Goal: Transaction & Acquisition: Subscribe to service/newsletter

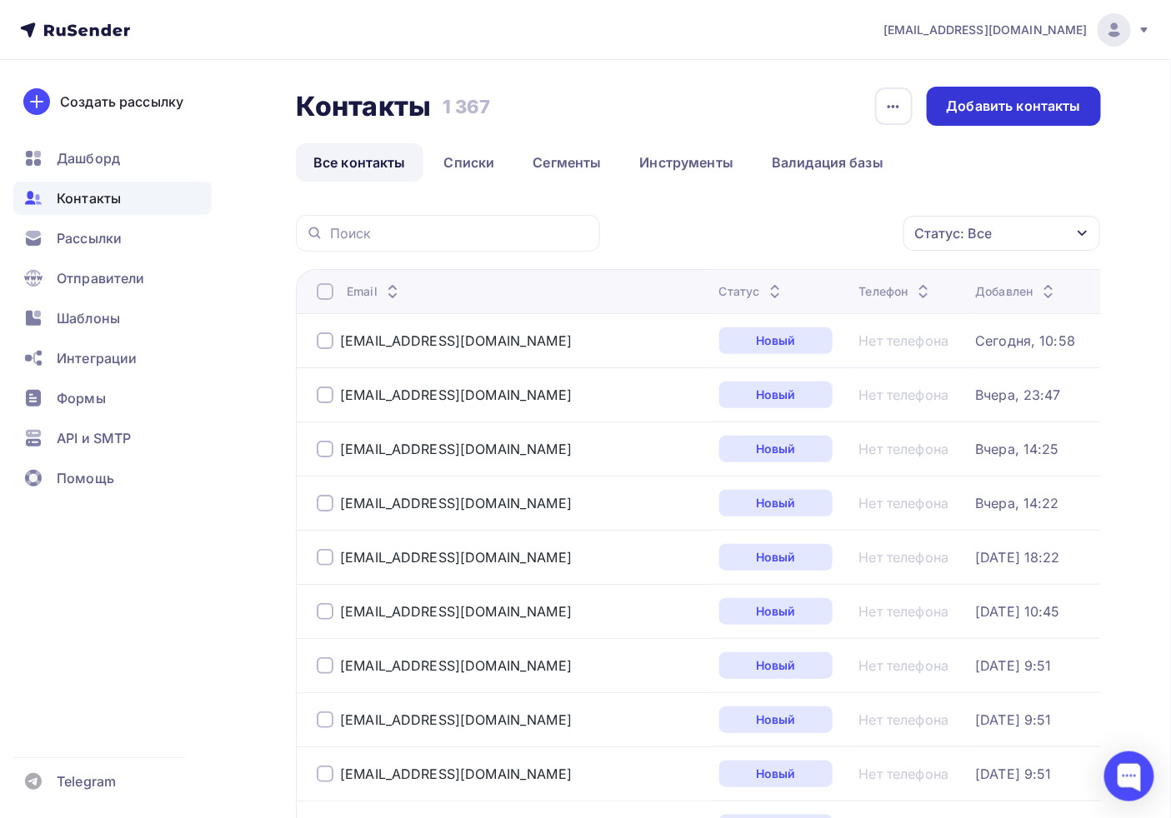
click at [980, 112] on div "Добавить контакты" at bounding box center [1014, 106] width 134 height 19
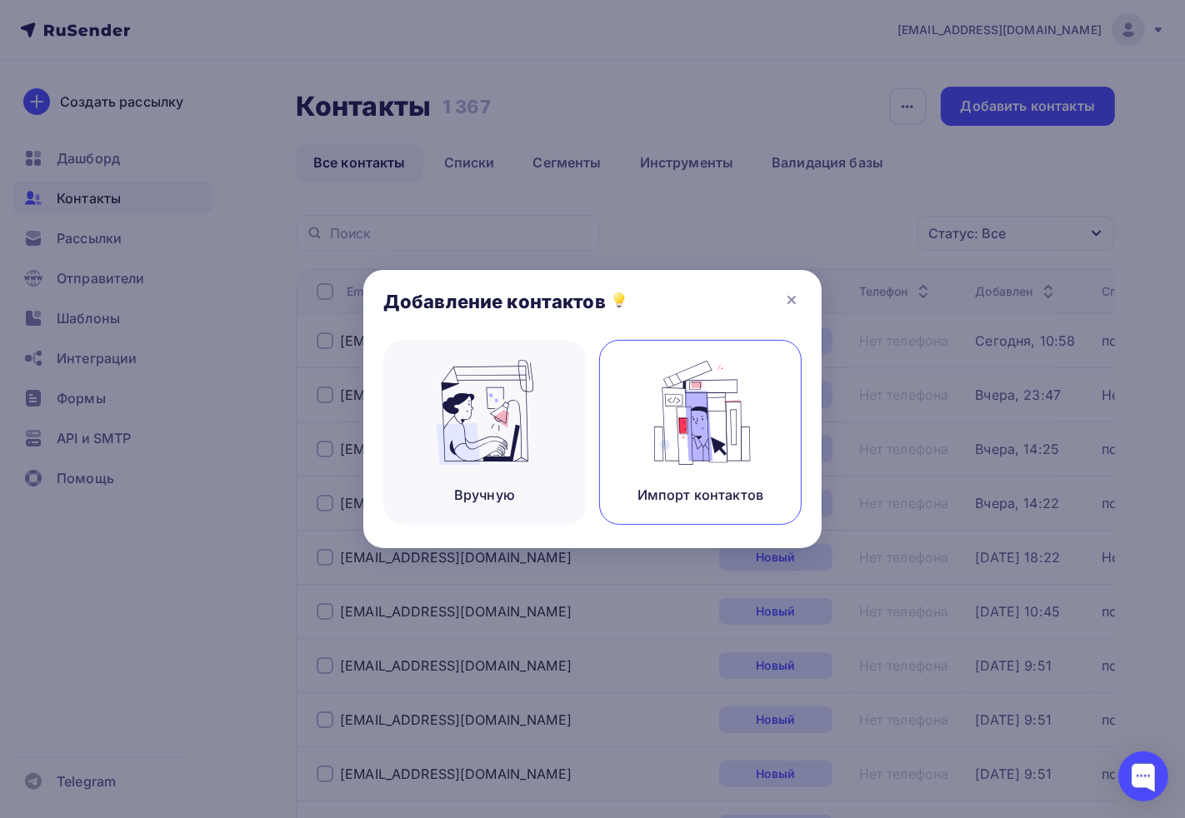
click at [700, 429] on img at bounding box center [701, 412] width 112 height 105
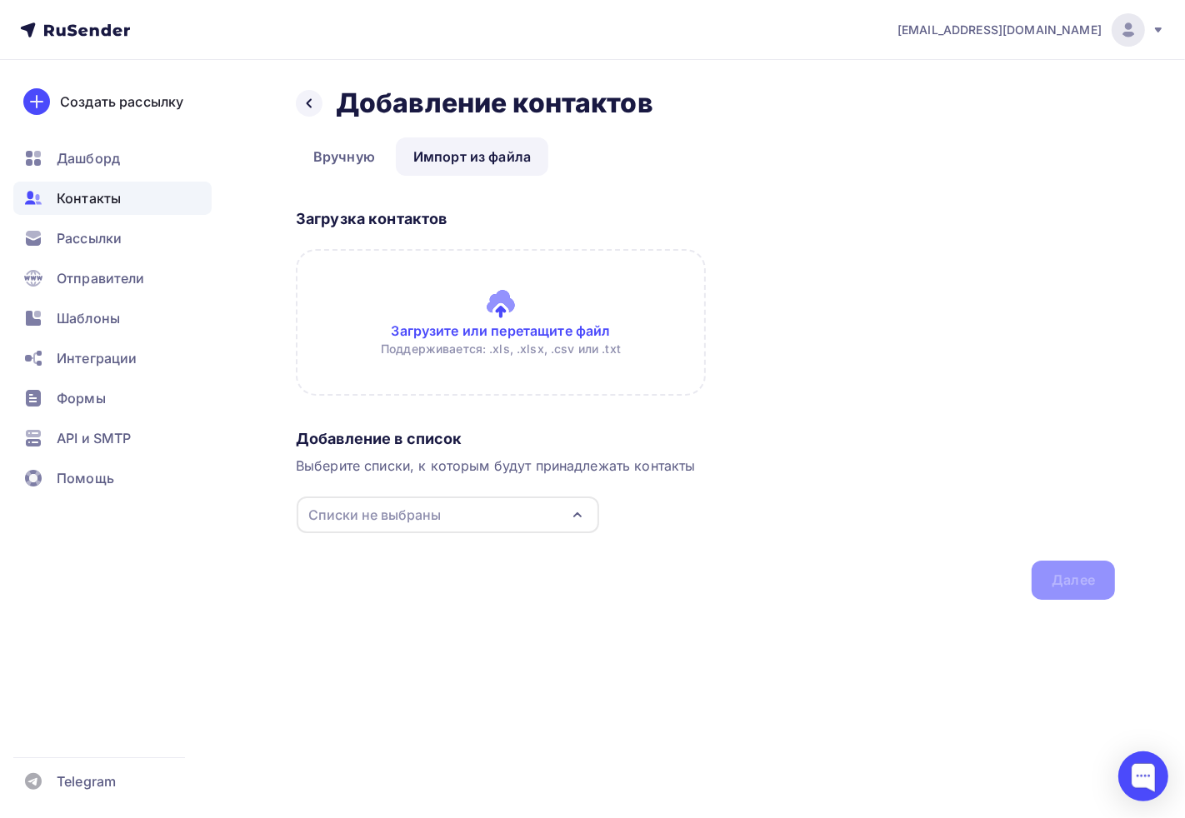
click at [398, 522] on div "Списки не выбраны" at bounding box center [374, 515] width 132 height 20
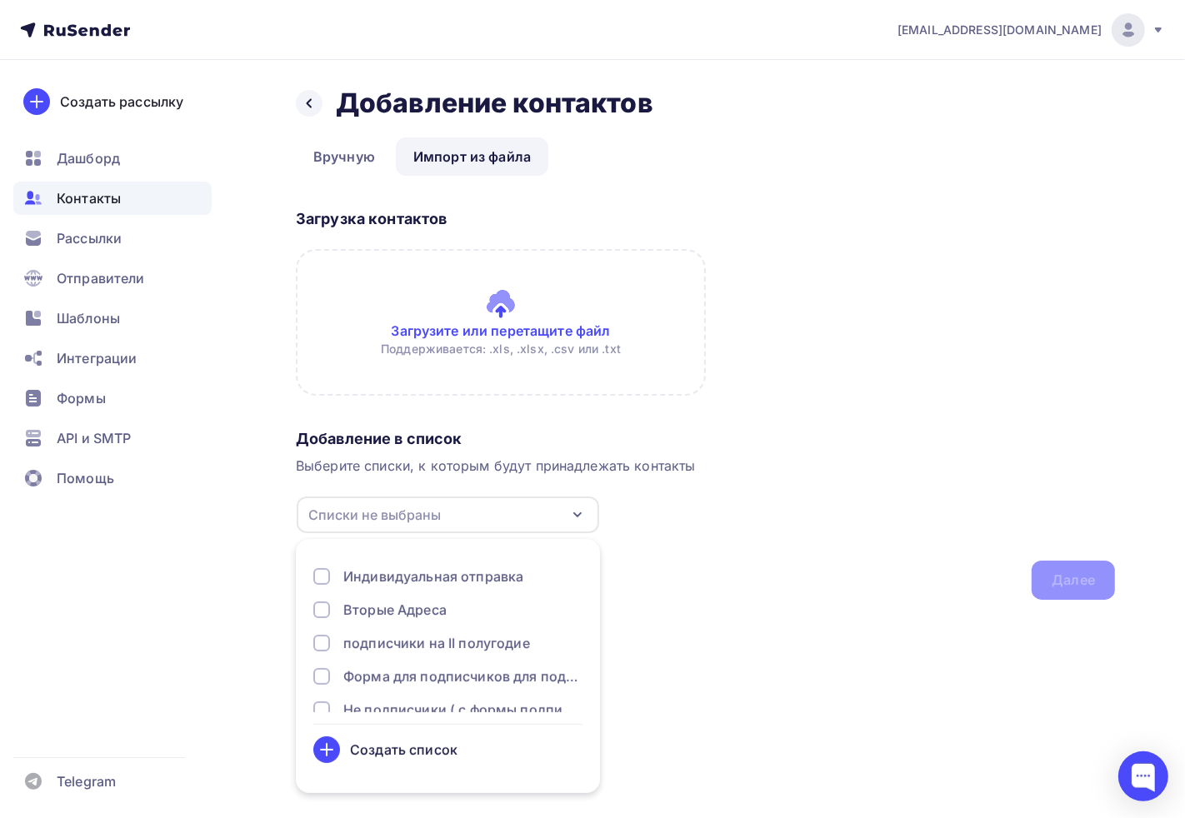
click at [903, 370] on div "Загрузка контактов Загрузите или перетащите файл Поддерживается: .xls, .xlsx, .…" at bounding box center [705, 312] width 819 height 220
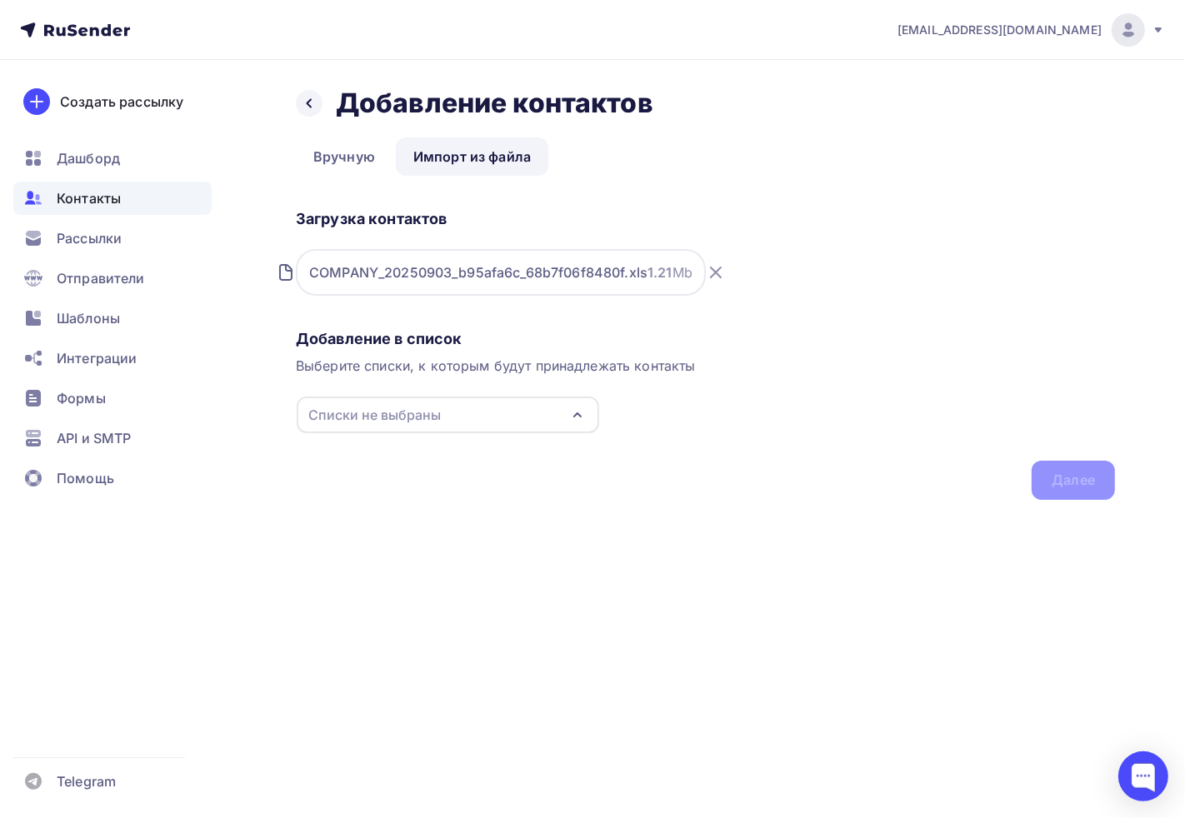
click at [476, 417] on div "Списки не выбраны" at bounding box center [448, 415] width 302 height 37
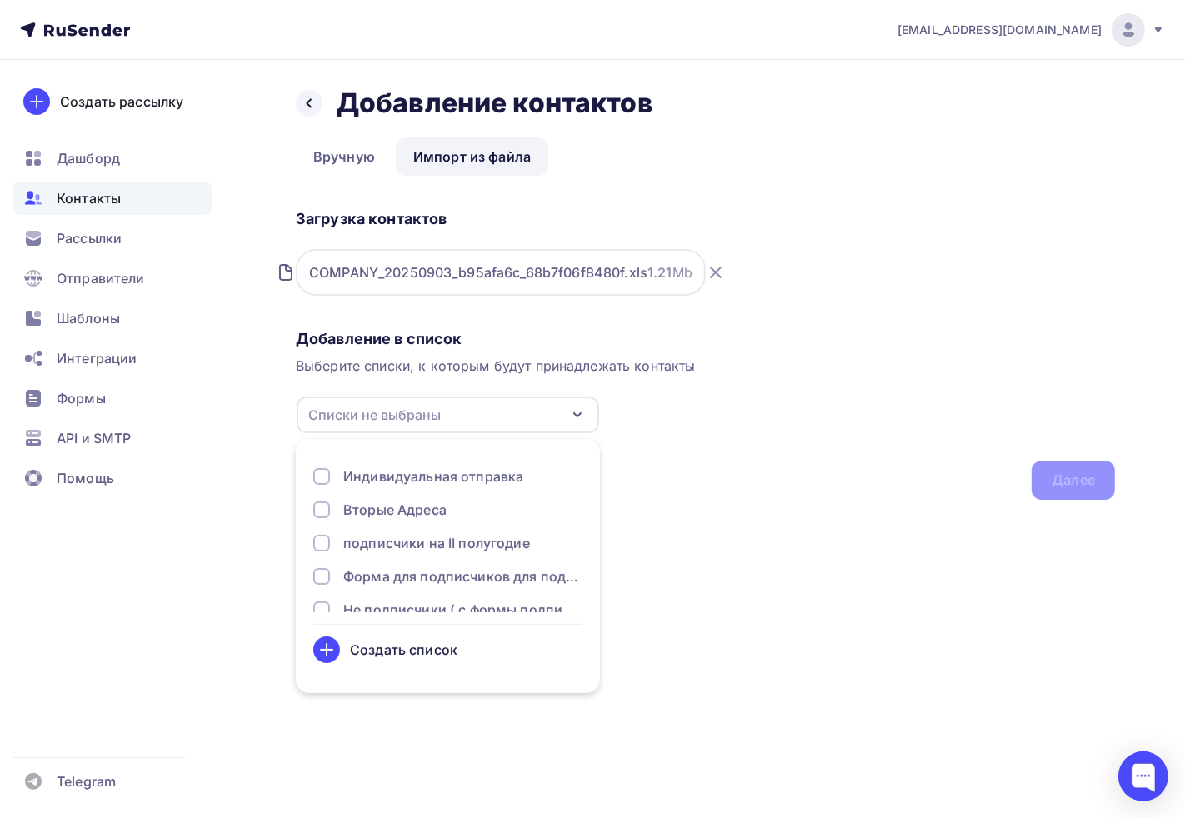
click at [387, 651] on div "Создать список" at bounding box center [403, 650] width 107 height 20
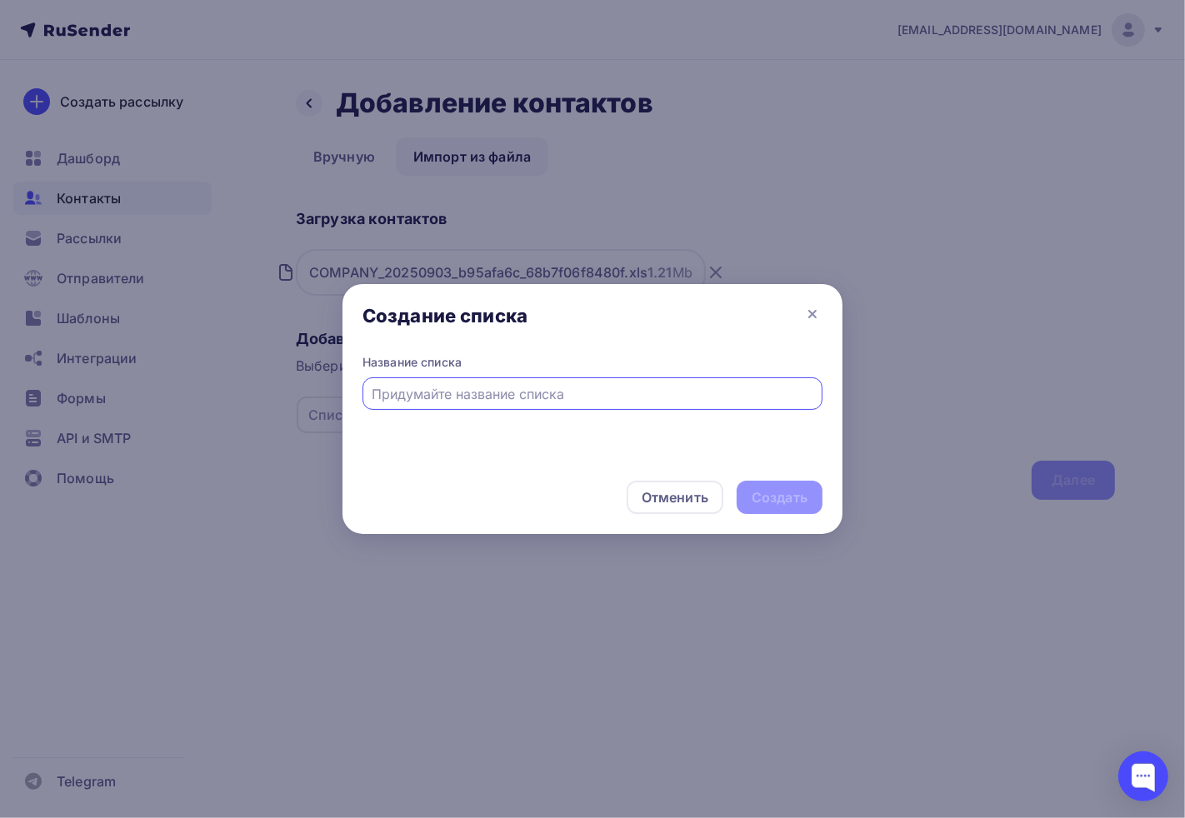
click at [503, 394] on input "text" at bounding box center [592, 394] width 441 height 20
type input "Подписчики со счетами [DATE]"
click at [800, 497] on div "Создать" at bounding box center [780, 497] width 56 height 19
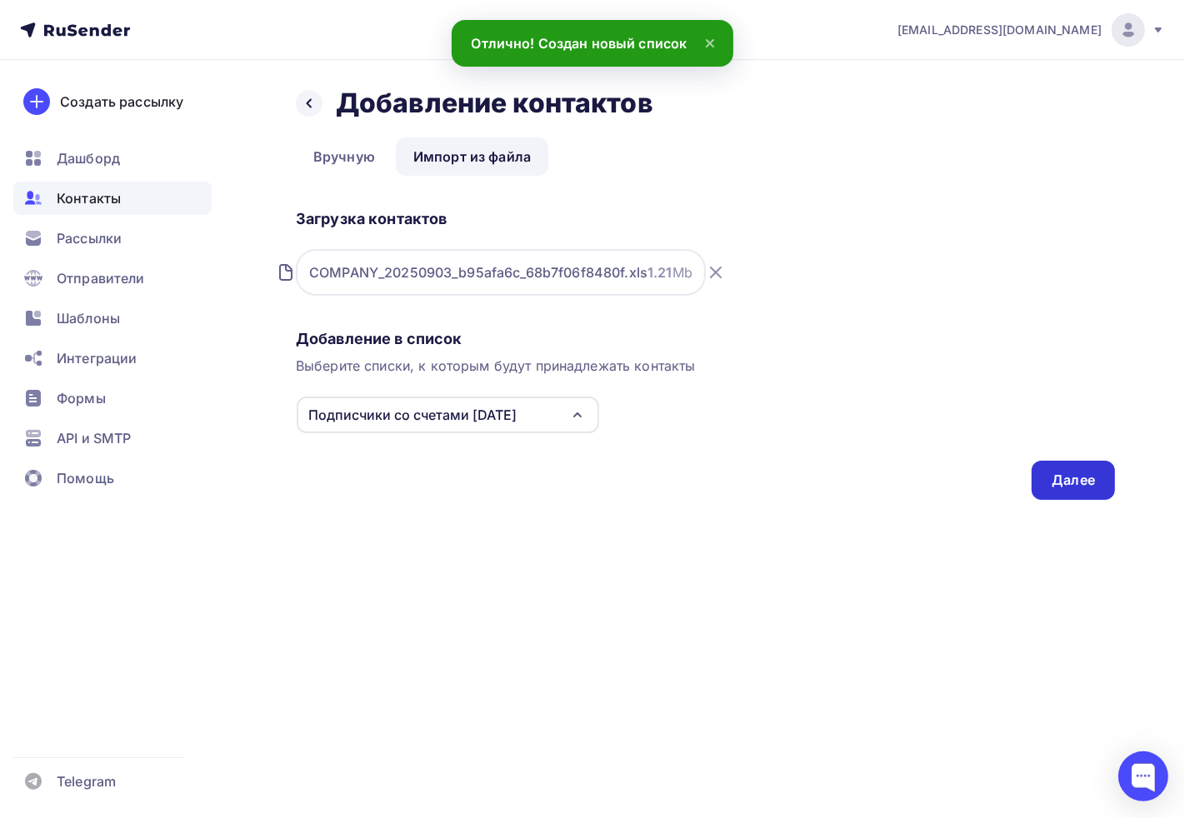
click at [1072, 461] on div "Далее" at bounding box center [1072, 480] width 83 height 39
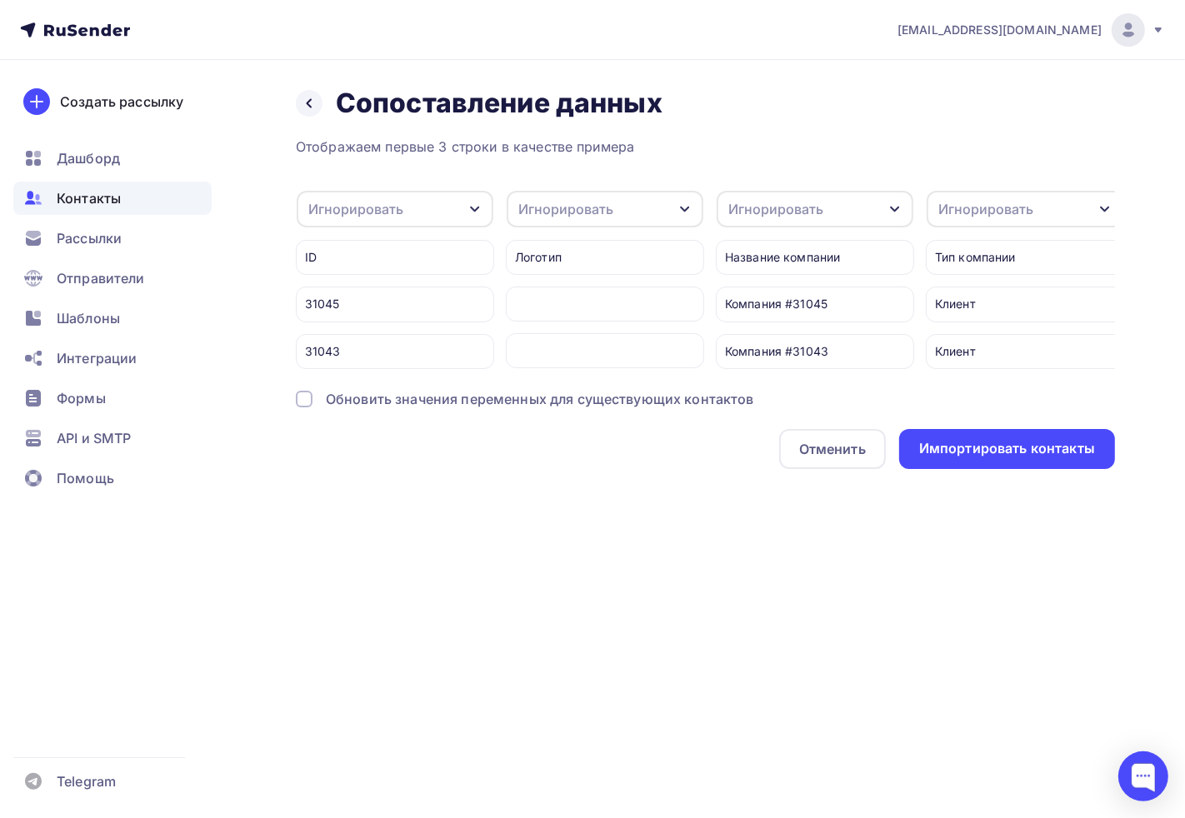
click at [367, 212] on div "Игнорировать" at bounding box center [355, 209] width 95 height 20
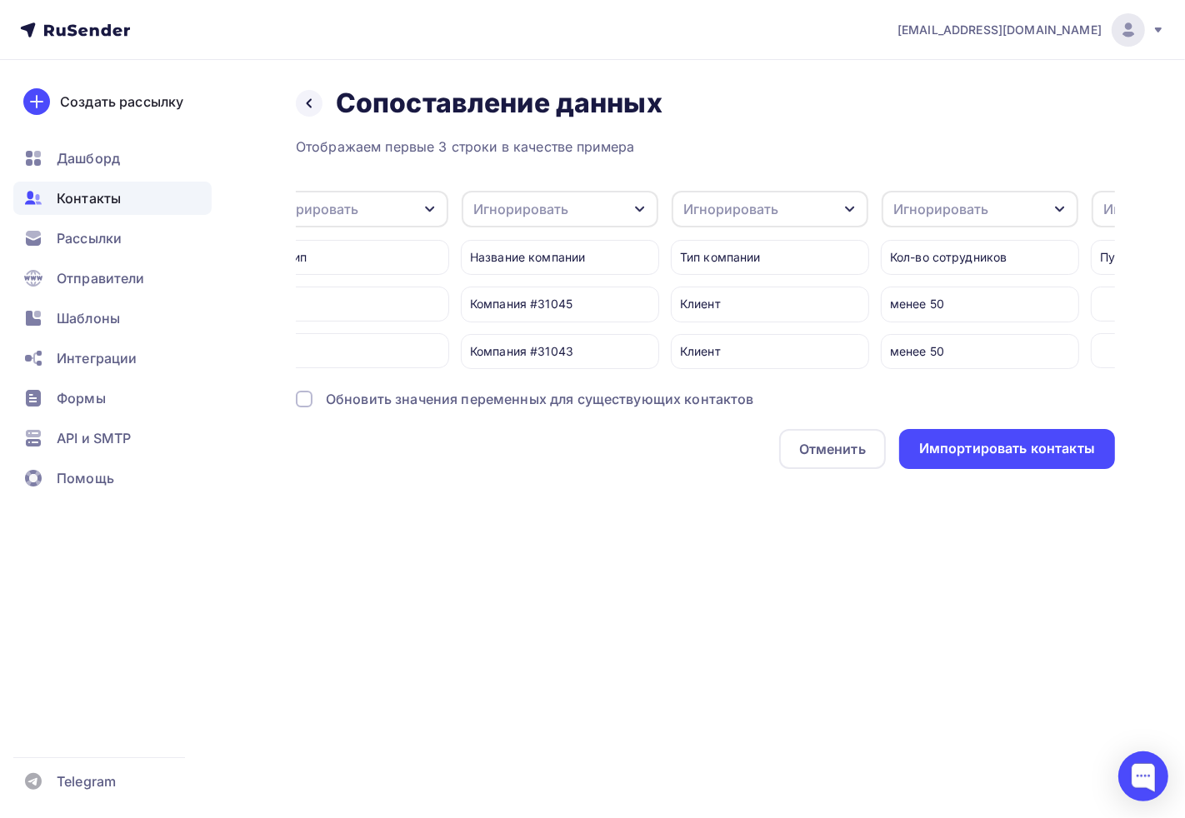
scroll to position [0, 296]
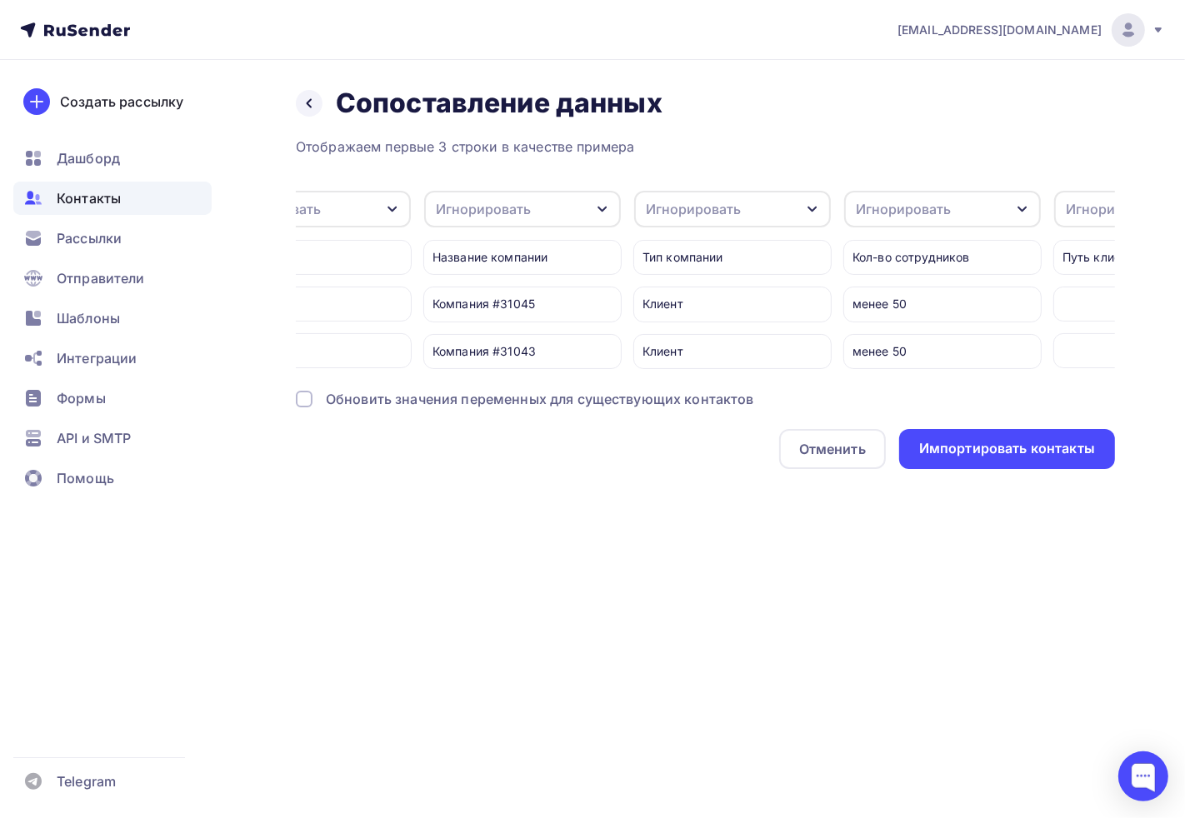
click at [538, 210] on div "Игнорировать" at bounding box center [522, 209] width 197 height 37
click at [538, 210] on div "Игнорировать" at bounding box center [519, 209] width 197 height 37
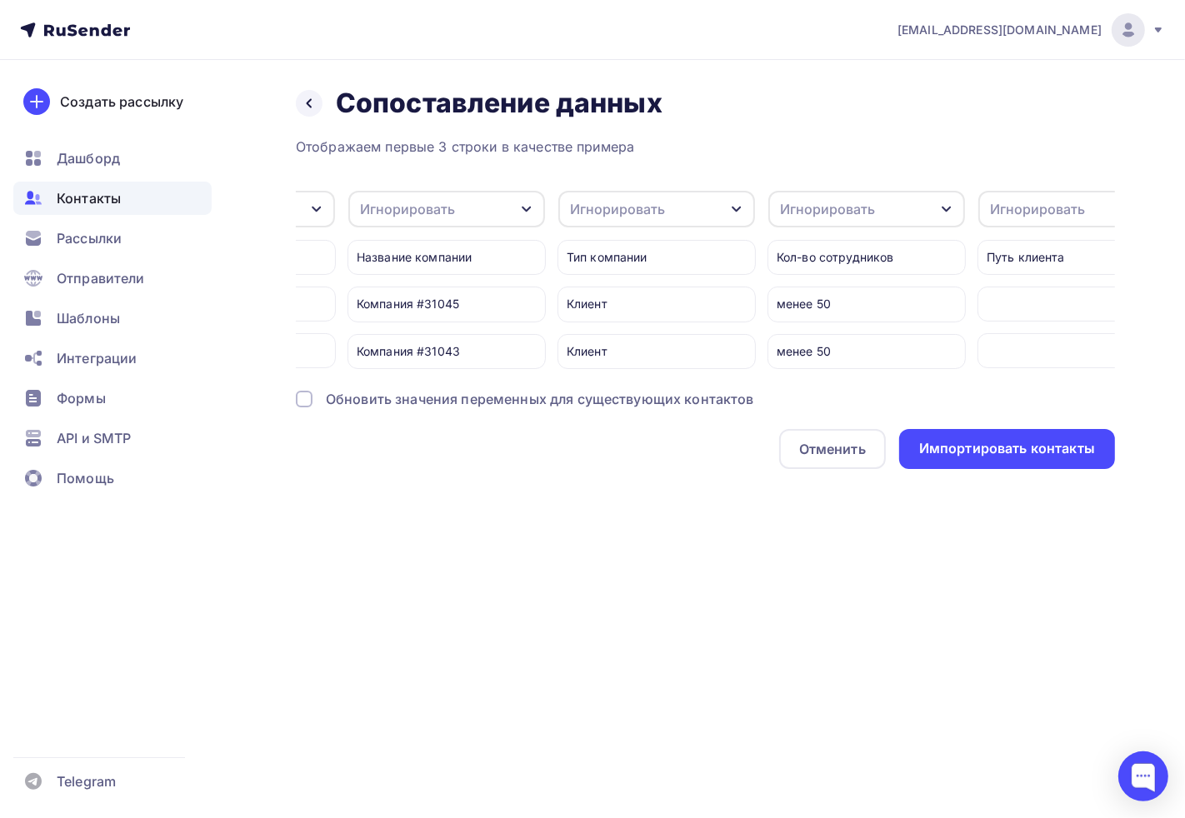
scroll to position [0, 370]
click at [762, 262] on div "Игнорировать Игнорировать Имя Телефон Создать поле ID 31045 31043 Игнорировать …" at bounding box center [705, 279] width 819 height 179
click at [712, 262] on div "Тип компании" at bounding box center [655, 257] width 198 height 35
drag, startPoint x: 648, startPoint y: 261, endPoint x: 619, endPoint y: 253, distance: 30.1
click at [647, 261] on div "Тип компании" at bounding box center [655, 257] width 198 height 35
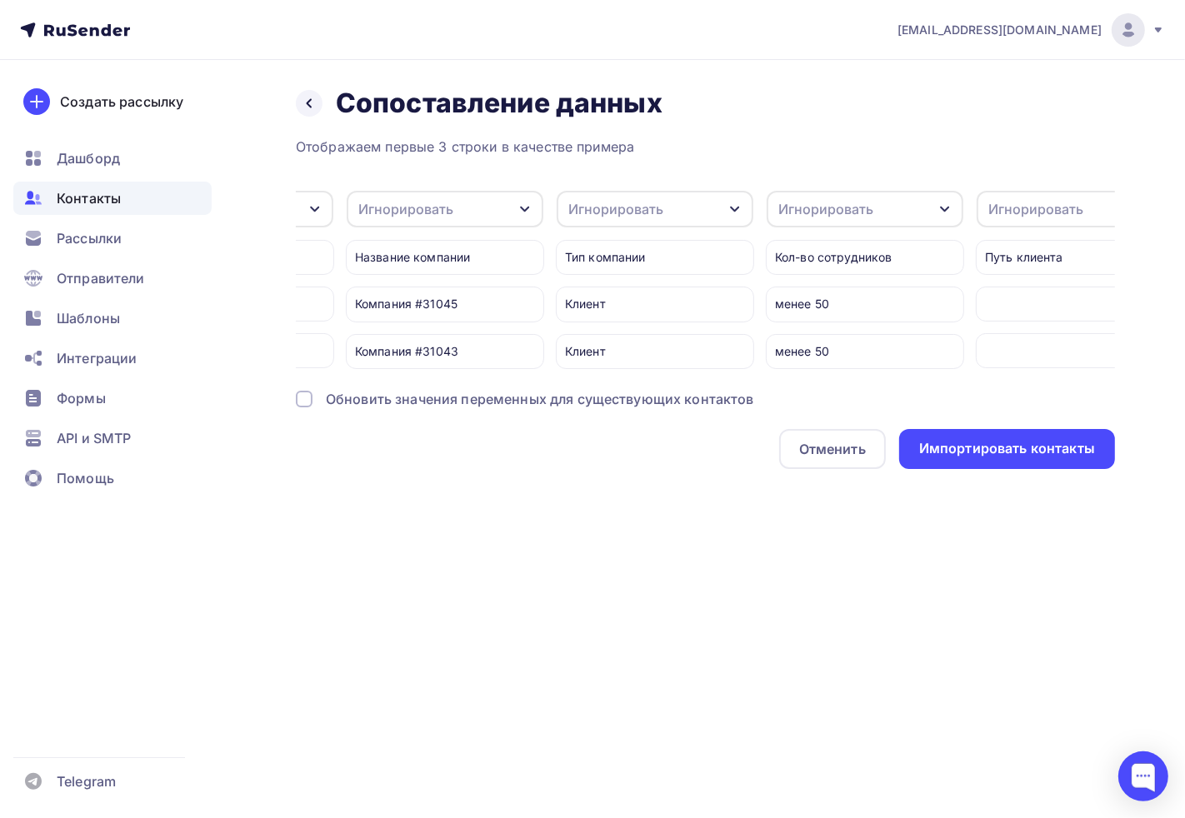
click at [619, 253] on div "Тип компании" at bounding box center [655, 257] width 198 height 35
click at [618, 253] on div "Тип компании" at bounding box center [655, 257] width 198 height 35
click at [658, 253] on div "Тип компании" at bounding box center [655, 257] width 198 height 35
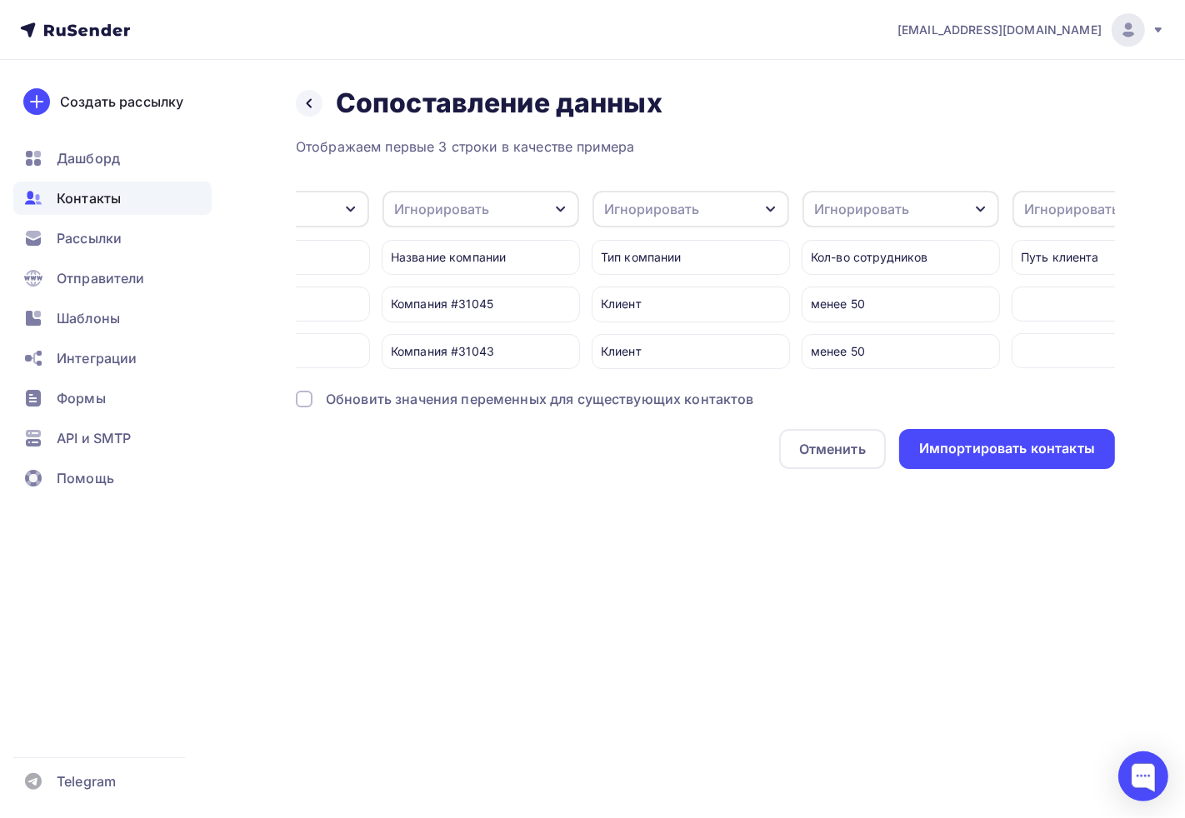
scroll to position [0, 333]
drag, startPoint x: 460, startPoint y: 307, endPoint x: 573, endPoint y: 310, distance: 113.4
click at [477, 361] on div "Название компании Компания #31045 Компания #31043" at bounding box center [481, 298] width 198 height 141
click at [697, 289] on div "Клиент" at bounding box center [691, 304] width 198 height 35
click at [522, 207] on div "Игнорировать" at bounding box center [481, 209] width 197 height 37
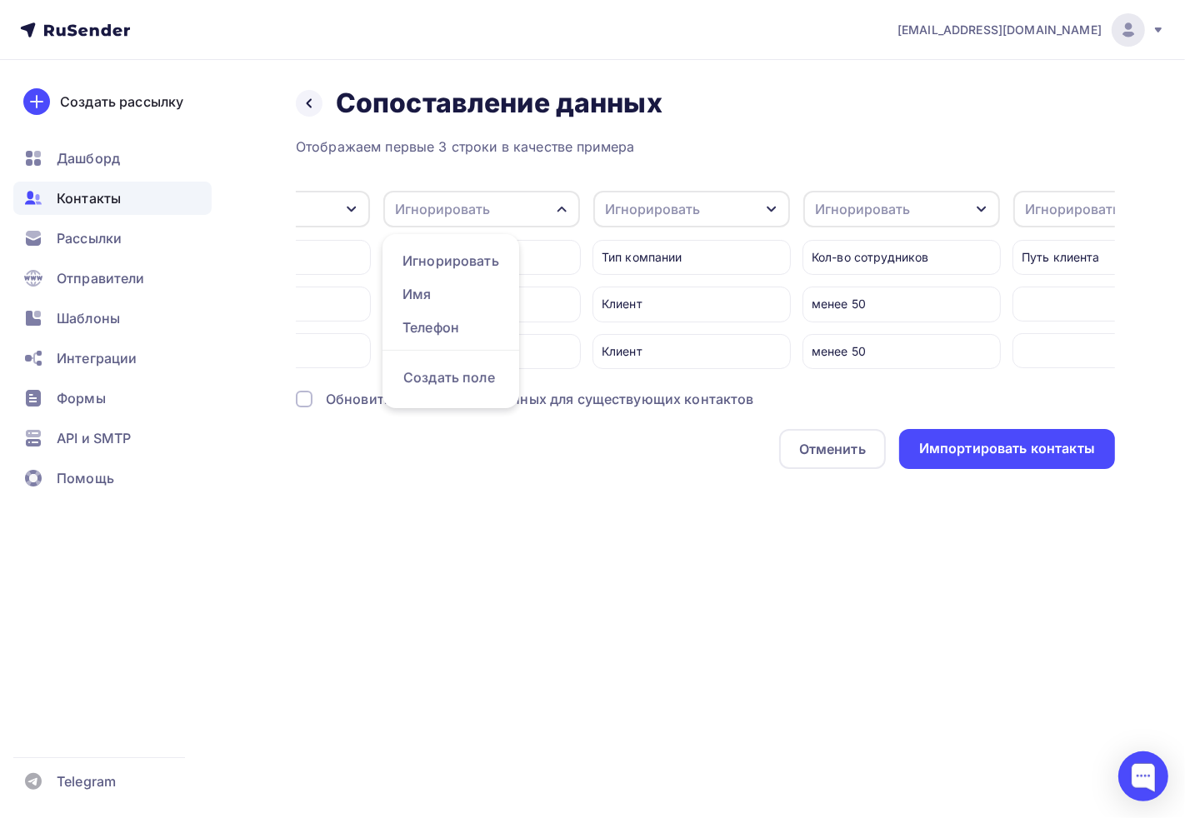
click at [520, 215] on div "Игнорировать" at bounding box center [481, 209] width 197 height 37
click at [518, 213] on div "Игнорировать" at bounding box center [481, 209] width 197 height 37
click at [457, 293] on div "Имя" at bounding box center [450, 294] width 97 height 20
click at [487, 317] on div "Компания #31045" at bounding box center [481, 304] width 198 height 35
click at [497, 318] on div "Компания #31045" at bounding box center [481, 304] width 198 height 35
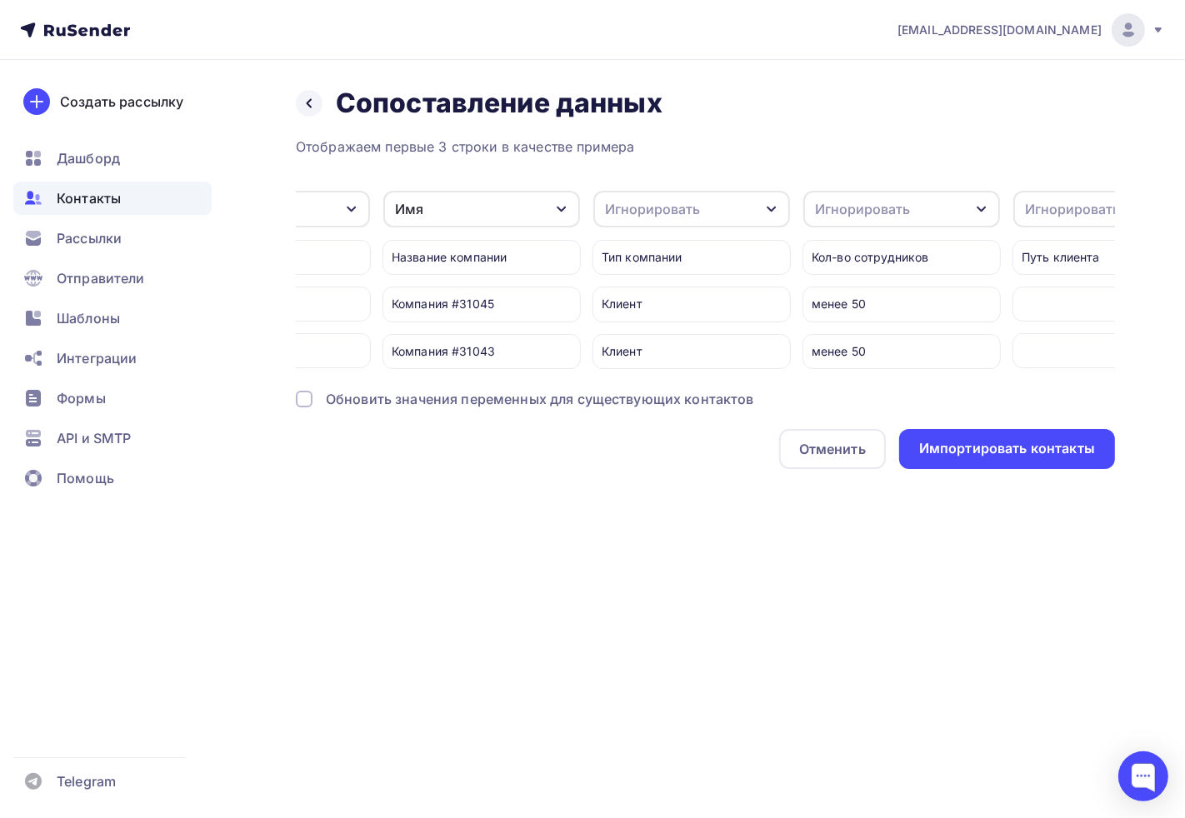
click at [512, 345] on div "Компания #31043" at bounding box center [481, 351] width 198 height 35
click at [472, 201] on div "Имя" at bounding box center [481, 209] width 197 height 37
click at [472, 200] on div "Имя" at bounding box center [481, 209] width 197 height 37
click at [482, 218] on div "Имя" at bounding box center [481, 209] width 197 height 37
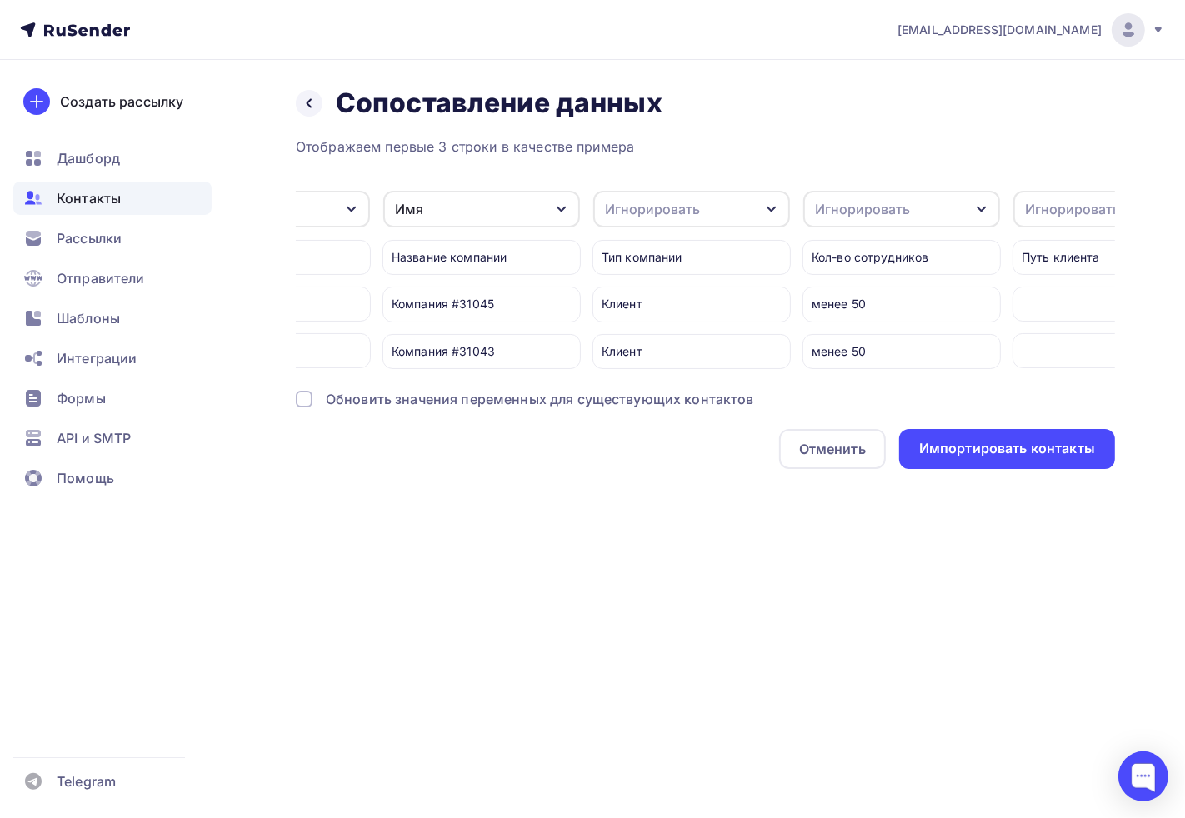
click at [481, 211] on div "Имя" at bounding box center [481, 209] width 197 height 37
drag, startPoint x: 458, startPoint y: 296, endPoint x: 658, endPoint y: 217, distance: 215.1
click at [456, 295] on div "Игнорировать" at bounding box center [450, 294] width 97 height 20
click at [667, 209] on div "Игнорировать" at bounding box center [652, 209] width 95 height 20
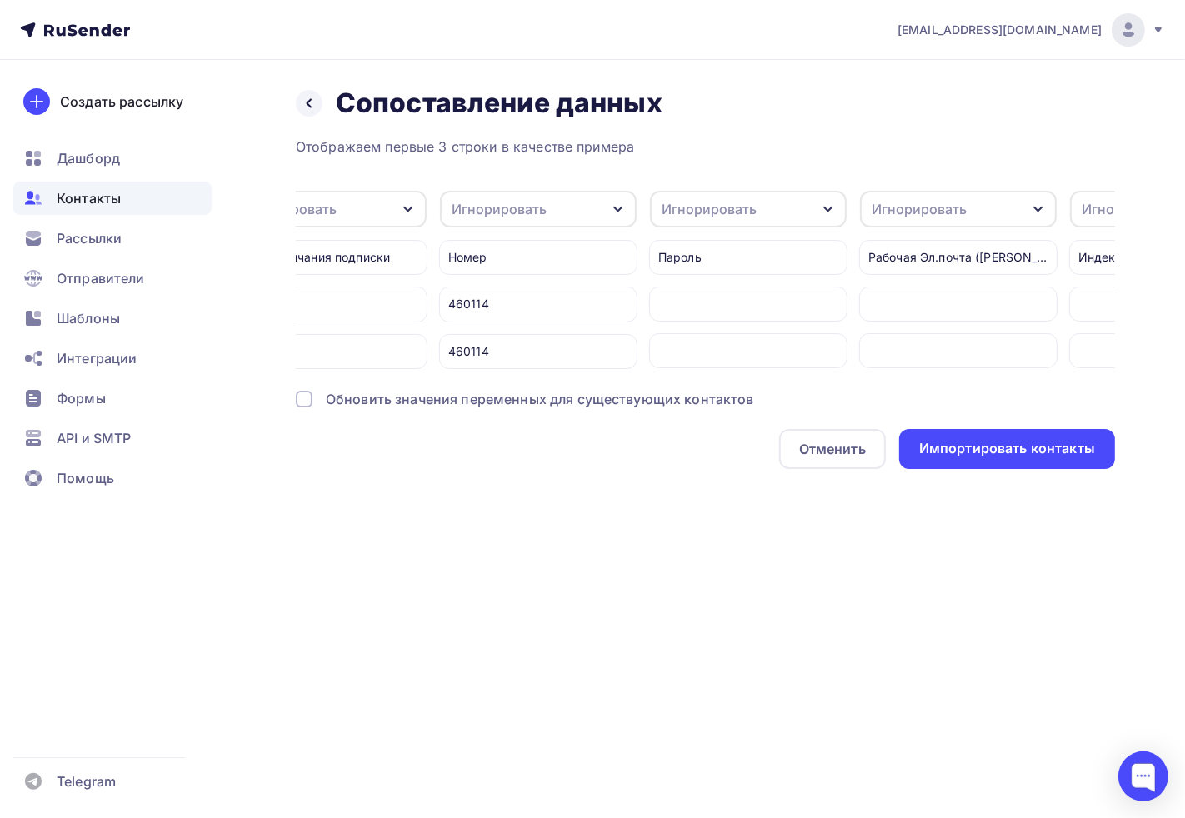
scroll to position [0, 11442]
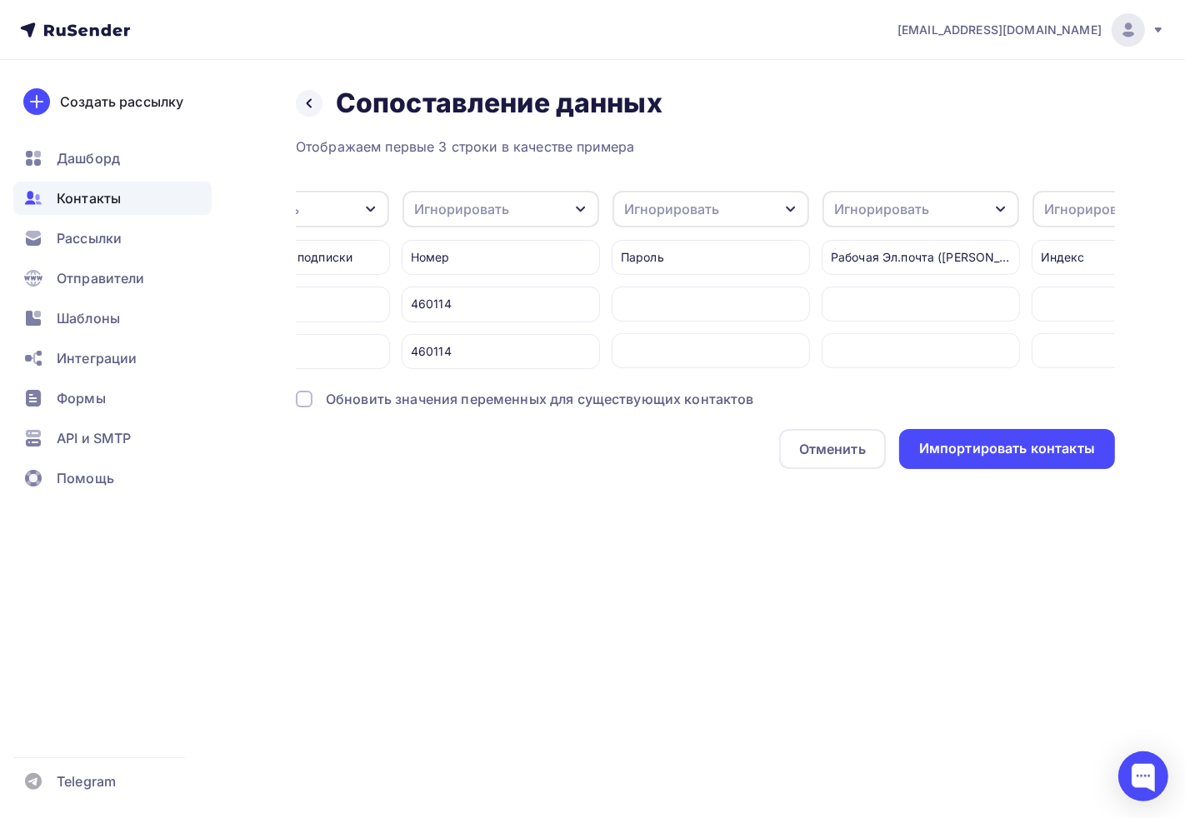
click at [492, 210] on div "Игнорировать" at bounding box center [461, 209] width 95 height 20
click at [493, 208] on div "Игнорировать" at bounding box center [461, 209] width 95 height 20
click at [497, 467] on div "Отменить Импортировать контакты" at bounding box center [705, 449] width 819 height 40
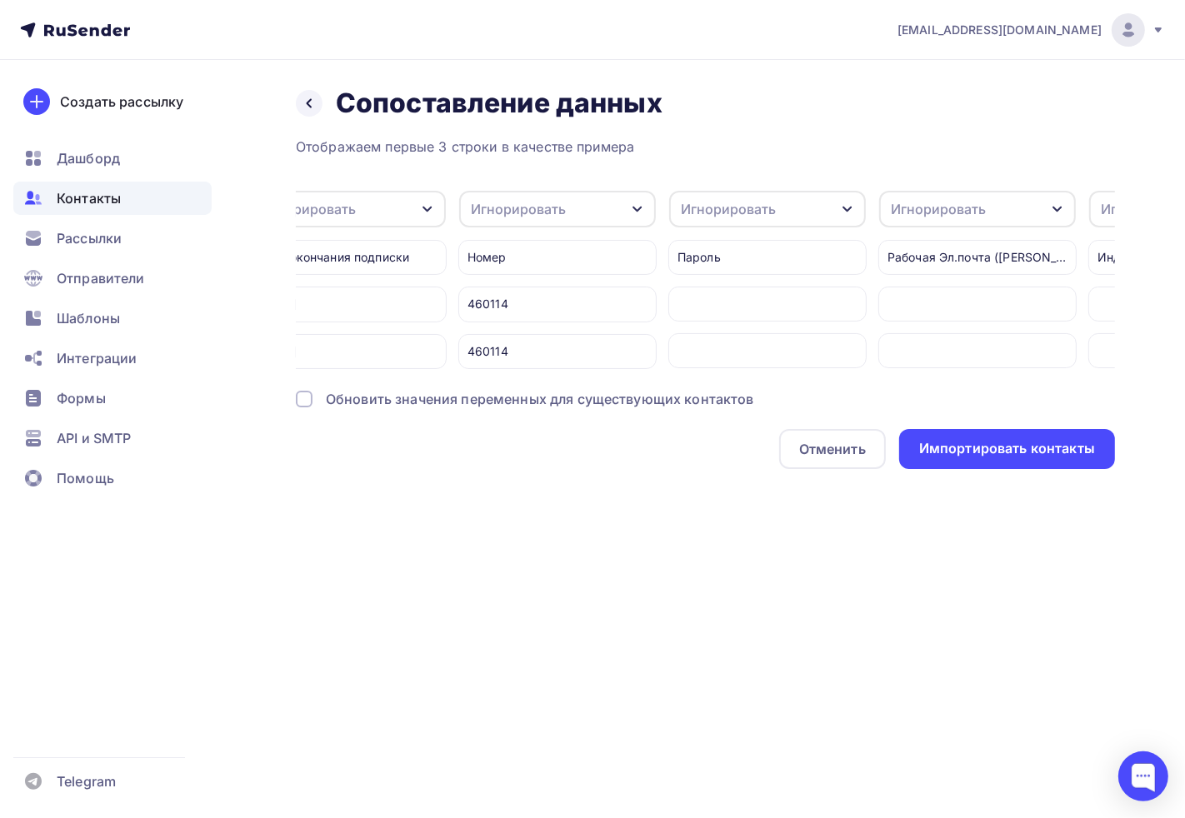
scroll to position [0, 11270]
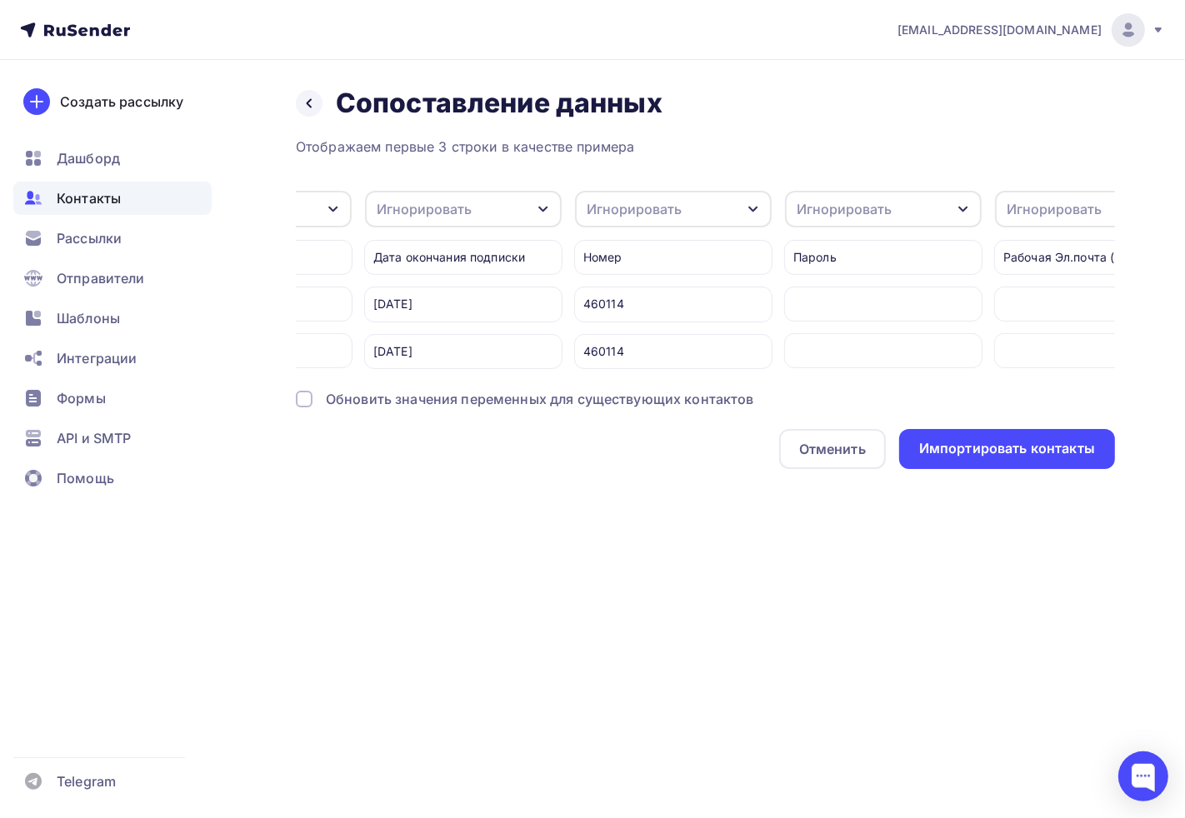
click at [552, 302] on div "31.12.2025" at bounding box center [463, 304] width 198 height 35
click at [660, 293] on div "460114" at bounding box center [673, 304] width 198 height 35
click at [653, 293] on div "460114" at bounding box center [673, 304] width 198 height 35
click at [647, 302] on div "460114" at bounding box center [673, 304] width 198 height 35
click at [643, 302] on div "460114" at bounding box center [673, 304] width 198 height 35
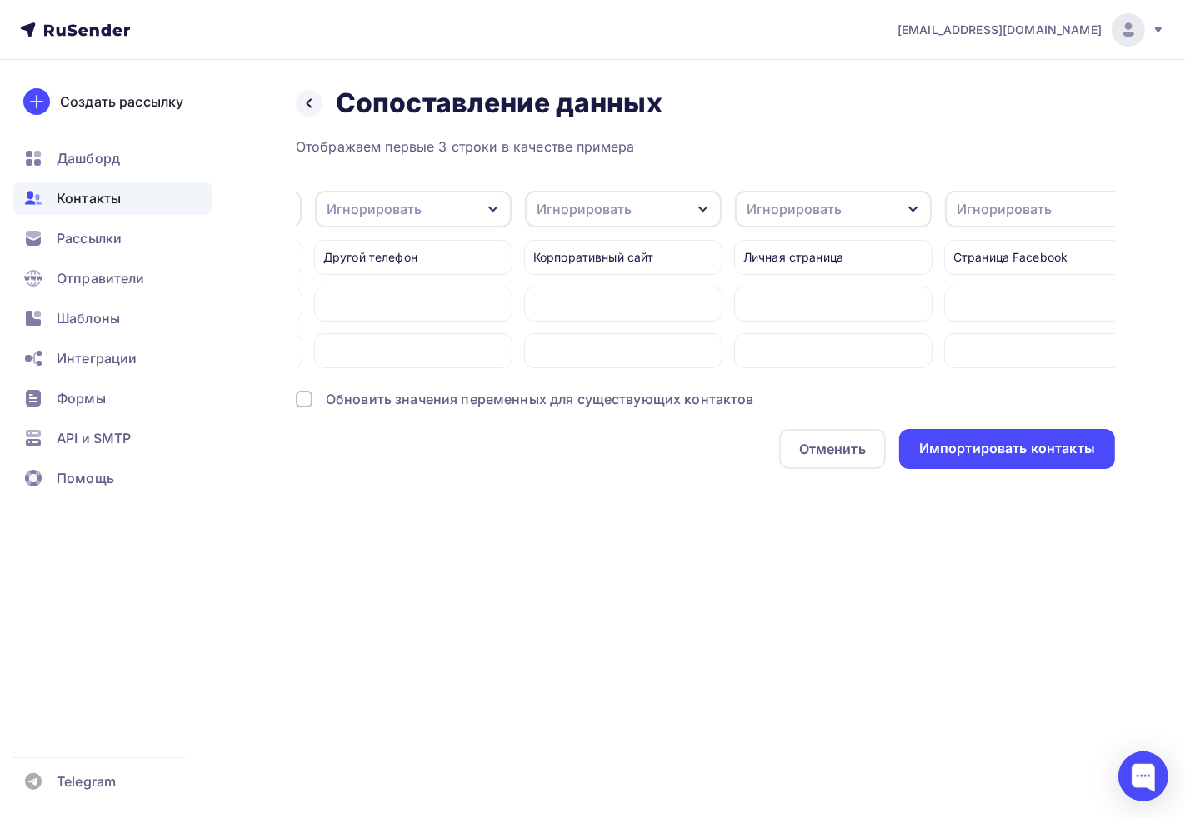
scroll to position [0, 0]
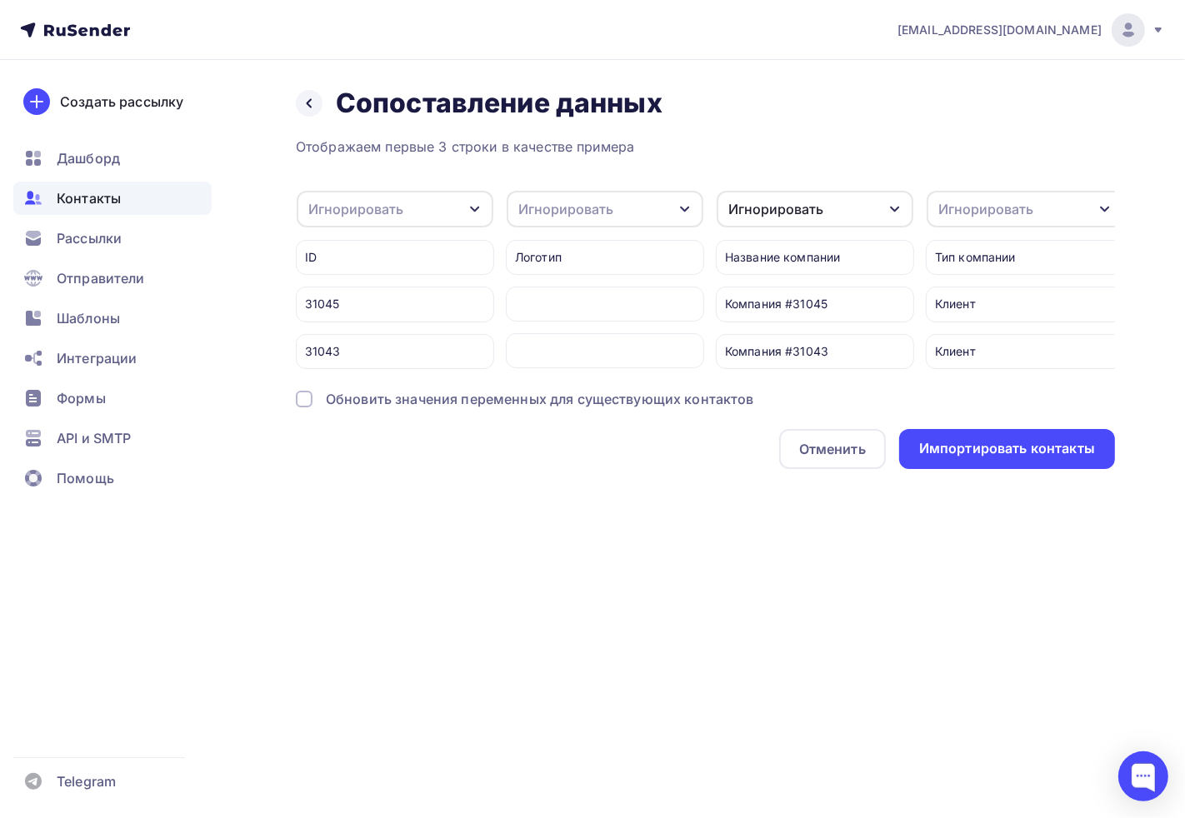
click at [777, 208] on div "Игнорировать" at bounding box center [775, 209] width 95 height 20
click at [647, 469] on div "Отменить Импортировать контакты" at bounding box center [705, 449] width 819 height 40
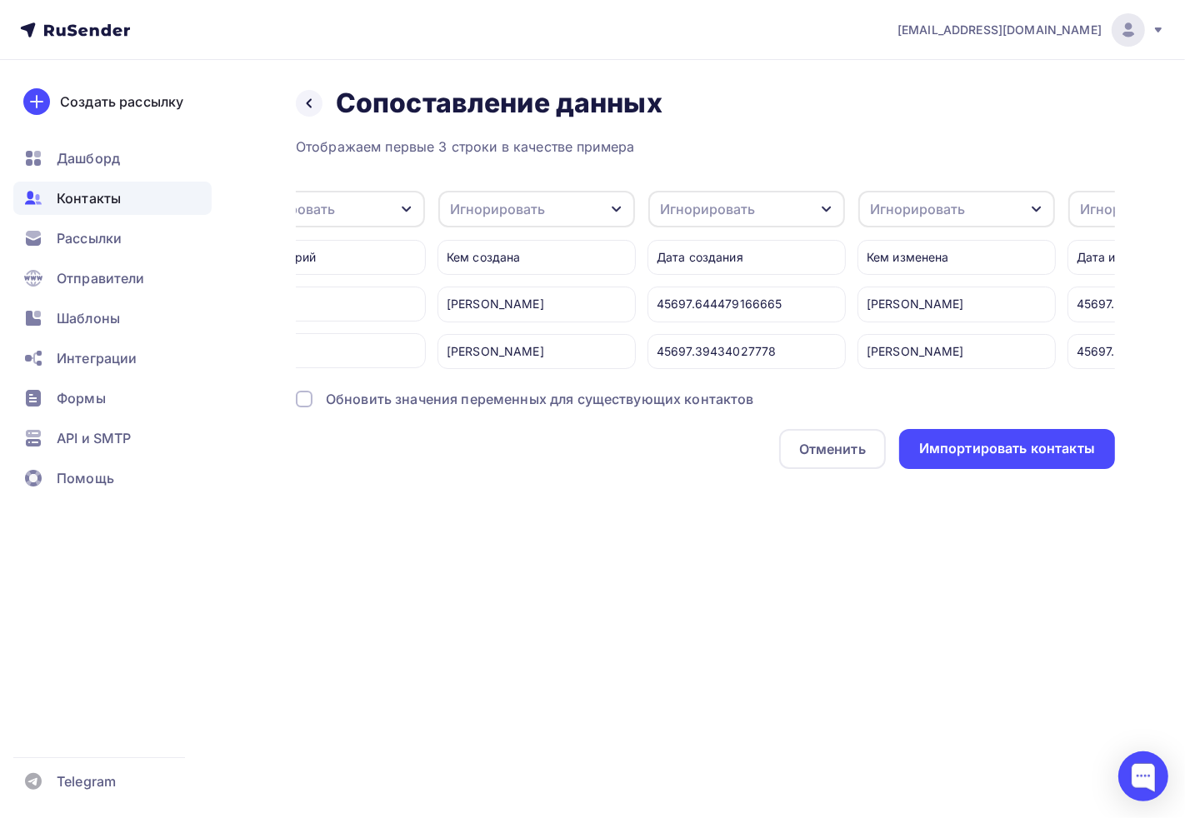
scroll to position [0, 10190]
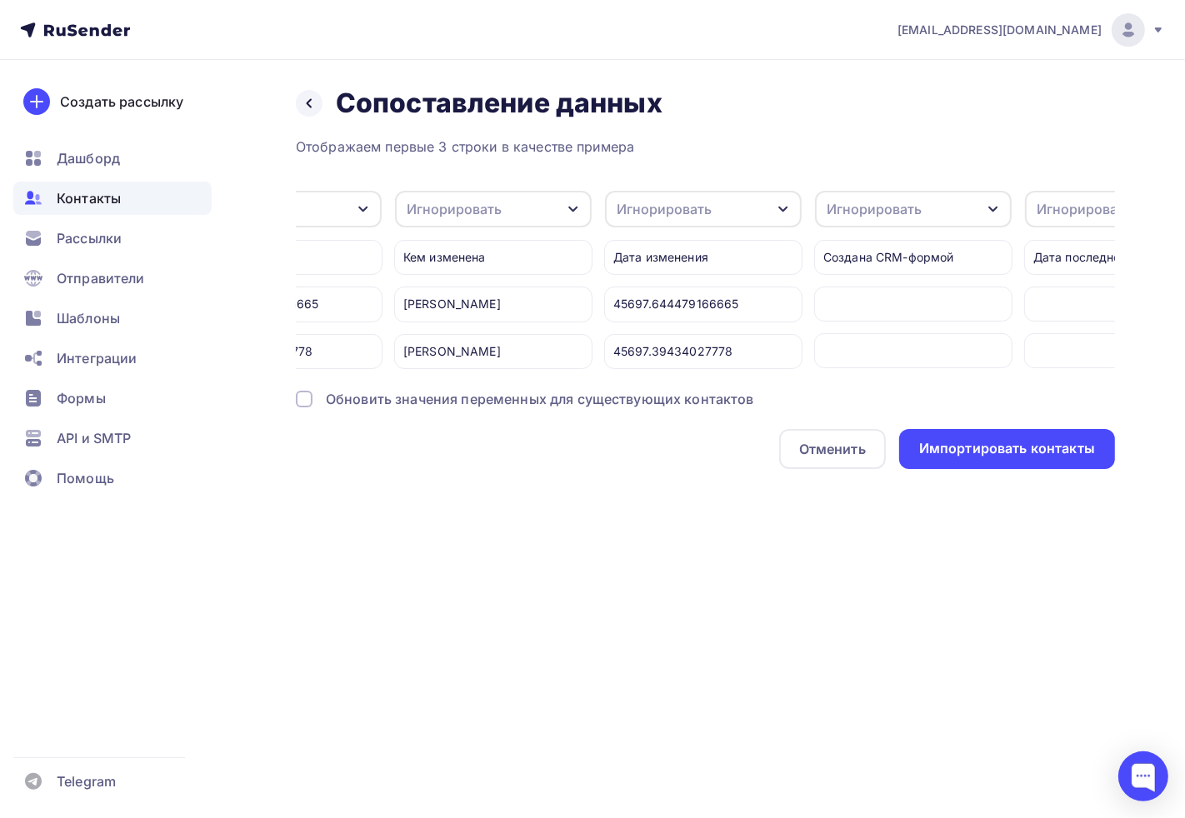
click at [569, 383] on div "Отображаем первые 3 строки в качестве примера Игнорировать Игнорировать Имя Тел…" at bounding box center [705, 303] width 819 height 332
drag, startPoint x: 567, startPoint y: 382, endPoint x: 548, endPoint y: 385, distance: 19.5
click at [548, 385] on div "Отображаем первые 3 строки в качестве примера Игнорировать Игнорировать Имя Тел…" at bounding box center [705, 303] width 819 height 332
drag, startPoint x: 618, startPoint y: 440, endPoint x: 590, endPoint y: 405, distance: 45.0
click at [618, 440] on div "Отображаем первые 3 строки в качестве примера Игнорировать Игнорировать Имя Тел…" at bounding box center [705, 303] width 819 height 332
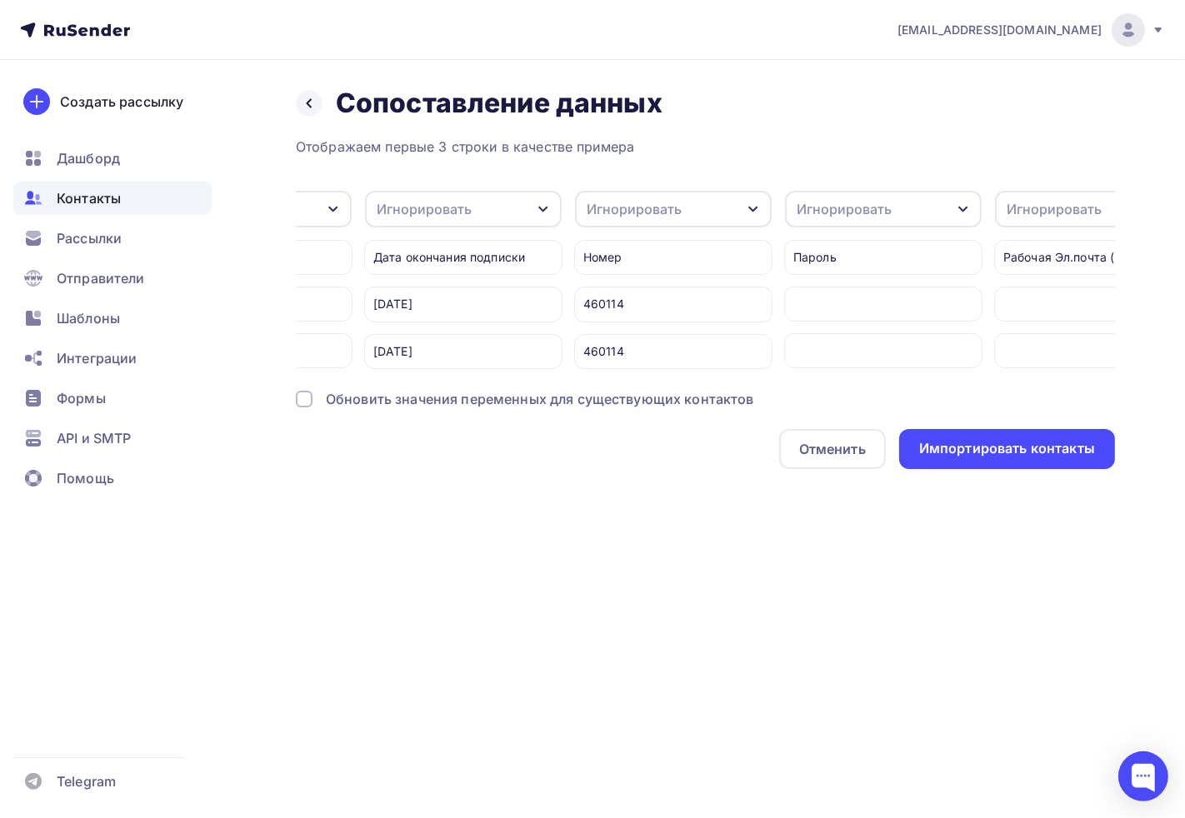
scroll to position [0, 11462]
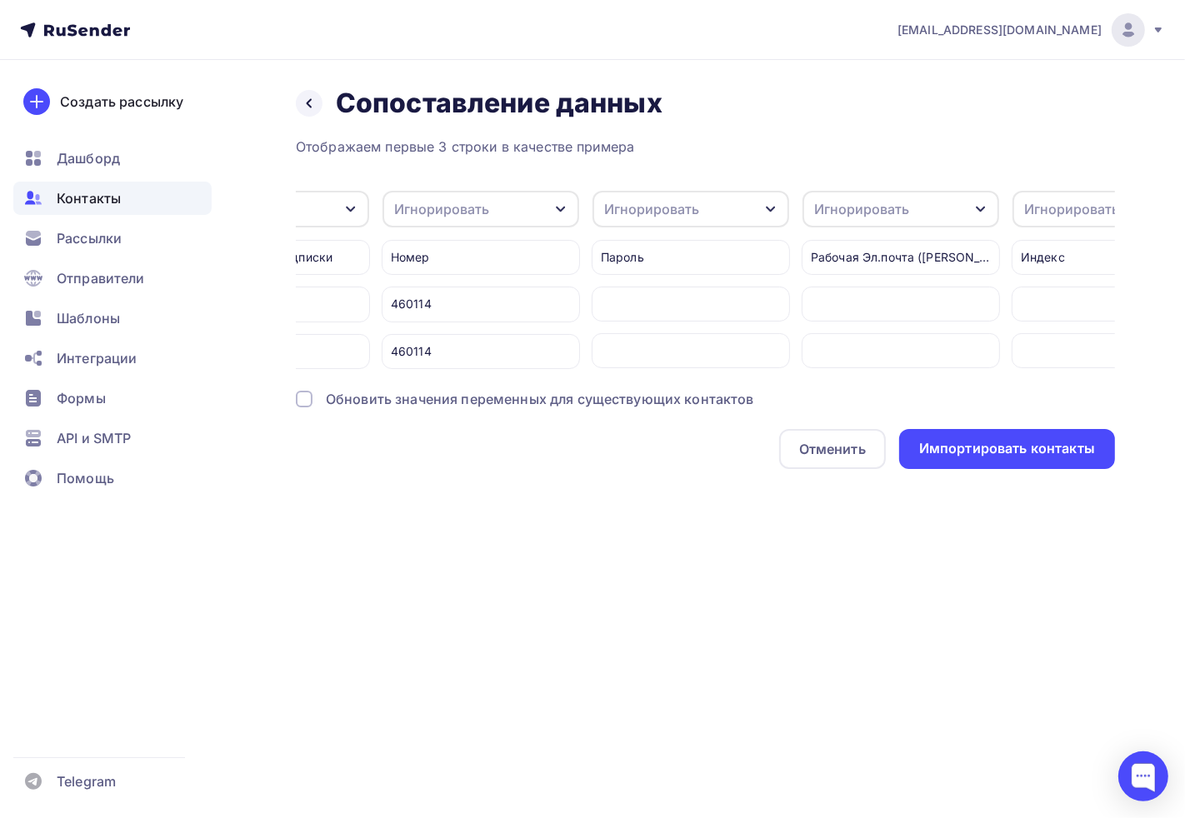
click at [440, 203] on div "Игнорировать" at bounding box center [441, 209] width 95 height 20
click at [422, 390] on div "Создать поле" at bounding box center [448, 378] width 117 height 42
type input "Н"
type input "Номер по базе"
click at [481, 622] on div "adm@ab-express.ru Аккаунт Тарифы Выйти Создать рассылку Дашборд Контакты Рассыл…" at bounding box center [592, 409] width 1185 height 818
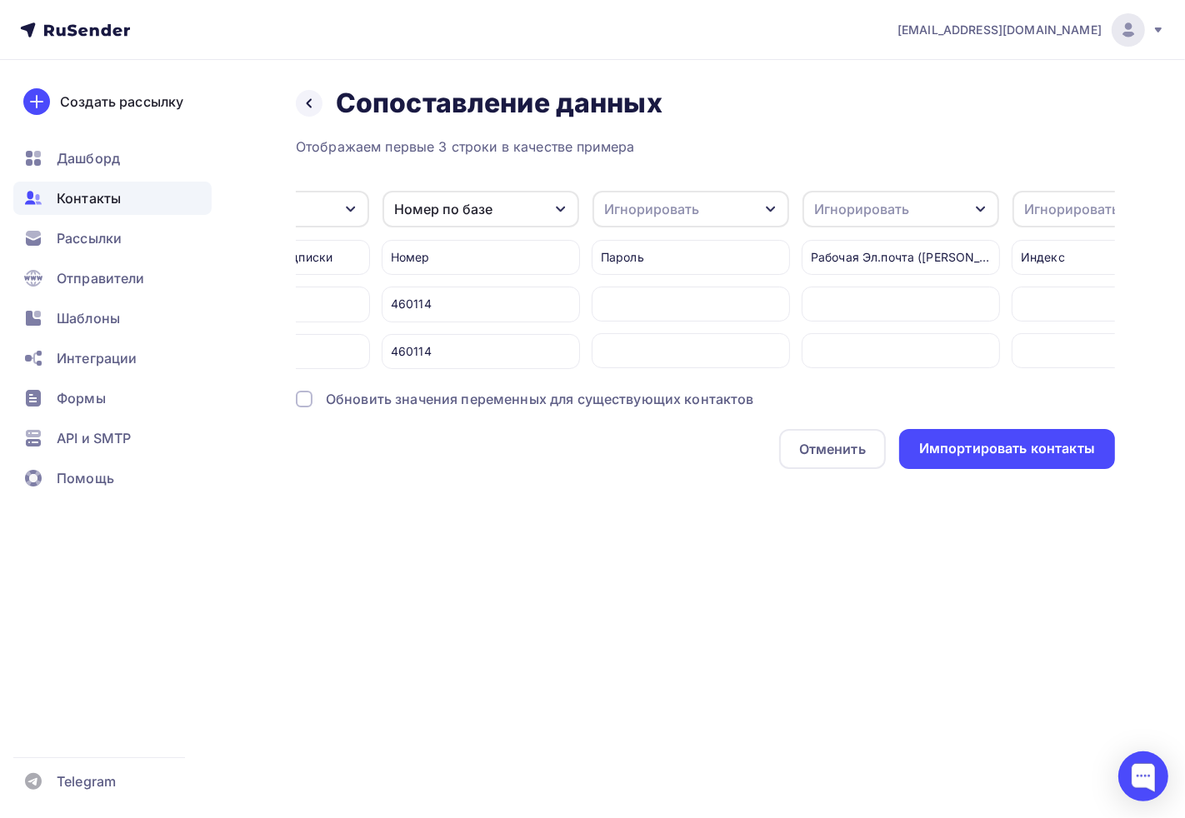
click at [451, 203] on div "Номер по базе" at bounding box center [443, 209] width 98 height 20
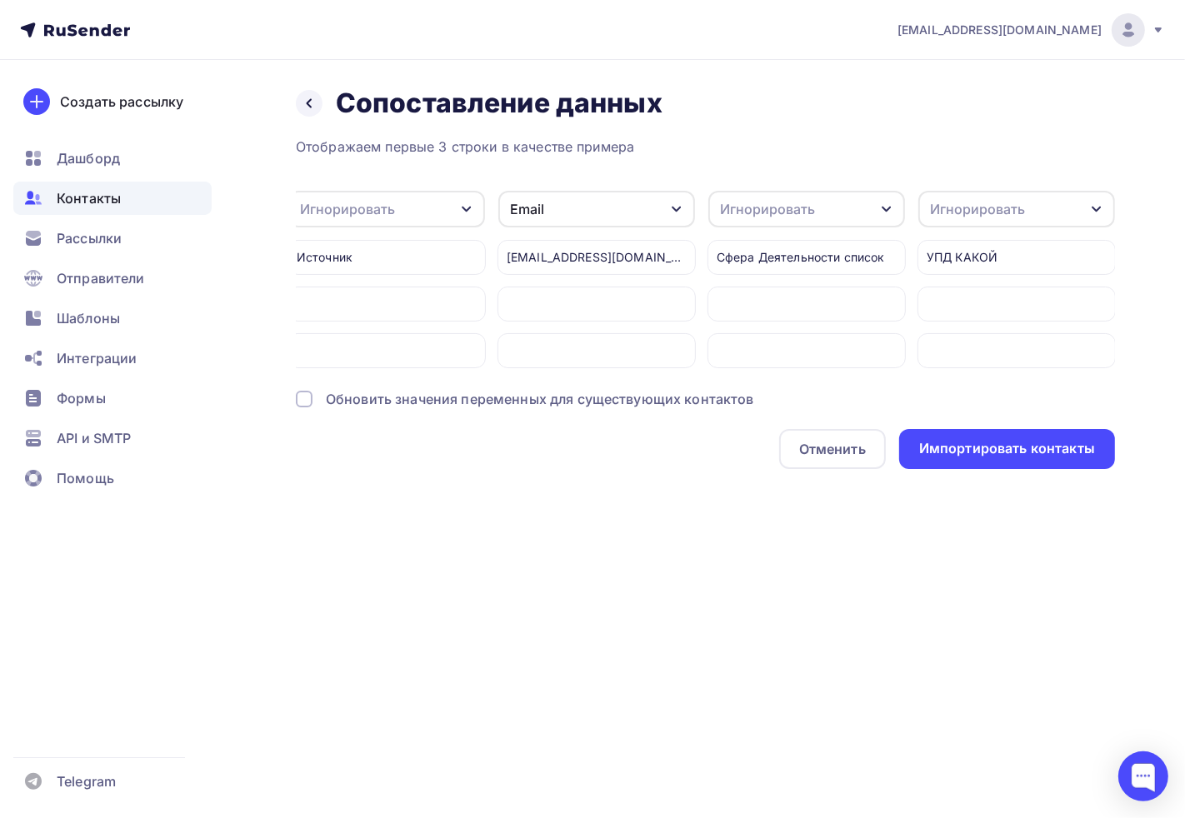
scroll to position [0, 20072]
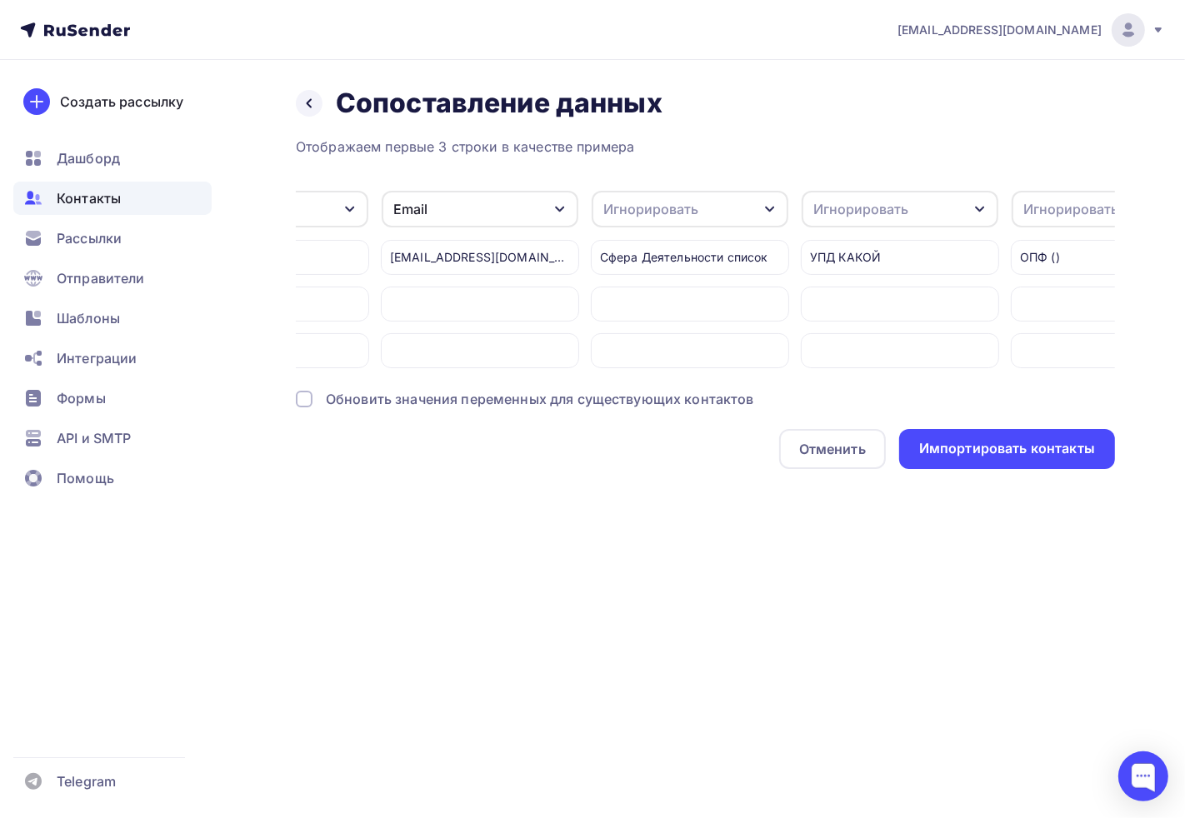
click at [497, 302] on div at bounding box center [480, 304] width 198 height 35
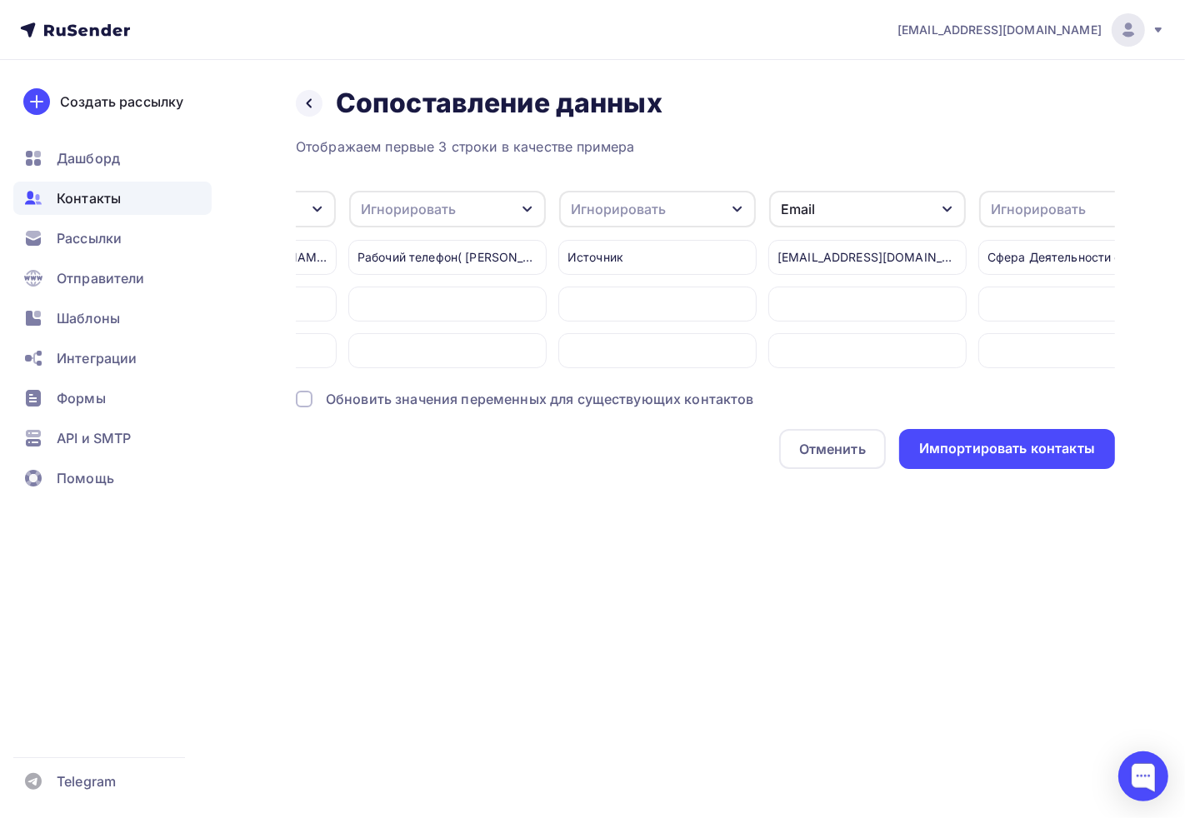
scroll to position [0, 19723]
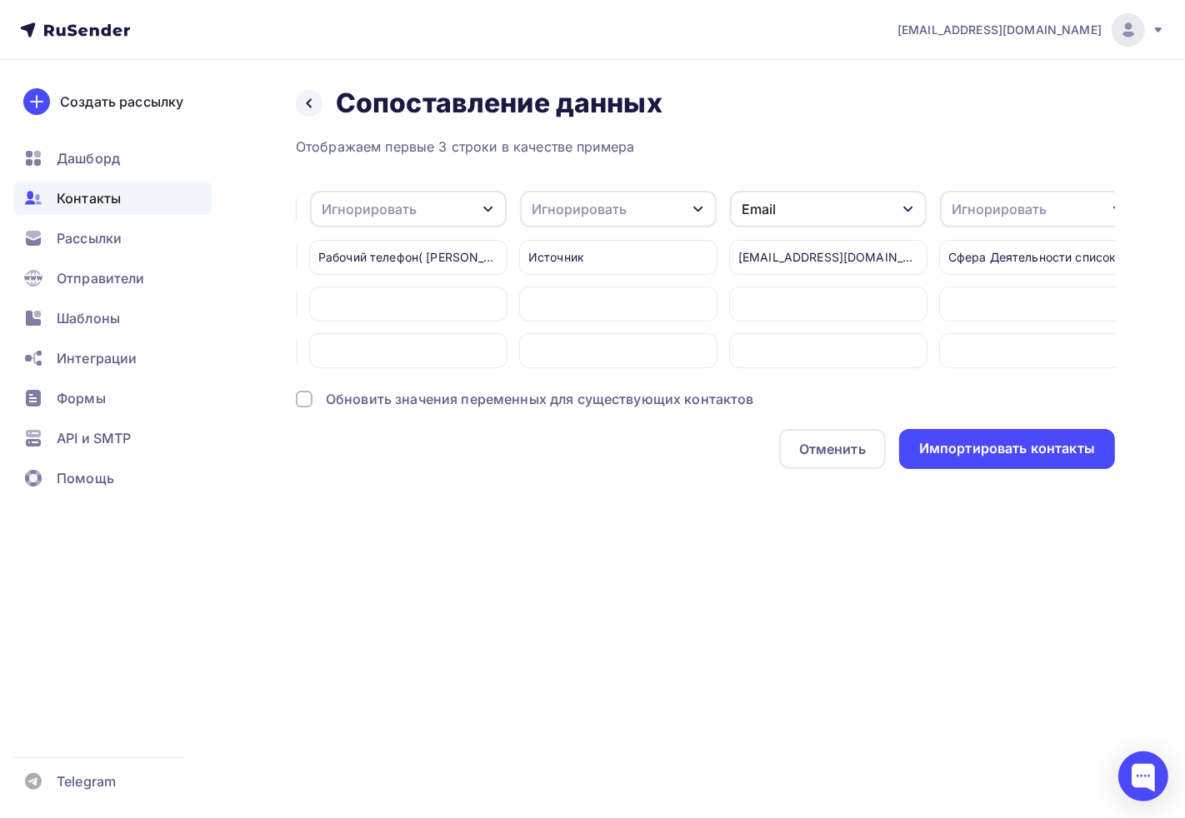
click at [792, 200] on div "Email" at bounding box center [828, 209] width 197 height 37
click at [826, 269] on div "buh-zbineyva@mail.ru" at bounding box center [828, 257] width 198 height 35
click at [819, 258] on div "buh-zbineyva@mail.ru" at bounding box center [828, 257] width 198 height 35
click at [803, 254] on div "buh-zbineyva@mail.ru" at bounding box center [828, 257] width 198 height 35
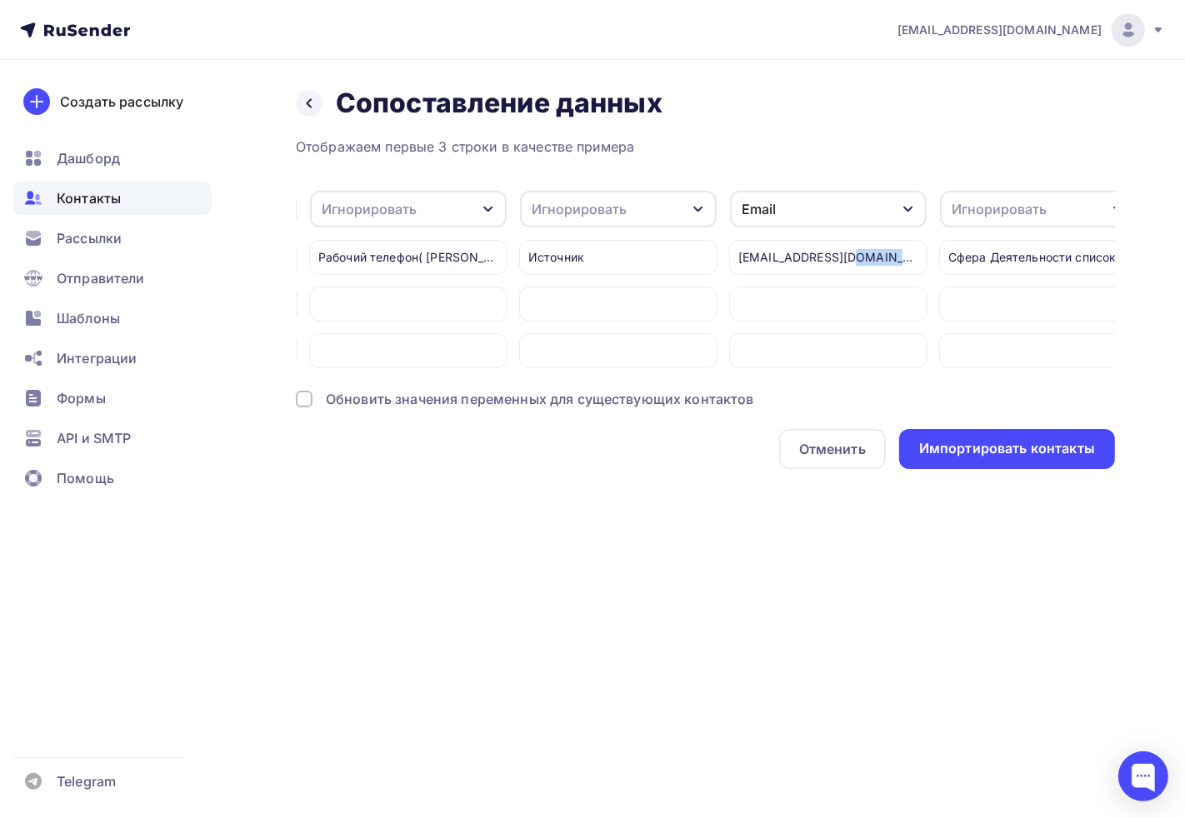
click at [803, 254] on div "buh-zbineyva@mail.ru" at bounding box center [828, 257] width 198 height 35
click at [835, 356] on div at bounding box center [828, 350] width 198 height 35
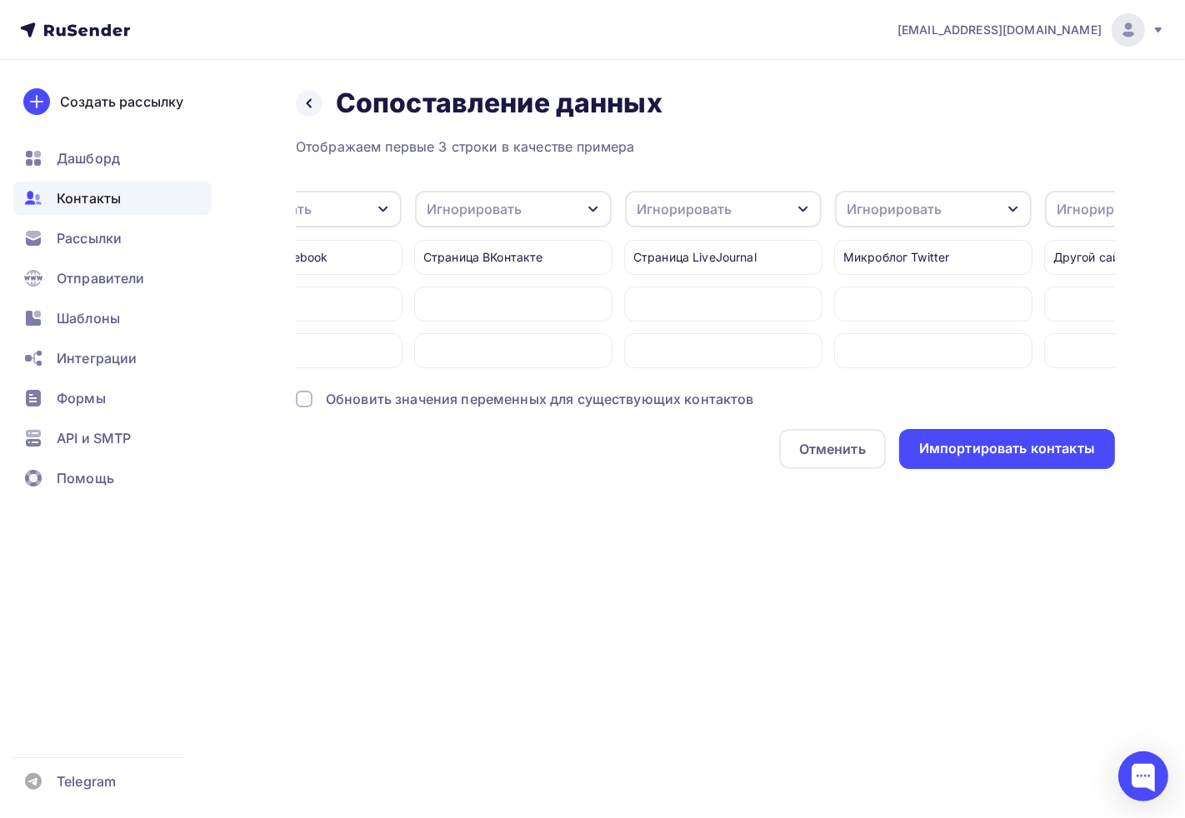
scroll to position [0, 1934]
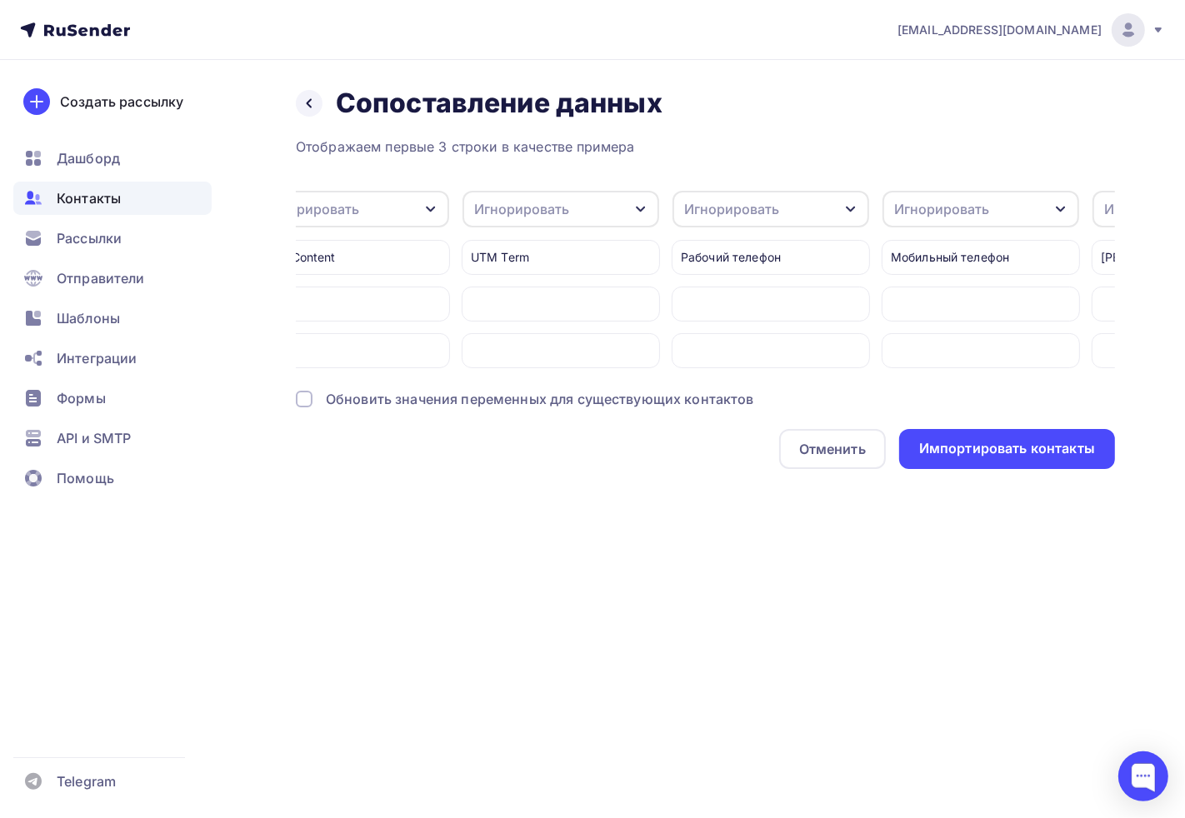
click at [811, 352] on div at bounding box center [771, 350] width 198 height 35
click at [775, 226] on div "Игнорировать" at bounding box center [770, 209] width 197 height 37
click at [669, 497] on div "Назад Сопоставление данных Сопоставление данных Отображаем первые 3 строки в ка…" at bounding box center [592, 298] width 1185 height 476
click at [760, 217] on div "Игнорировать" at bounding box center [731, 209] width 95 height 20
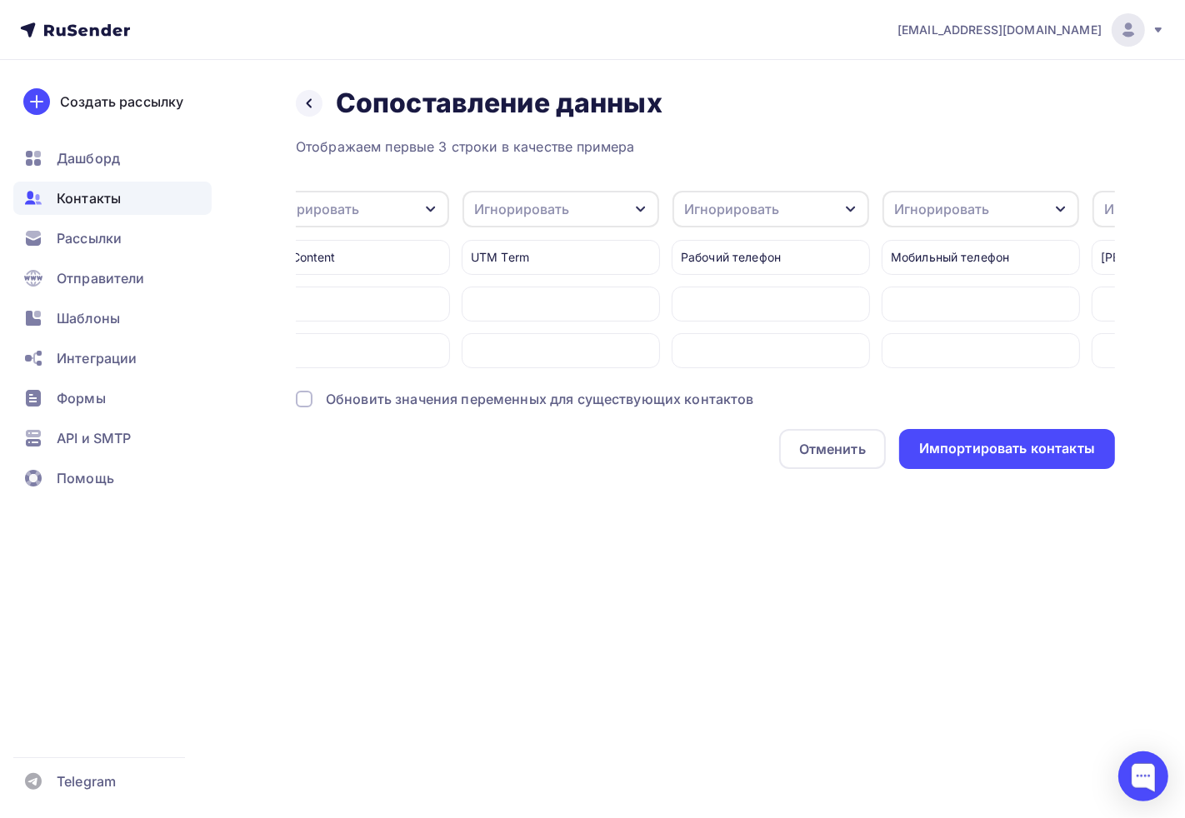
click at [743, 273] on div "Рабочий телефон" at bounding box center [771, 298] width 198 height 140
click at [742, 263] on div "Рабочий телефон" at bounding box center [771, 257] width 198 height 35
click at [744, 247] on div "Рабочий телефон" at bounding box center [771, 257] width 198 height 35
click at [762, 247] on div "Рабочий телефон" at bounding box center [771, 257] width 198 height 35
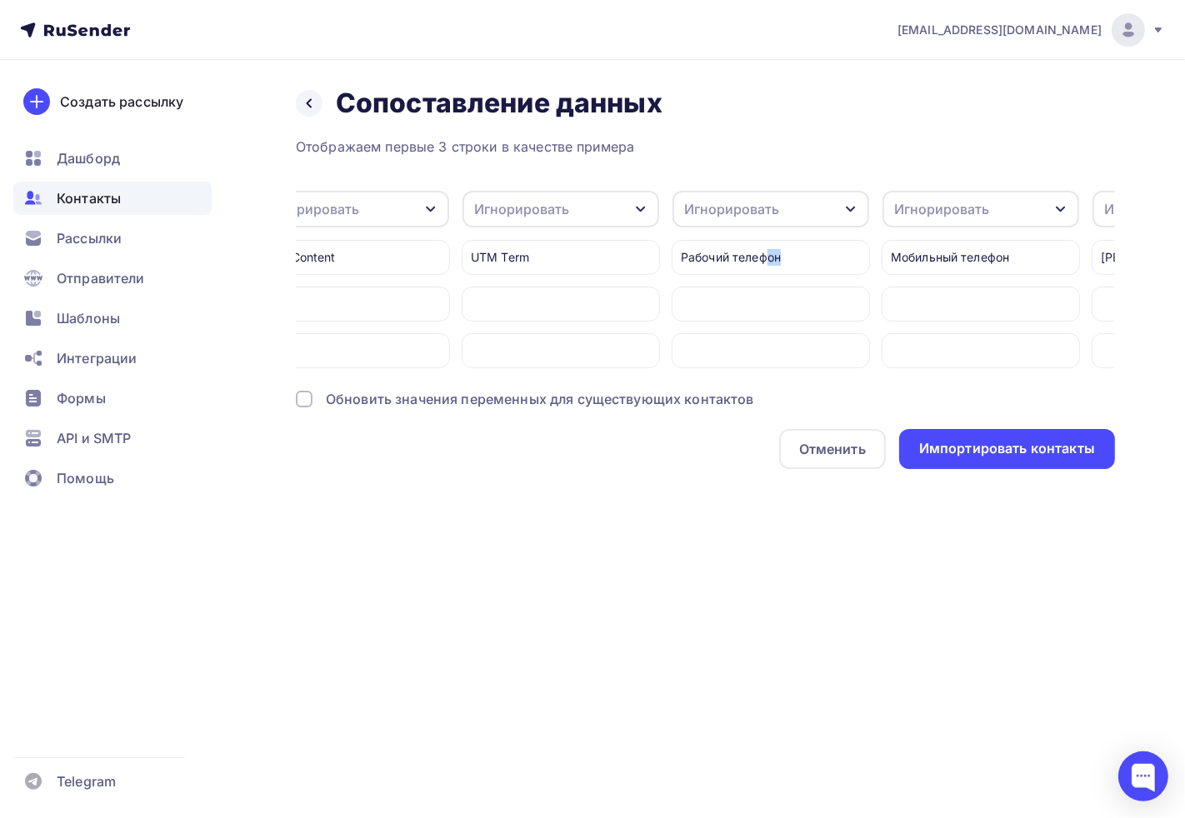
click at [762, 247] on div "Рабочий телефон" at bounding box center [771, 257] width 198 height 35
drag, startPoint x: 762, startPoint y: 247, endPoint x: 756, endPoint y: 308, distance: 62.0
click at [762, 248] on div "Рабочий телефон" at bounding box center [771, 257] width 198 height 35
click at [714, 489] on div "Назад Сопоставление данных Сопоставление данных Отображаем первые 3 строки в ка…" at bounding box center [592, 298] width 1185 height 476
click at [762, 208] on div "Игнорировать" at bounding box center [731, 209] width 95 height 20
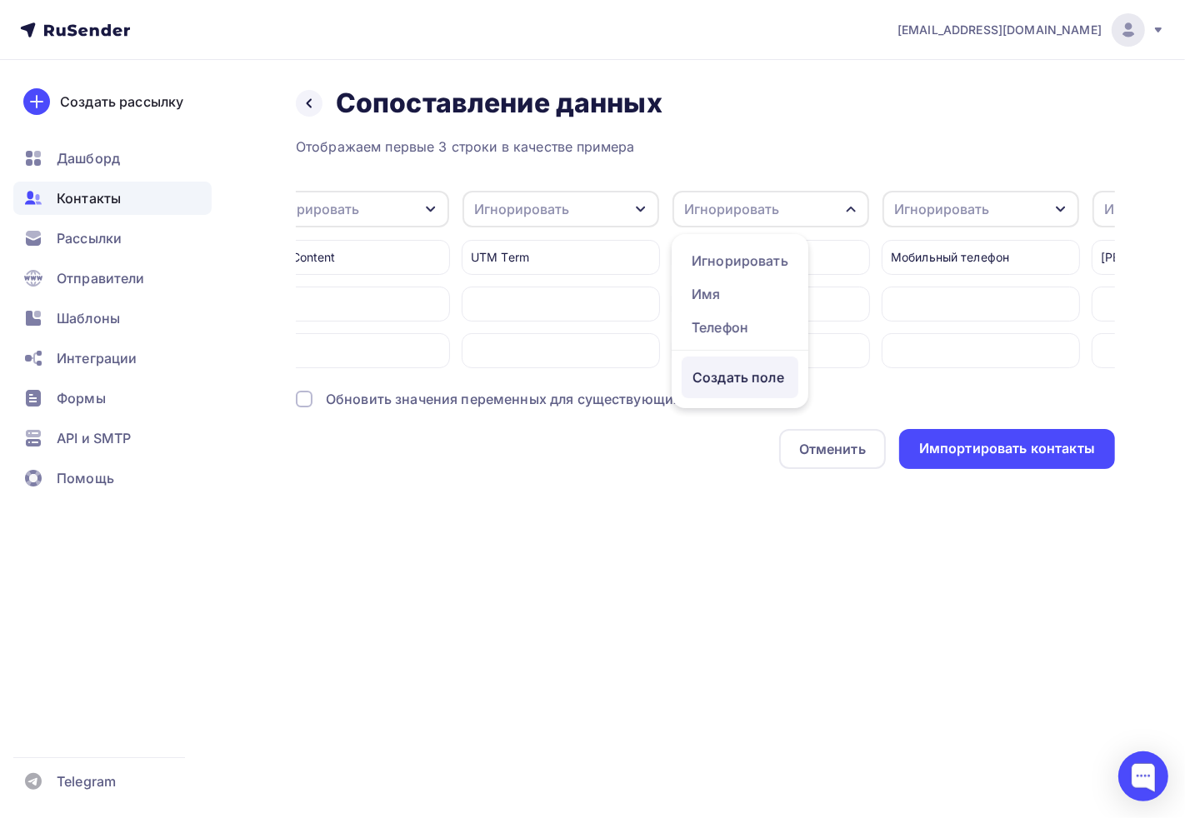
click at [728, 398] on div "Создать поле" at bounding box center [740, 378] width 117 height 42
click at [733, 368] on input "text" at bounding box center [784, 361] width 205 height 35
click at [731, 469] on div "Отменить Импортировать контакты" at bounding box center [705, 449] width 819 height 40
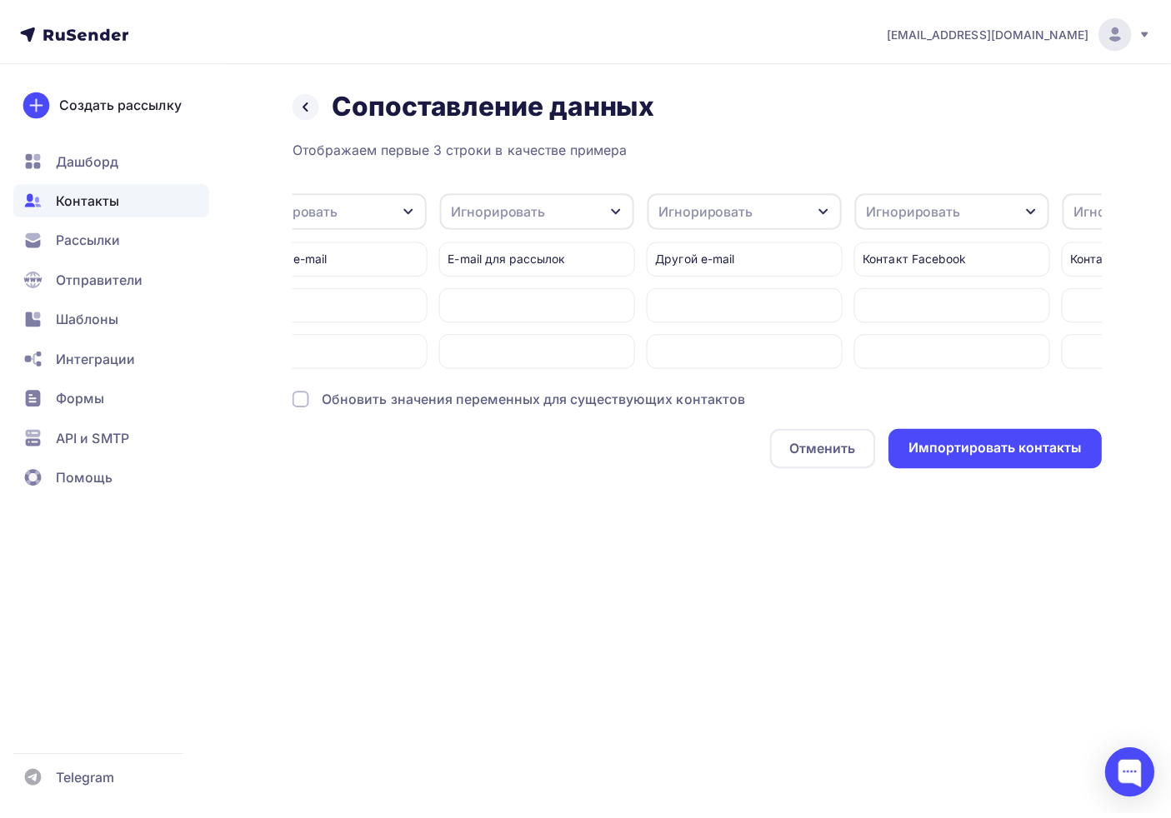
scroll to position [0, 5095]
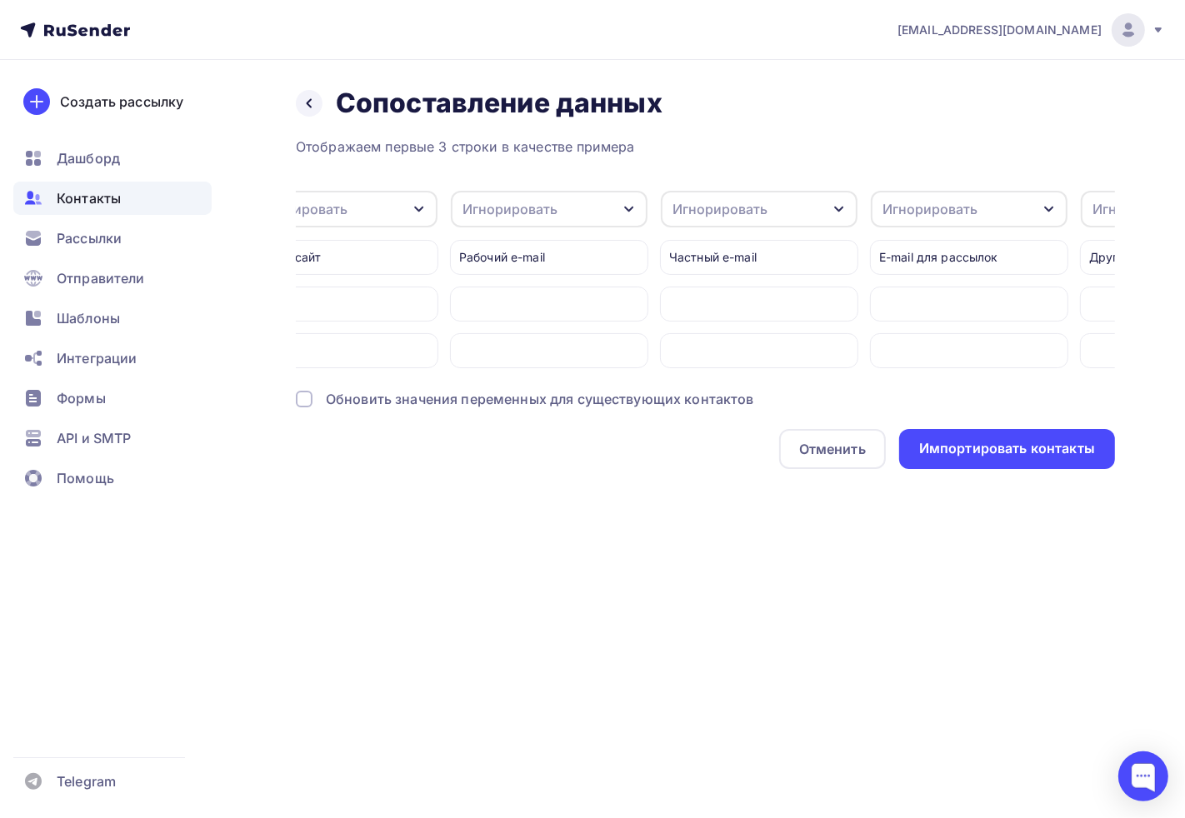
click at [556, 263] on div "Рабочий e-mail" at bounding box center [549, 257] width 198 height 35
click at [542, 212] on div "Игнорировать" at bounding box center [509, 209] width 95 height 20
click at [497, 393] on div "Создать поле" at bounding box center [517, 378] width 117 height 42
type input "email"
click at [580, 527] on div "Назад Сопоставление данных Сопоставление данных Отображаем первые 3 строки в ка…" at bounding box center [592, 298] width 1185 height 476
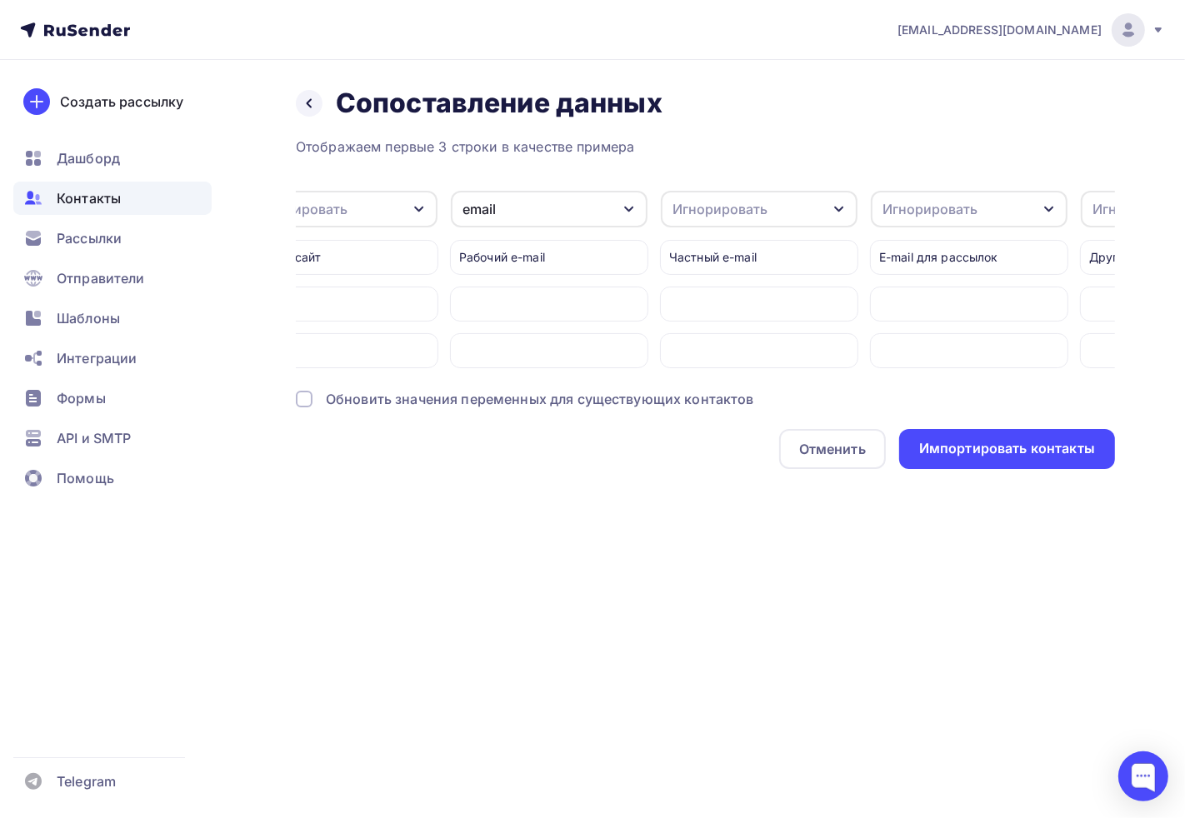
click at [542, 257] on div "Рабочий e-mail" at bounding box center [549, 257] width 198 height 35
drag, startPoint x: 542, startPoint y: 257, endPoint x: 504, endPoint y: 255, distance: 37.5
click at [504, 255] on div "Рабочий e-mail" at bounding box center [549, 257] width 198 height 35
click at [572, 585] on div "adm@ab-express.ru Аккаунт Тарифы Выйти Создать рассылку Дашборд Контакты Рассыл…" at bounding box center [592, 409] width 1185 height 818
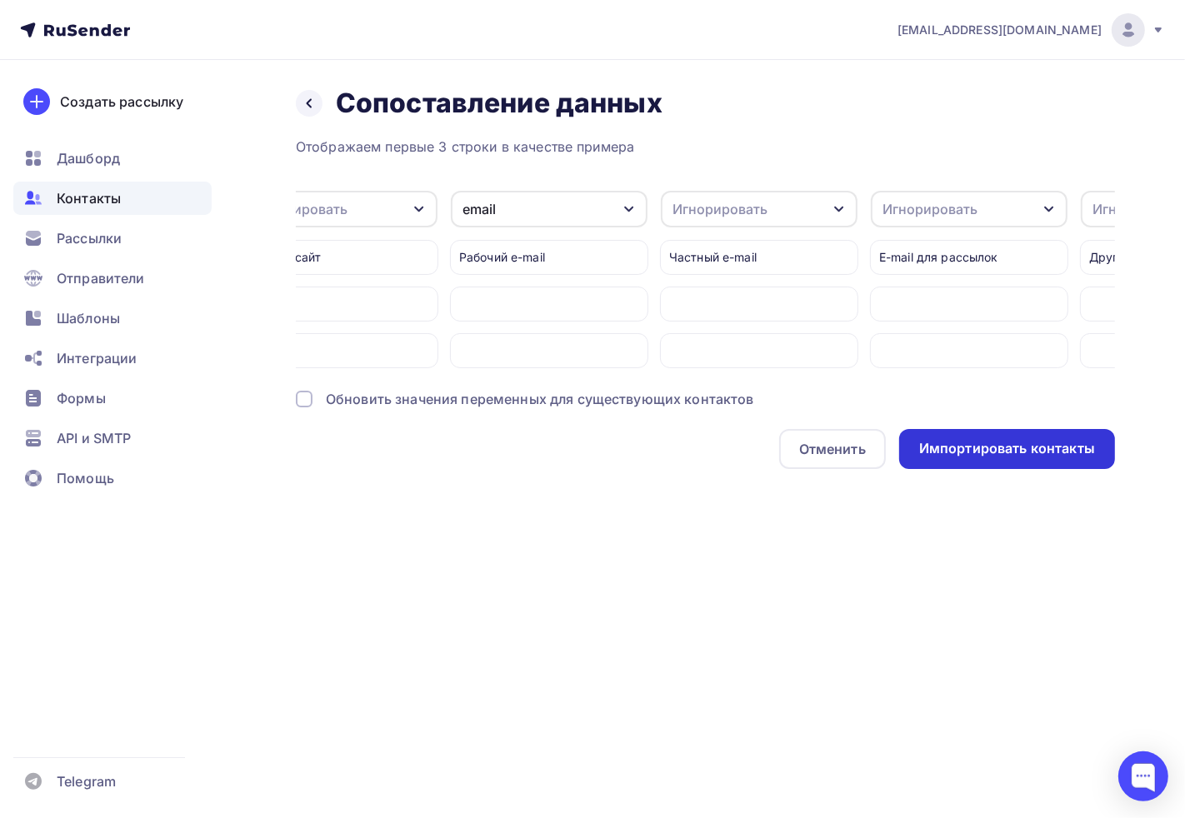
click at [993, 455] on div "Импортировать контакты" at bounding box center [1007, 448] width 176 height 19
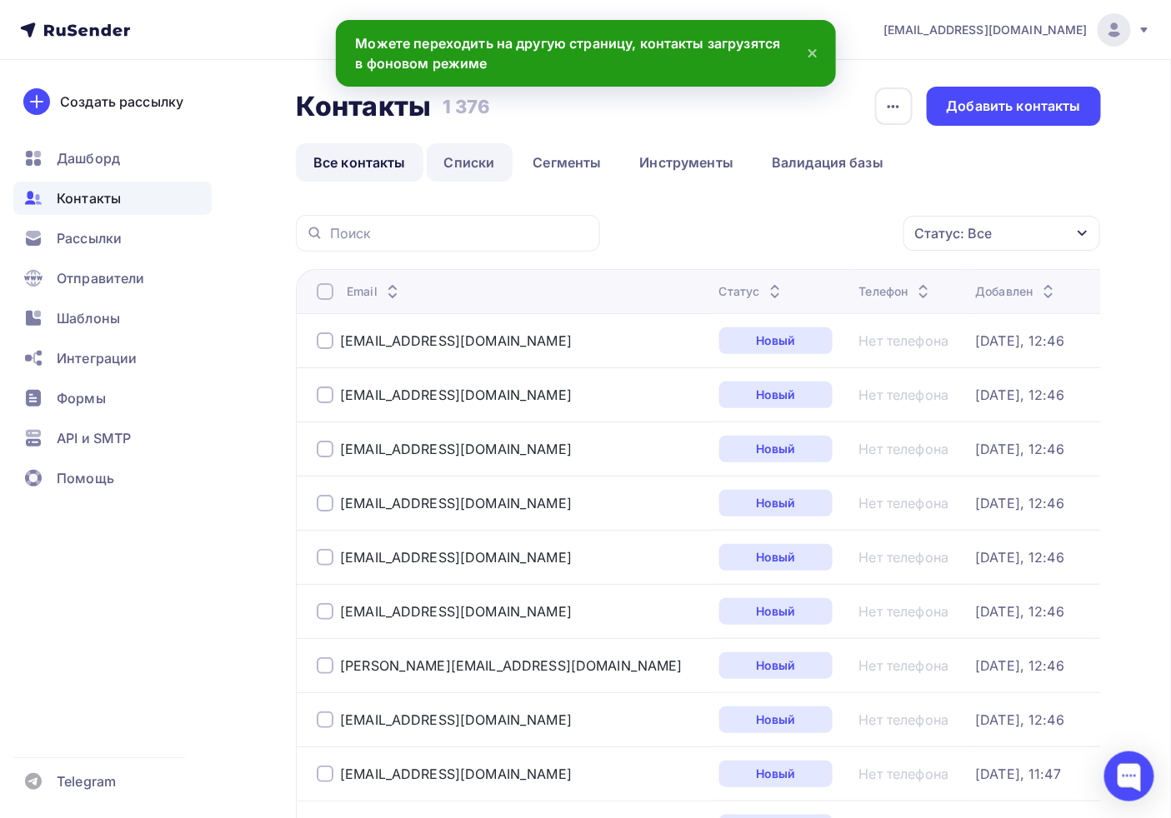
click at [459, 169] on link "Списки" at bounding box center [470, 162] width 86 height 38
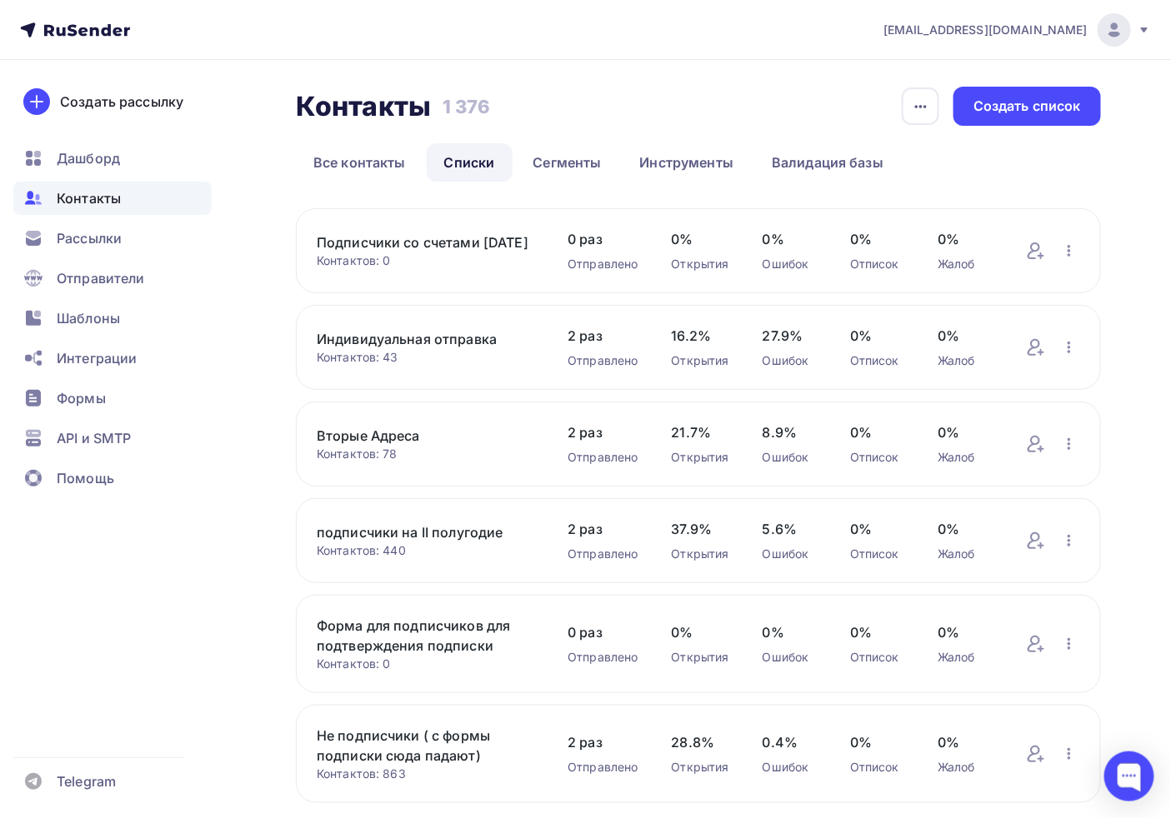
click at [442, 237] on link "Подписчики со счетами [DATE]" at bounding box center [425, 242] width 217 height 20
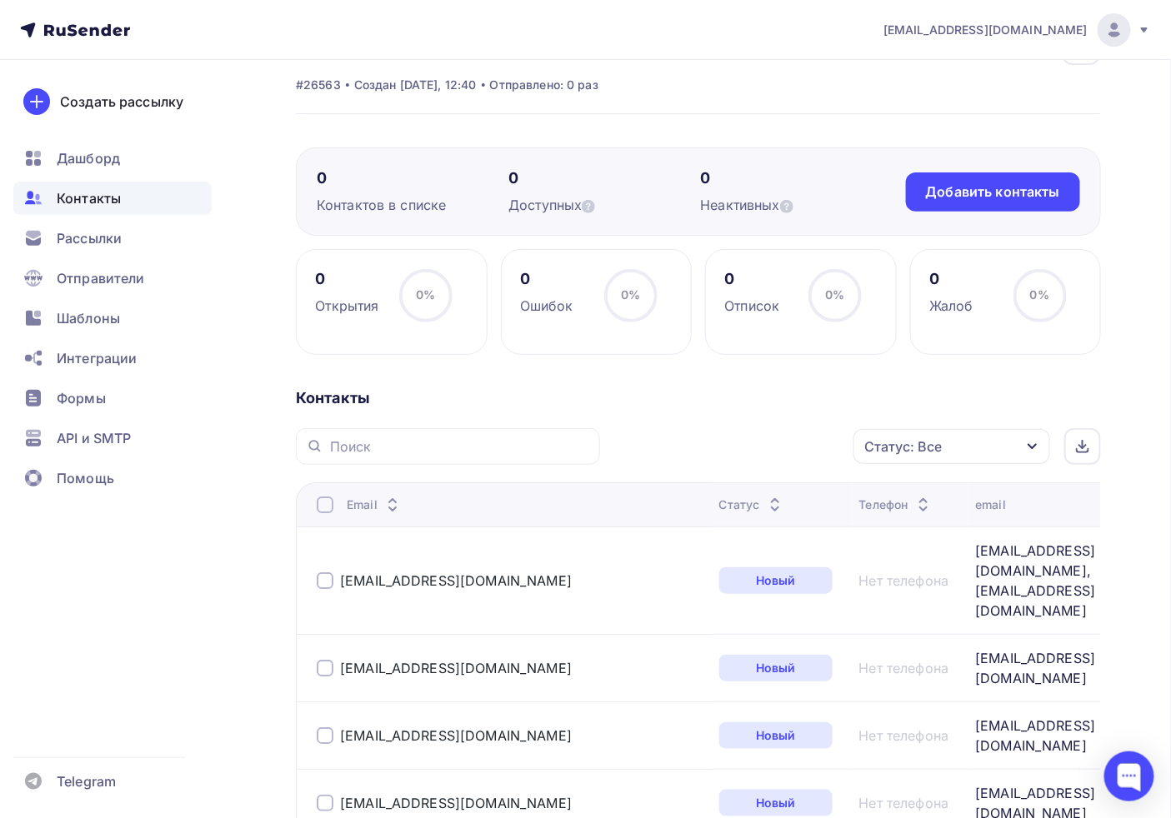
scroll to position [92, 0]
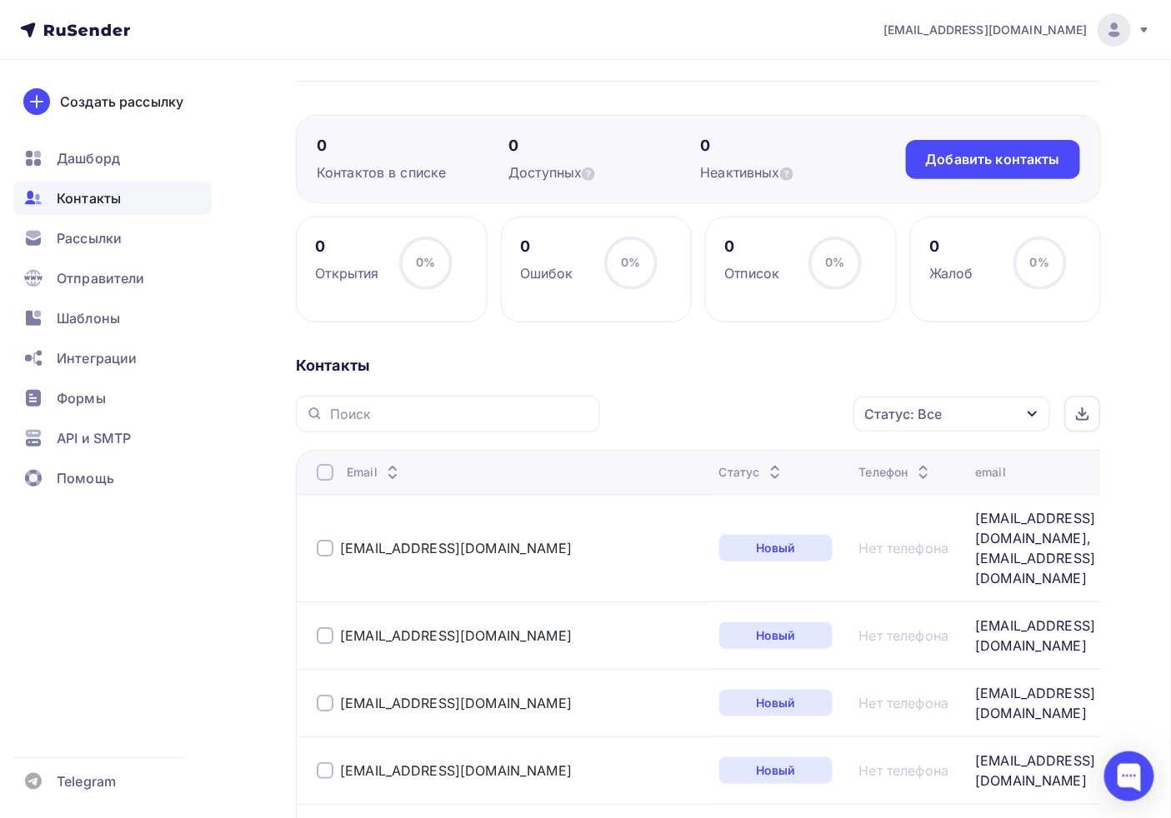
click at [975, 515] on div "nicsmi@yandex.ru, gb@ulift.ru" at bounding box center [1035, 548] width 120 height 80
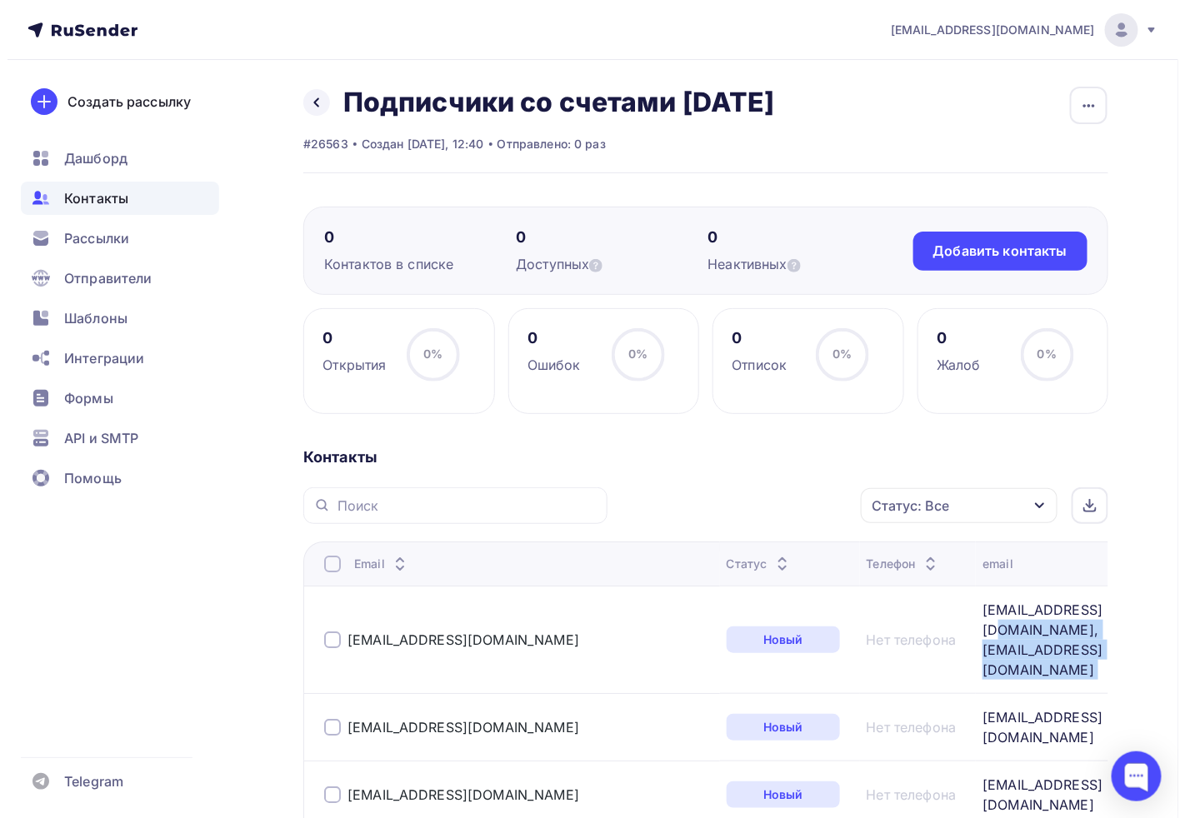
scroll to position [0, 0]
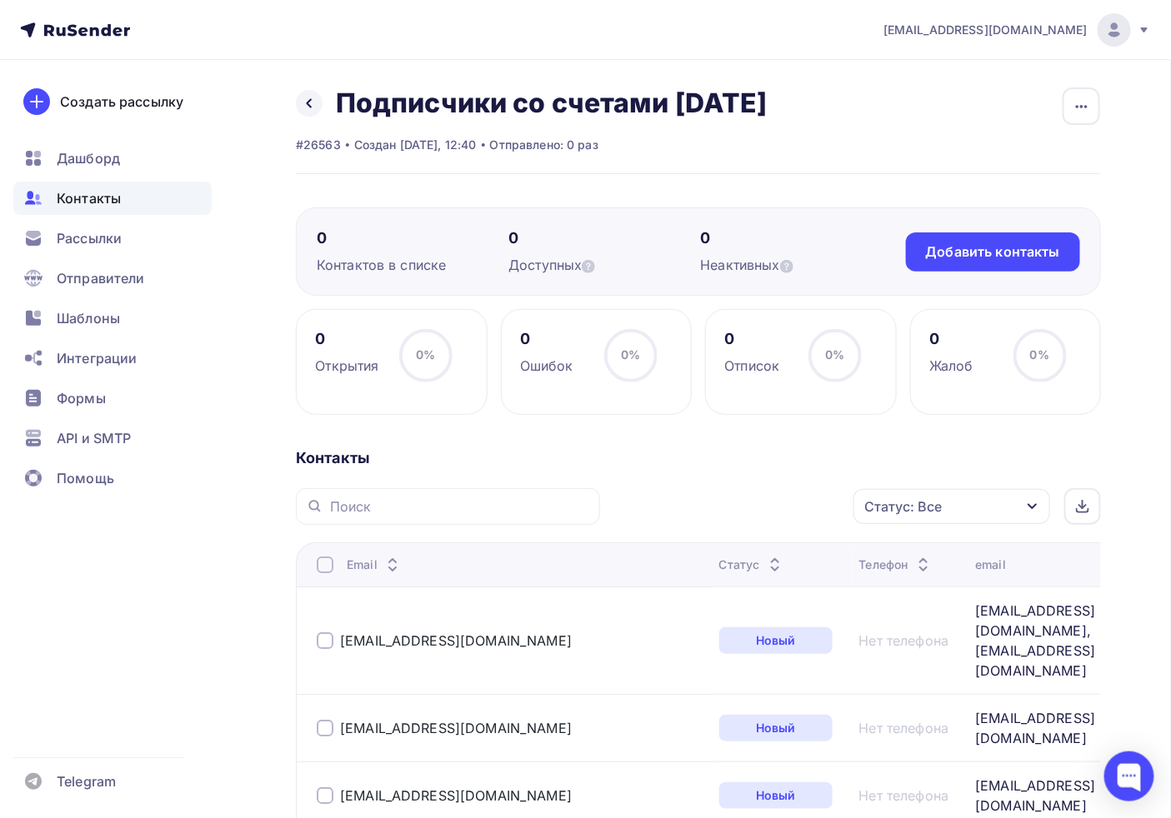
click at [533, 488] on div at bounding box center [448, 506] width 304 height 37
click at [1048, 94] on div "Назад Подписчики со счетами 03 09 2025 Переименовать список Скачать список Отпи…" at bounding box center [698, 130] width 805 height 87
click at [1085, 106] on icon "button" at bounding box center [1081, 106] width 12 height 3
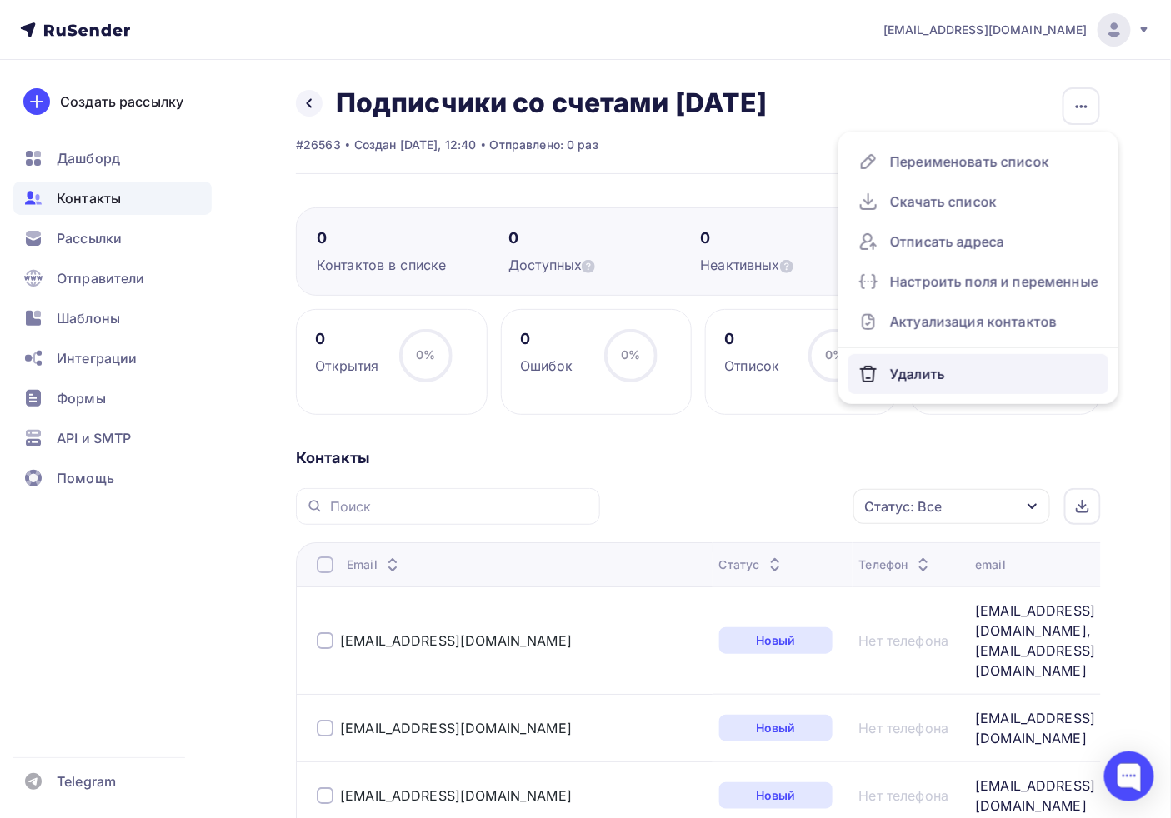
click at [923, 364] on div "Удалить" at bounding box center [978, 374] width 240 height 27
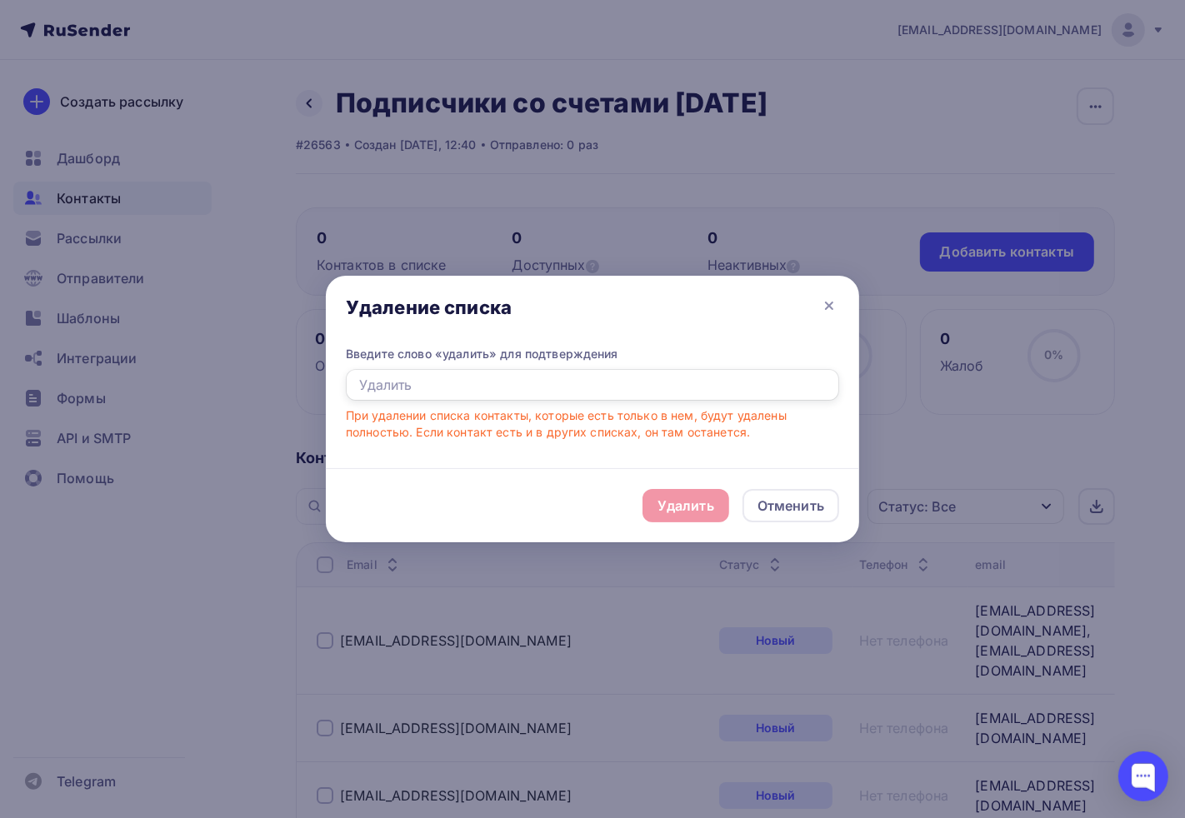
click at [384, 384] on input "text" at bounding box center [592, 385] width 493 height 32
drag, startPoint x: 492, startPoint y: 393, endPoint x: 27, endPoint y: 335, distance: 467.7
click at [27, 336] on div "Удаление списка Введите слово «удалить» для подтверждения elfkbnm При удалении …" at bounding box center [592, 409] width 1185 height 818
type input "Удалить"
click at [675, 505] on div "Удалить" at bounding box center [685, 506] width 57 height 20
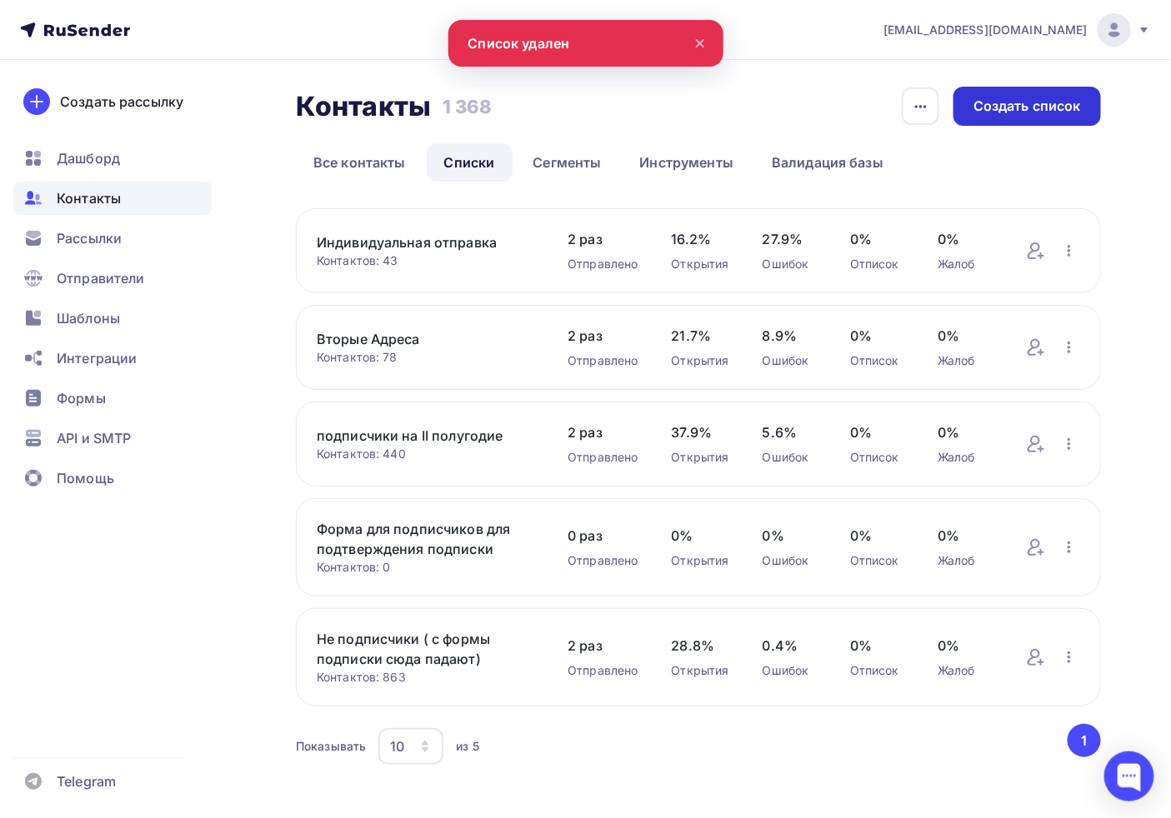
click at [980, 117] on div "Создать список" at bounding box center [1026, 106] width 147 height 39
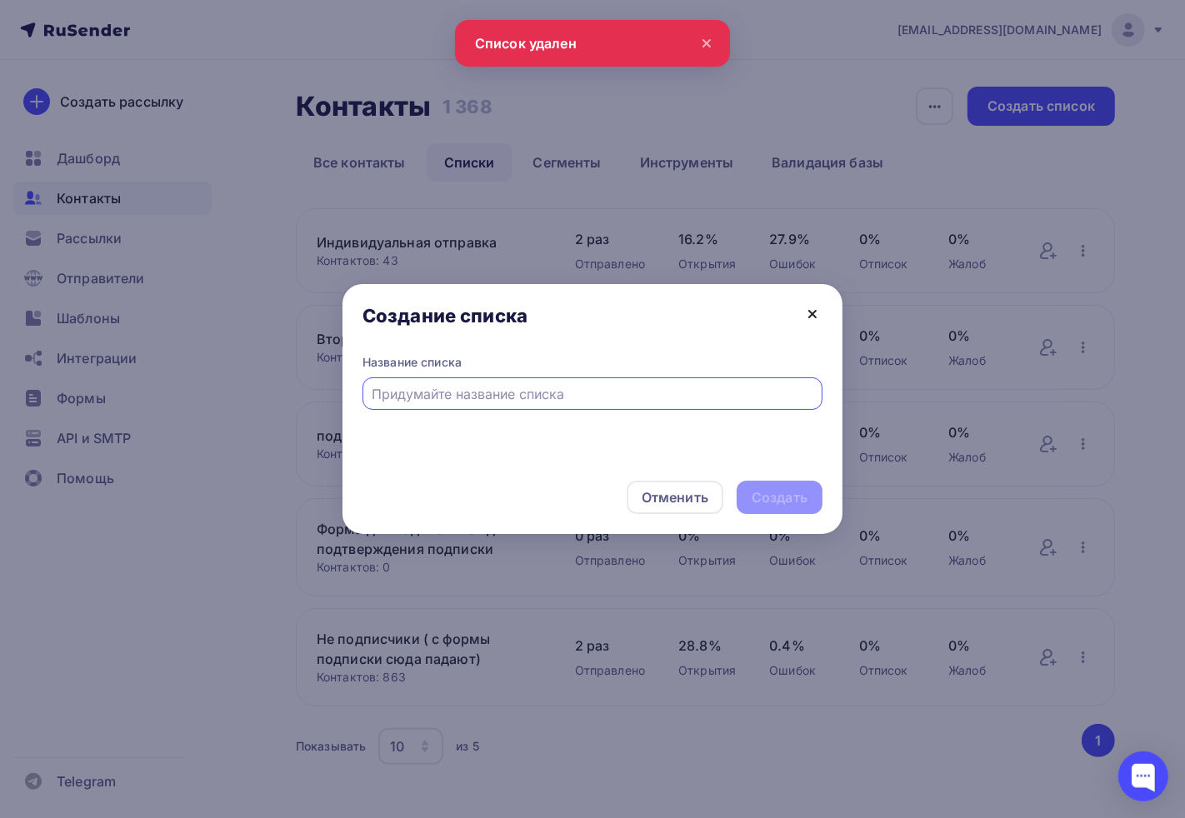
click at [818, 309] on icon at bounding box center [812, 314] width 20 height 20
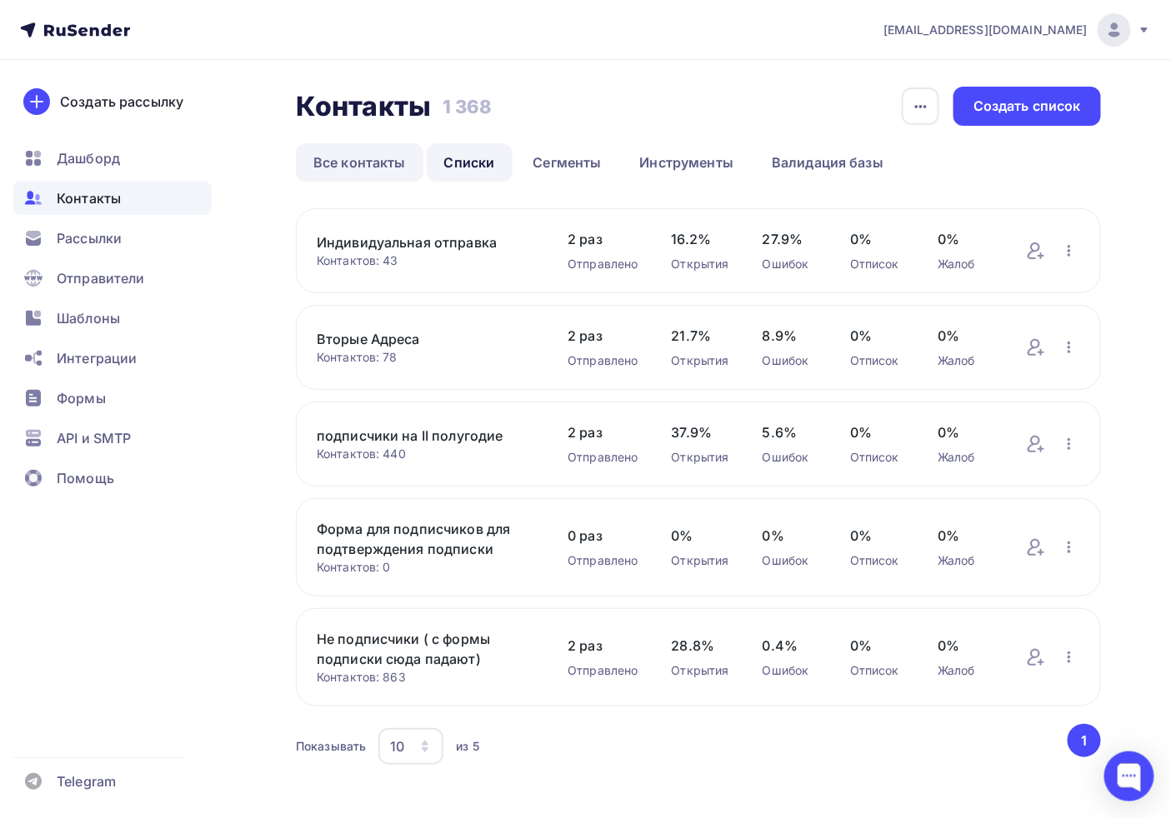
click at [376, 154] on link "Все контакты" at bounding box center [359, 162] width 127 height 38
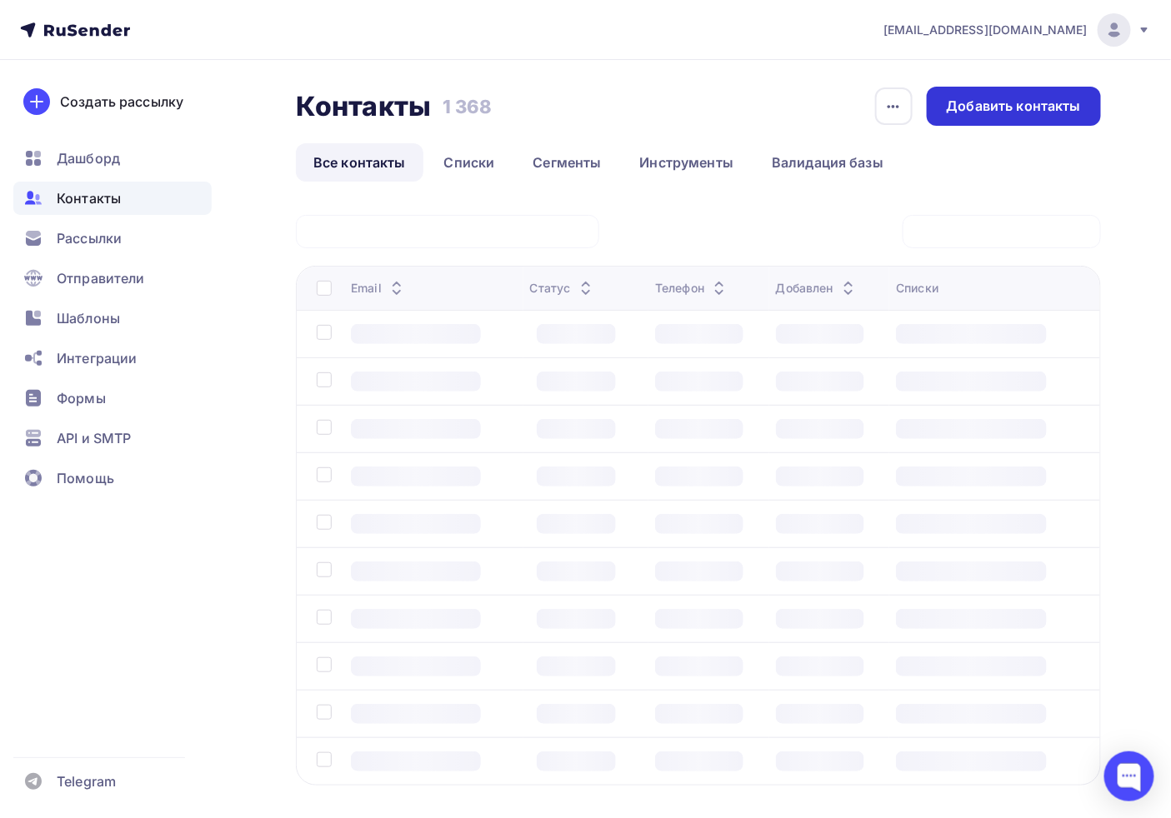
click at [1026, 110] on div "Добавить контакты" at bounding box center [1014, 106] width 134 height 19
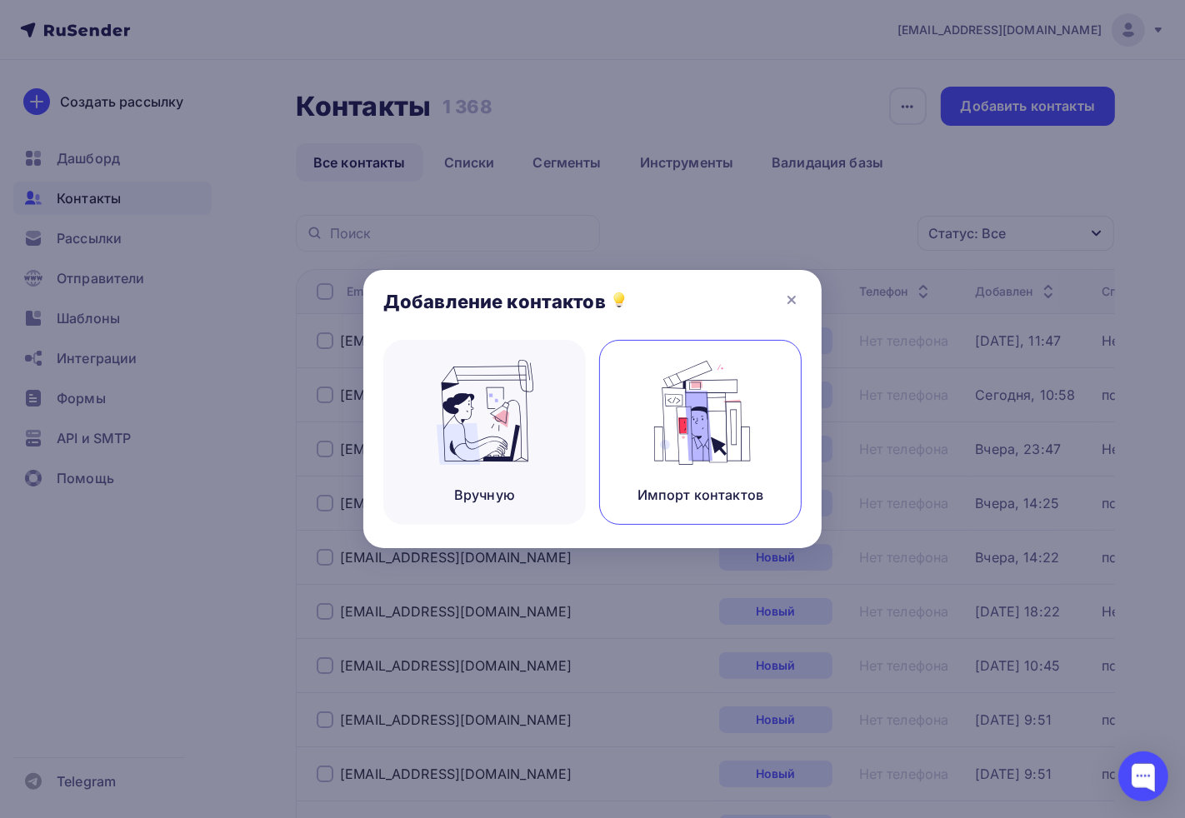
click at [652, 412] on img at bounding box center [701, 412] width 112 height 105
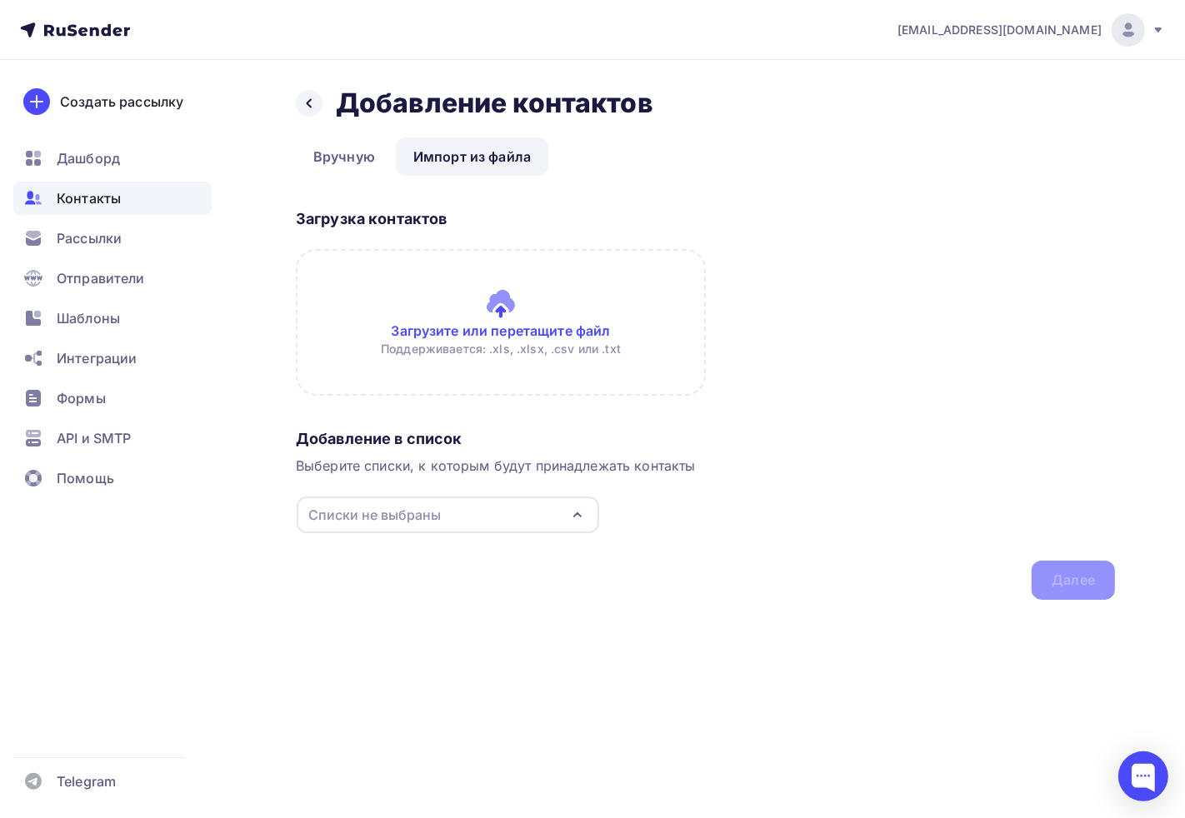
click at [369, 505] on div "Списки не выбраны" at bounding box center [374, 515] width 132 height 20
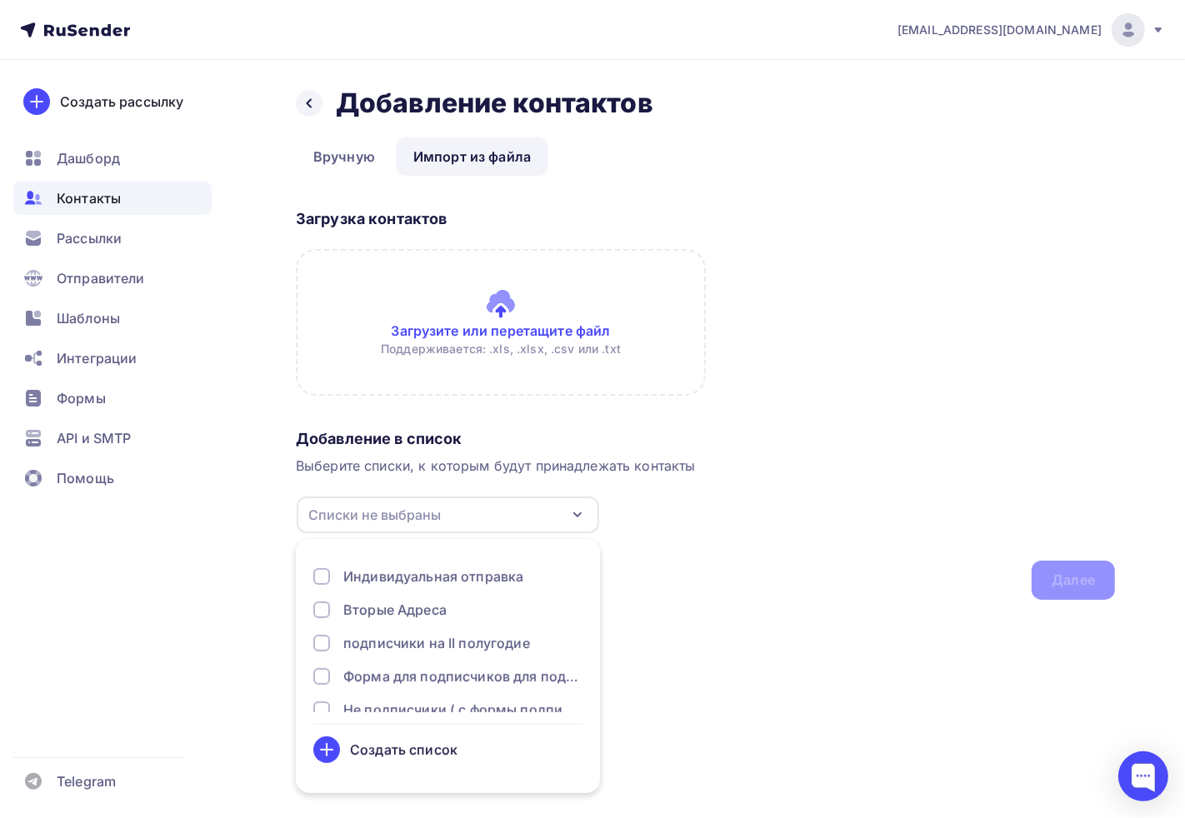
click at [406, 743] on div "Создать список" at bounding box center [403, 750] width 107 height 20
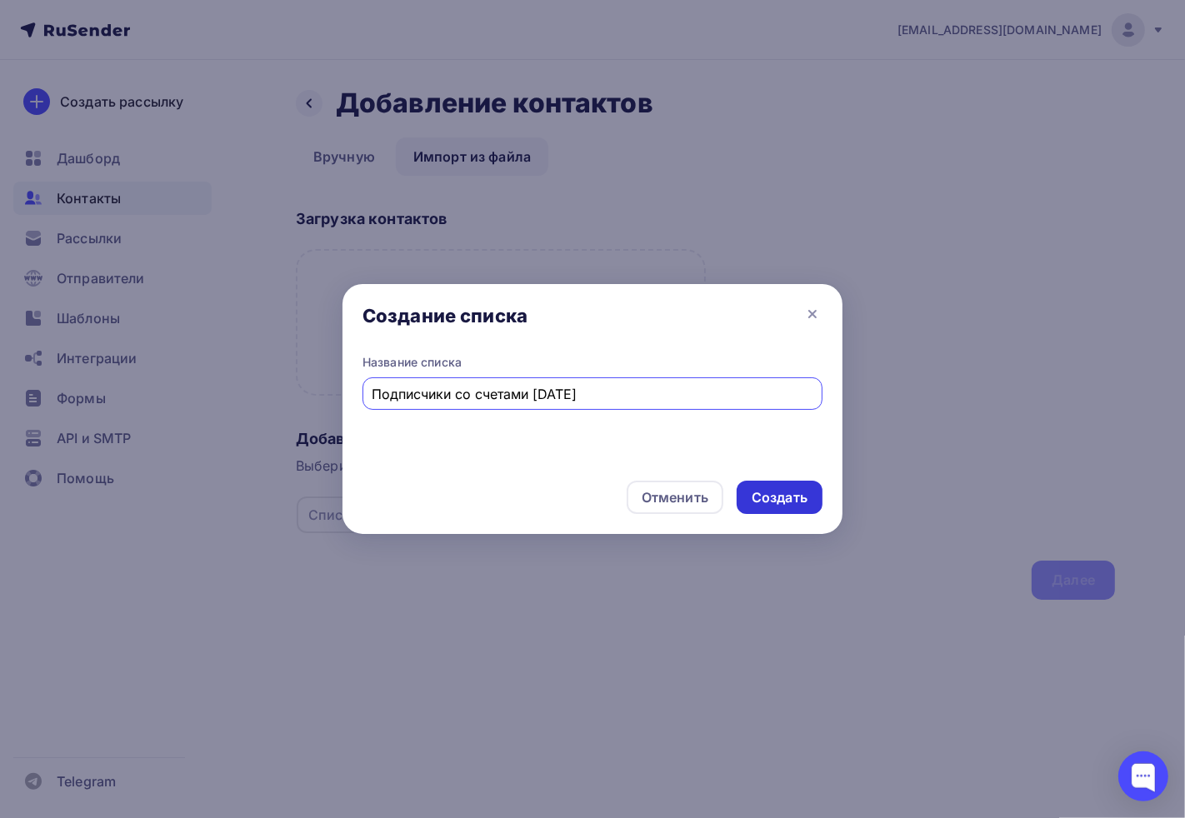
type input "Подписчики со счетами [DATE]"
click at [798, 487] on div "Создать" at bounding box center [780, 497] width 86 height 33
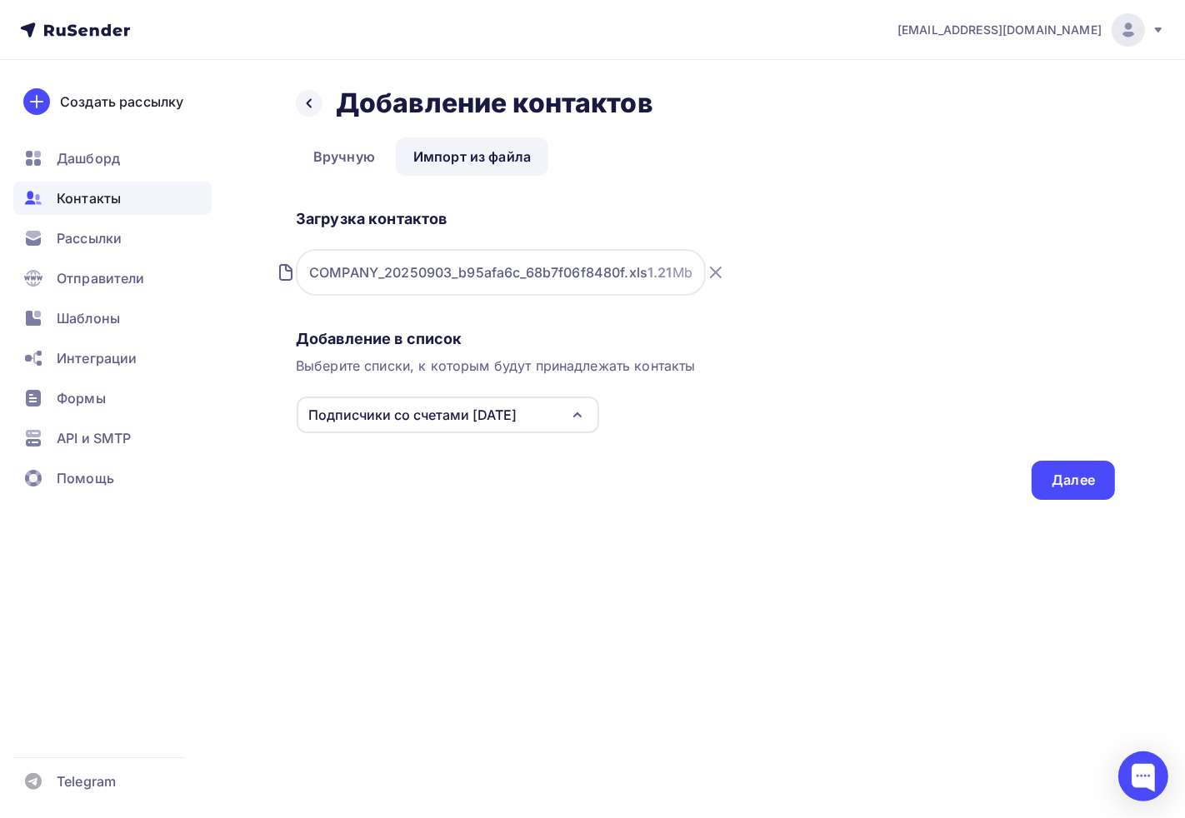
click at [700, 515] on div "Назад Добавление контактов Добавление контактов Вручную Импорт из файла Импорт …" at bounding box center [592, 313] width 1185 height 507
click at [1038, 487] on div "Далее" at bounding box center [1072, 480] width 83 height 39
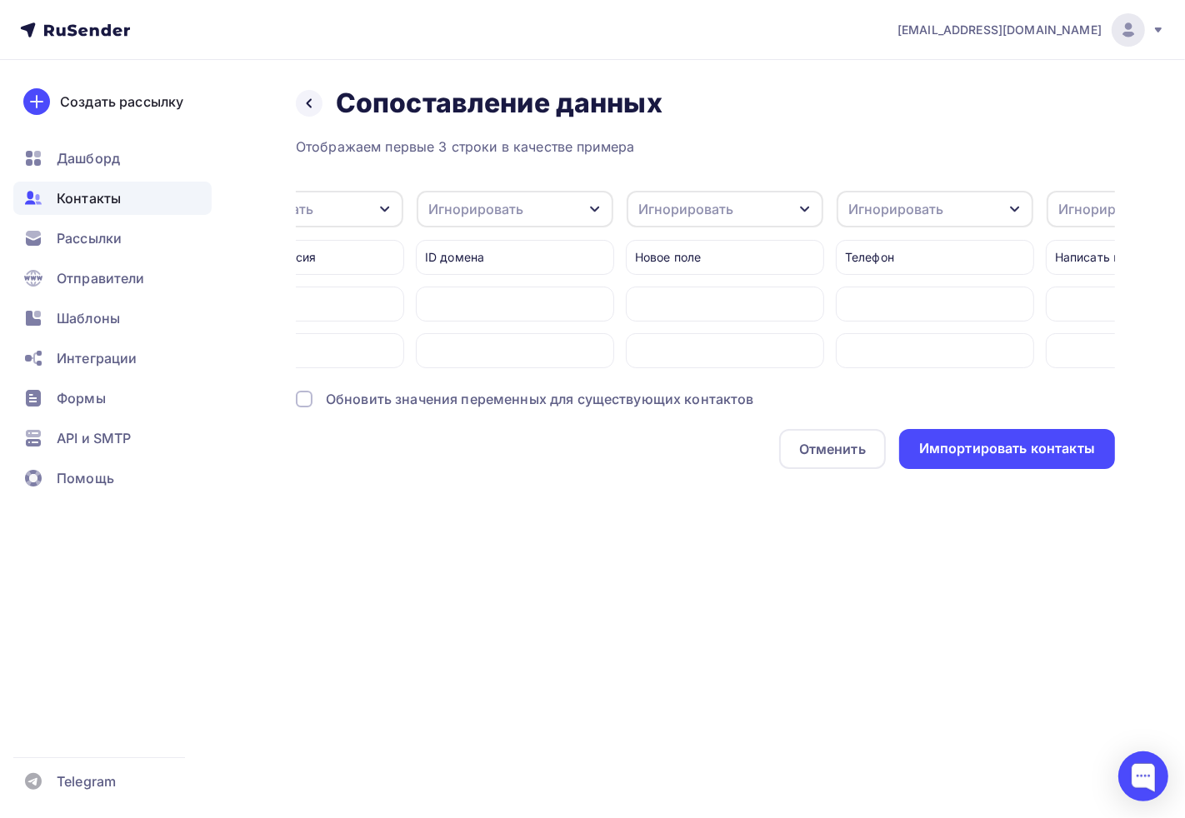
scroll to position [0, 15439]
click at [684, 192] on div "Игнорировать" at bounding box center [703, 209] width 197 height 37
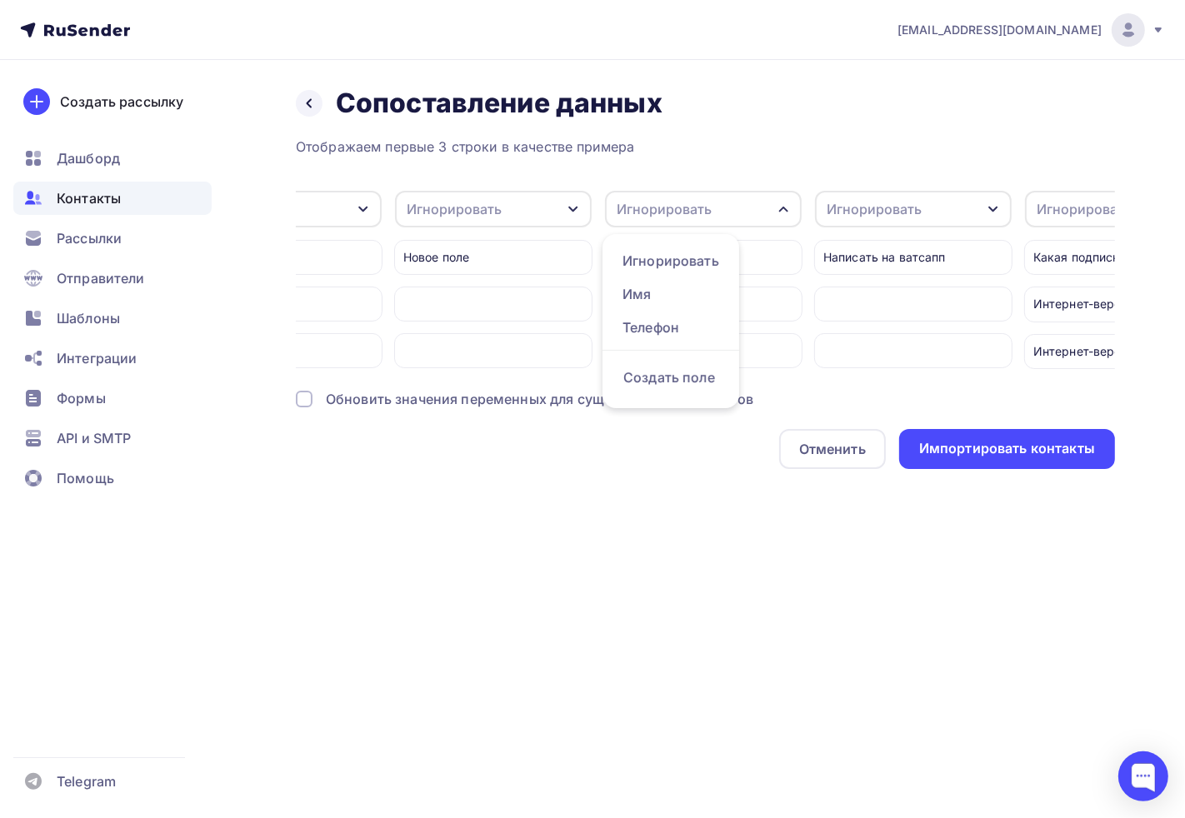
click at [692, 212] on div "Игнорировать" at bounding box center [664, 209] width 95 height 20
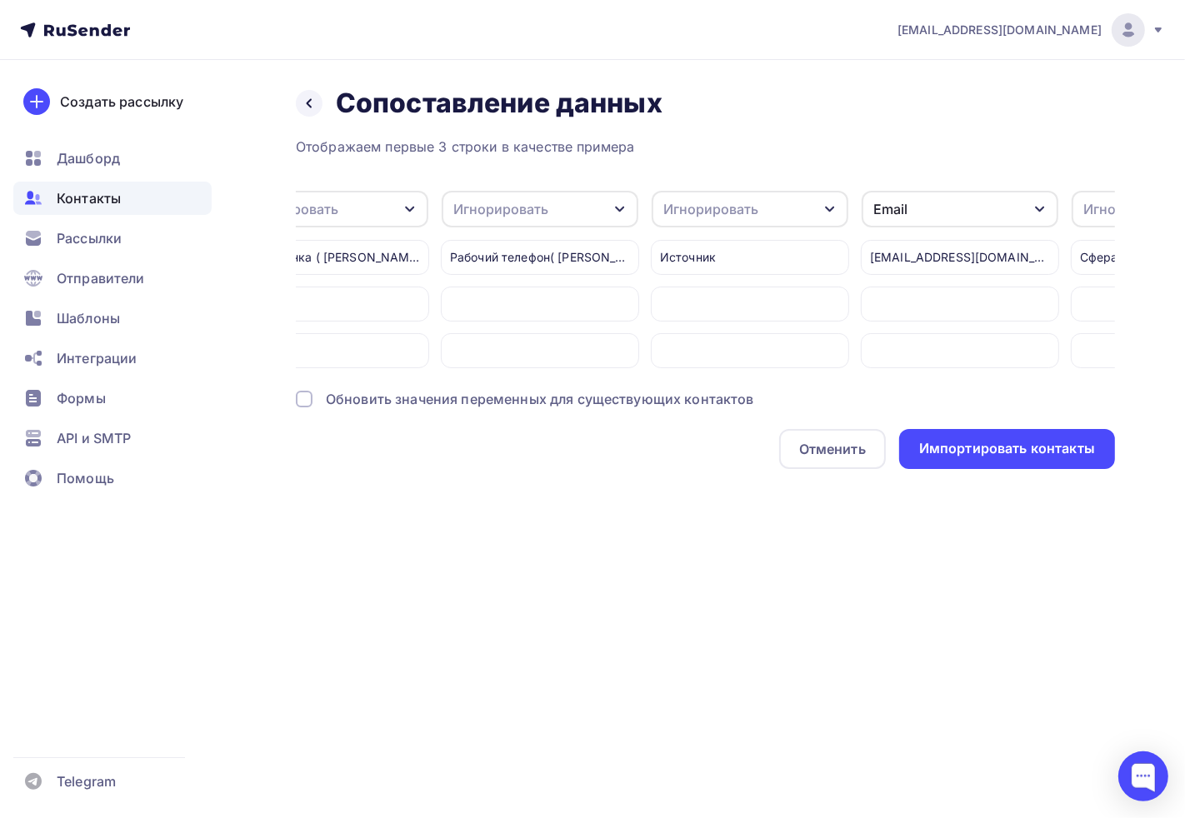
scroll to position [0, 19735]
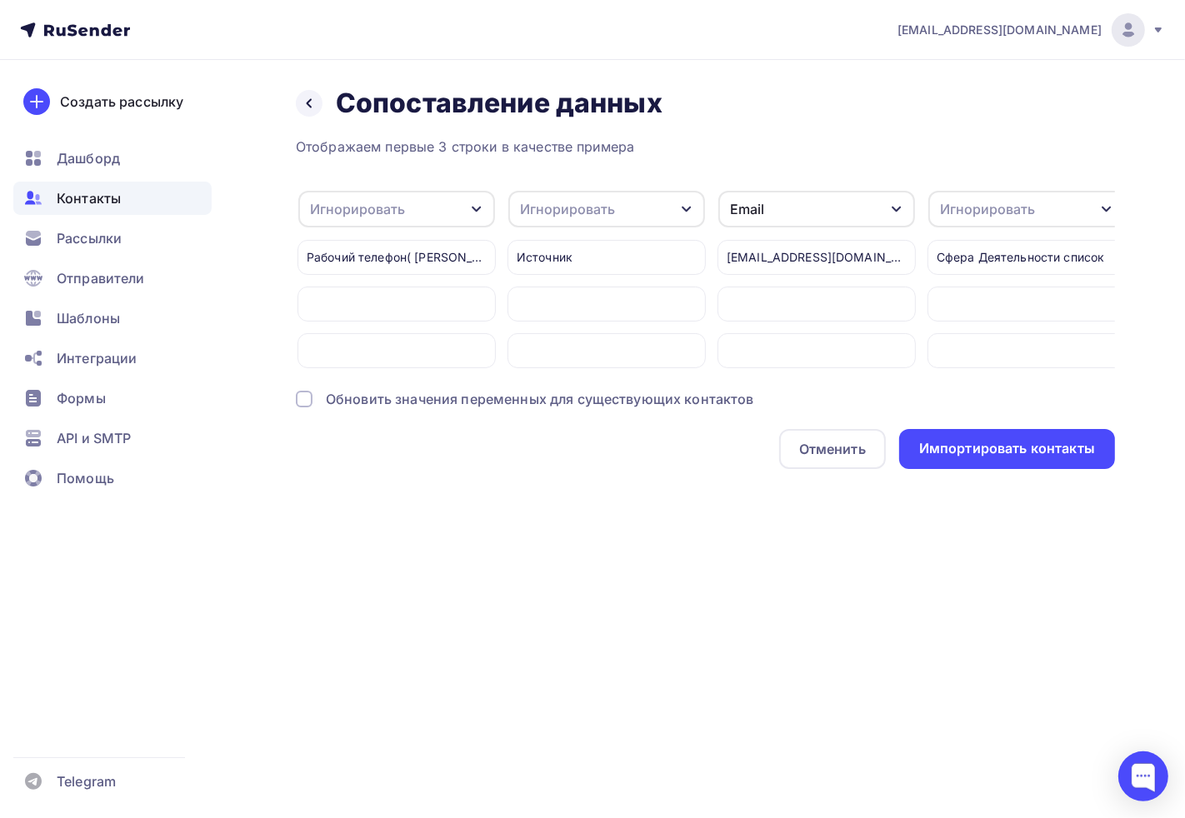
click at [787, 206] on div "Email" at bounding box center [816, 209] width 197 height 37
click at [782, 267] on div "Игнорировать" at bounding box center [783, 261] width 97 height 20
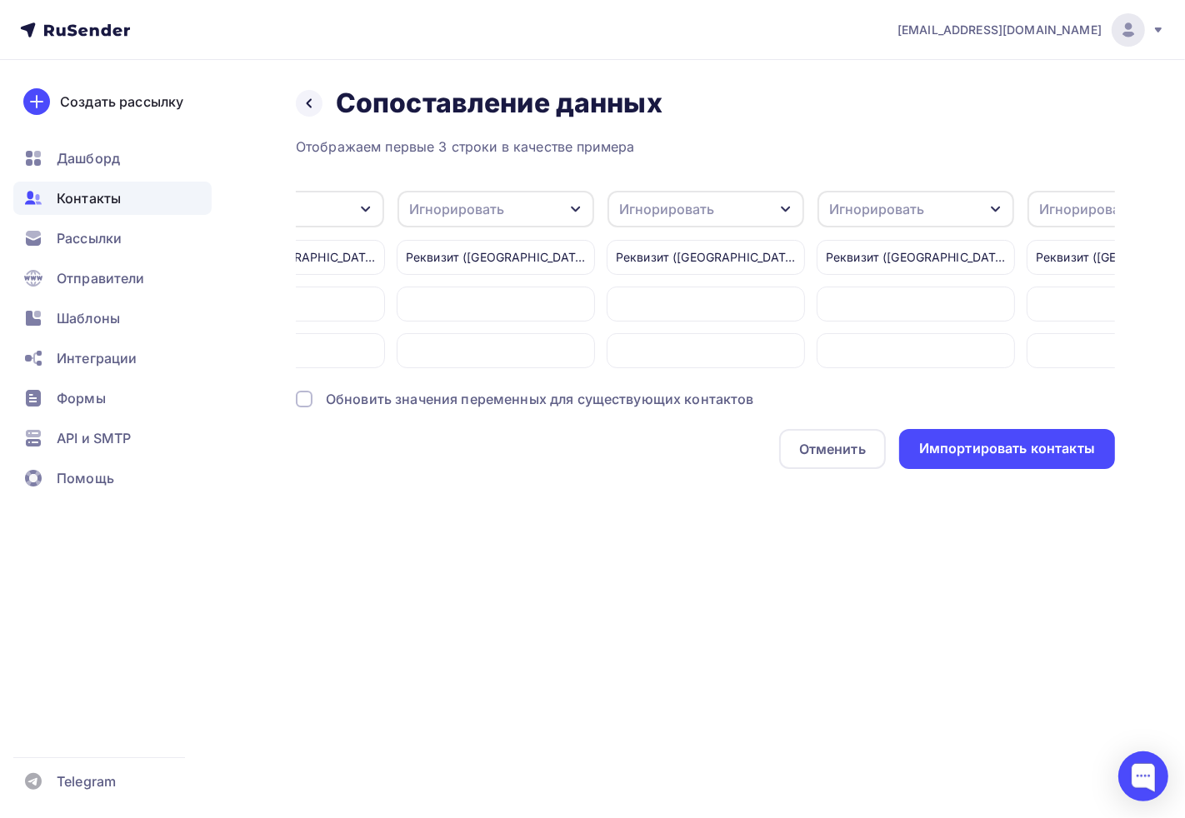
scroll to position [0, 1934]
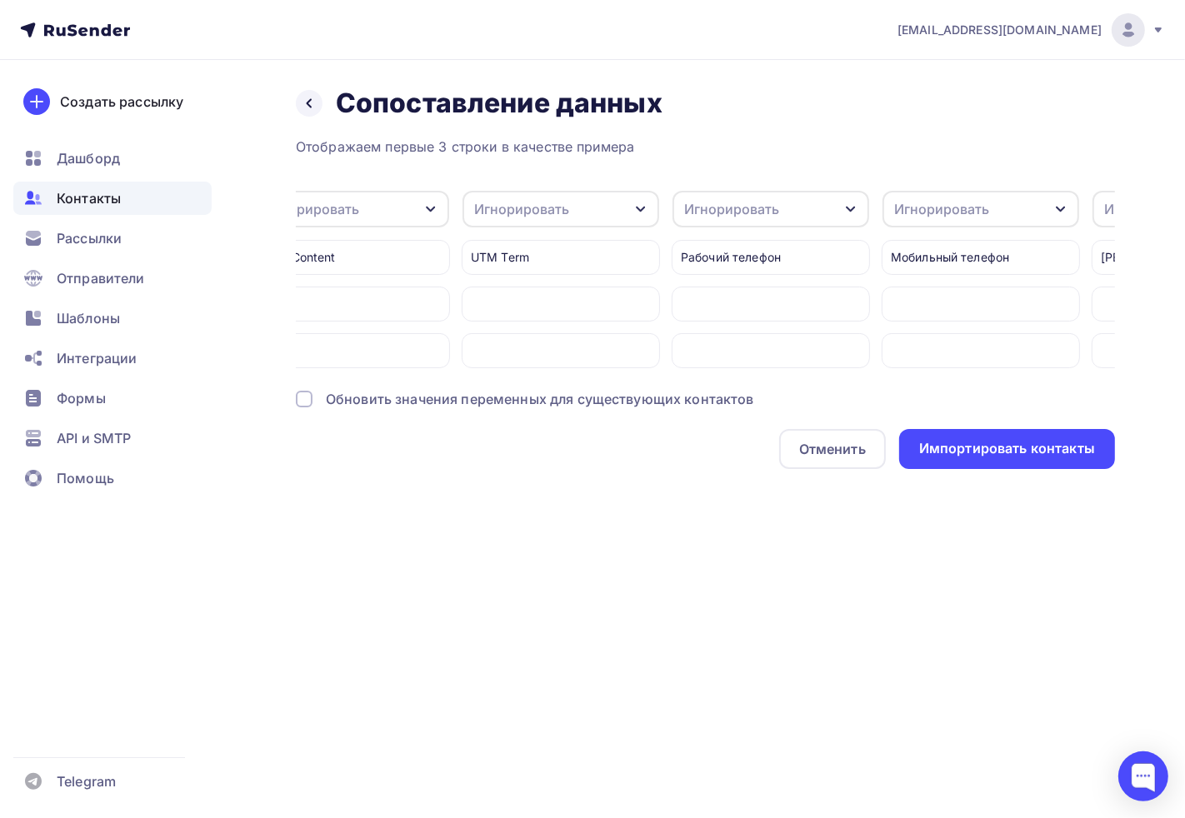
click at [801, 320] on div at bounding box center [771, 304] width 198 height 35
click at [817, 219] on div "Игнорировать" at bounding box center [770, 209] width 197 height 37
click at [747, 264] on div "Email" at bounding box center [740, 261] width 97 height 20
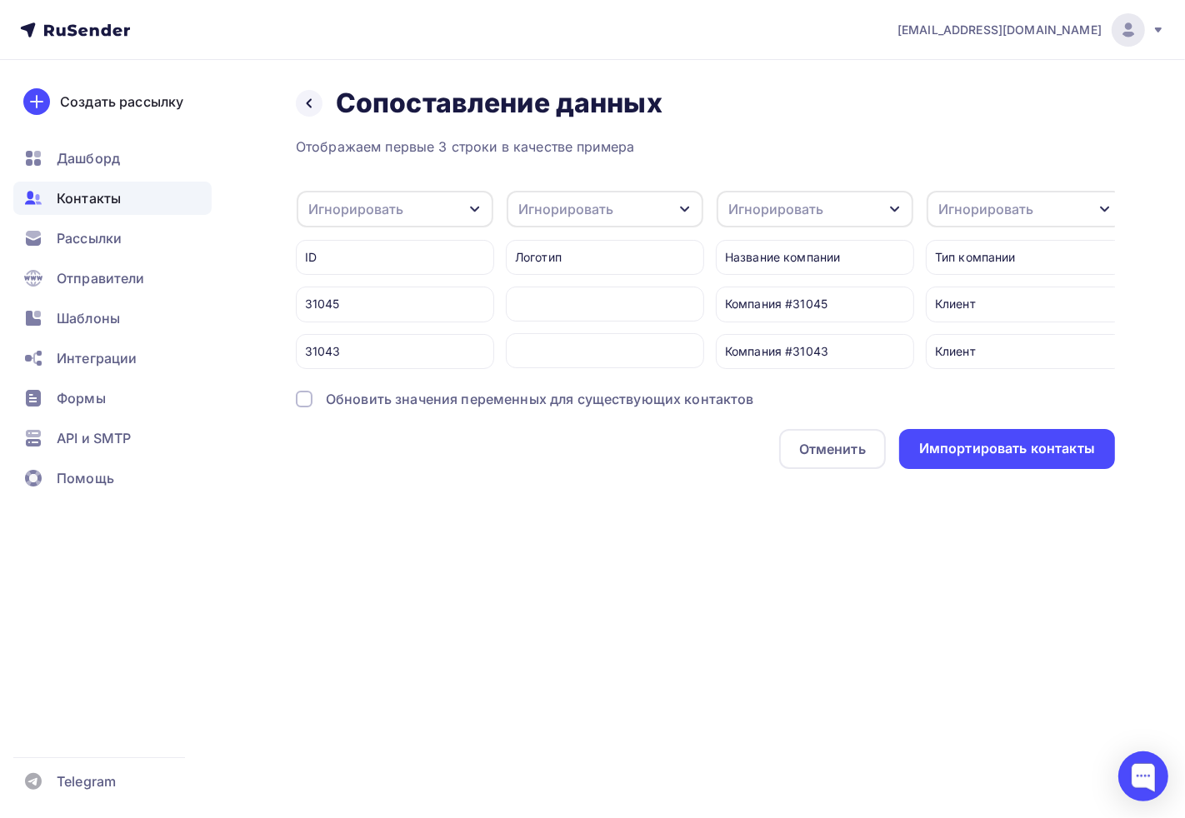
scroll to position [0, 2145]
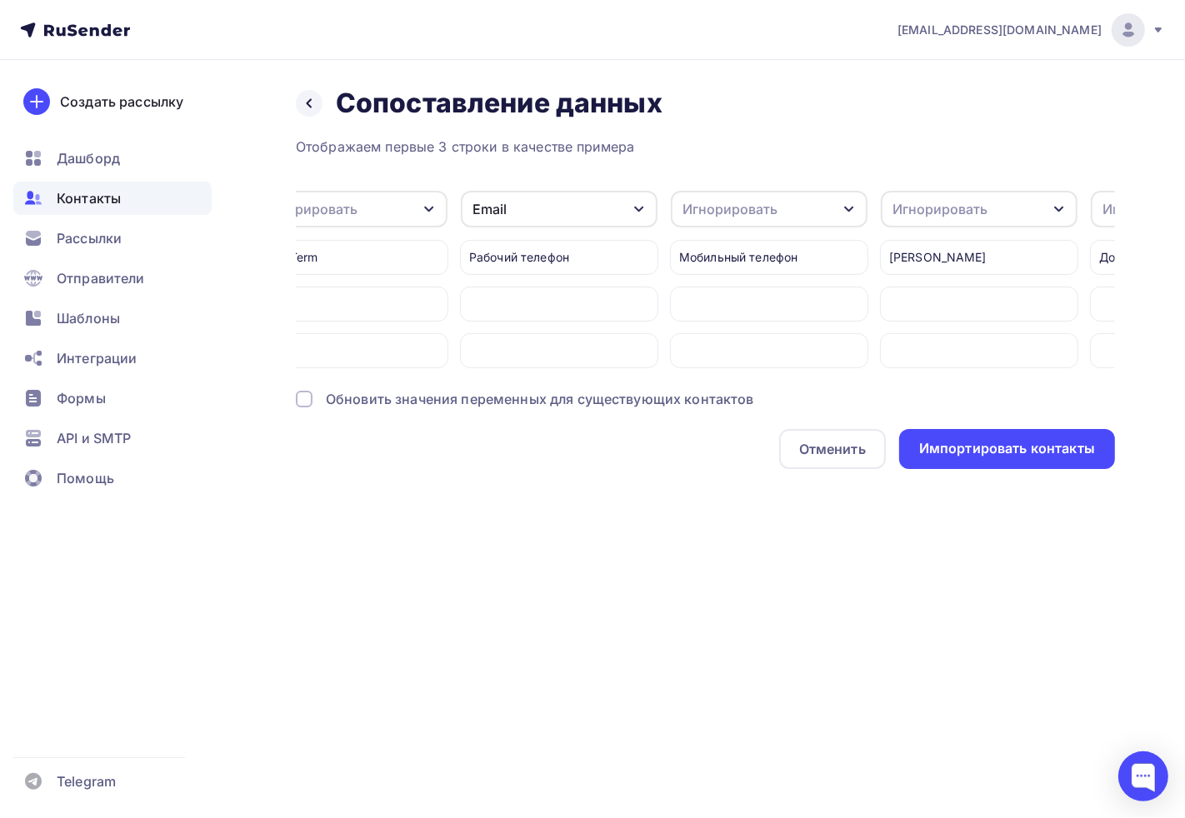
click at [625, 307] on div at bounding box center [559, 304] width 198 height 35
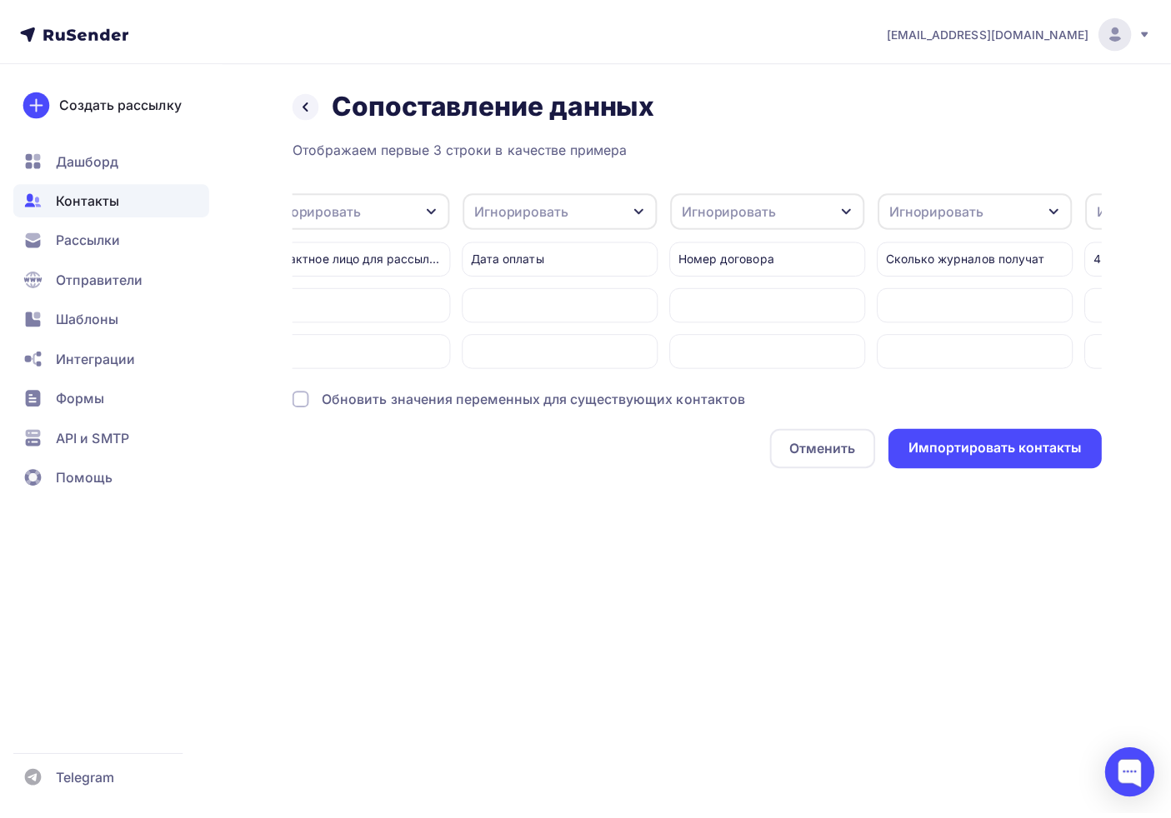
scroll to position [0, 11166]
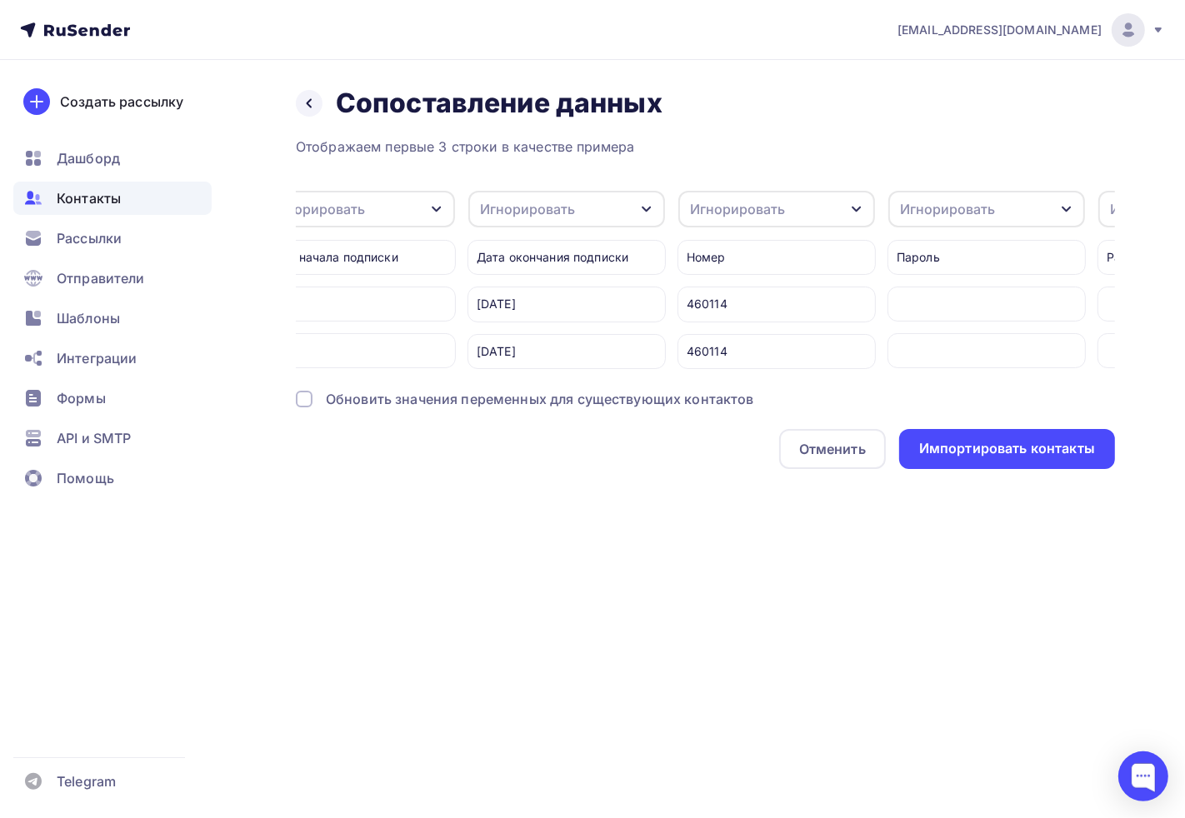
click at [772, 234] on div "Номер 460114 460114" at bounding box center [776, 298] width 198 height 141
click at [763, 217] on div "Игнорировать" at bounding box center [737, 209] width 95 height 20
click at [726, 390] on div "Создать поле" at bounding box center [745, 378] width 117 height 42
type input "номер по базе"
click at [718, 487] on div "Назад Сопоставление данных Сопоставление данных Отображаем первые 3 строки в ка…" at bounding box center [592, 298] width 1185 height 476
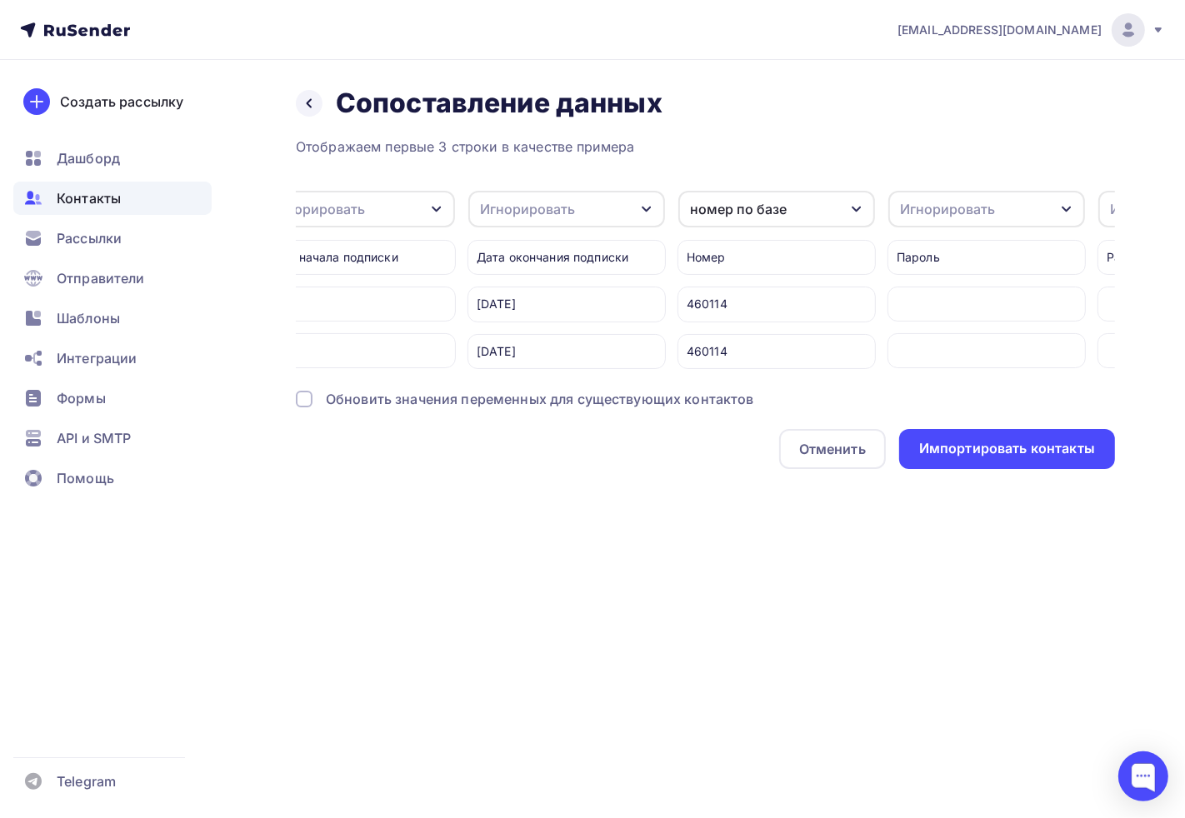
click at [764, 222] on div "номер по базе" at bounding box center [776, 209] width 197 height 37
click at [729, 577] on div "adm@ab-express.ru Аккаунт Тарифы Выйти Создать рассылку Дашборд Контакты Рассыл…" at bounding box center [592, 409] width 1185 height 818
click at [981, 457] on div "Импортировать контакты" at bounding box center [1007, 448] width 176 height 19
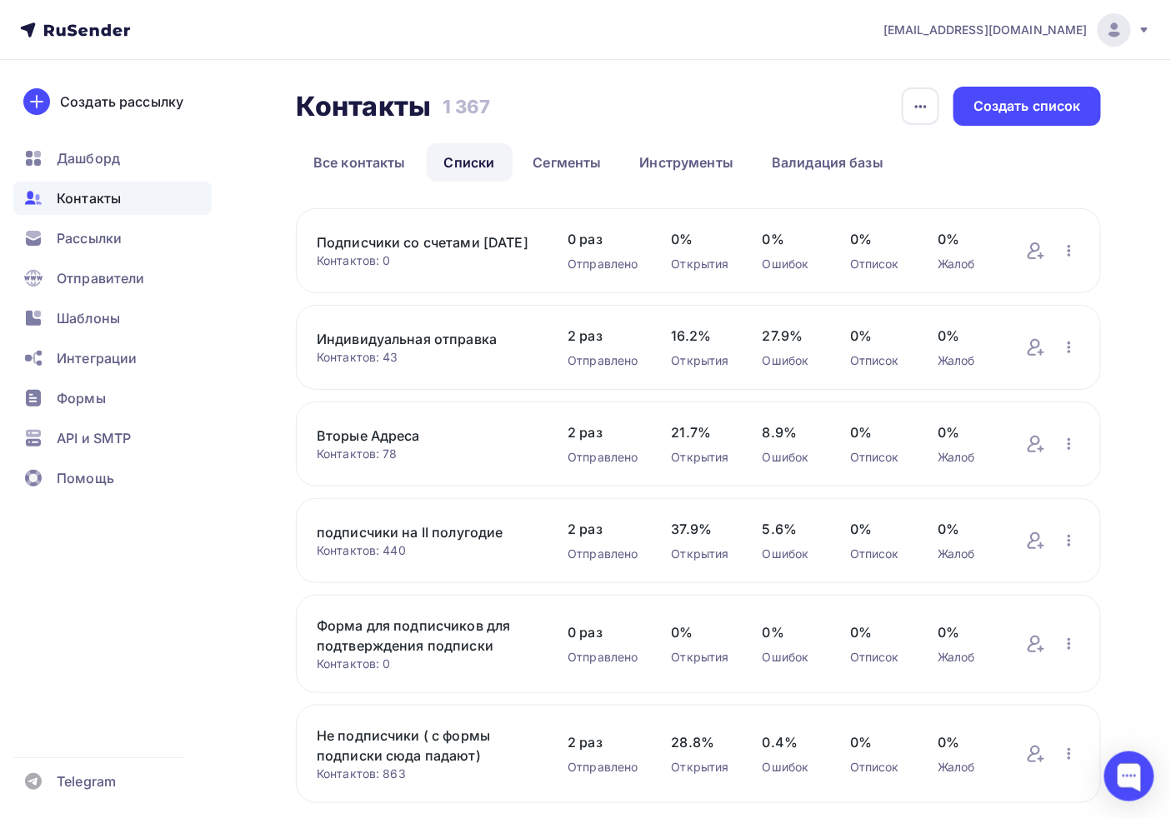
click at [432, 234] on link "Подписчики со счетами [DATE]" at bounding box center [425, 242] width 217 height 20
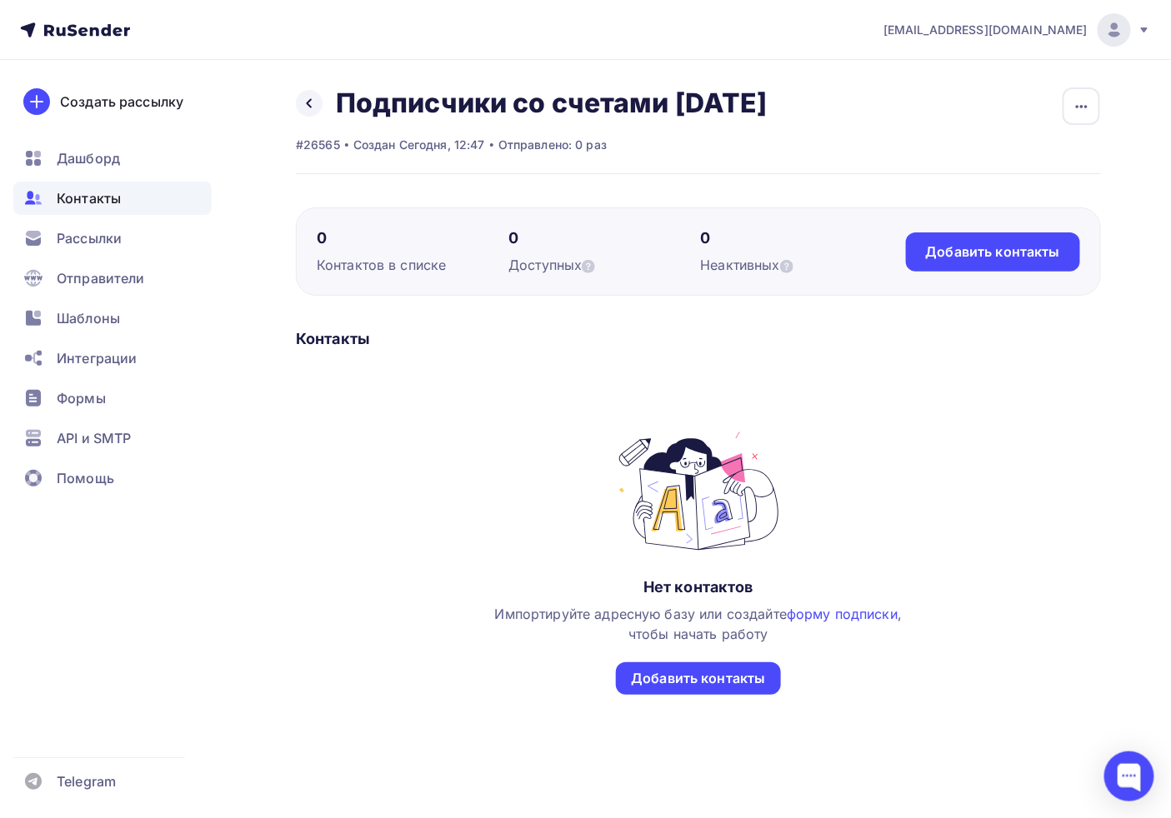
click at [337, 106] on h2 "Подписчики со счетами [DATE]" at bounding box center [552, 103] width 432 height 33
click at [311, 99] on icon at bounding box center [309, 103] width 5 height 9
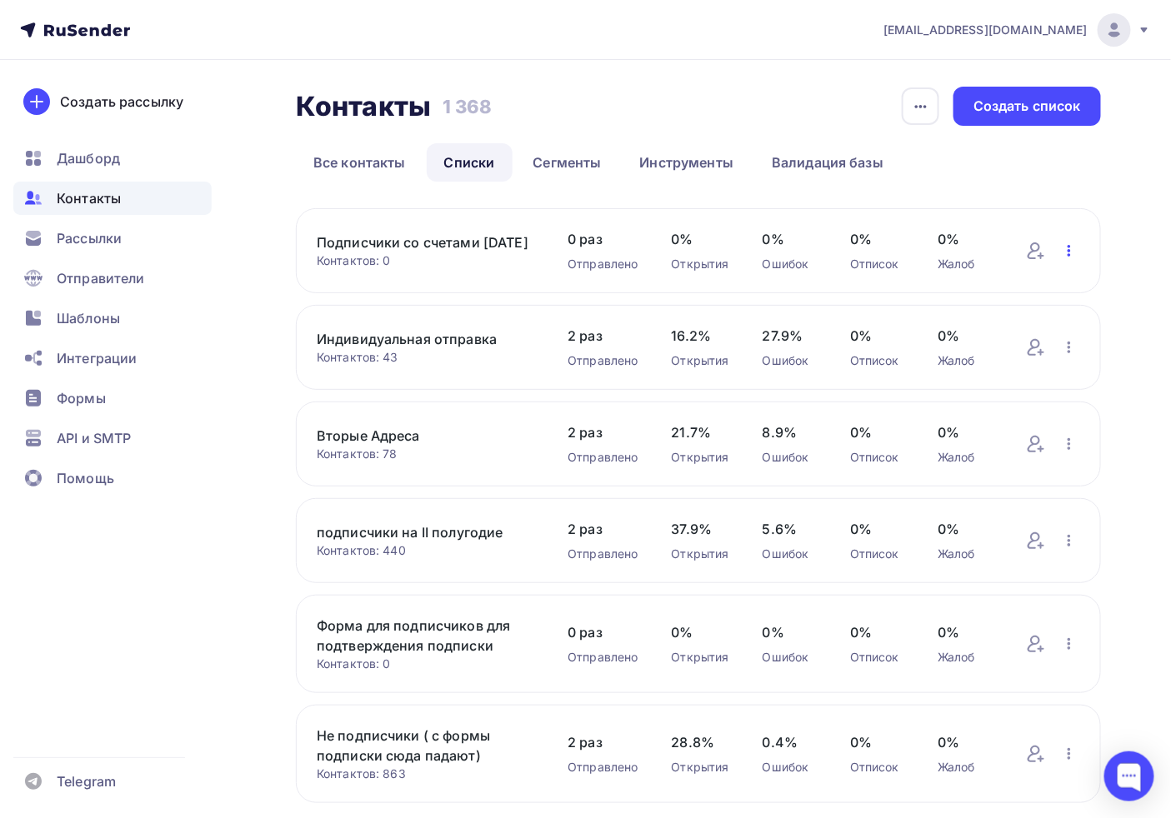
click at [1070, 258] on icon "button" at bounding box center [1069, 251] width 20 height 20
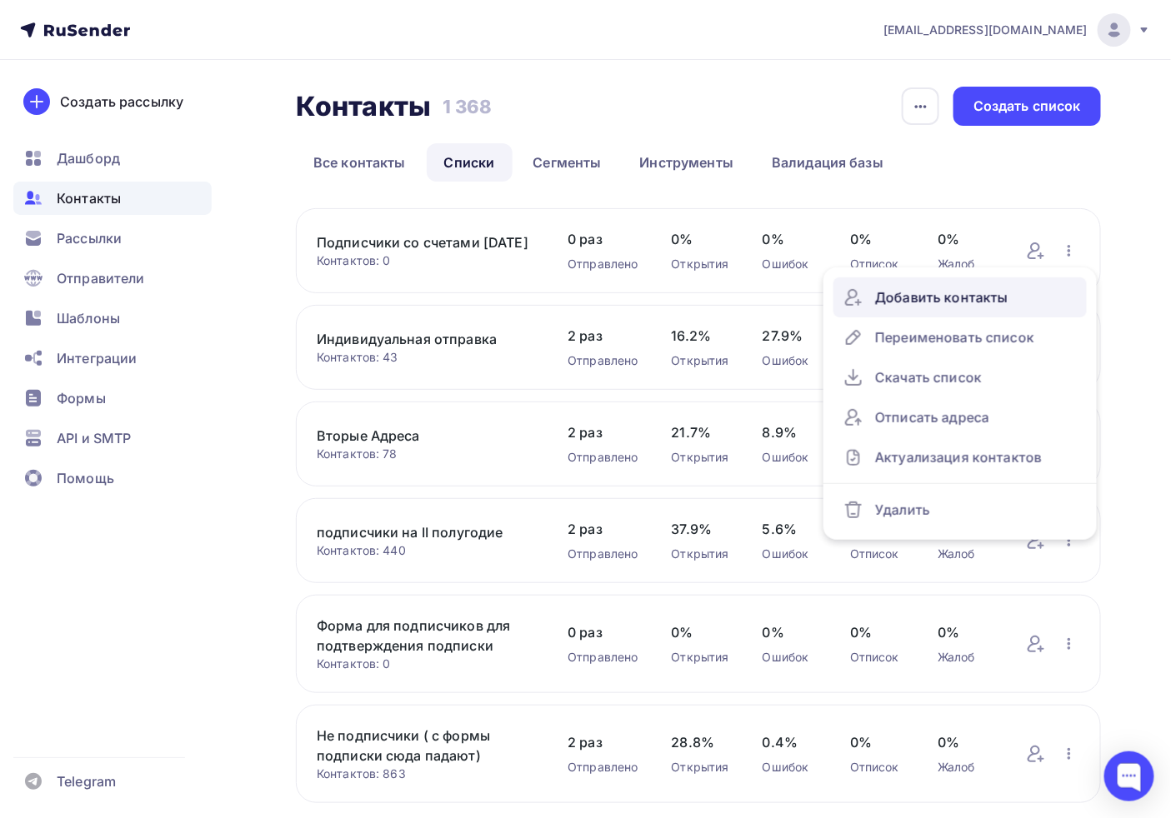
click at [967, 292] on div "Добавить контакты" at bounding box center [959, 297] width 233 height 27
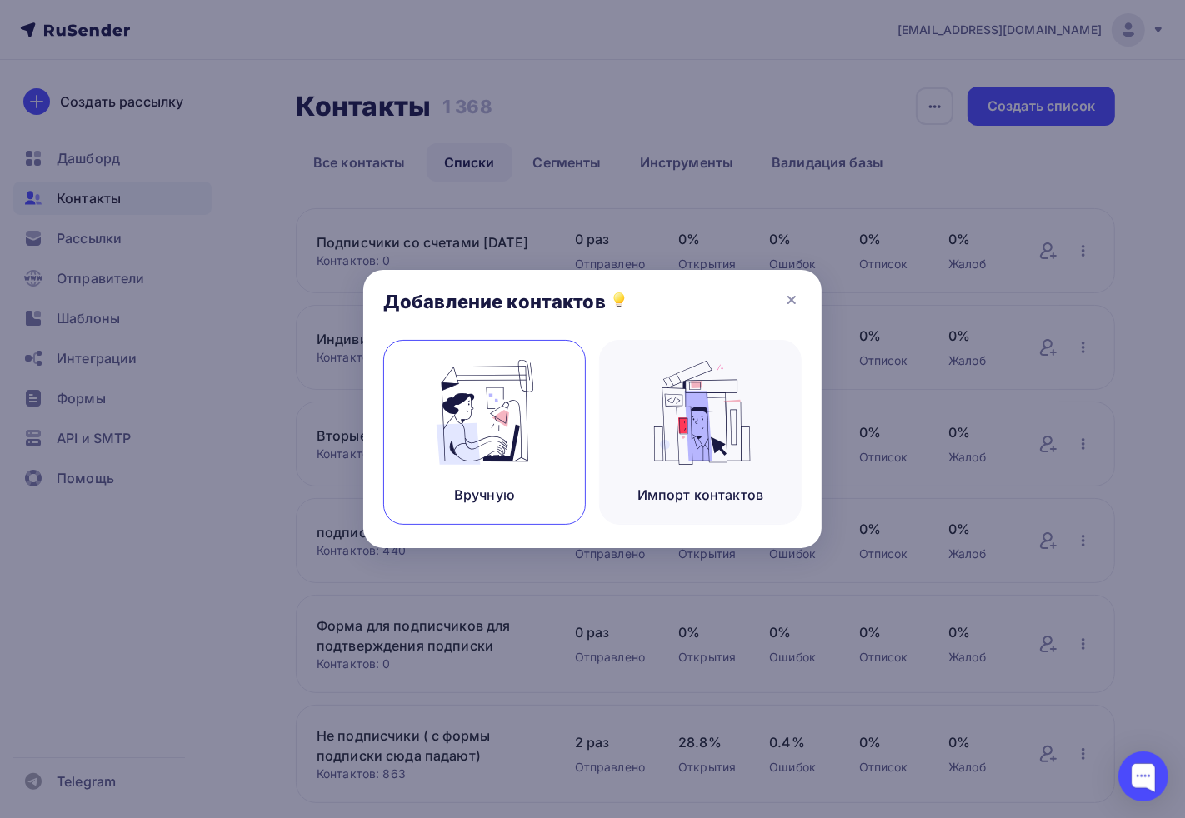
click at [502, 415] on img at bounding box center [485, 412] width 112 height 105
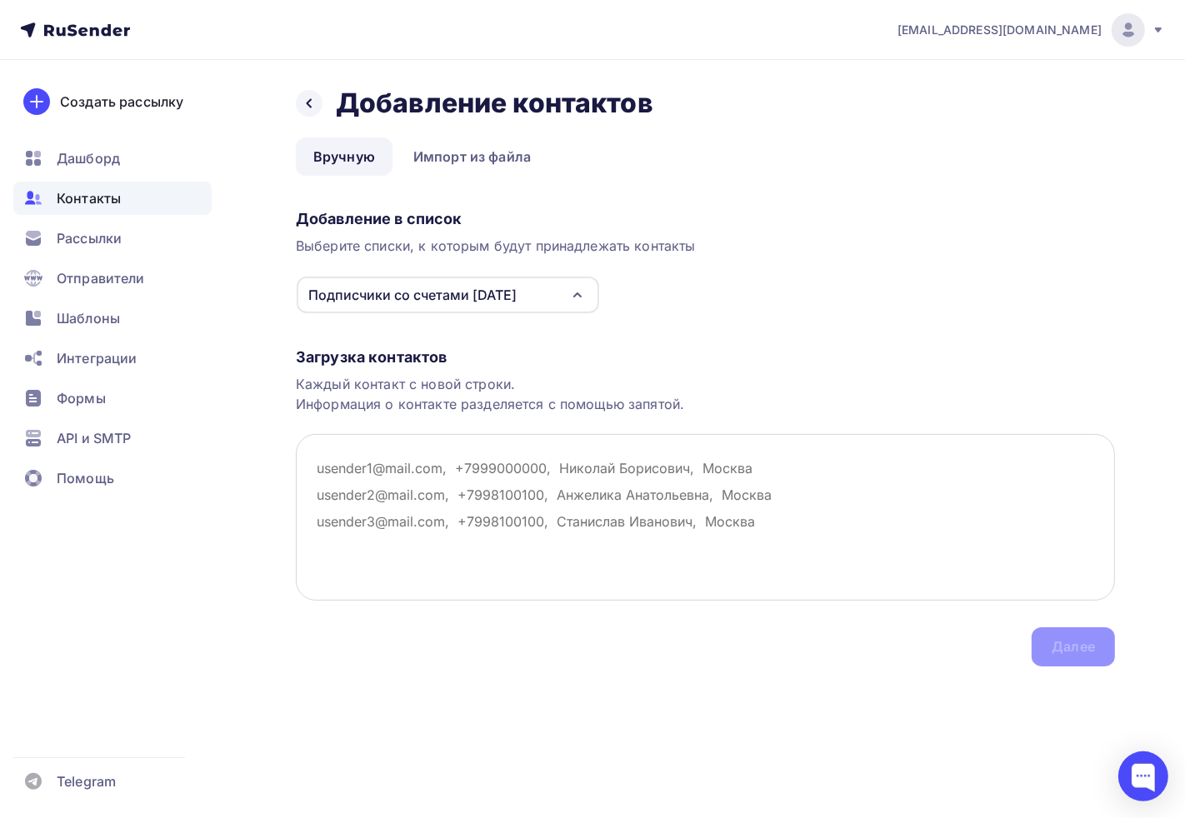
paste textarea "s.bushkova@vngsk.ru, n_pivovarova@inbox.ru senuokova@mail.ru fot@fotek.ru, pp-6…"
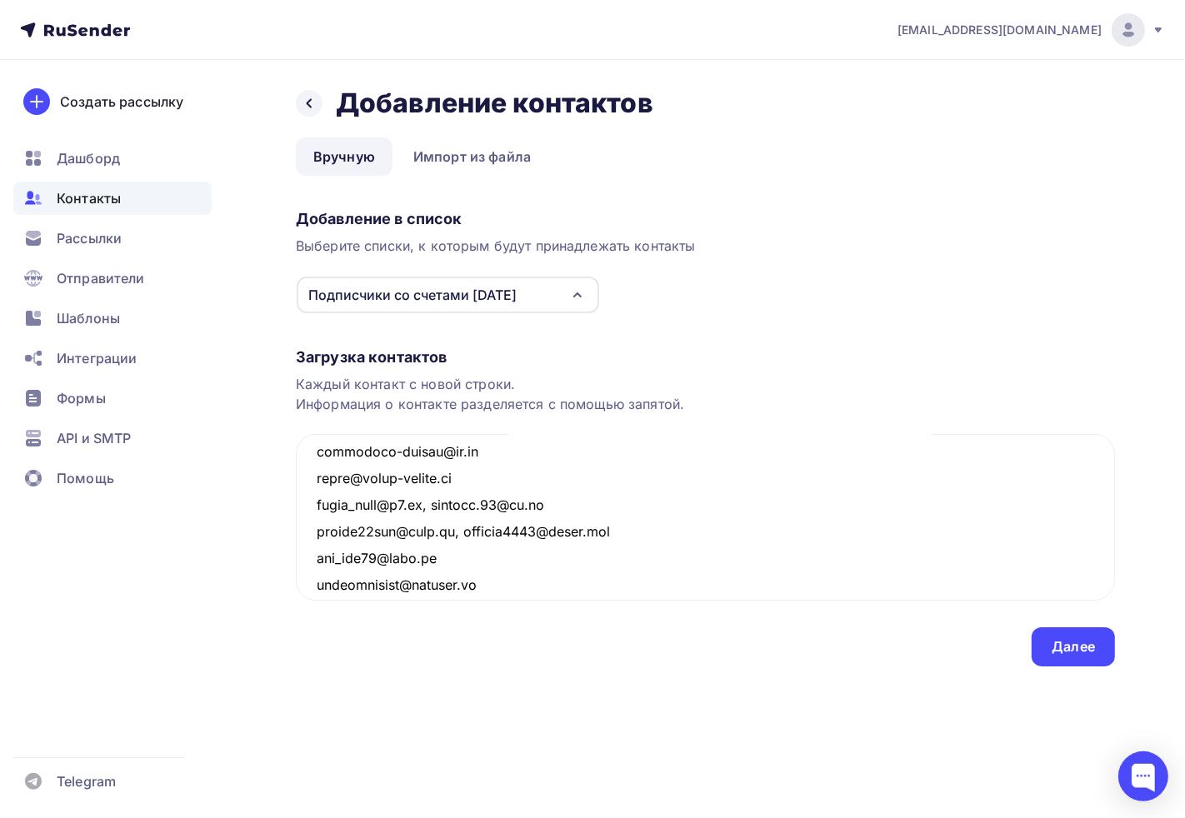
scroll to position [8908, 0]
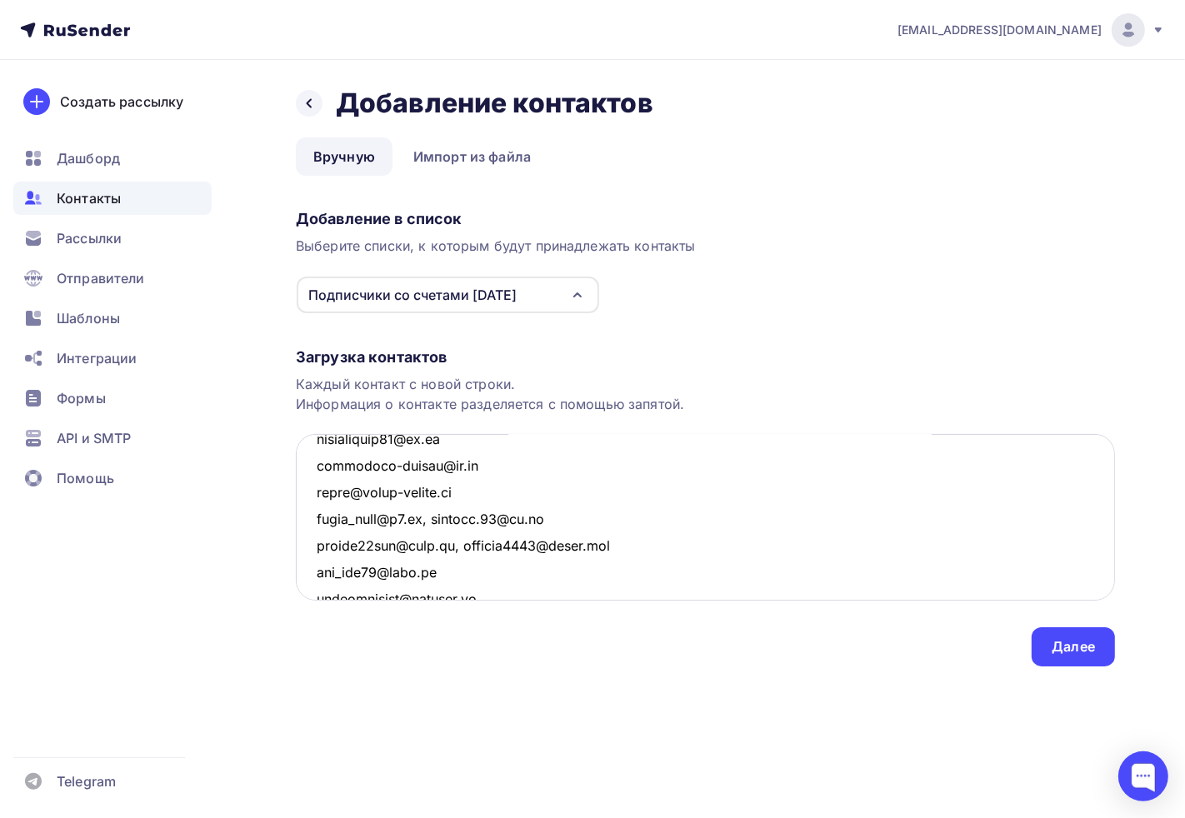
click at [511, 572] on textarea at bounding box center [705, 517] width 819 height 167
click at [471, 515] on textarea at bounding box center [705, 517] width 819 height 167
click at [463, 522] on textarea at bounding box center [705, 517] width 819 height 167
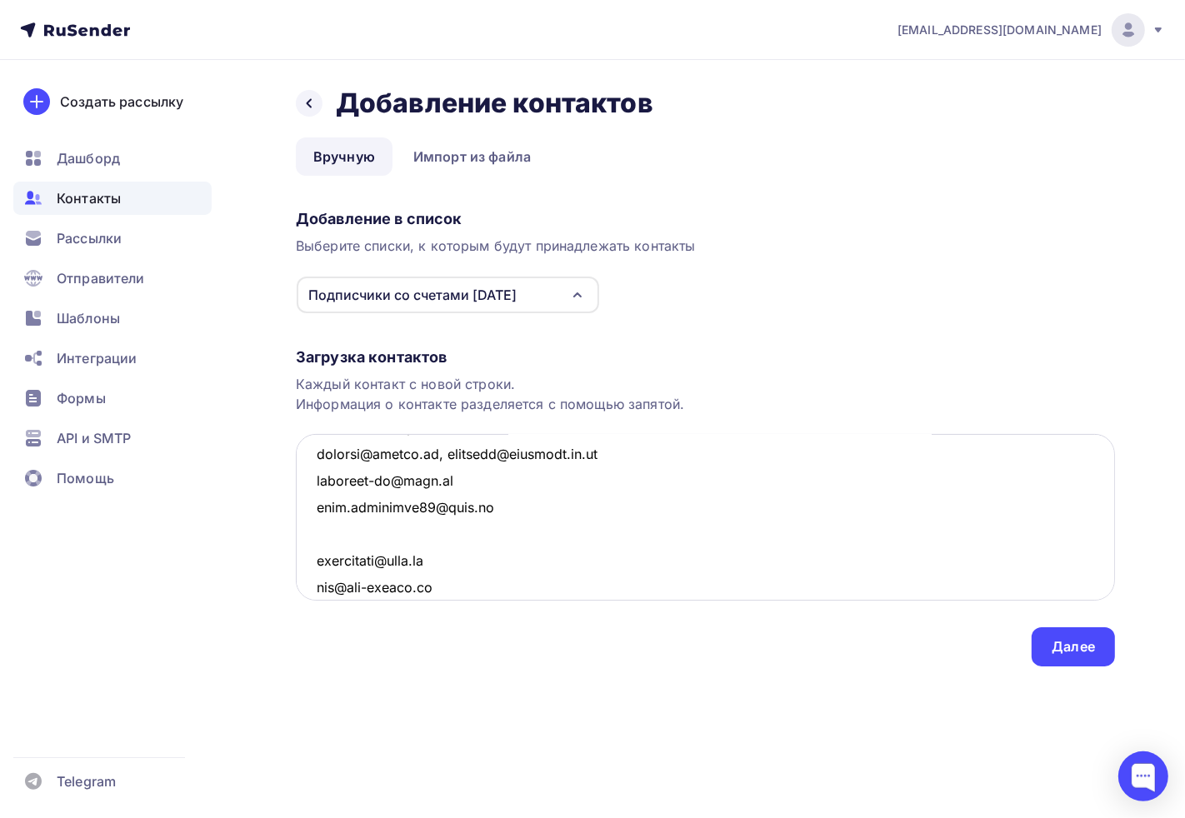
scroll to position [5667, 0]
click at [446, 531] on textarea at bounding box center [705, 517] width 819 height 167
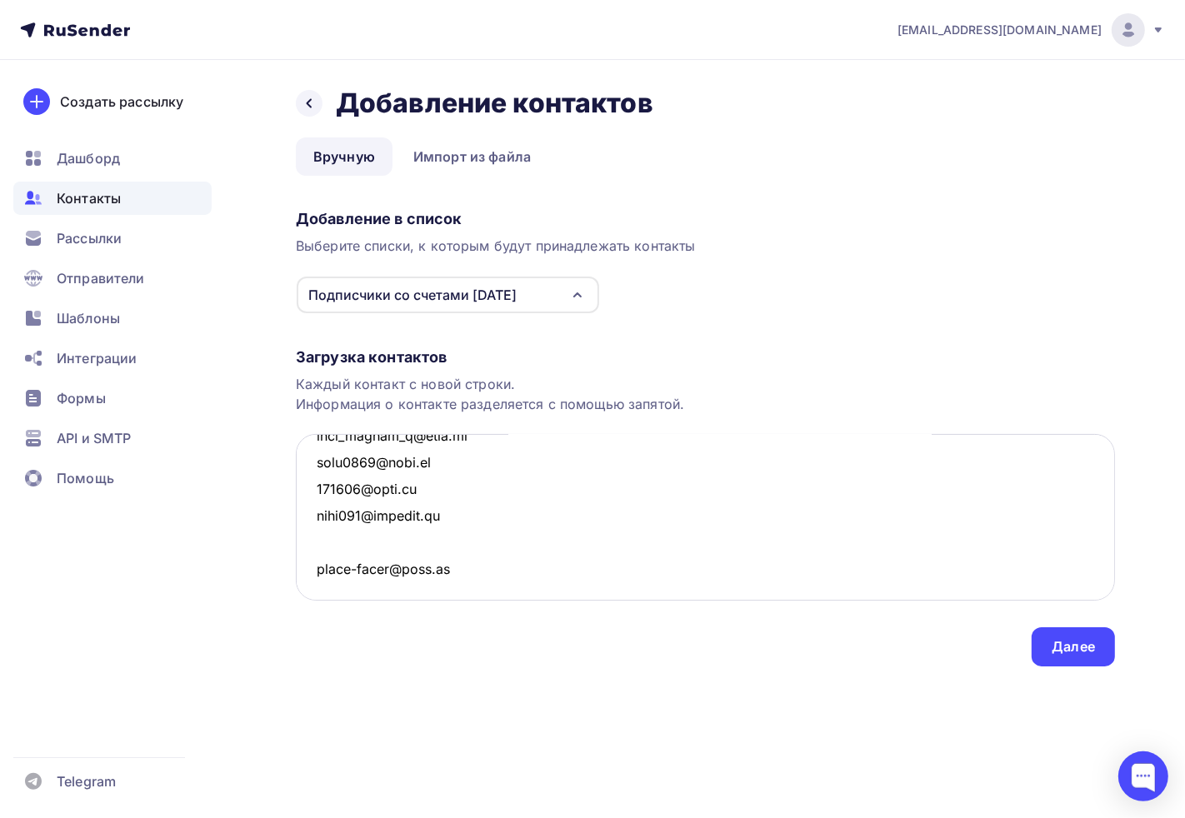
scroll to position [2890, 0]
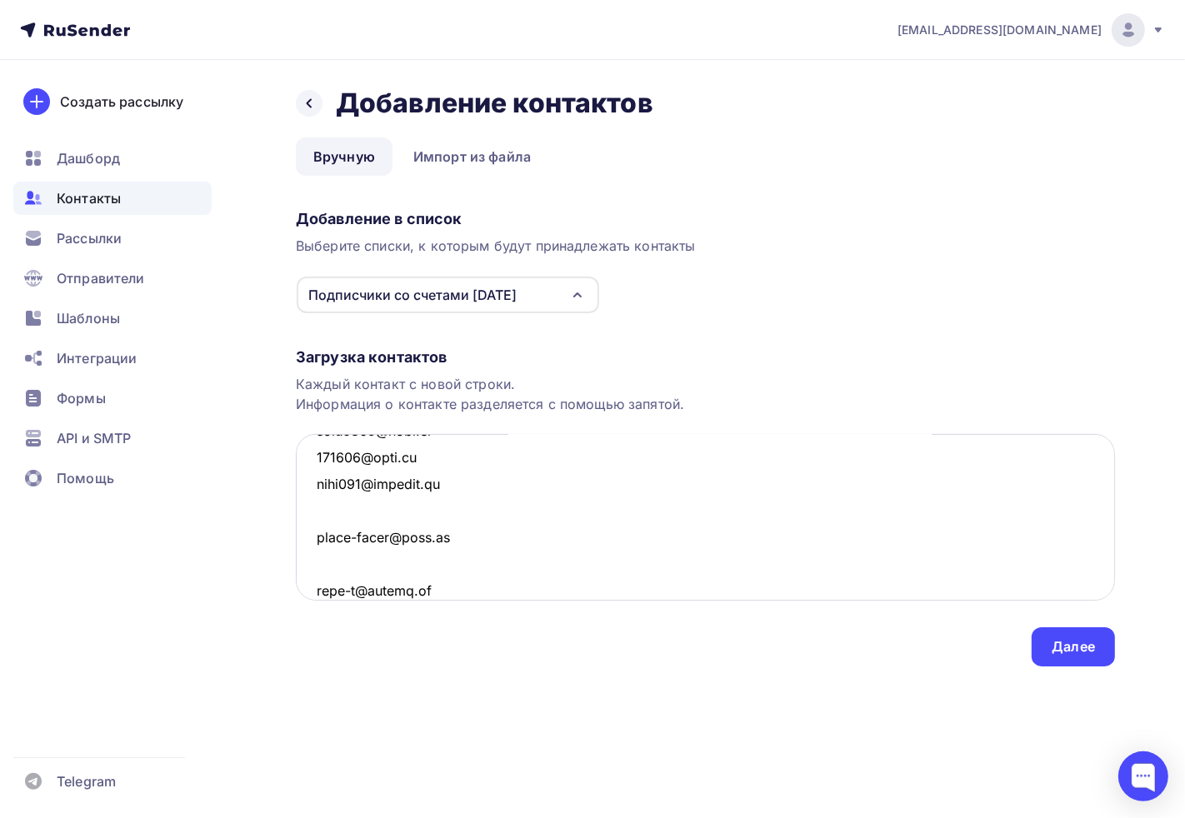
click at [367, 509] on textarea at bounding box center [705, 517] width 819 height 167
click at [354, 537] on textarea at bounding box center [705, 517] width 819 height 167
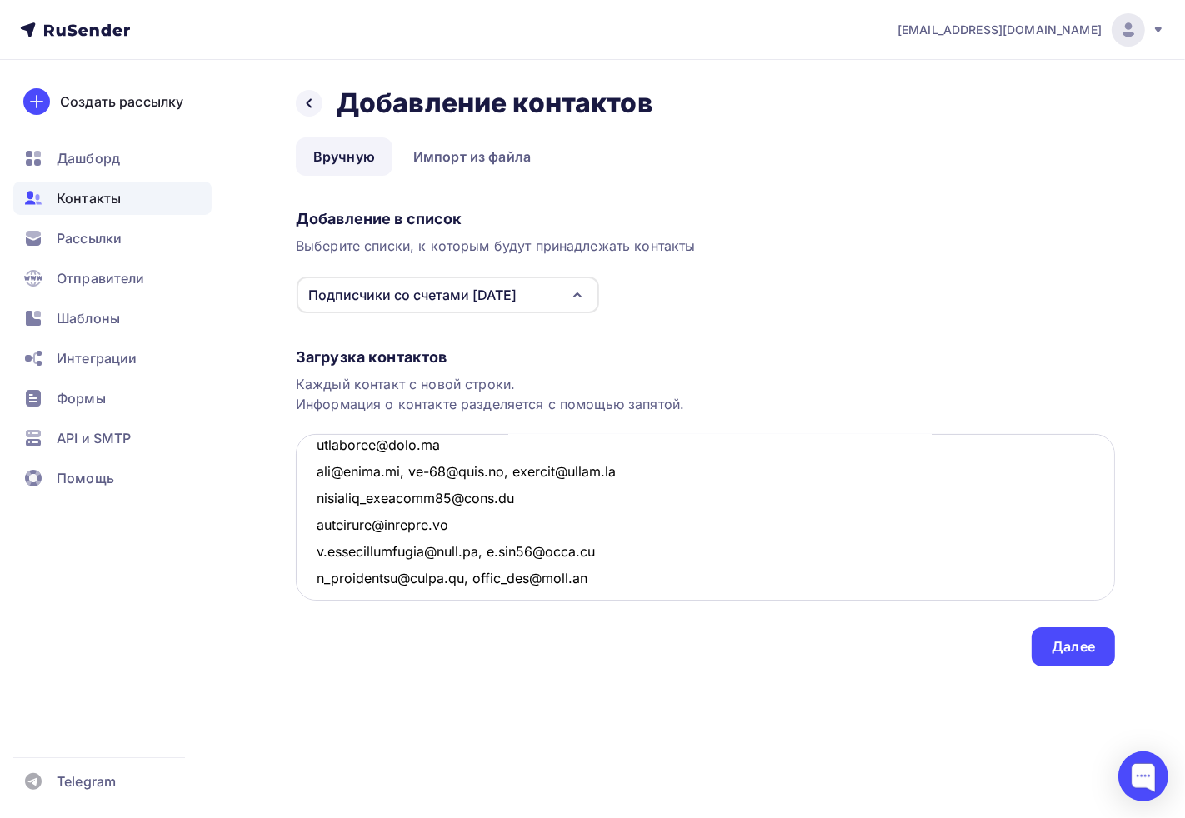
scroll to position [0, 0]
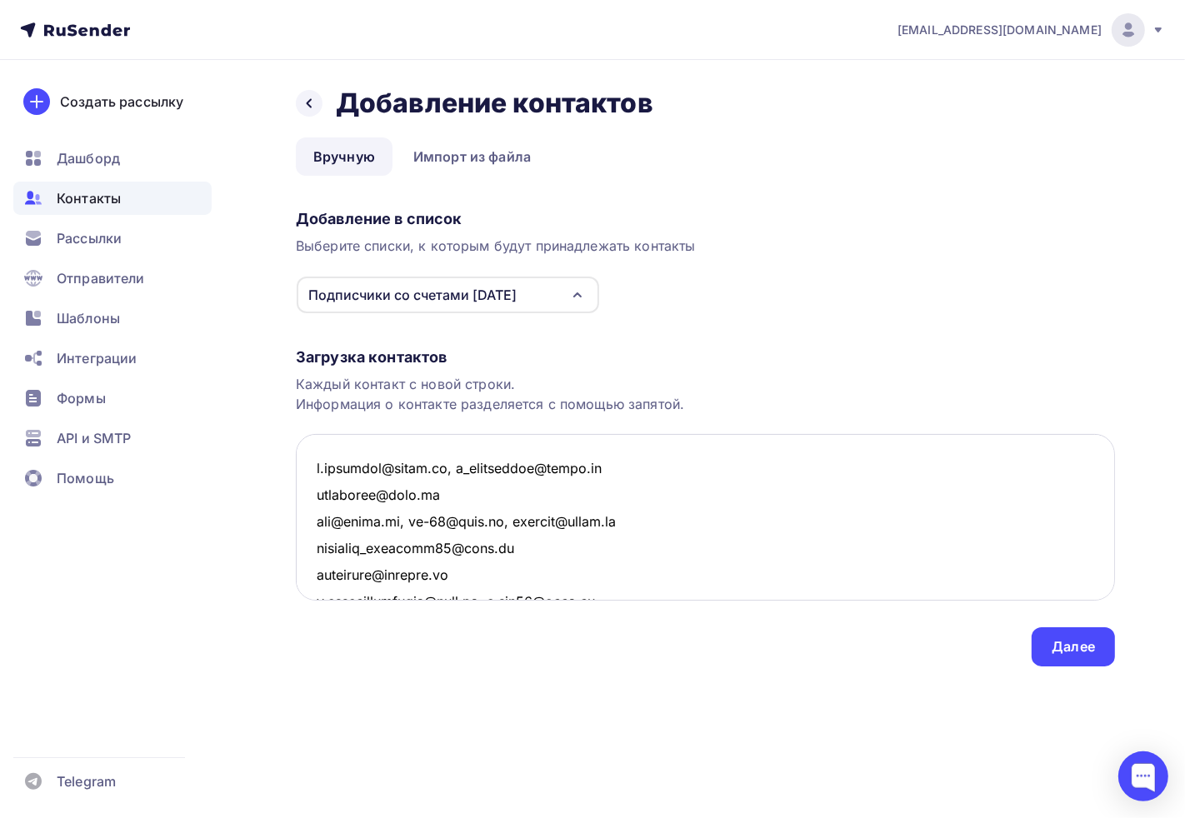
click at [462, 475] on textarea at bounding box center [705, 517] width 819 height 167
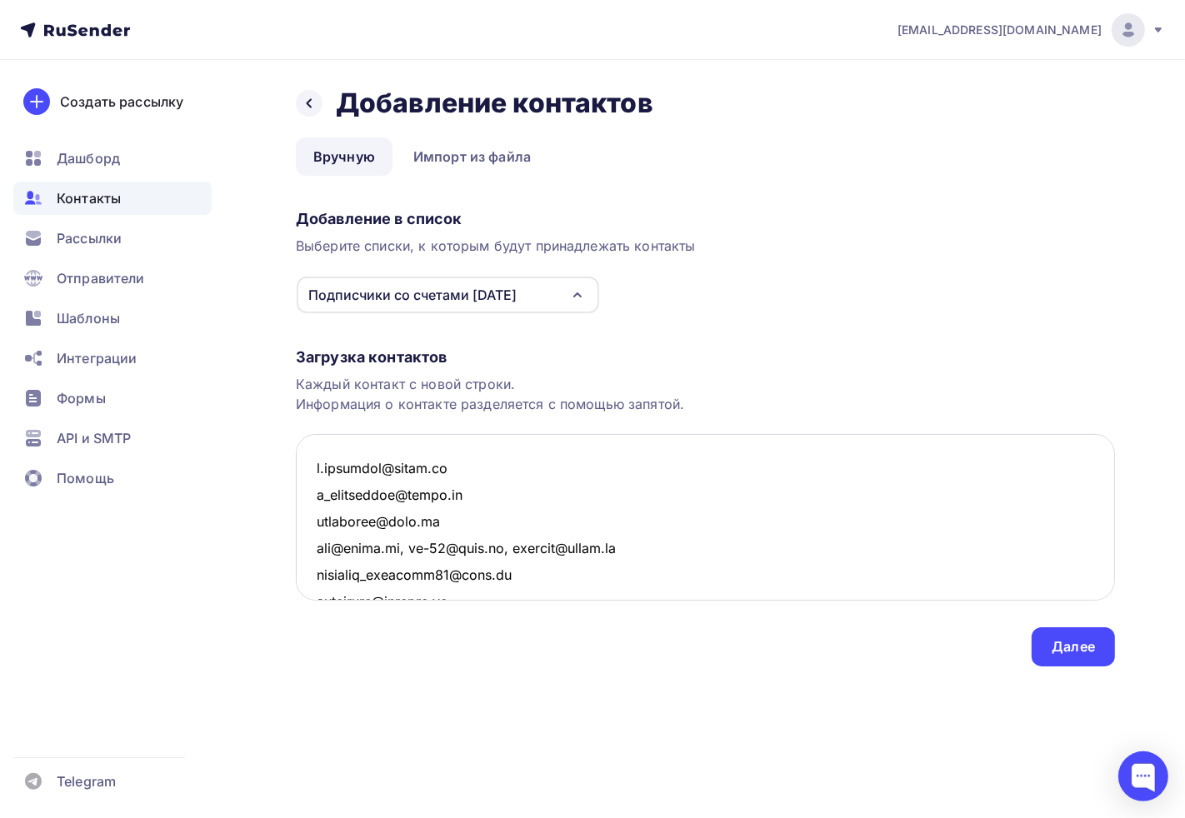
click at [495, 554] on textarea at bounding box center [705, 517] width 819 height 167
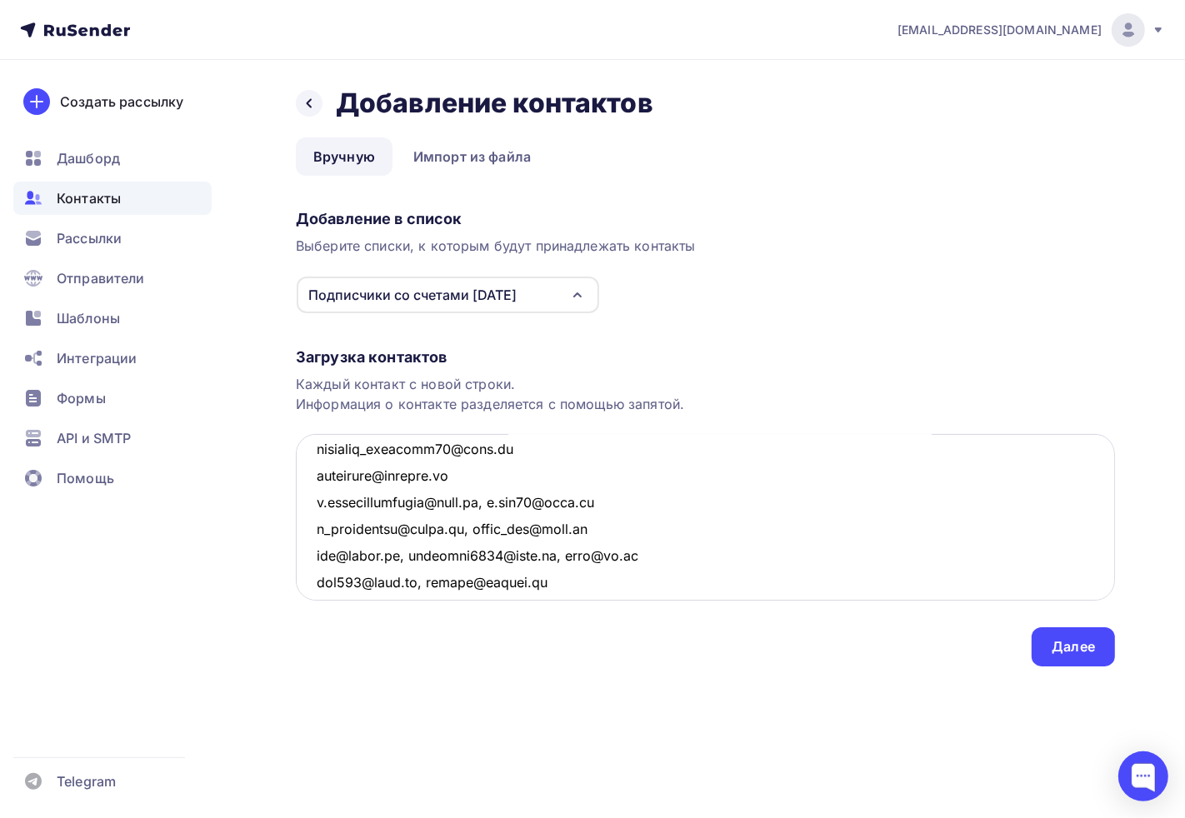
scroll to position [185, 0]
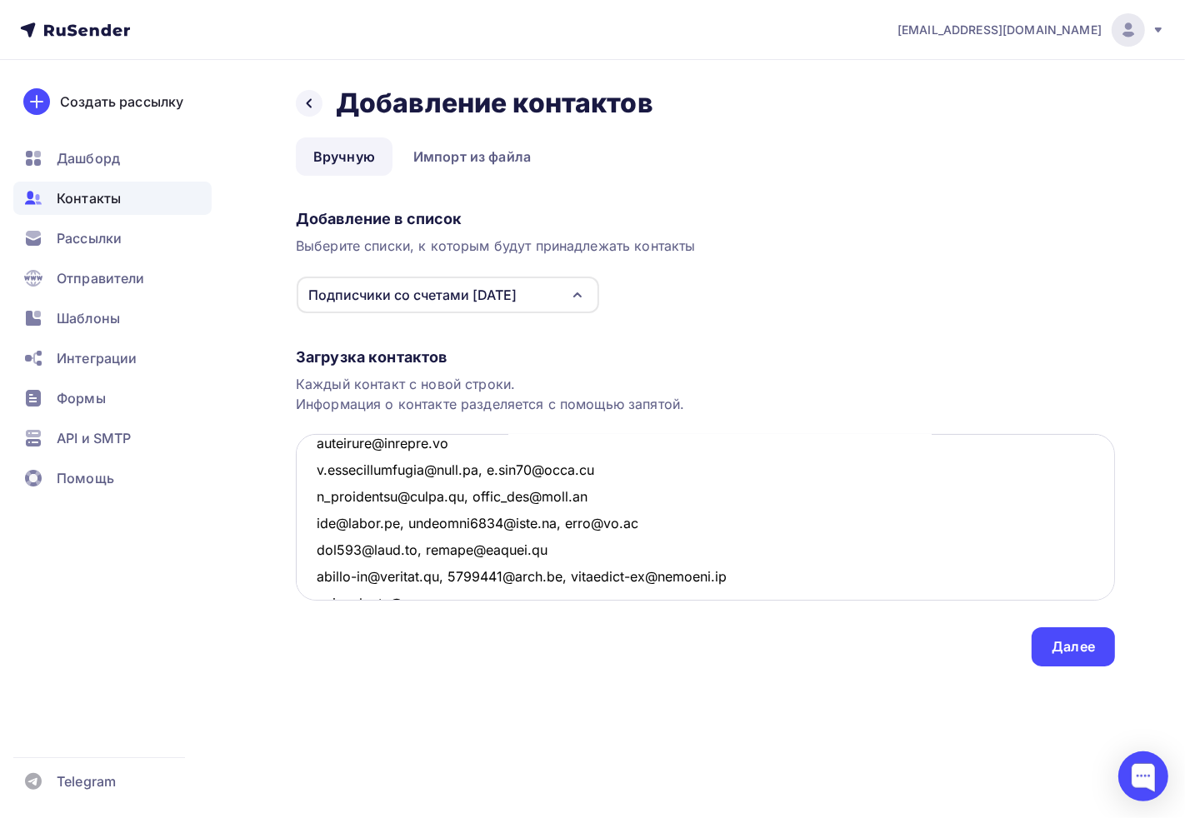
click at [481, 473] on textarea at bounding box center [705, 517] width 819 height 167
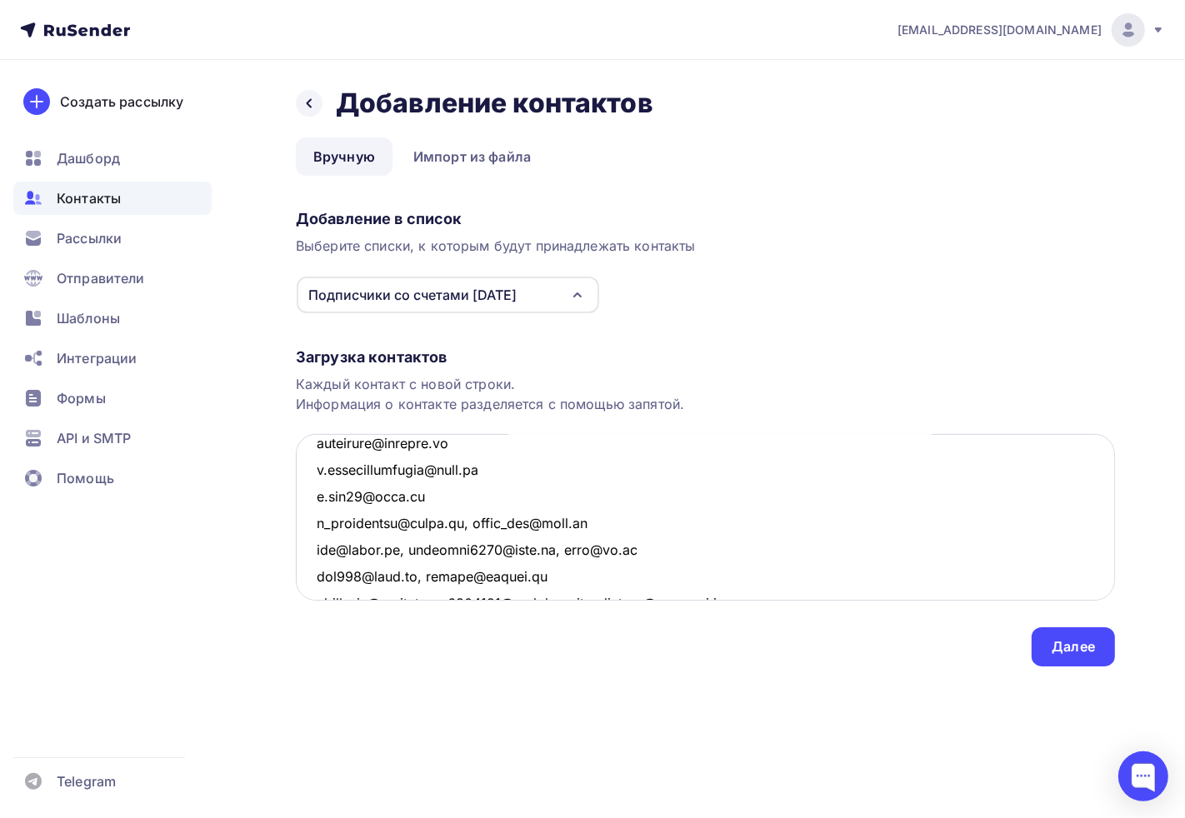
click at [467, 522] on textarea at bounding box center [705, 517] width 819 height 167
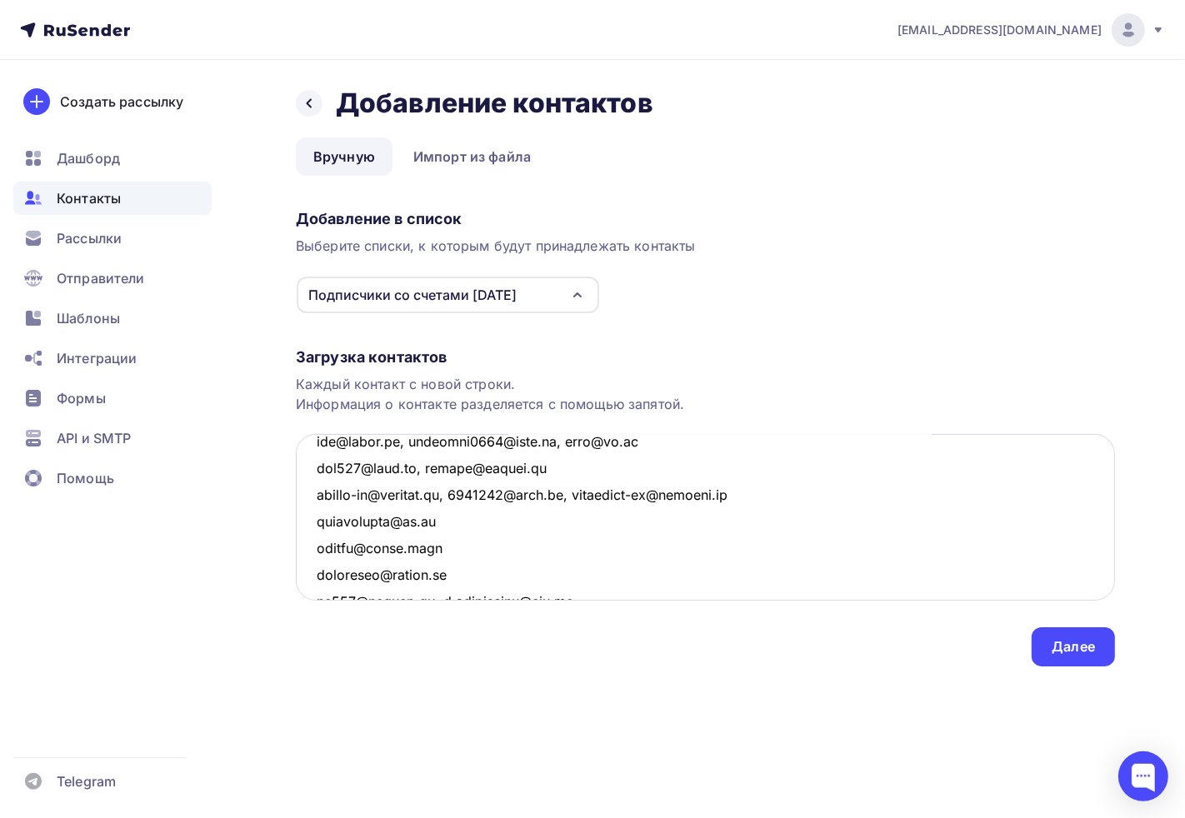
scroll to position [277, 0]
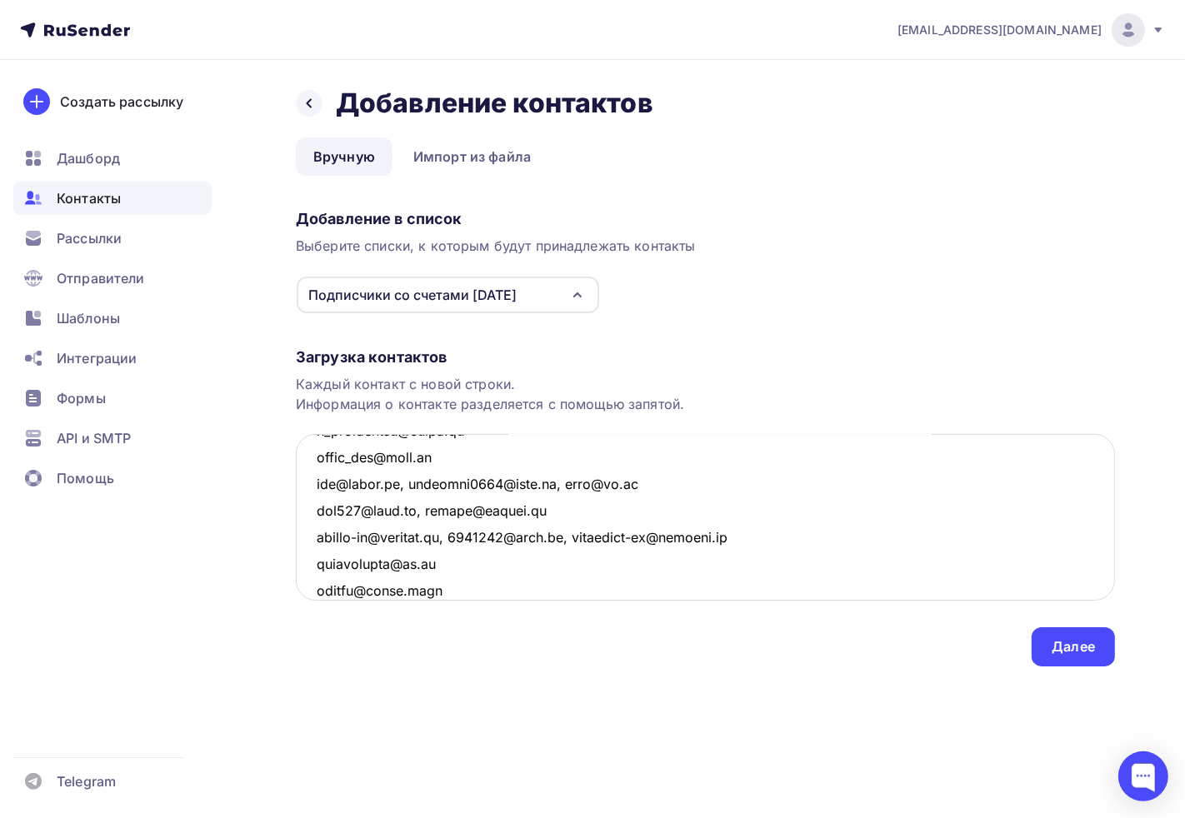
click at [400, 482] on textarea at bounding box center [705, 517] width 819 height 167
click at [407, 475] on textarea at bounding box center [705, 517] width 819 height 167
drag, startPoint x: 402, startPoint y: 478, endPoint x: 552, endPoint y: 487, distance: 151.1
click at [552, 487] on textarea at bounding box center [705, 517] width 819 height 167
type textarea "s.bushkova@vngsk.ru n_pivovarova@inbox.ru senuokova@mail.ru fot@fotek.ru, pp-66…"
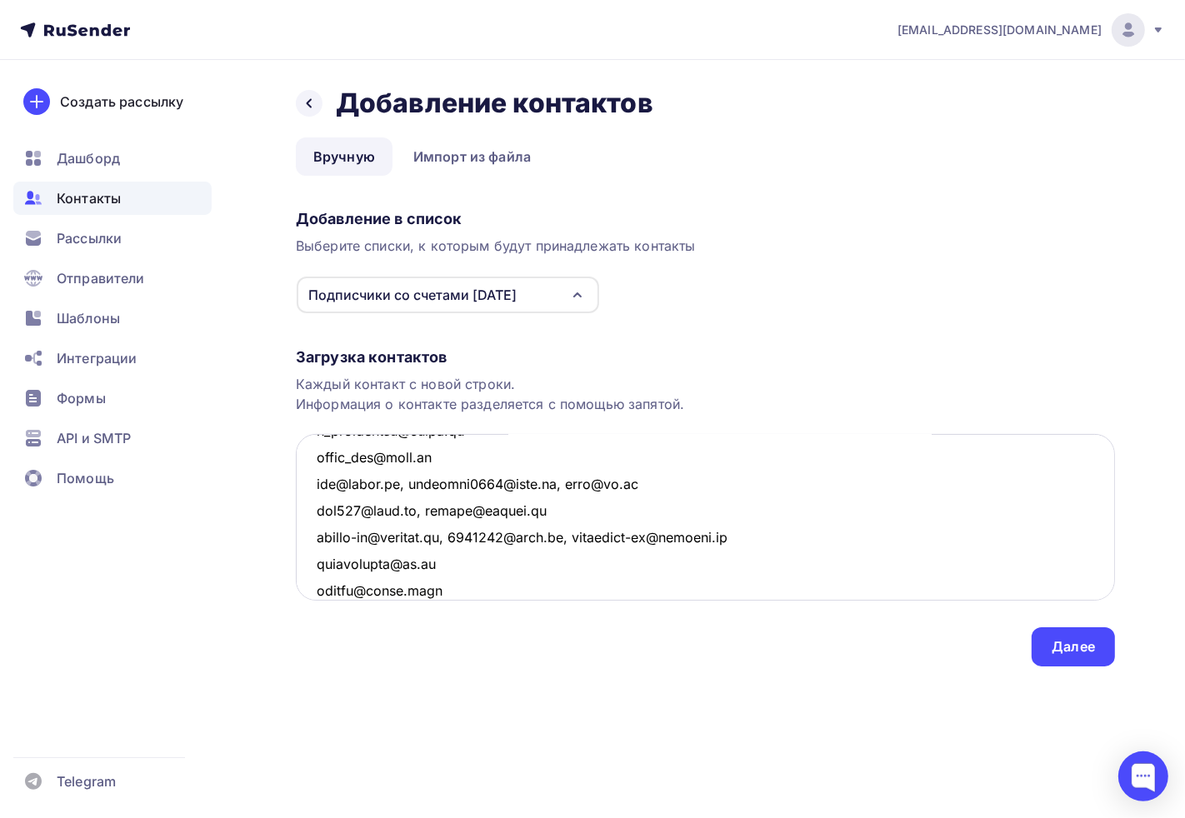
click at [496, 520] on textarea at bounding box center [705, 517] width 819 height 167
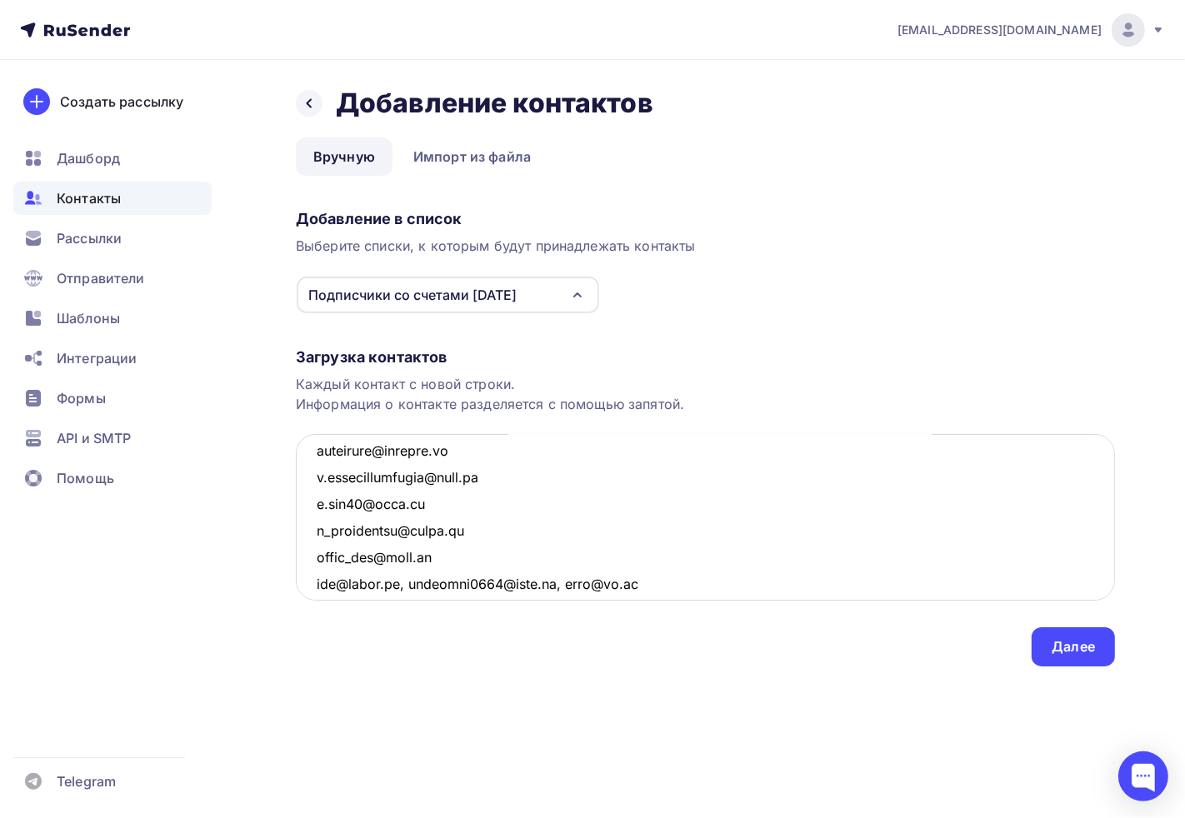
scroll to position [0, 0]
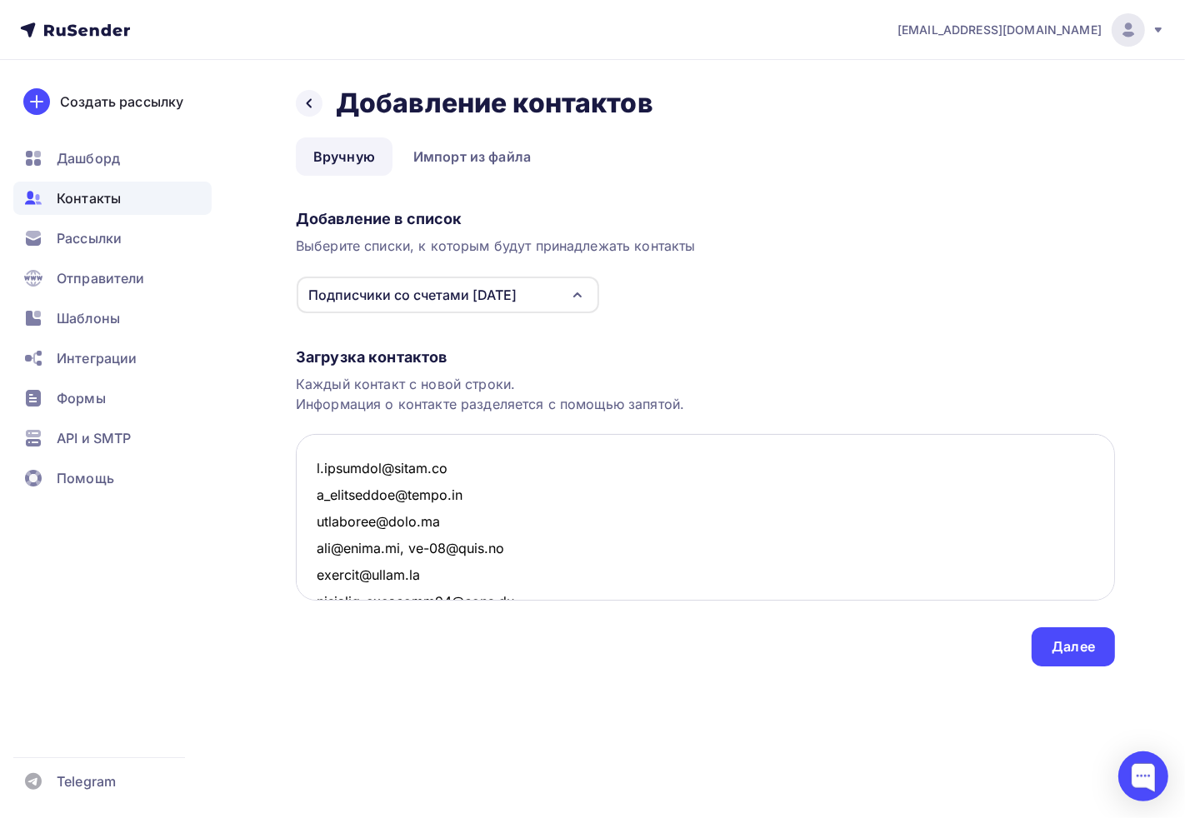
click at [411, 446] on textarea at bounding box center [705, 517] width 819 height 167
click at [343, 456] on textarea at bounding box center [705, 517] width 819 height 167
click at [334, 470] on textarea at bounding box center [705, 517] width 819 height 167
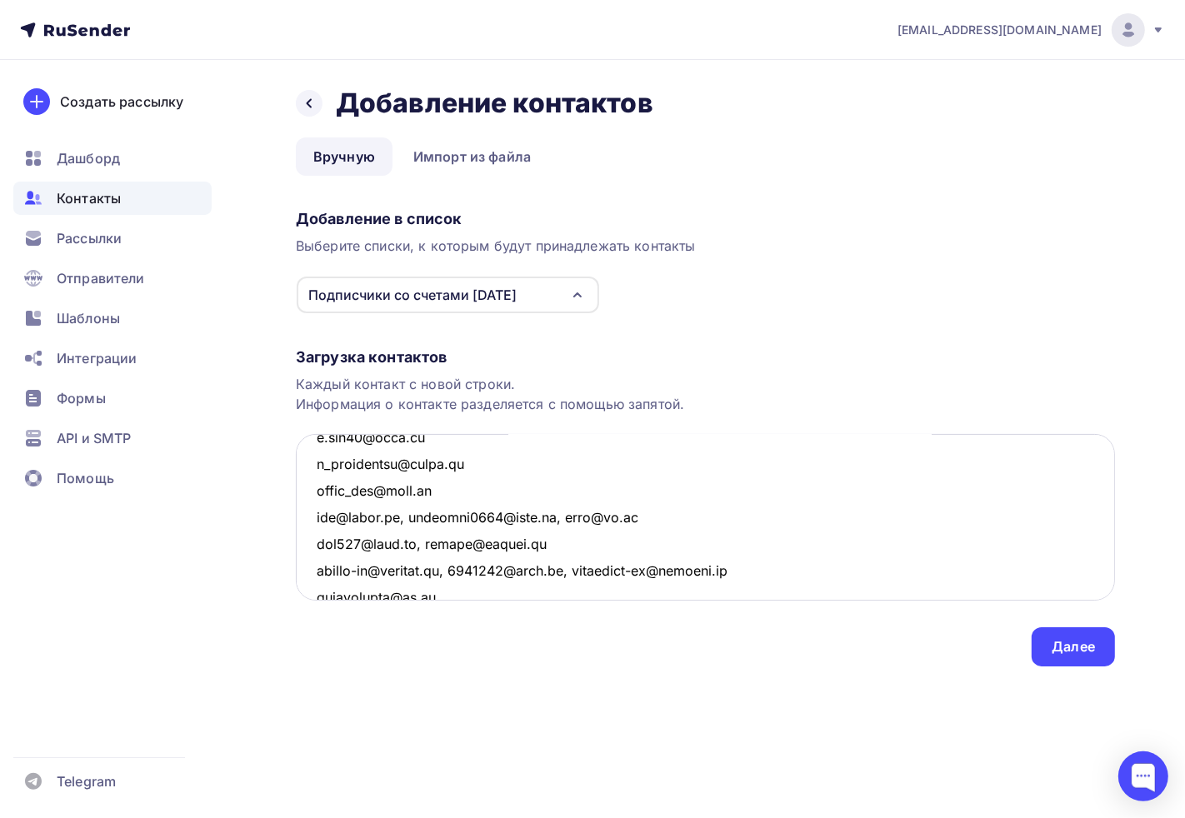
scroll to position [277, 0]
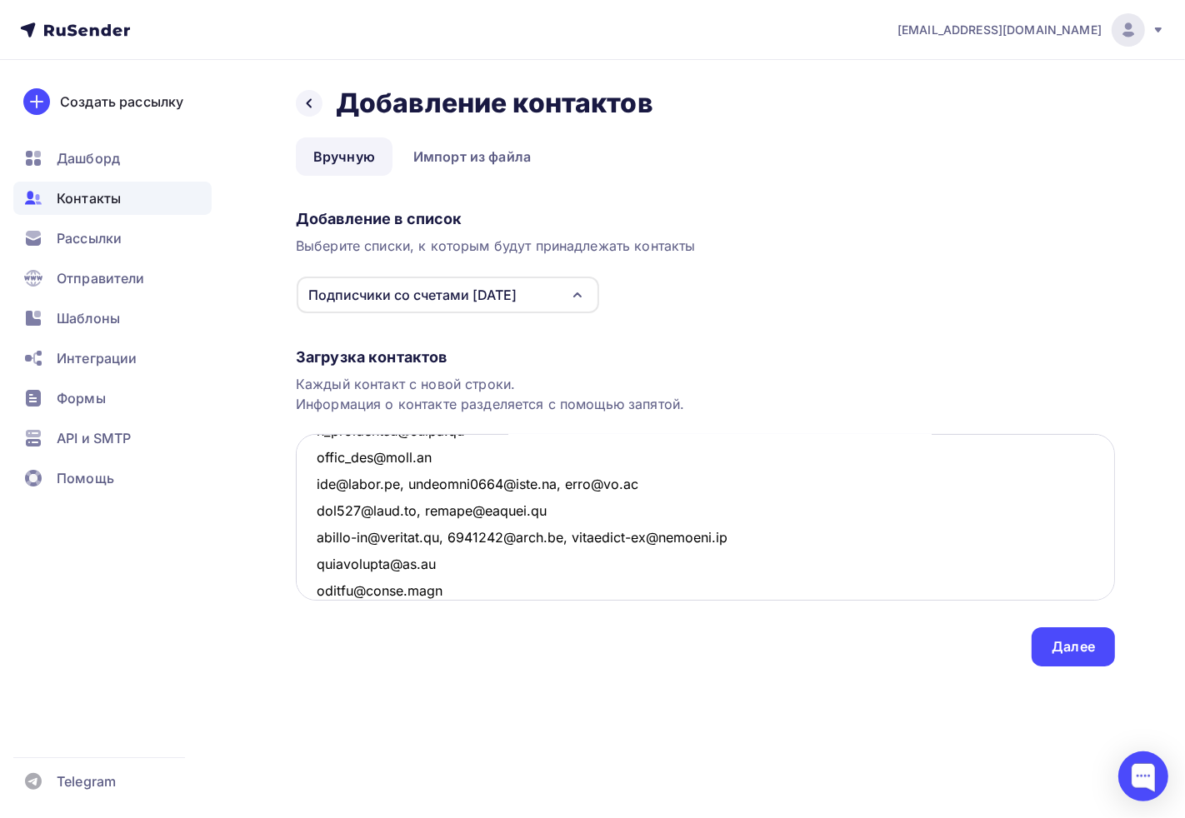
click at [405, 478] on textarea at bounding box center [705, 517] width 819 height 167
click at [402, 488] on textarea at bounding box center [705, 517] width 819 height 167
click at [1141, 777] on div at bounding box center [1143, 777] width 50 height 50
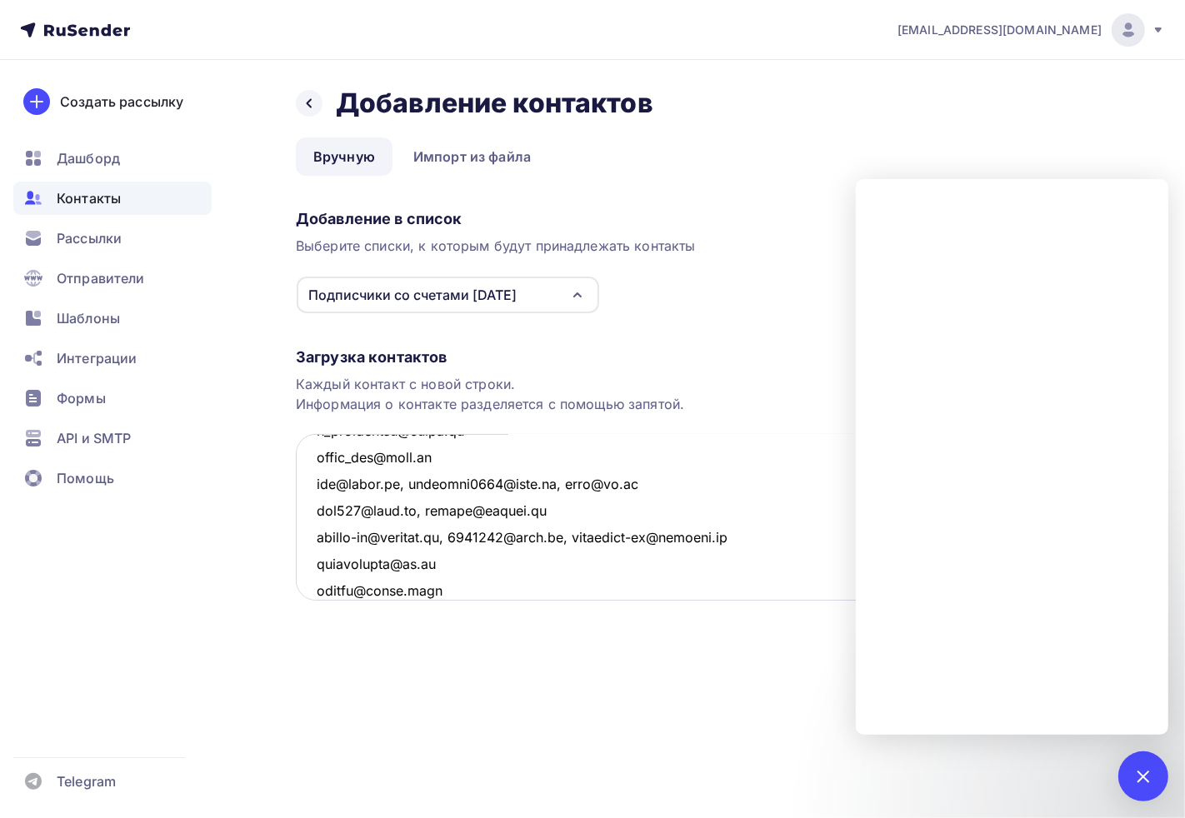
drag, startPoint x: 311, startPoint y: 488, endPoint x: 664, endPoint y: 494, distance: 353.3
click at [664, 494] on textarea at bounding box center [705, 517] width 819 height 167
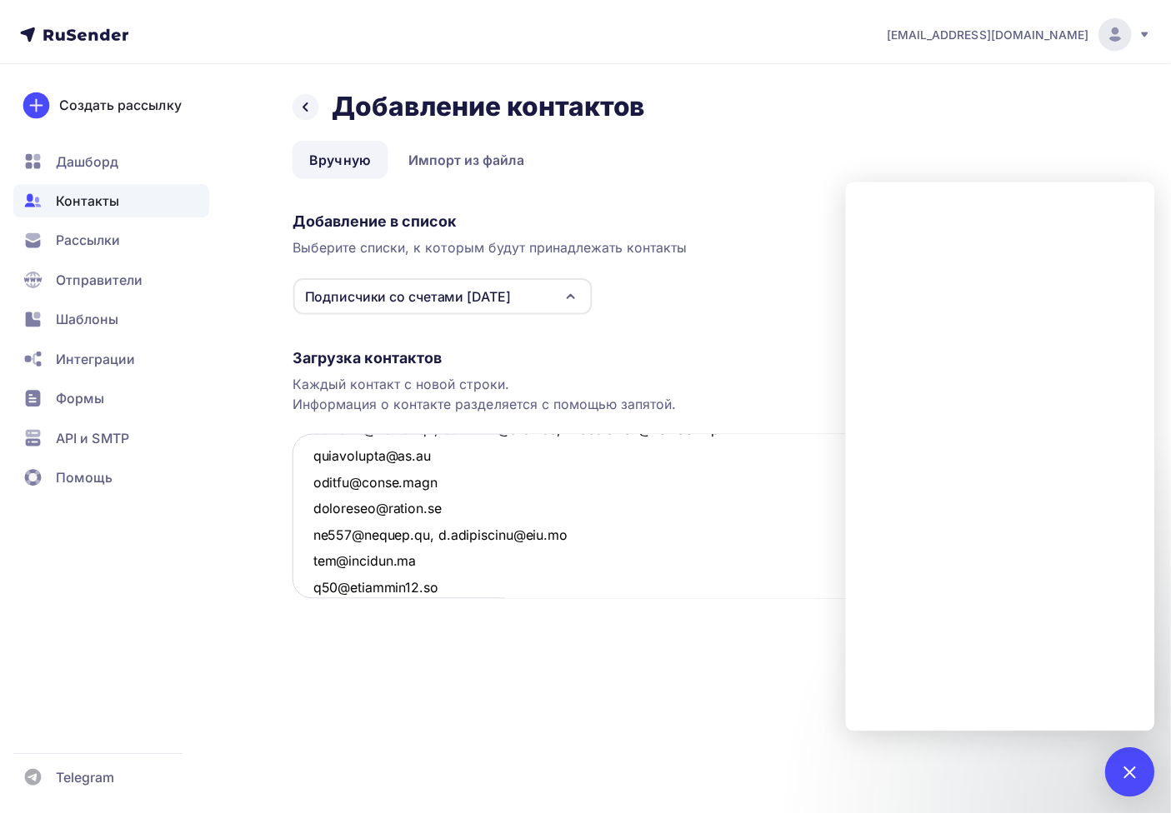
scroll to position [462, 0]
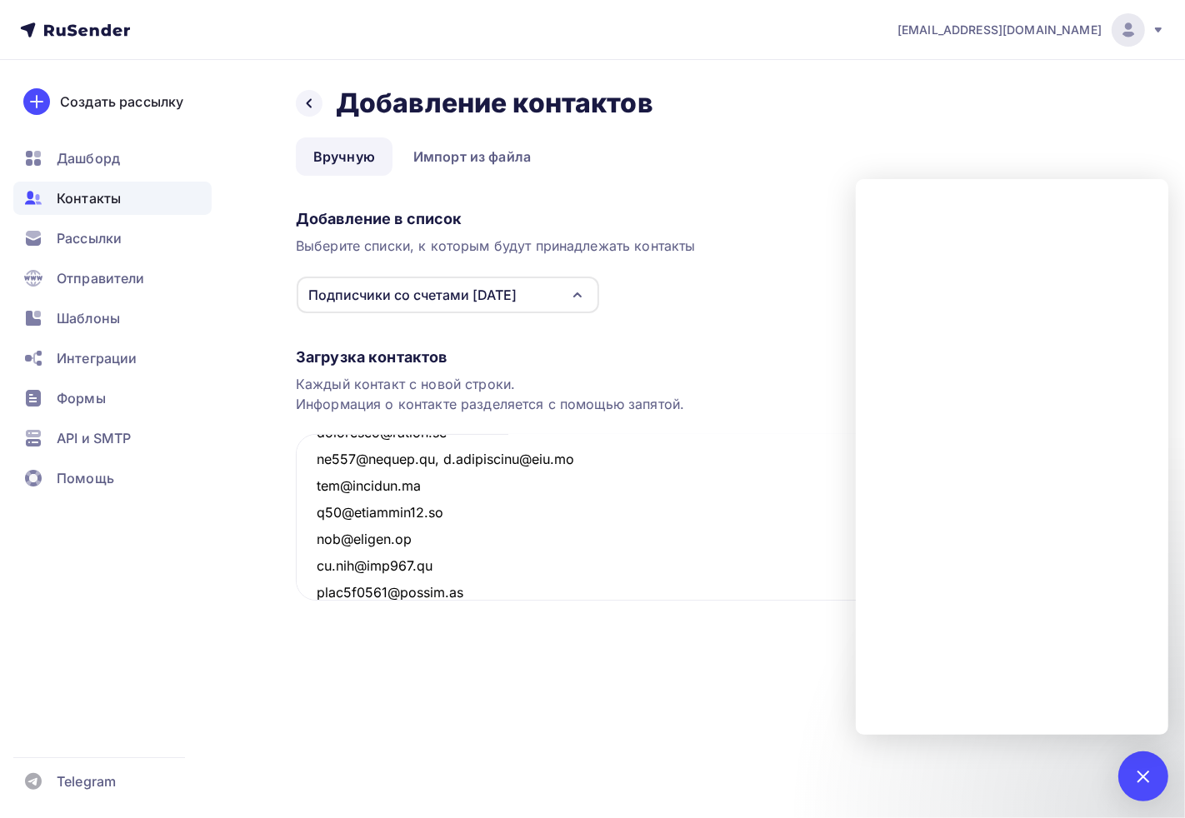
click at [537, 665] on div "Назад Добавление контактов Добавление контактов Вручную Импорт из файла Вручную…" at bounding box center [592, 396] width 1185 height 673
click at [313, 90] on div at bounding box center [309, 103] width 27 height 27
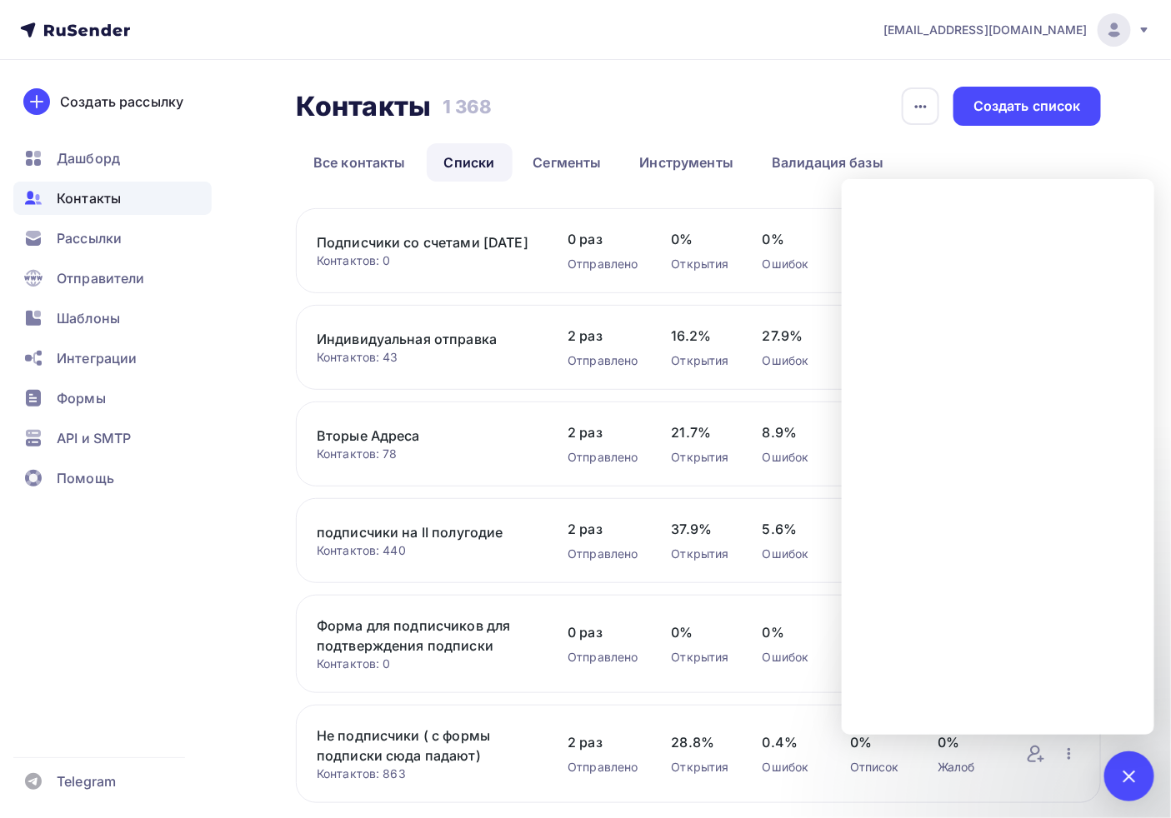
click at [644, 73] on div "Контакты Контакты 1 368 1 368 История импорта Создать список Все контакты Списк…" at bounding box center [585, 496] width 1171 height 872
click at [1029, 115] on div "Создать список" at bounding box center [1026, 106] width 107 height 19
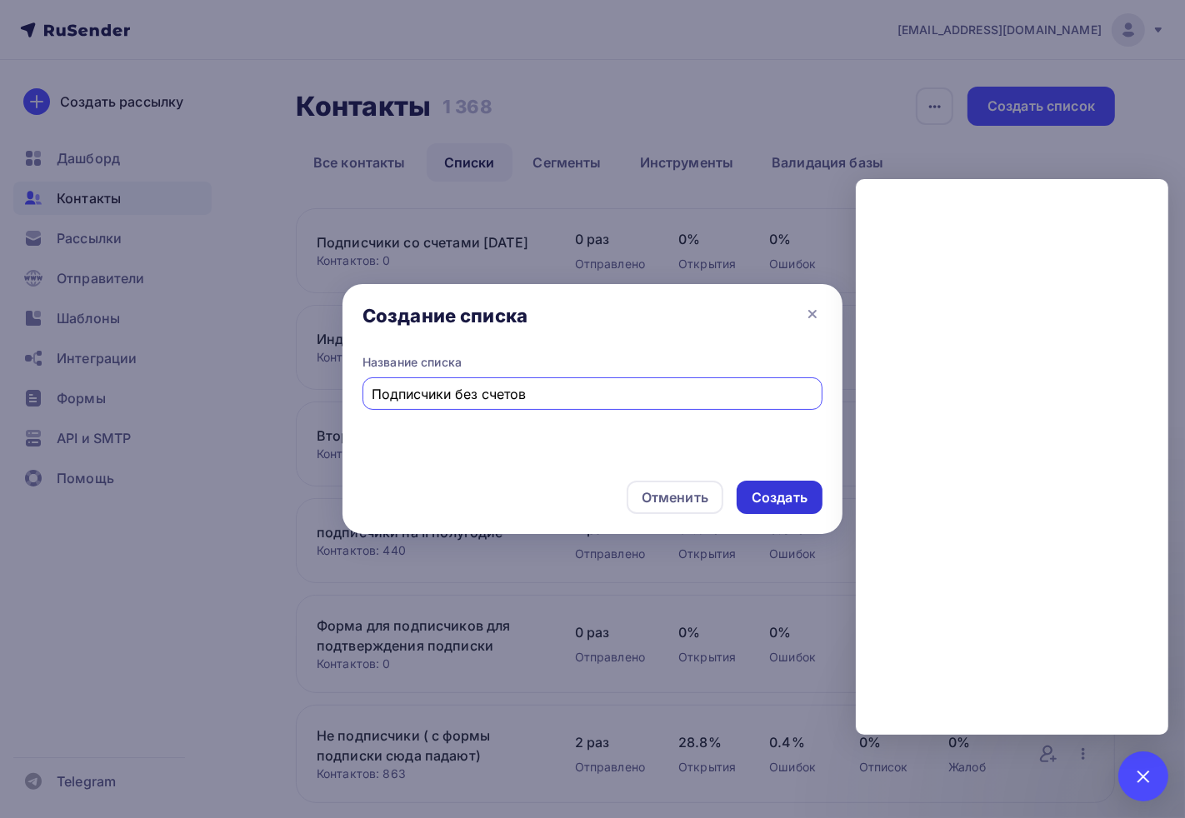
type input "Подписчики без счетов"
click at [777, 495] on div "Создать" at bounding box center [780, 497] width 56 height 19
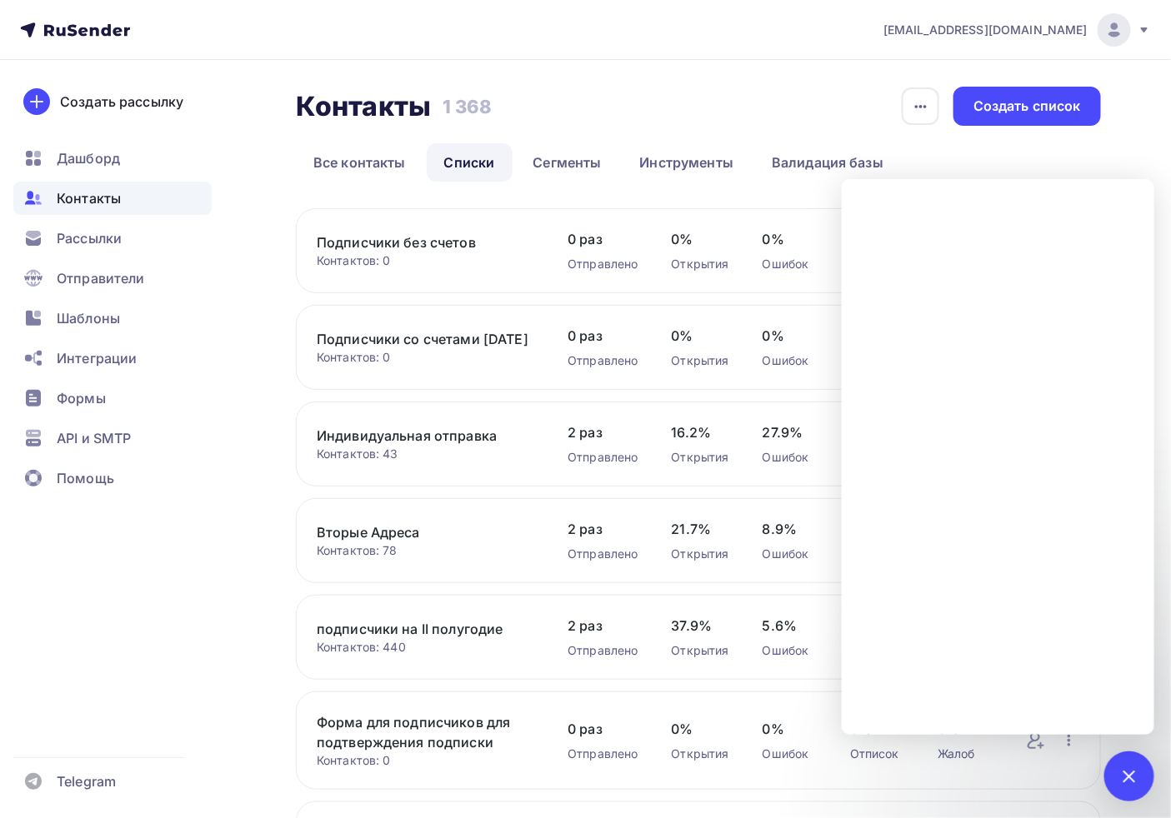
scroll to position [225, 0]
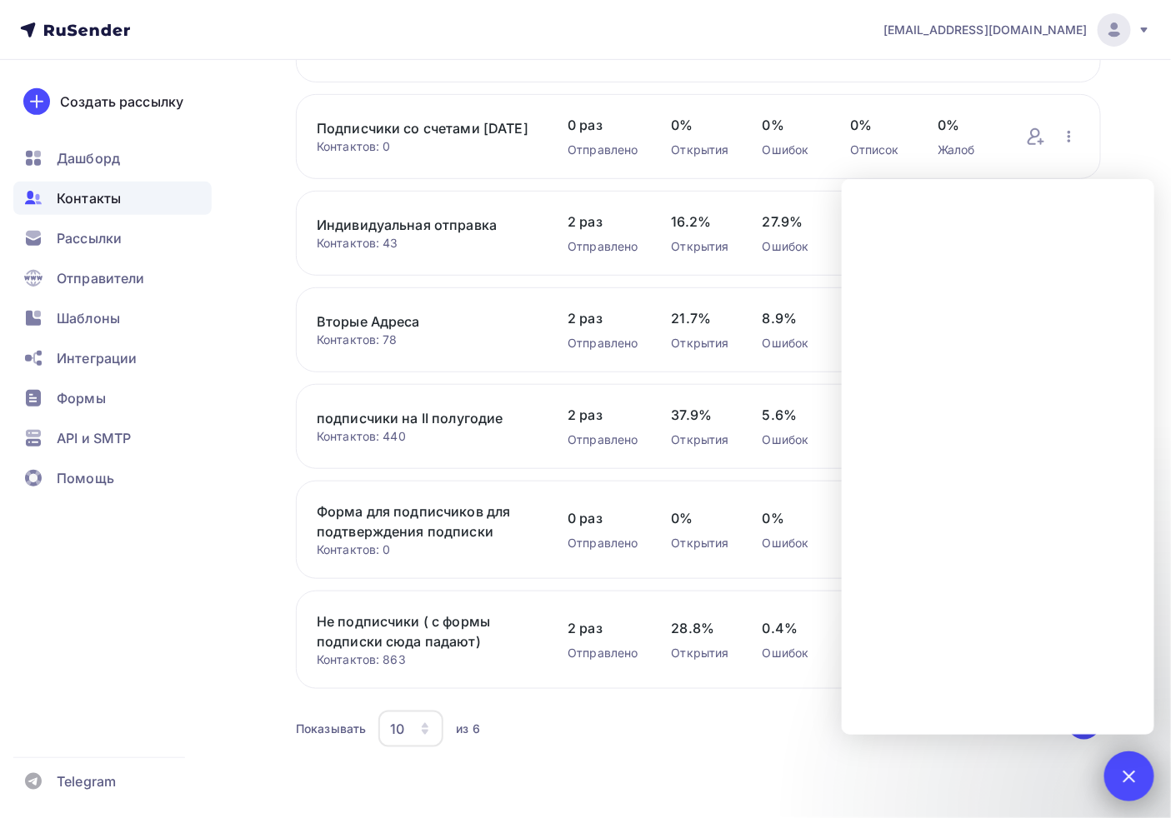
click at [1133, 792] on div at bounding box center [1129, 777] width 50 height 50
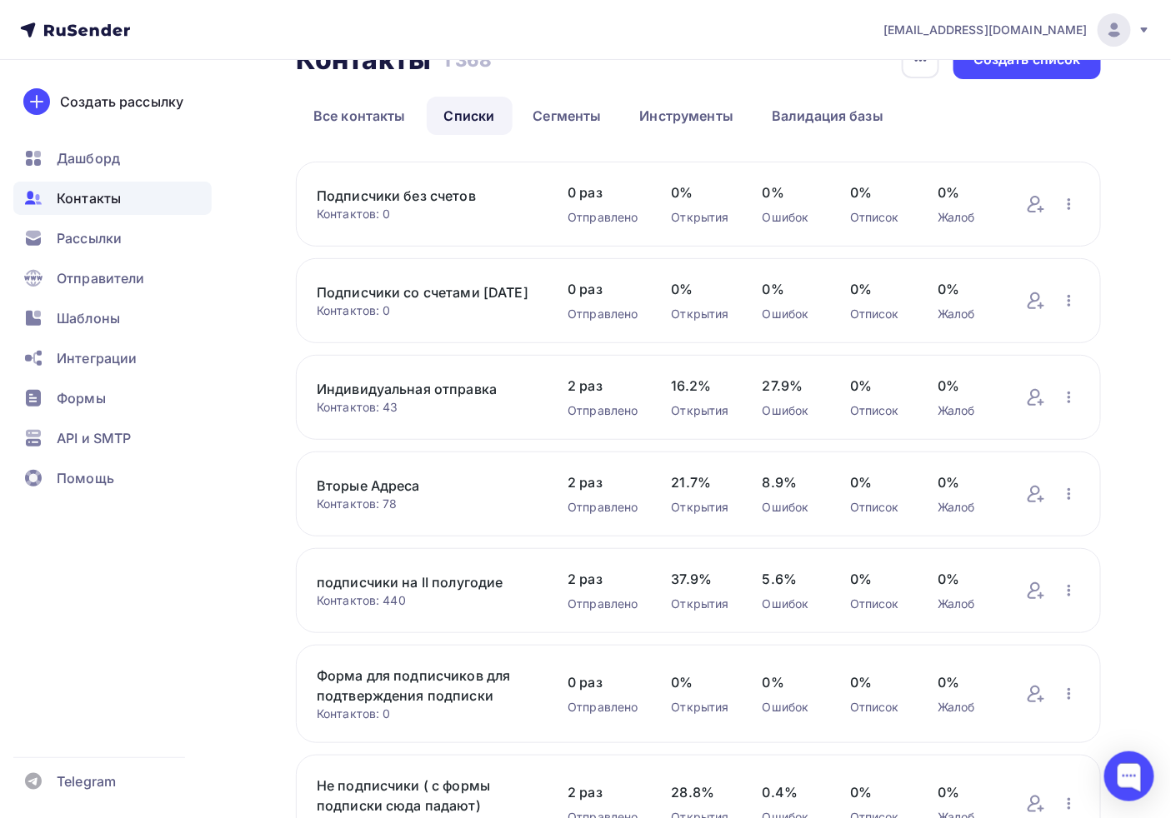
scroll to position [39, 0]
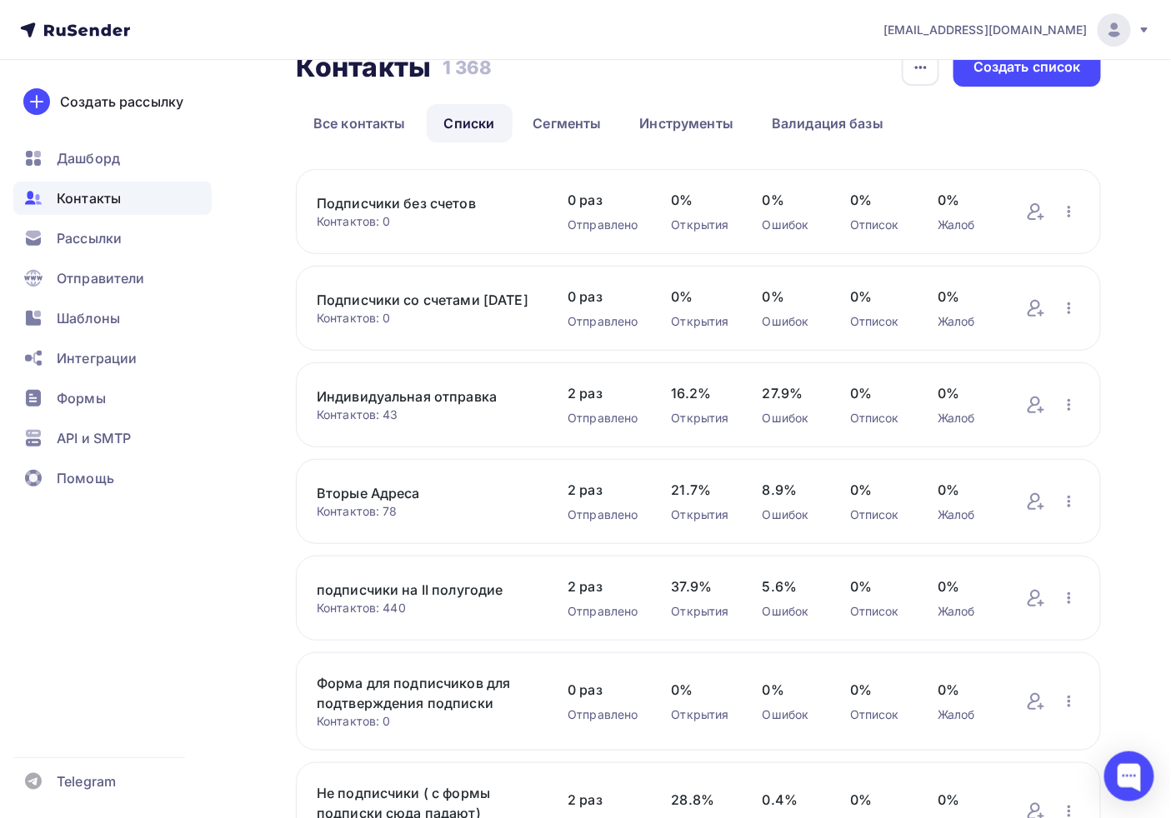
click at [397, 209] on link "Подписчики без счетов" at bounding box center [425, 203] width 217 height 20
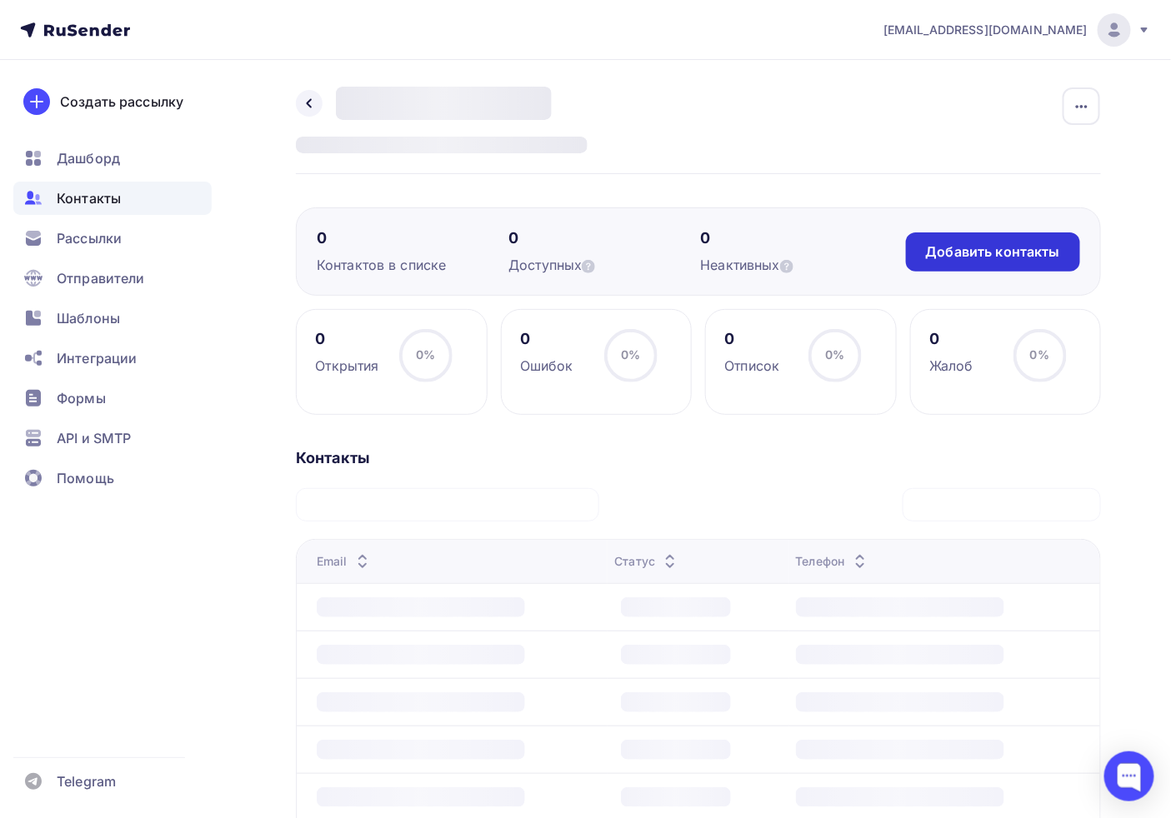
click at [992, 253] on div "Добавить контакты" at bounding box center [993, 251] width 134 height 19
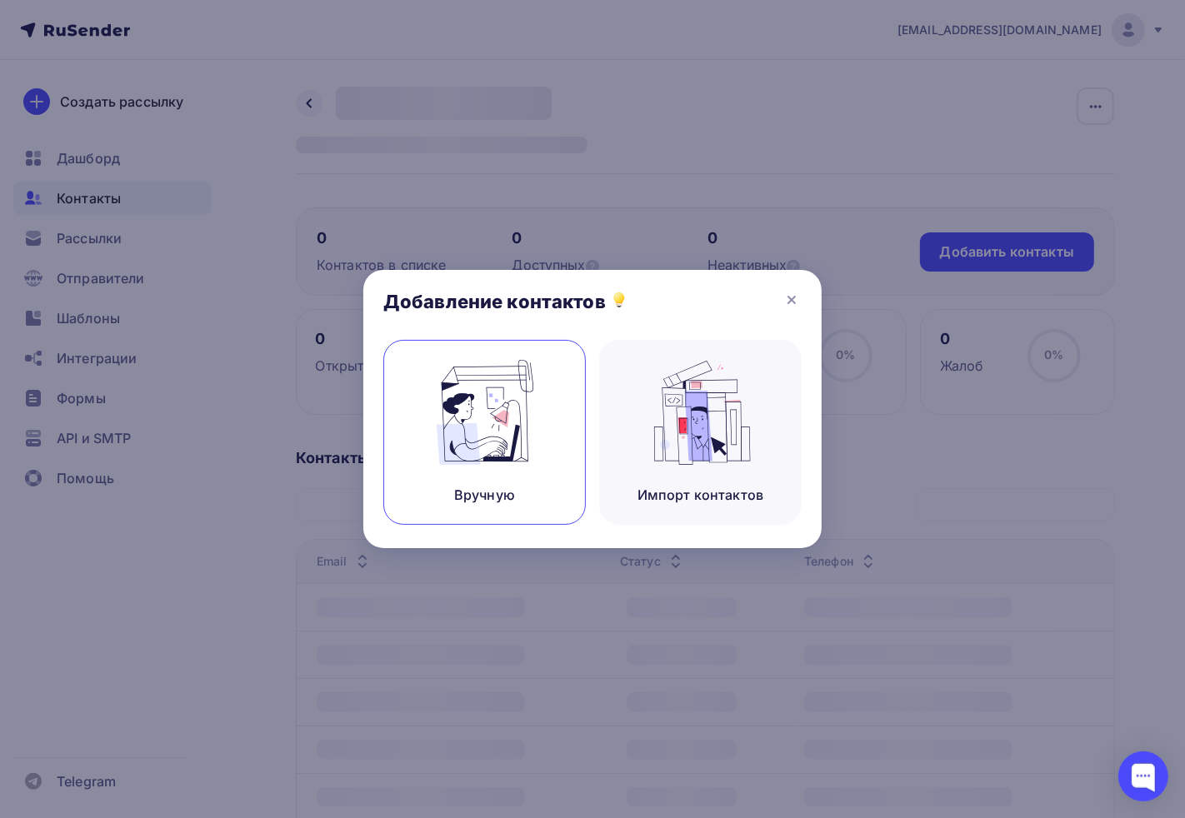
click at [517, 378] on img at bounding box center [485, 412] width 112 height 105
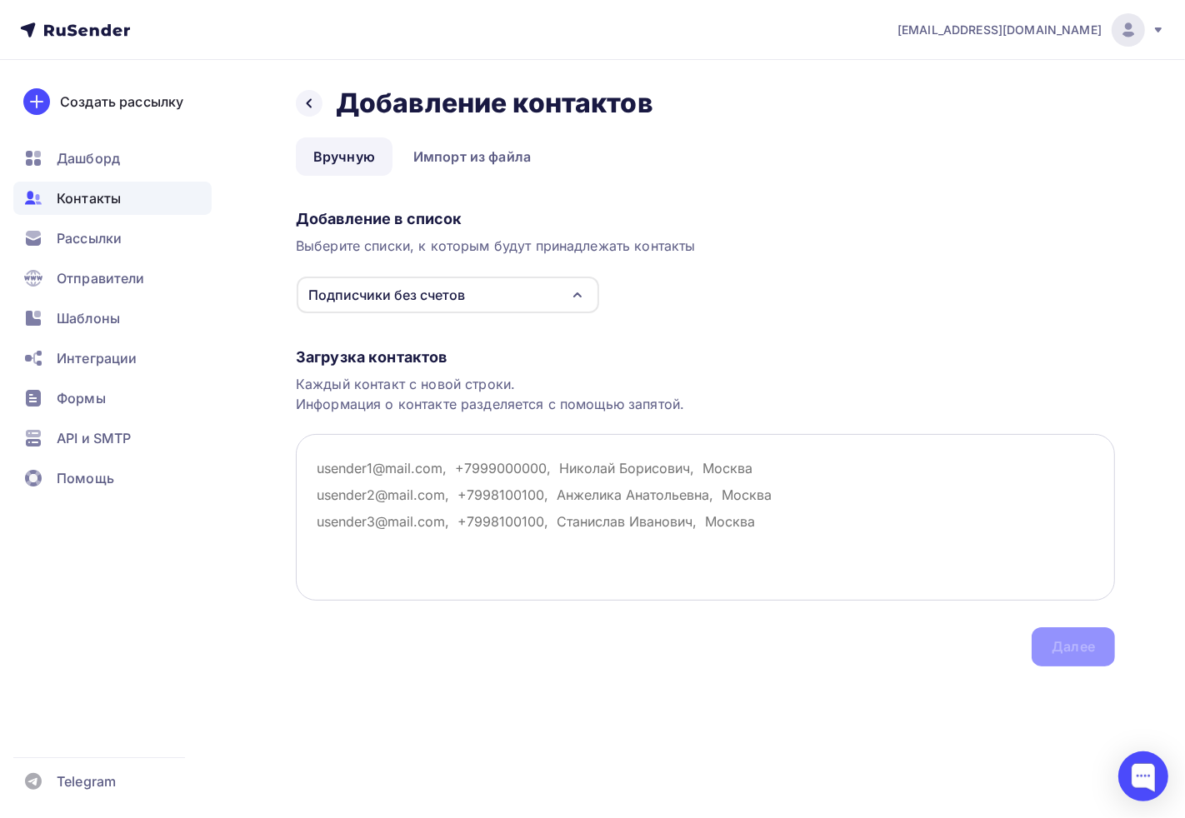
click at [398, 503] on textarea at bounding box center [705, 517] width 819 height 167
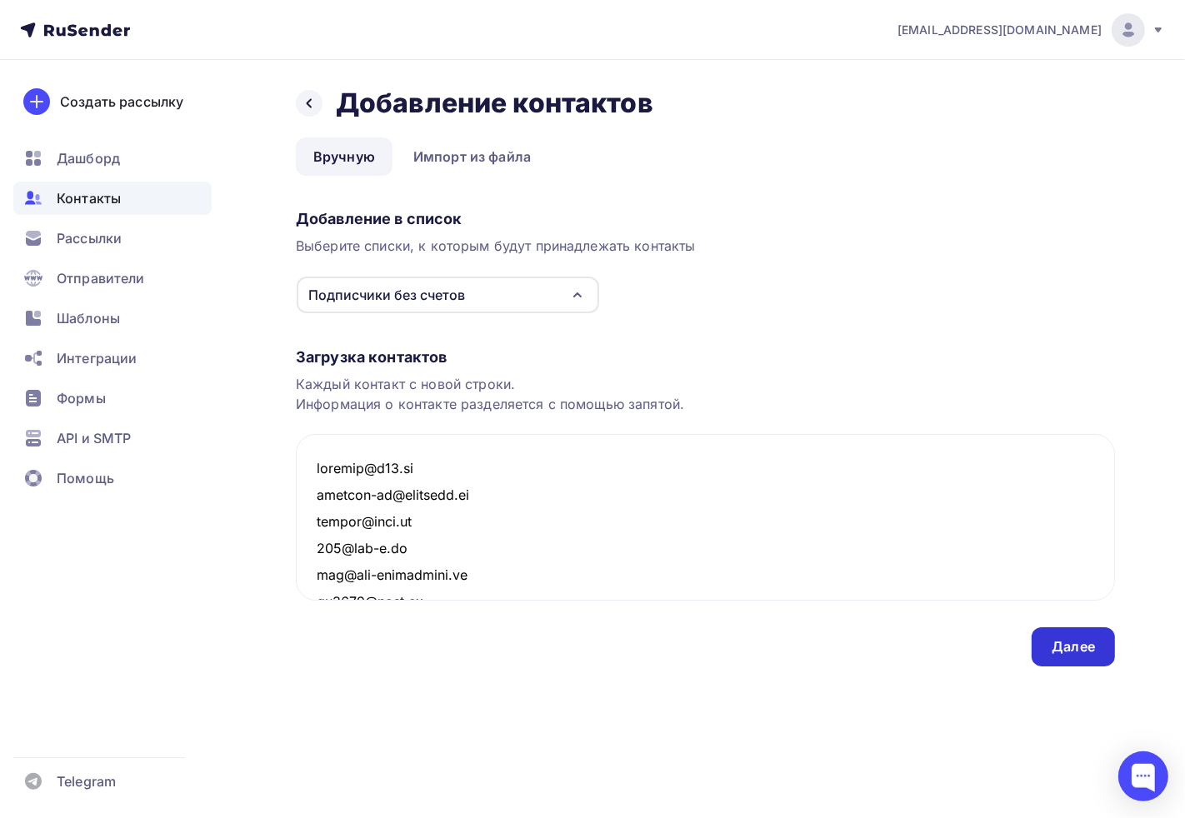
type textarea "klenmag@k66.ru senator-es@asfinans.ru novbuh@cztt.ru 302@mts-e.ru xna@ekb-techn…"
click at [1084, 642] on div "Далее" at bounding box center [1072, 646] width 43 height 19
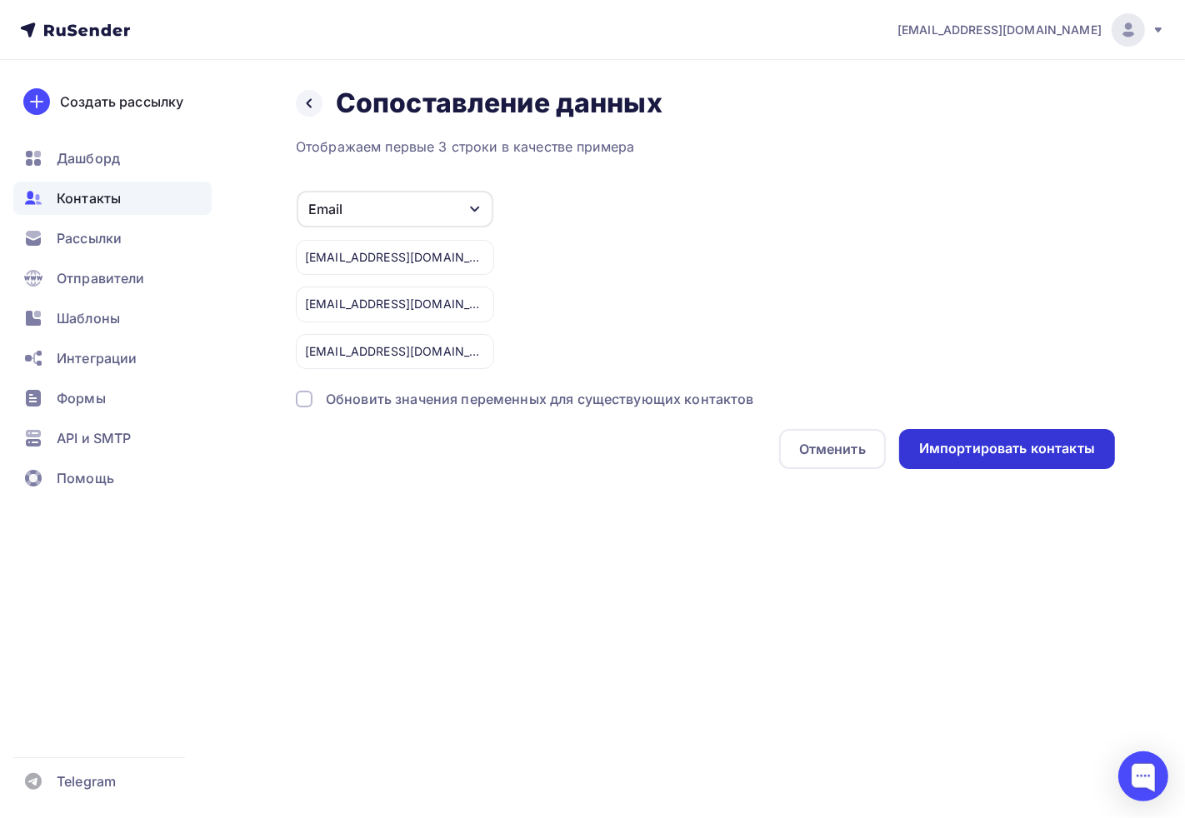
click at [995, 448] on div "Импортировать контакты" at bounding box center [1007, 448] width 176 height 19
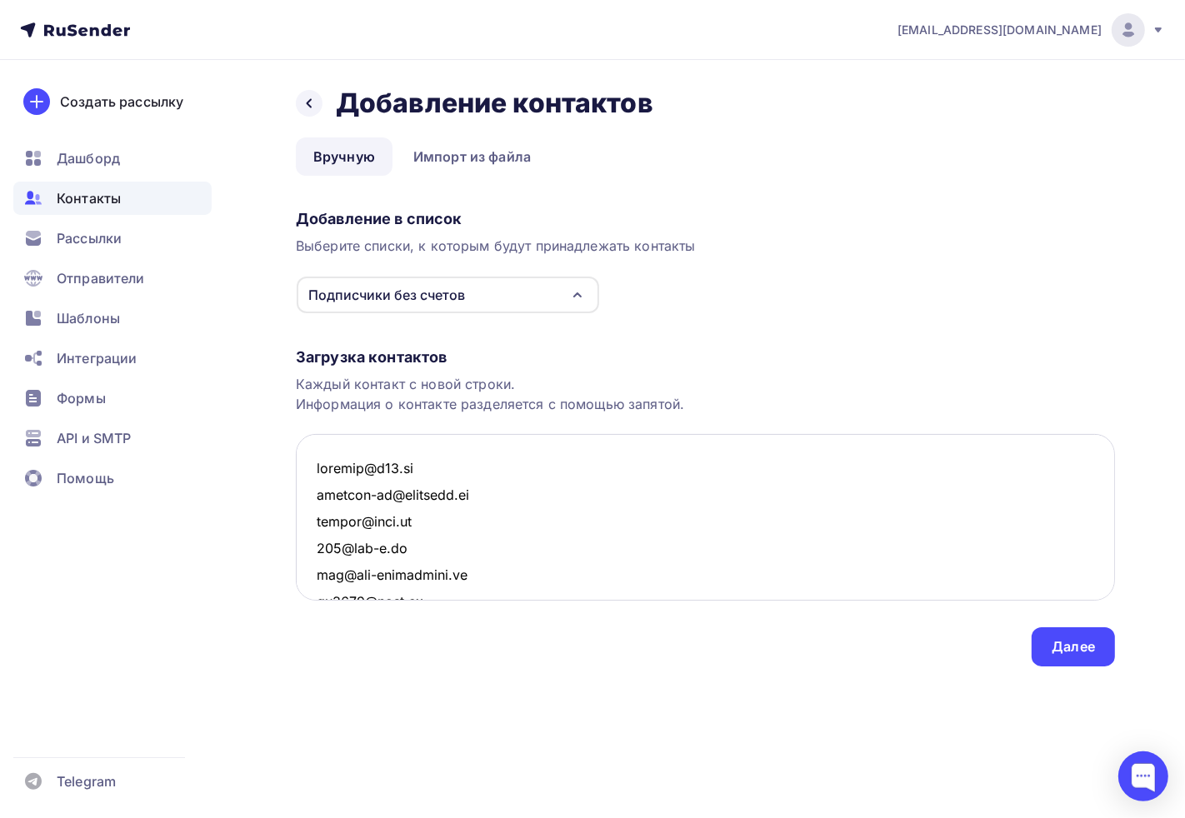
scroll to position [2329, 0]
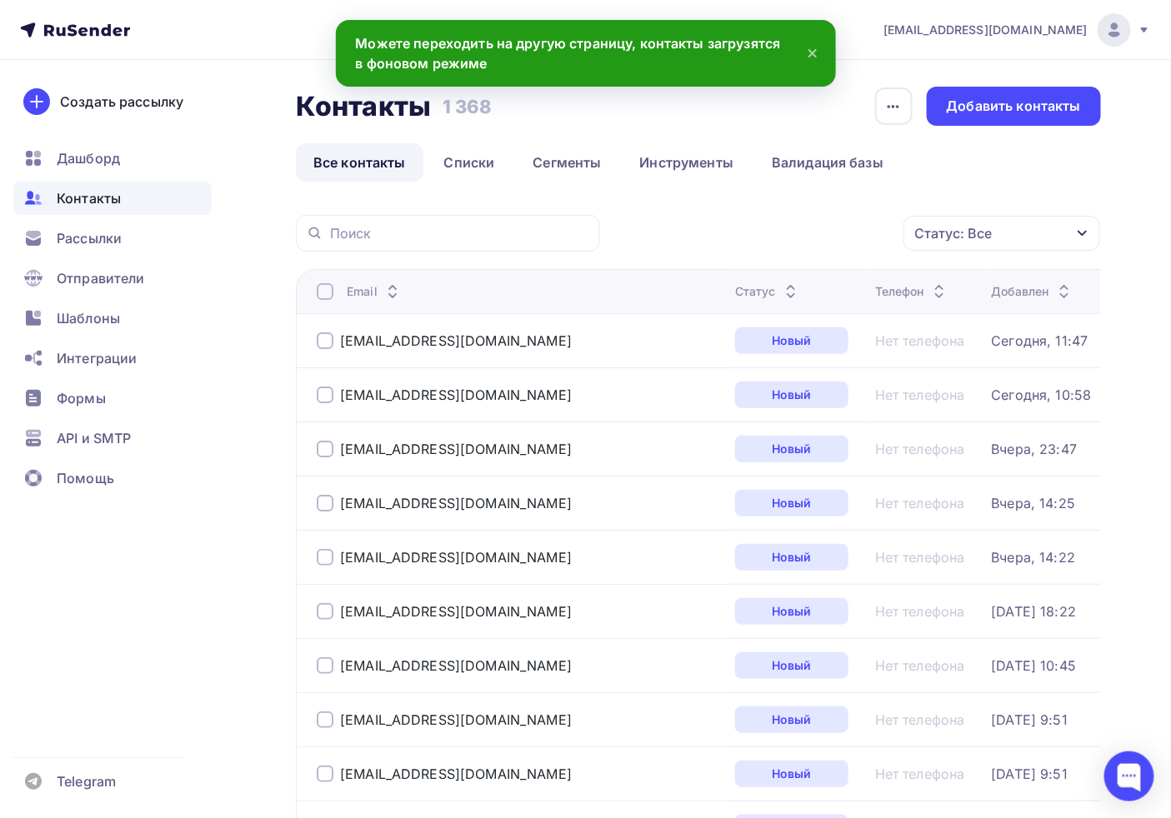
click at [97, 197] on span "Контакты" at bounding box center [89, 198] width 64 height 20
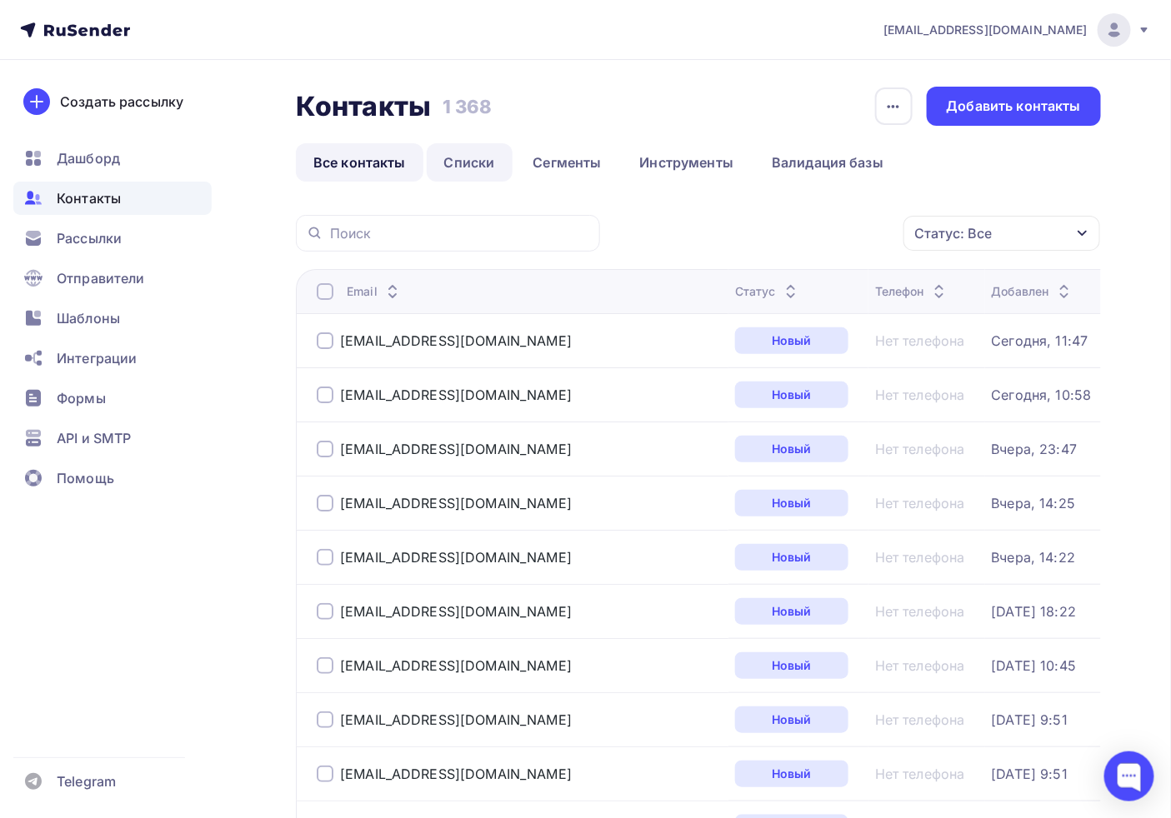
click at [475, 167] on link "Списки" at bounding box center [470, 162] width 86 height 38
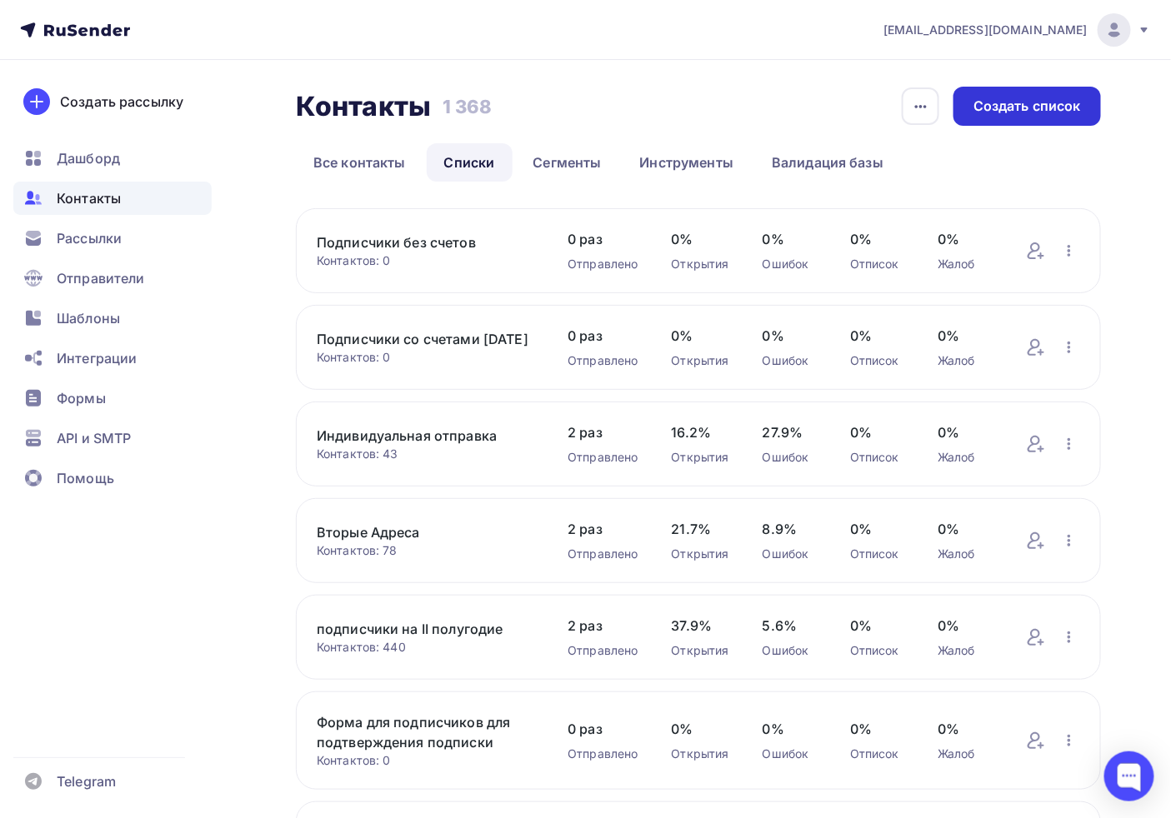
click at [1016, 108] on div "Создать список" at bounding box center [1026, 106] width 107 height 19
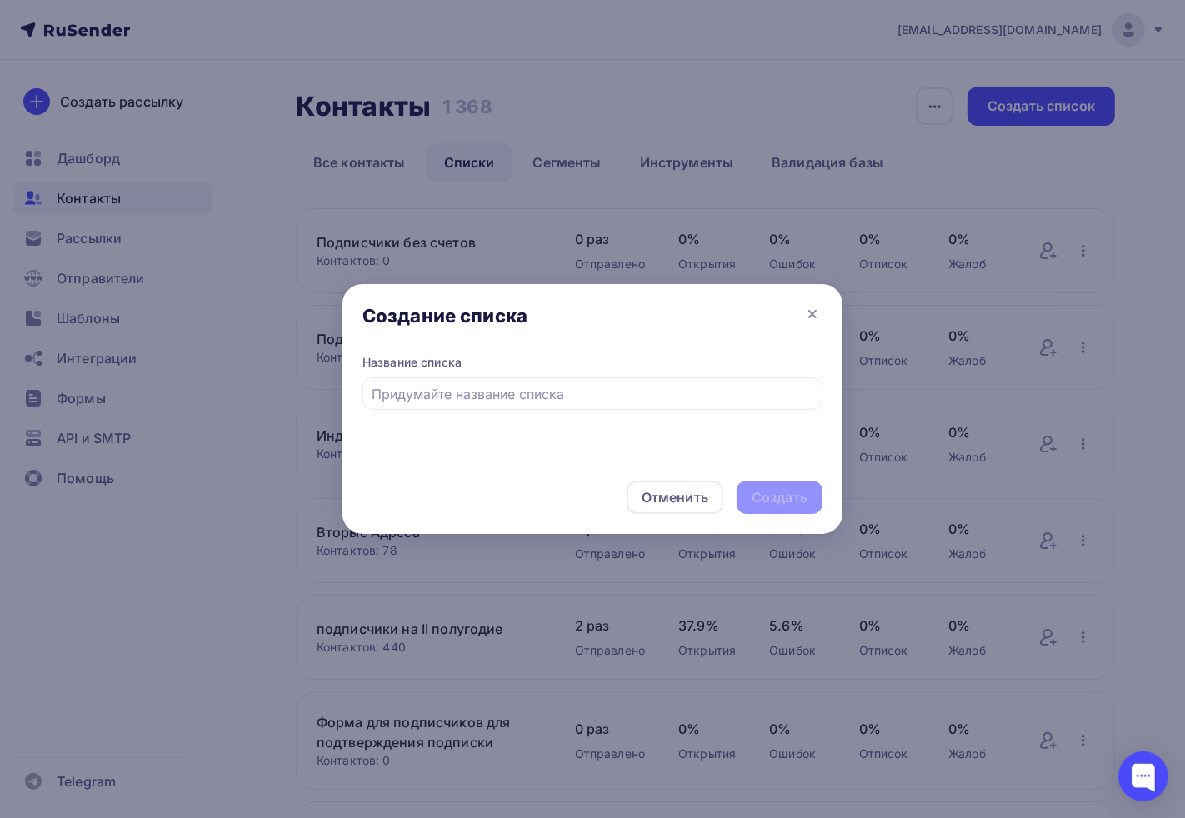
click at [678, 269] on div at bounding box center [592, 409] width 1185 height 818
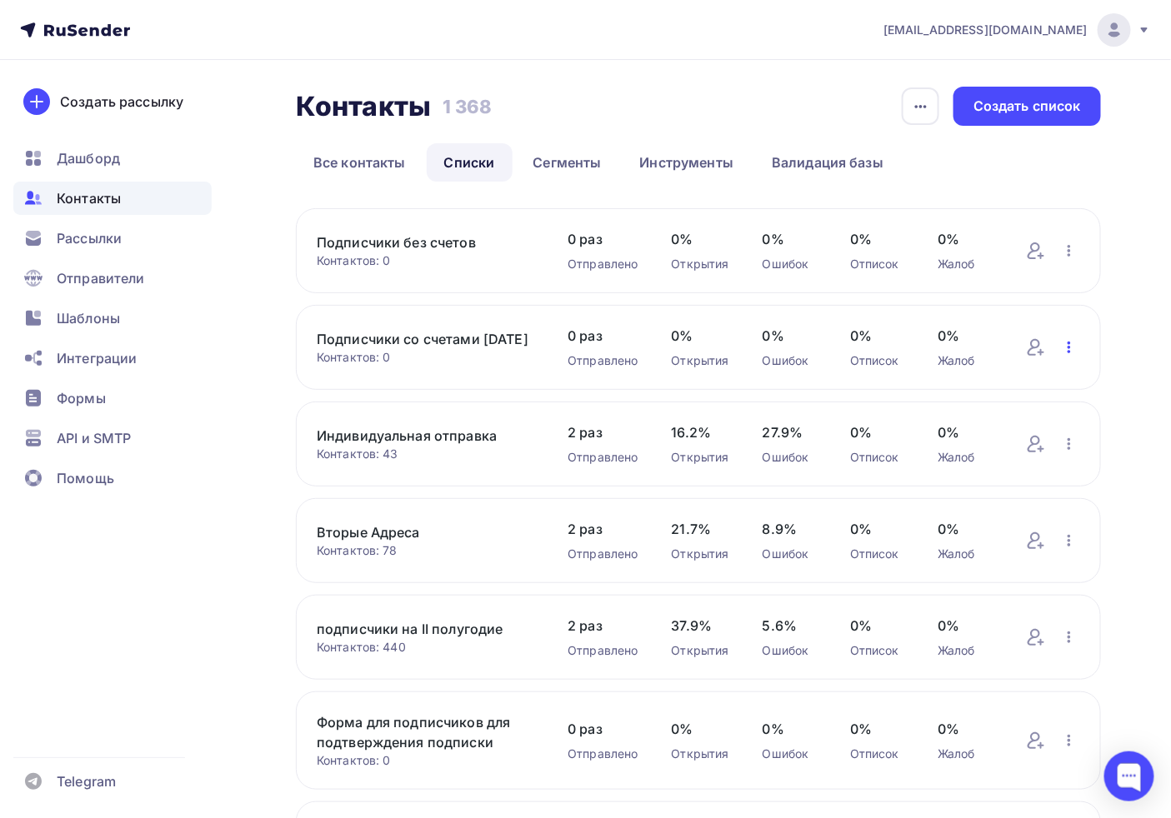
click at [1063, 354] on icon "button" at bounding box center [1069, 347] width 20 height 20
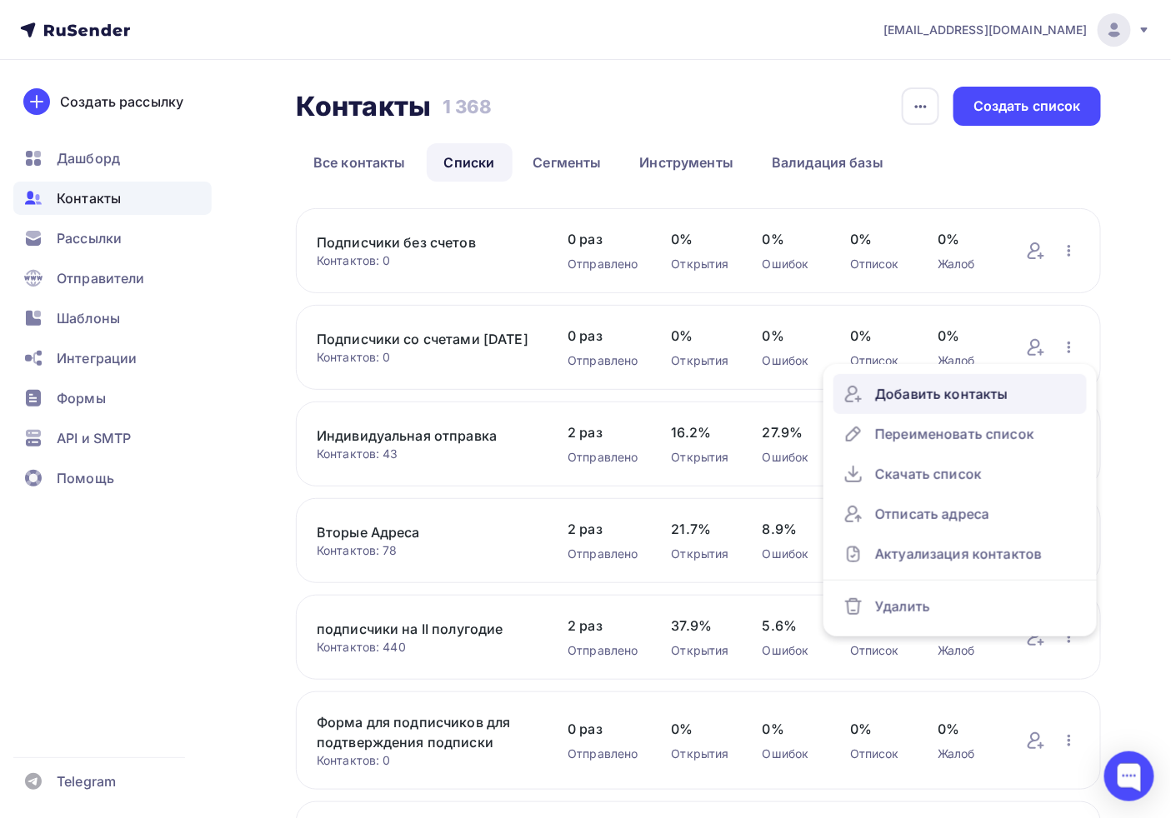
click at [1002, 407] on div "Добавить контакты" at bounding box center [959, 394] width 233 height 27
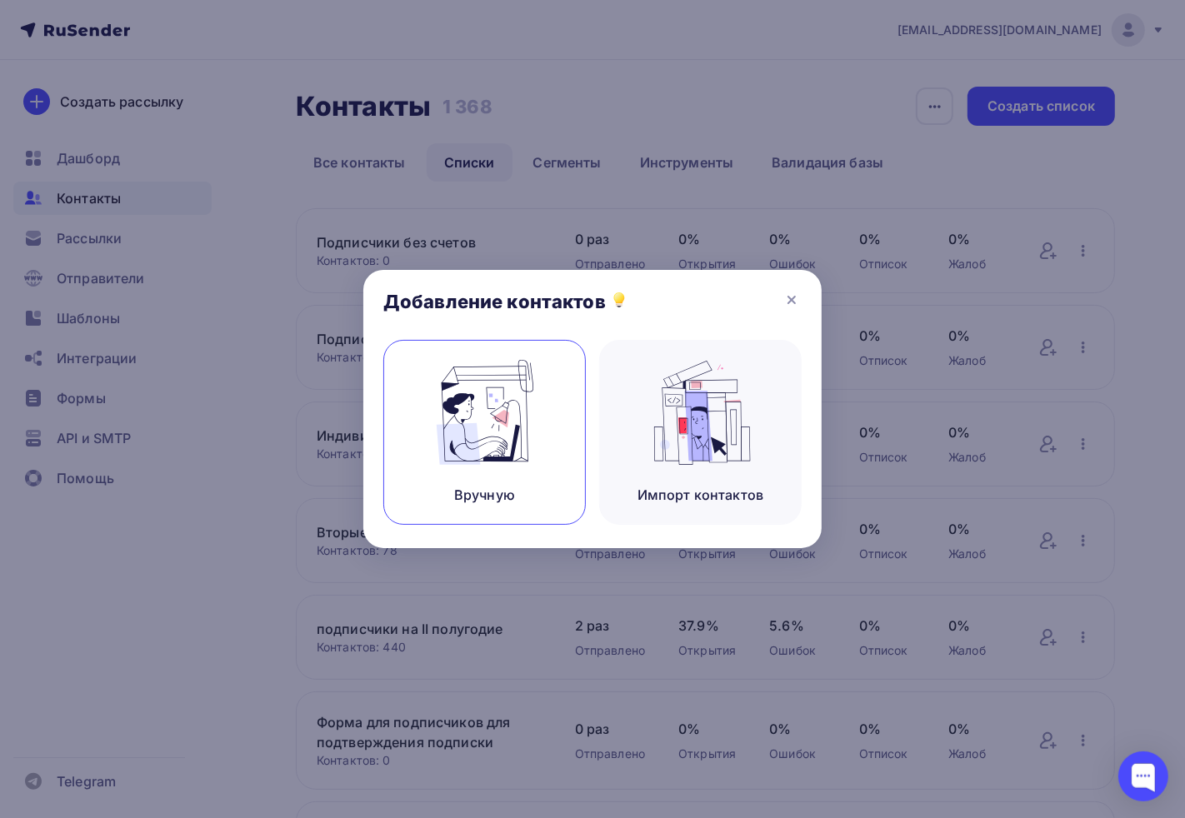
click at [472, 389] on img at bounding box center [485, 412] width 112 height 105
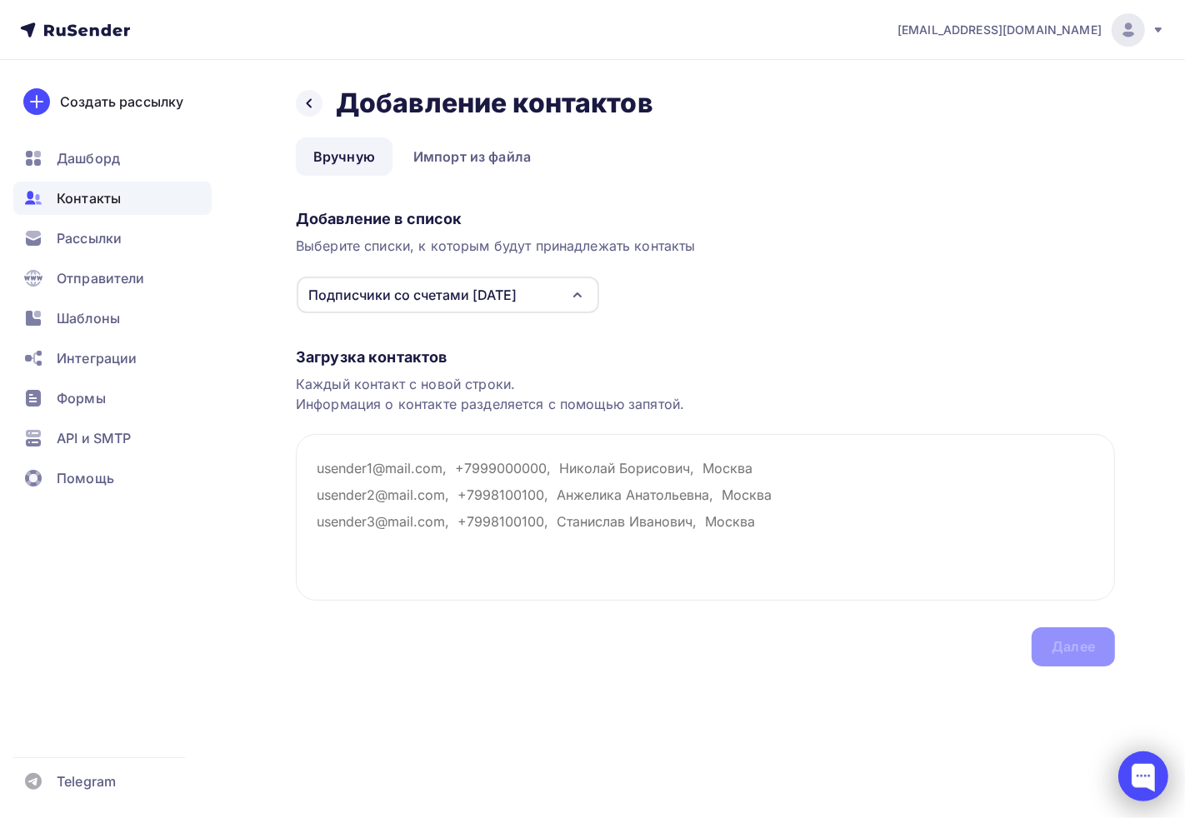
click at [1145, 767] on div at bounding box center [1143, 777] width 50 height 50
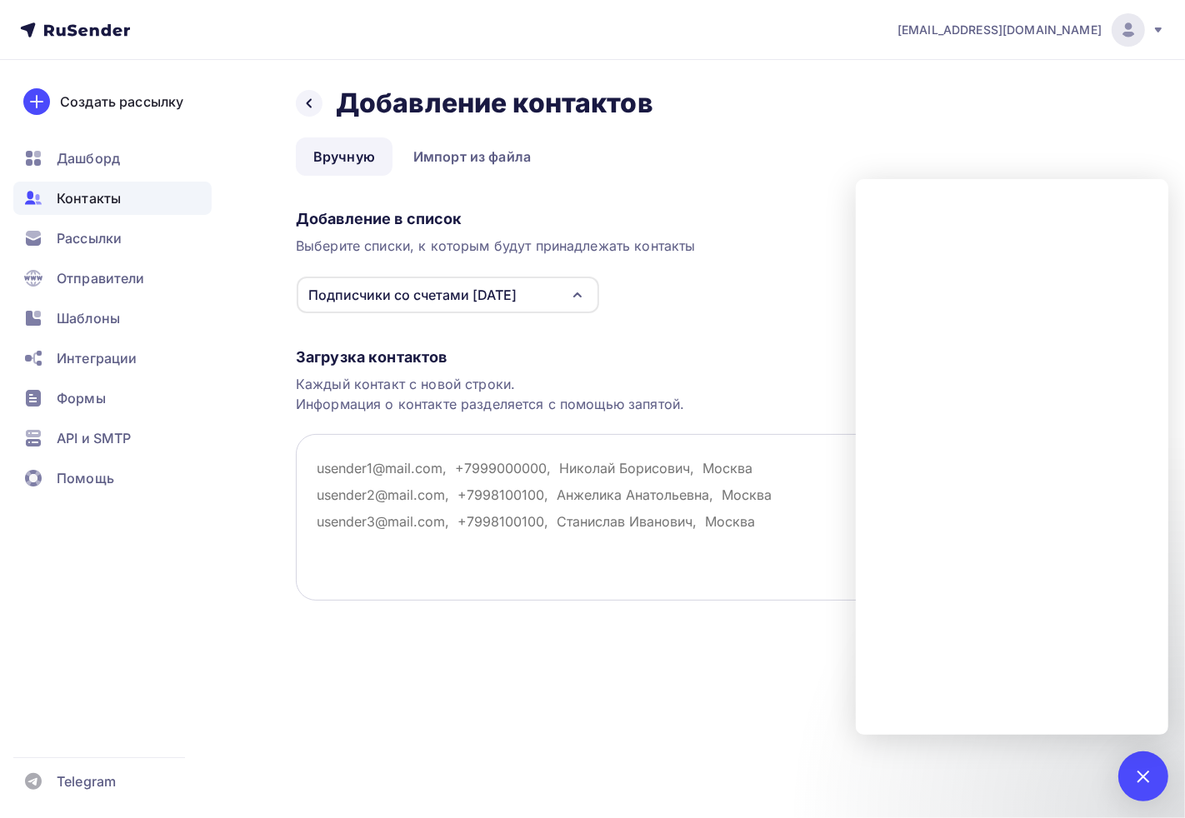
click at [446, 464] on textarea at bounding box center [705, 517] width 819 height 167
paste textarea "Email s.bushkova@vngsk.ru n_pivovarova@inbox.ru senuokova@mail.ru fot@fotek.ru …"
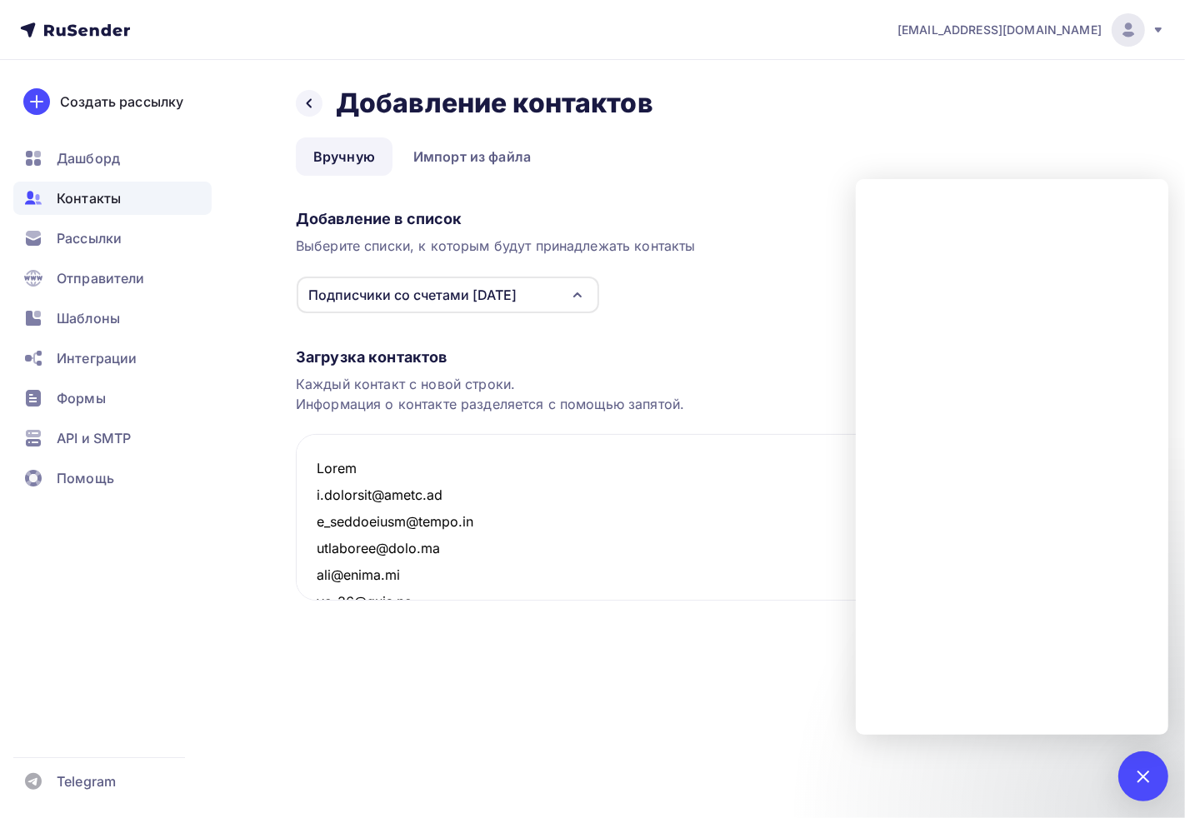
drag, startPoint x: 395, startPoint y: 463, endPoint x: 284, endPoint y: 463, distance: 110.8
click at [285, 463] on div "Назад Добавление контактов Добавление контактов Вручную Импорт из файла Вручную…" at bounding box center [592, 396] width 1185 height 673
click at [315, 479] on textarea at bounding box center [705, 517] width 819 height 167
click at [317, 494] on textarea at bounding box center [705, 517] width 819 height 167
type textarea "s.bushkova@vngsk.ru n_pivovarova@inbox.ru senuokova@mail.ru fot@fotek.ru pp-66@…"
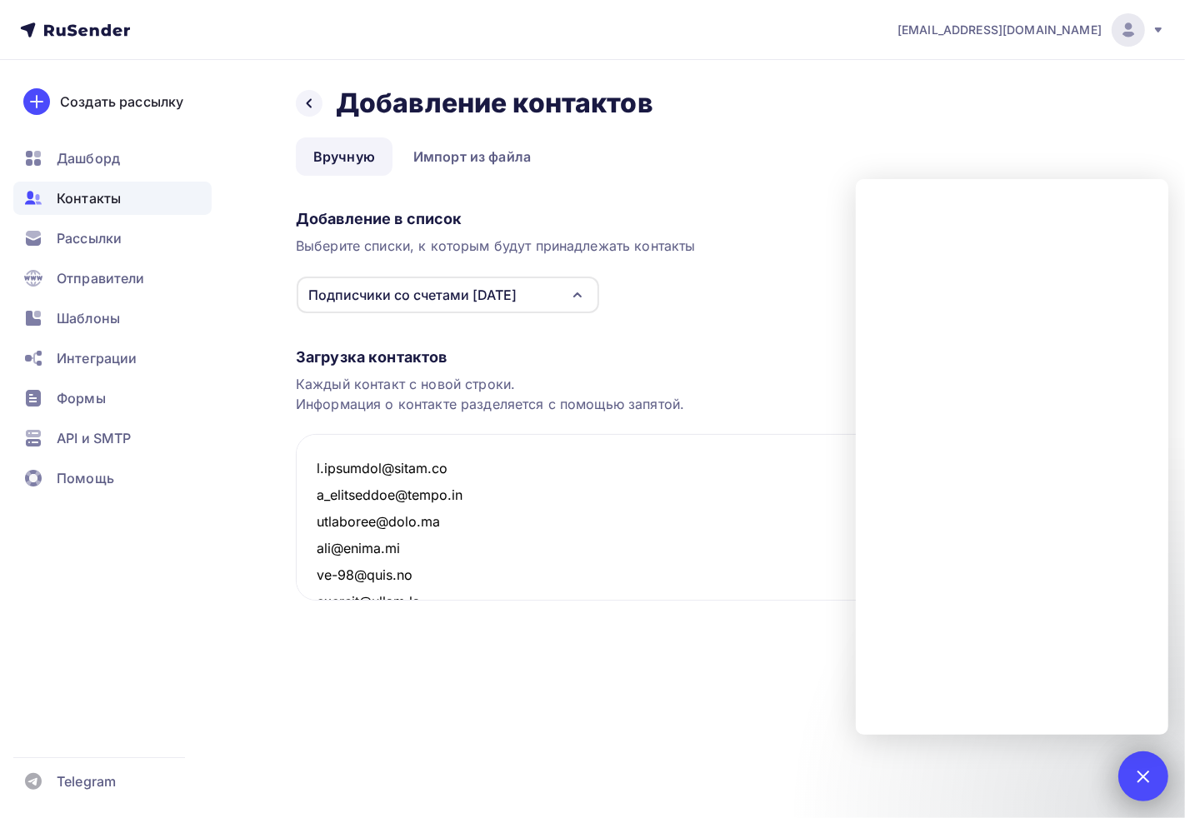
click at [1125, 777] on div at bounding box center [1143, 777] width 50 height 50
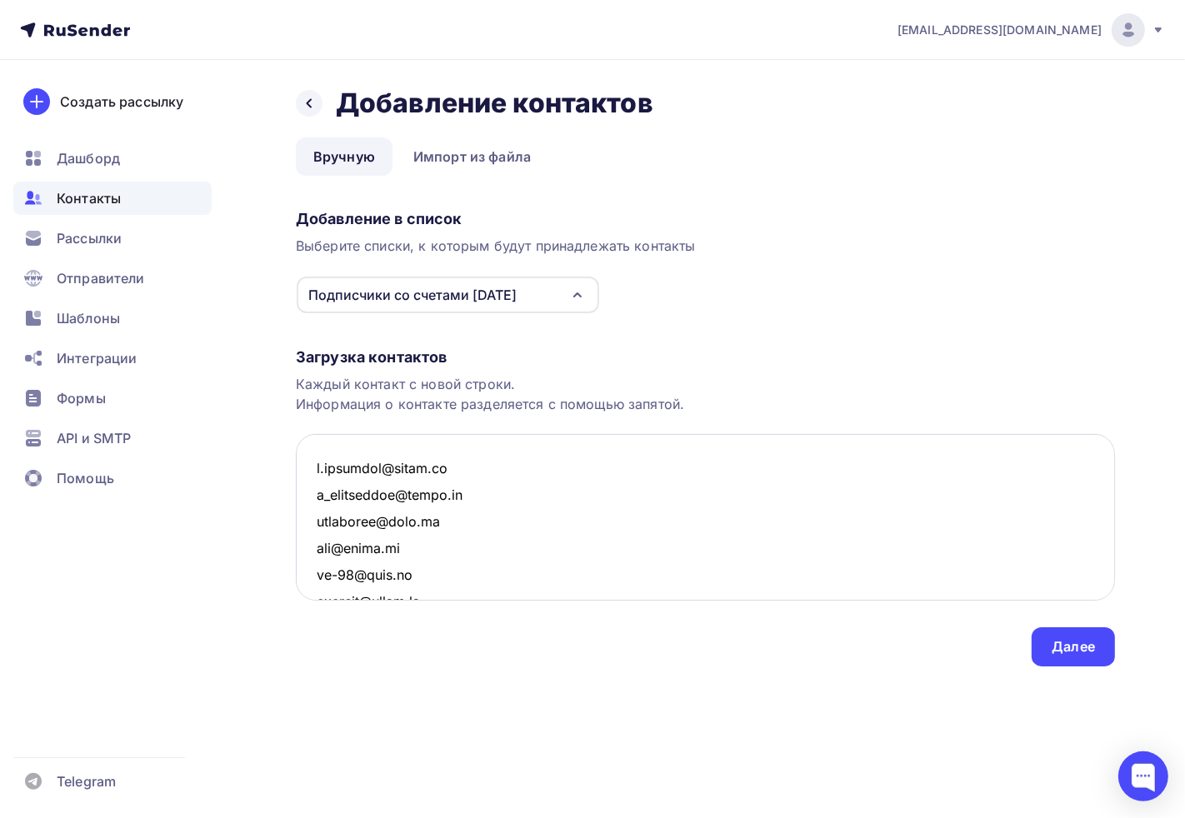
click at [387, 451] on textarea at bounding box center [705, 517] width 819 height 167
click at [377, 485] on textarea at bounding box center [705, 517] width 819 height 167
click at [428, 532] on textarea at bounding box center [705, 517] width 819 height 167
click at [456, 402] on div "Каждый контакт с новой строки. Информация о контакте разделяется с помощью запя…" at bounding box center [705, 394] width 819 height 40
click at [1056, 653] on div "Далее" at bounding box center [1072, 646] width 43 height 19
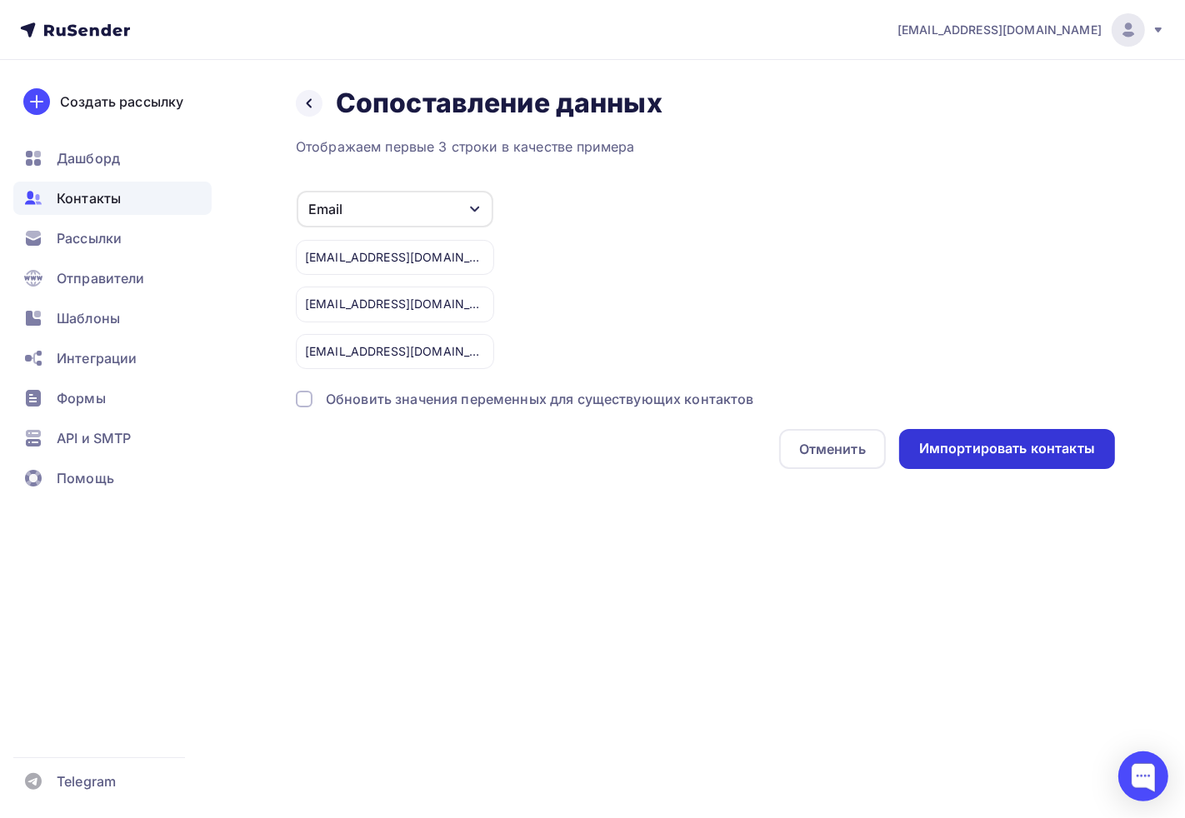
click at [1000, 445] on div "Импортировать контакты" at bounding box center [1007, 448] width 176 height 19
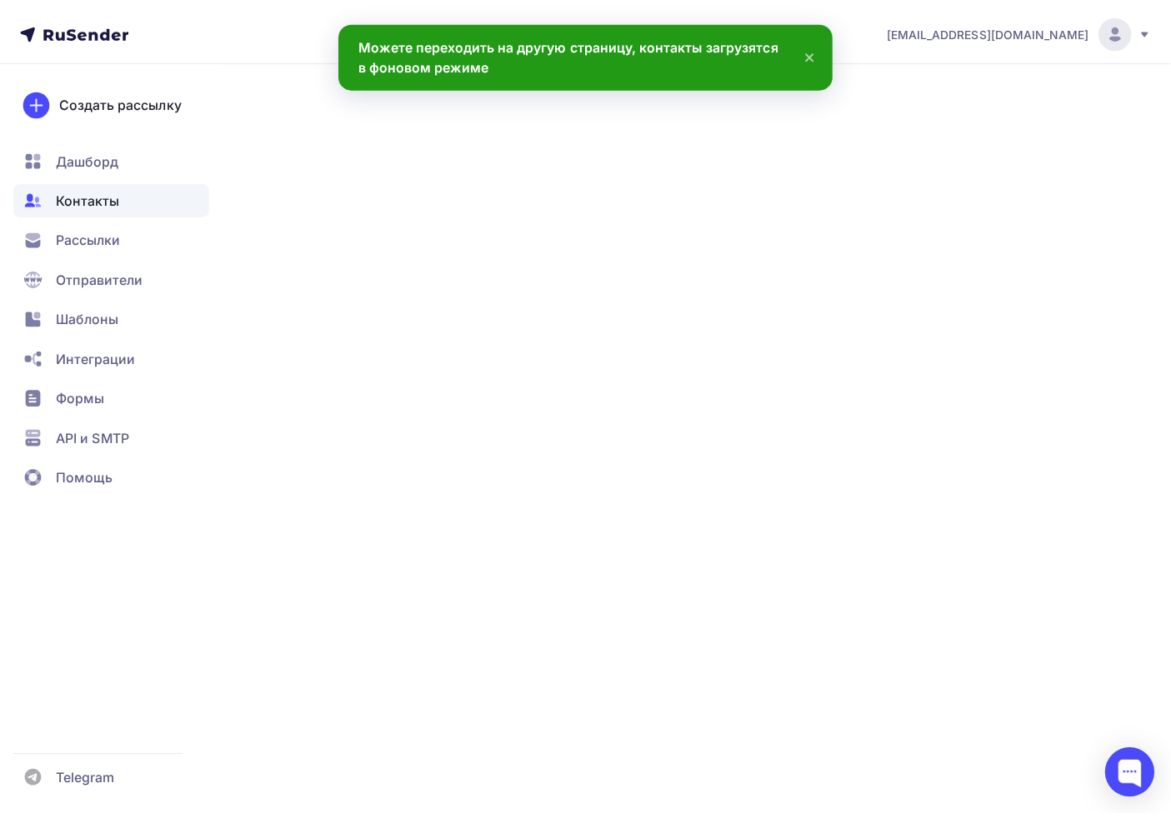
scroll to position [12492, 0]
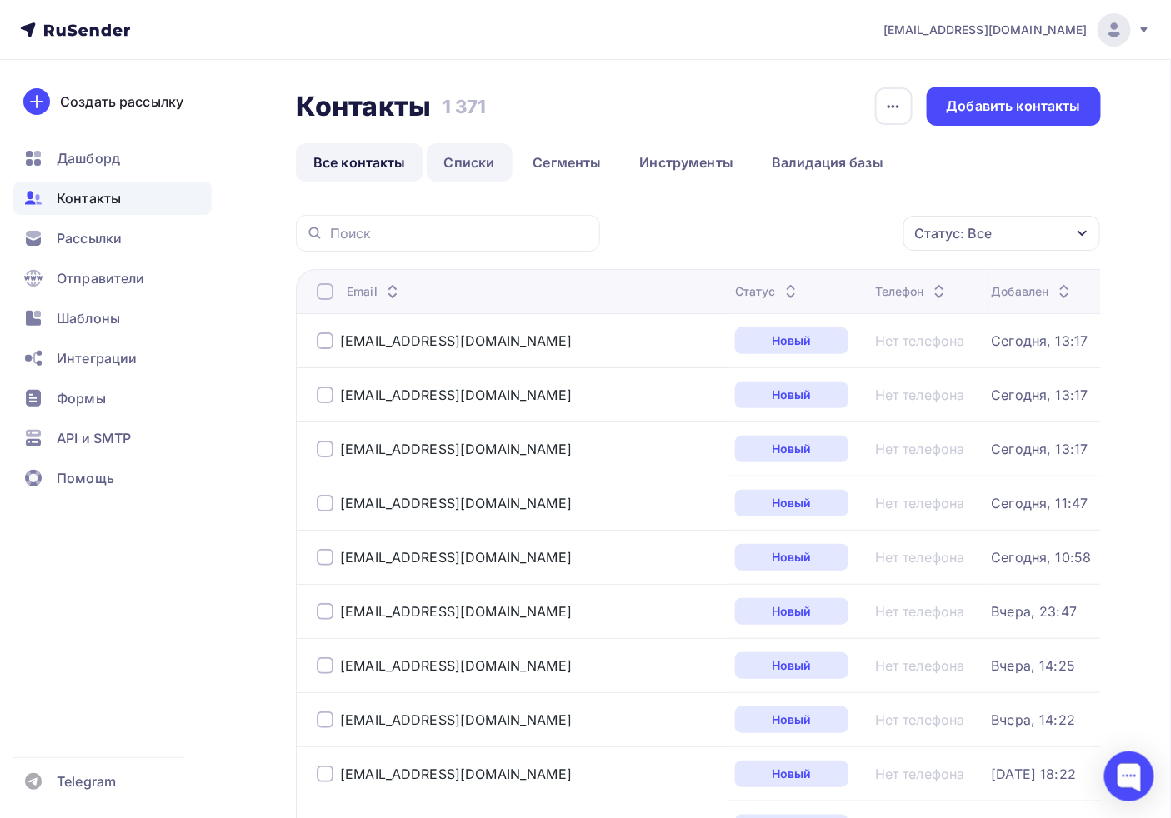
click at [444, 157] on link "Списки" at bounding box center [470, 162] width 86 height 38
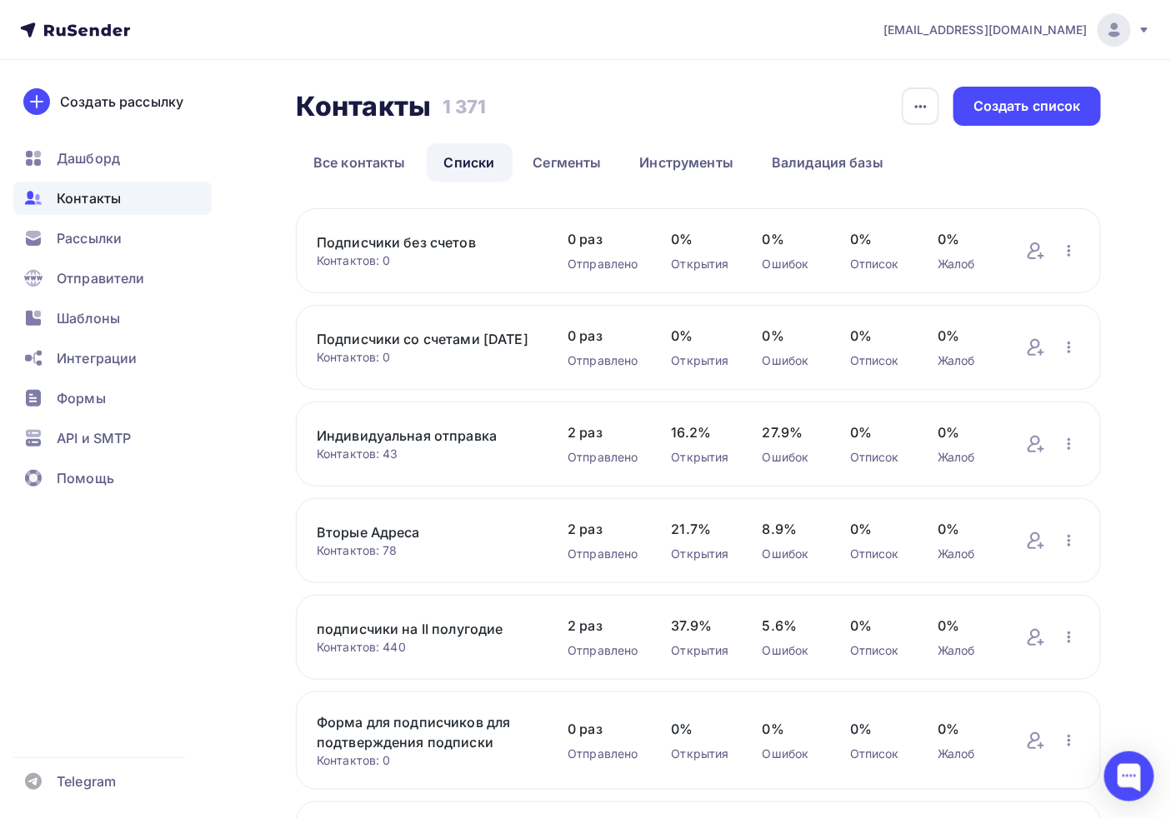
click at [406, 237] on link "Подписчики без счетов" at bounding box center [425, 242] width 217 height 20
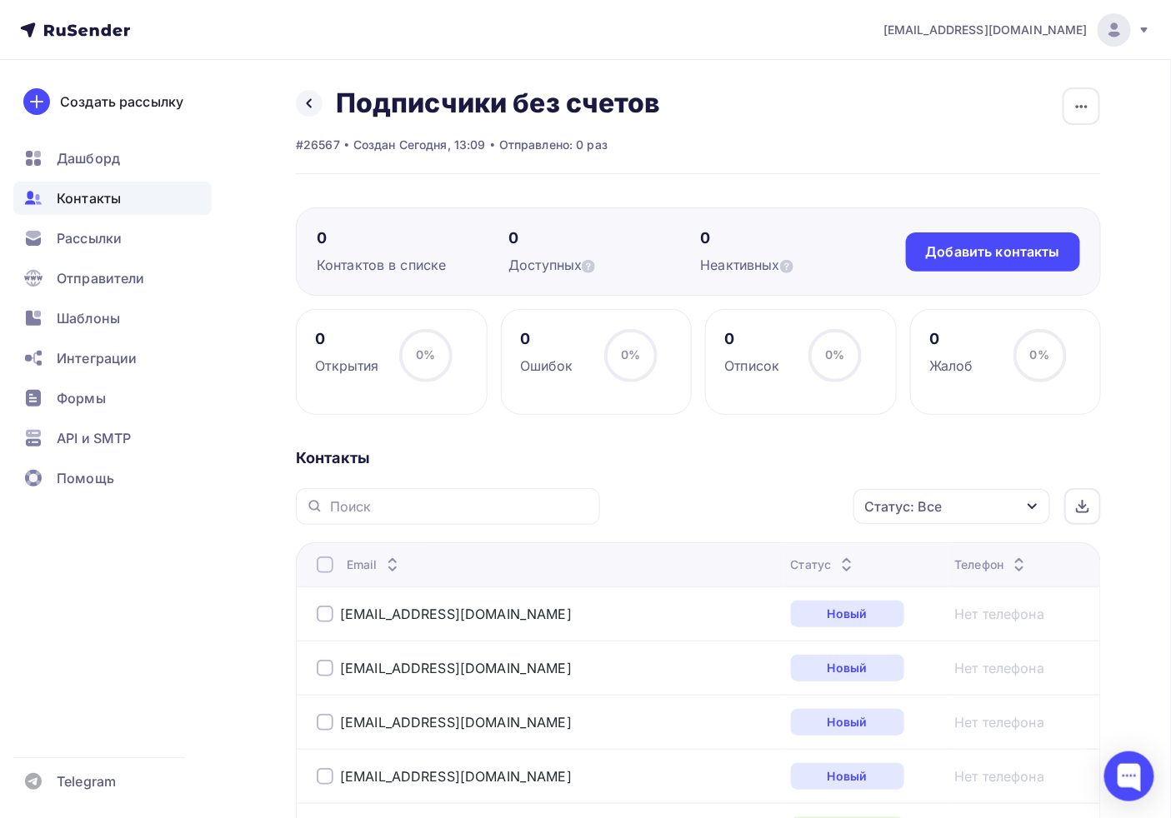
click at [94, 201] on span "Контакты" at bounding box center [89, 198] width 64 height 20
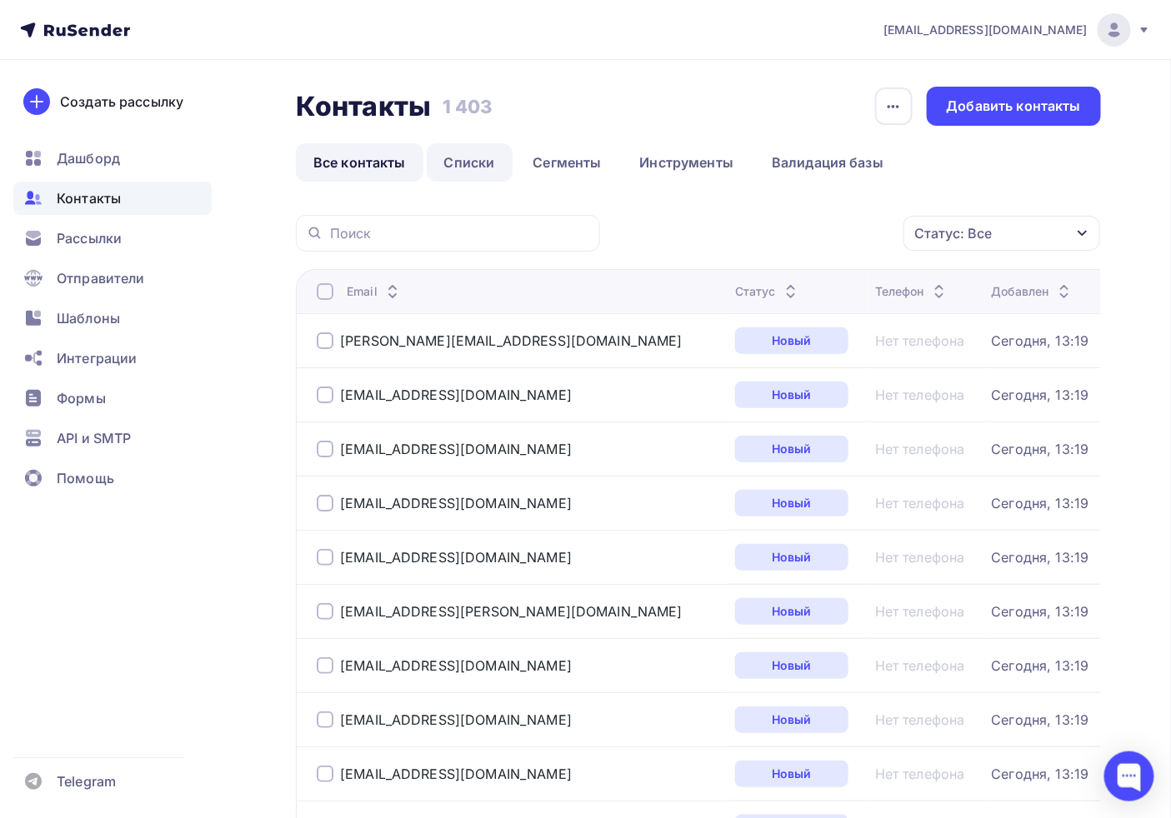
click at [437, 168] on link "Списки" at bounding box center [470, 162] width 86 height 38
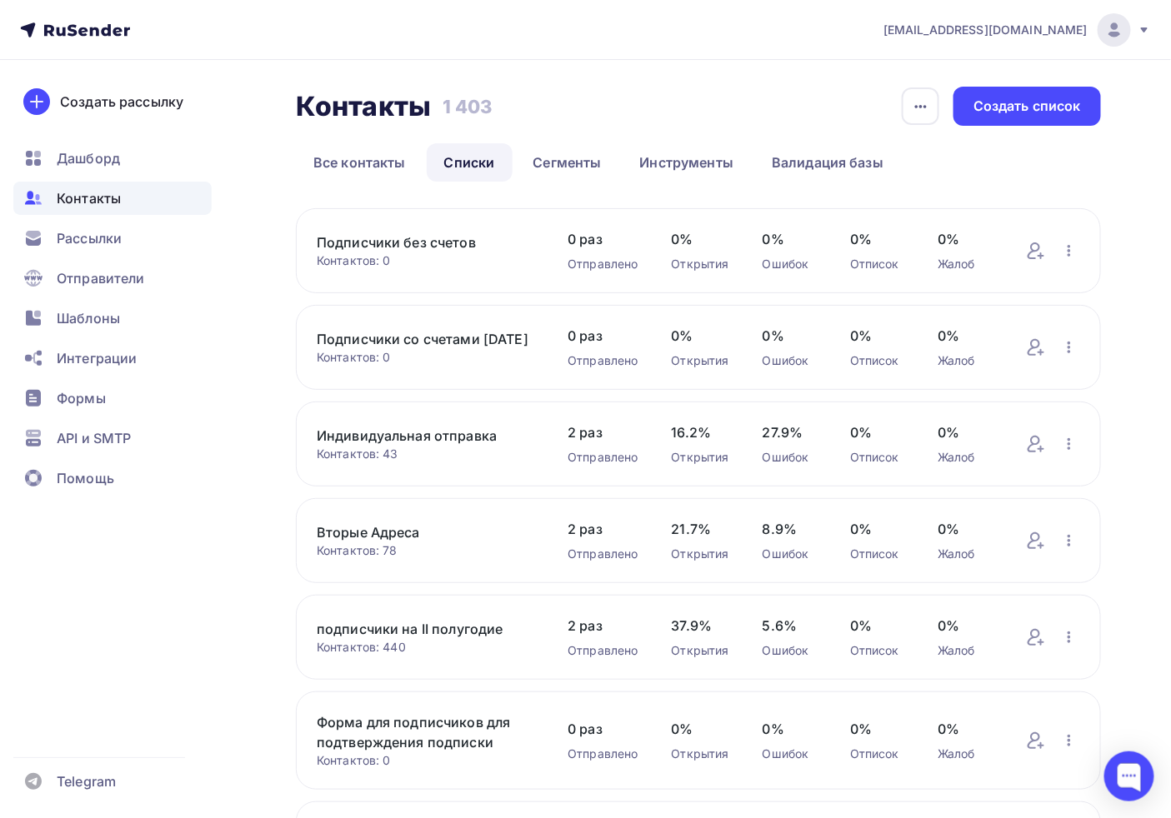
click at [375, 344] on link "Подписчики со счетами [DATE]" at bounding box center [425, 339] width 217 height 20
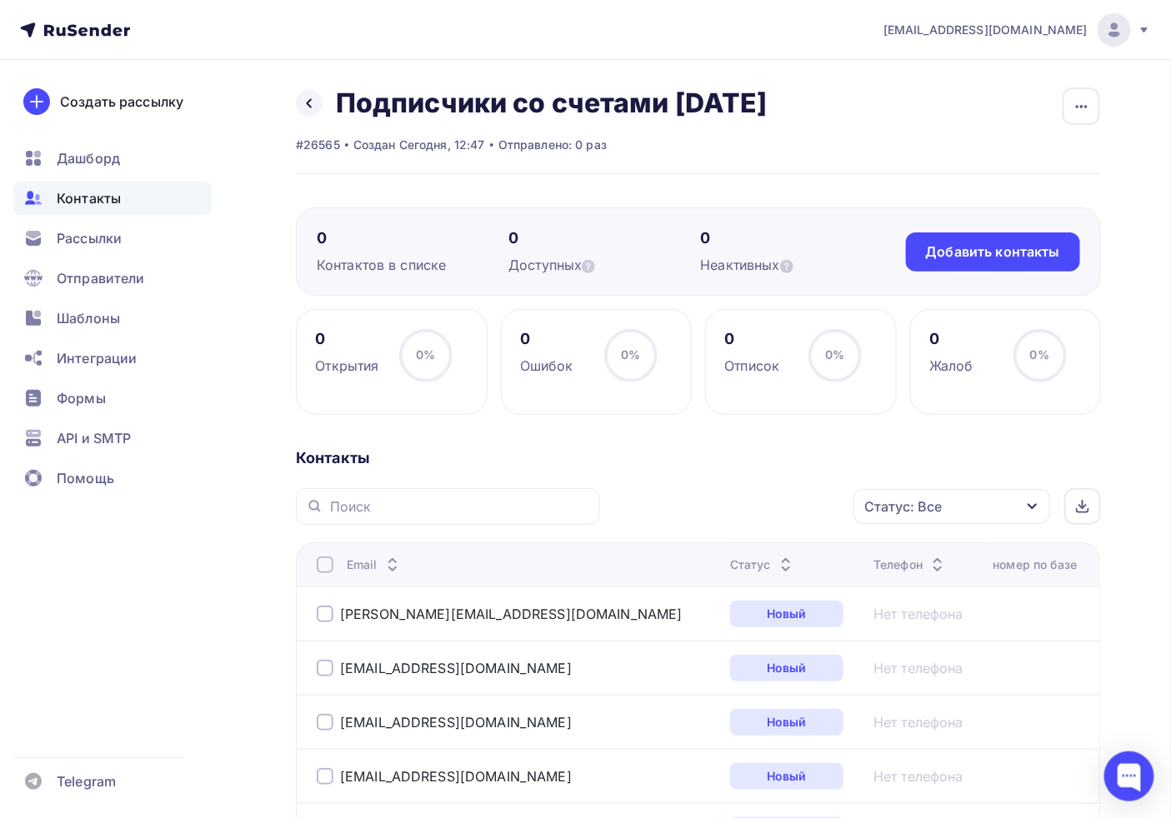
click at [117, 210] on div "Контакты" at bounding box center [112, 198] width 198 height 33
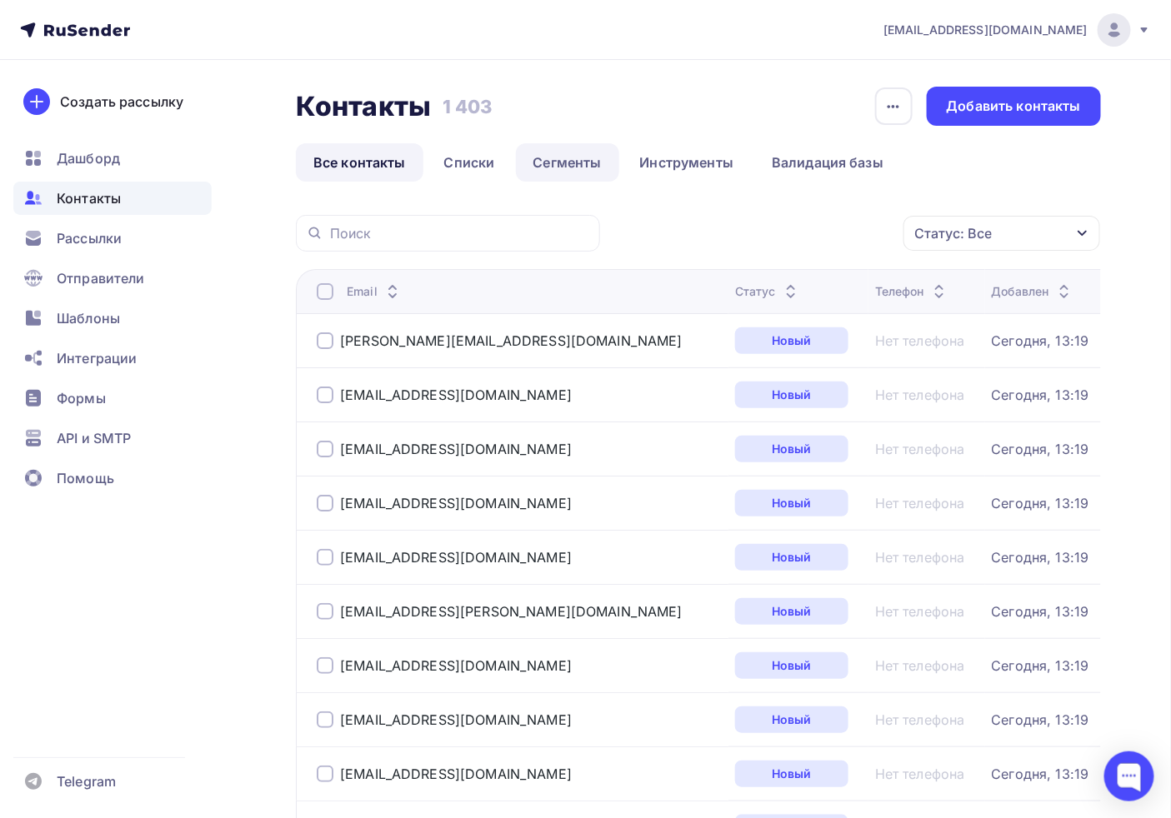
click at [580, 171] on link "Сегменты" at bounding box center [567, 162] width 103 height 38
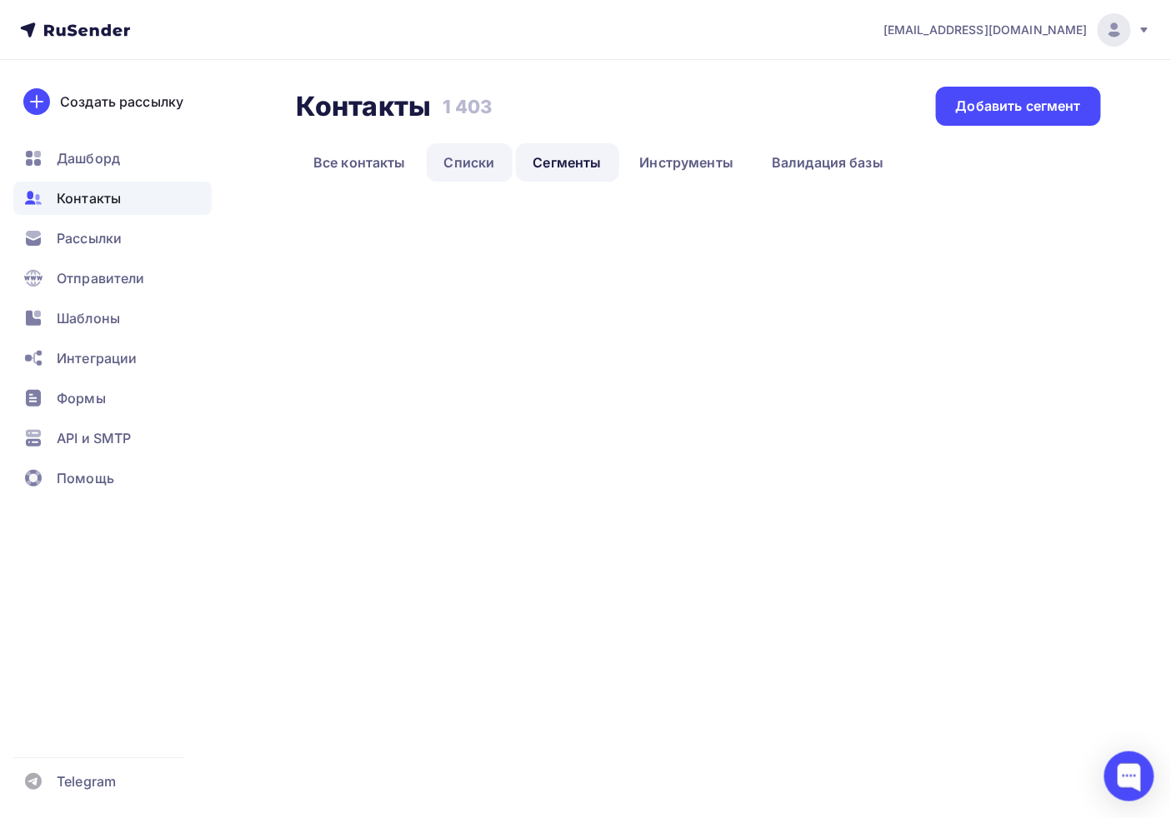
click at [488, 162] on link "Списки" at bounding box center [470, 162] width 86 height 38
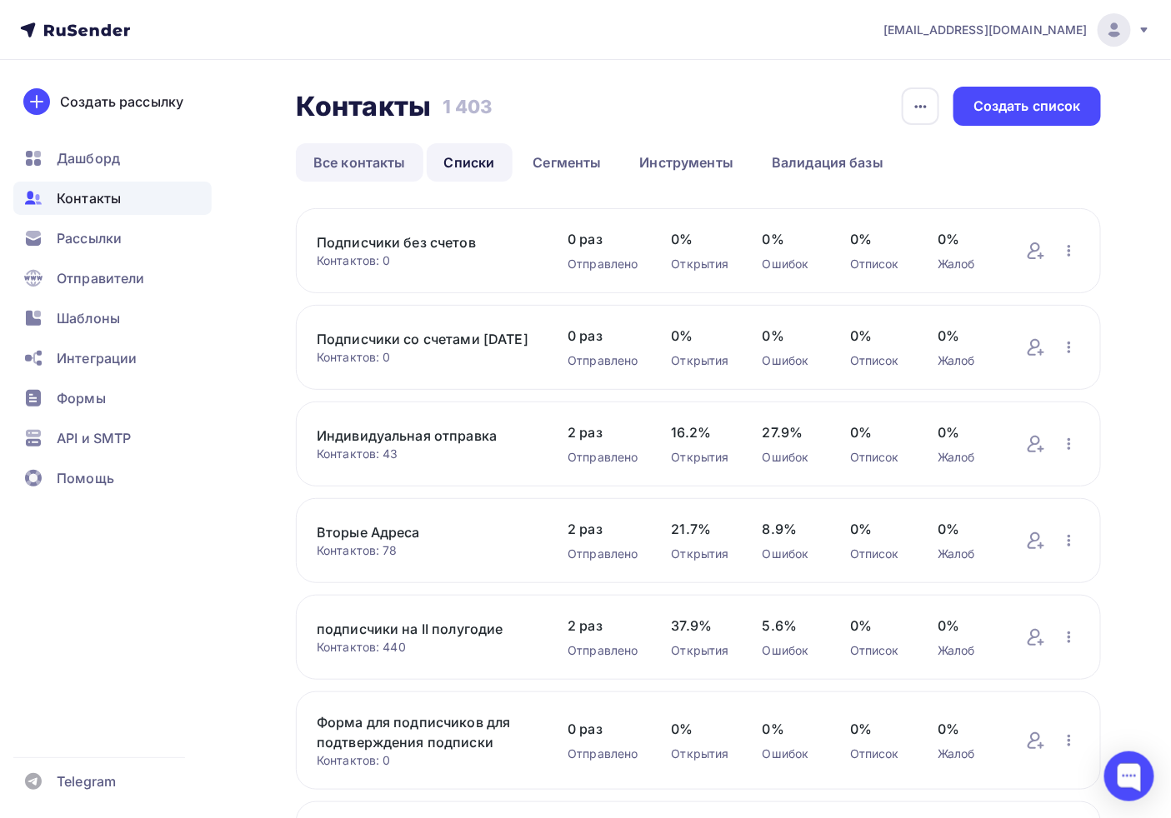
click at [352, 161] on link "Все контакты" at bounding box center [359, 162] width 127 height 38
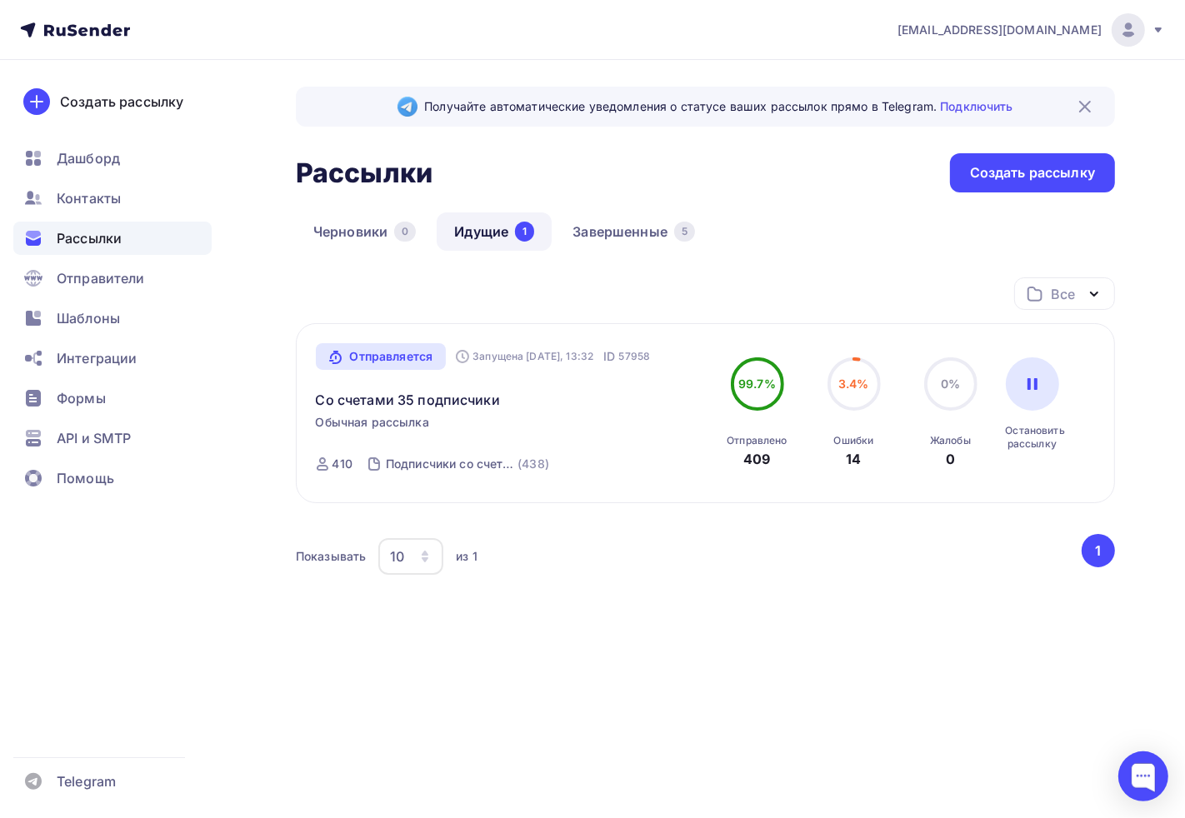
click at [853, 434] on div "Ошибки" at bounding box center [854, 440] width 40 height 13
drag, startPoint x: 853, startPoint y: 434, endPoint x: 854, endPoint y: 471, distance: 36.7
click at [853, 434] on div "Ошибки" at bounding box center [854, 440] width 40 height 13
click at [843, 635] on div "Все Все папки Создать новую папку Отправляется Запущена [DATE], 13:32 ID 57958 …" at bounding box center [705, 457] width 819 height 360
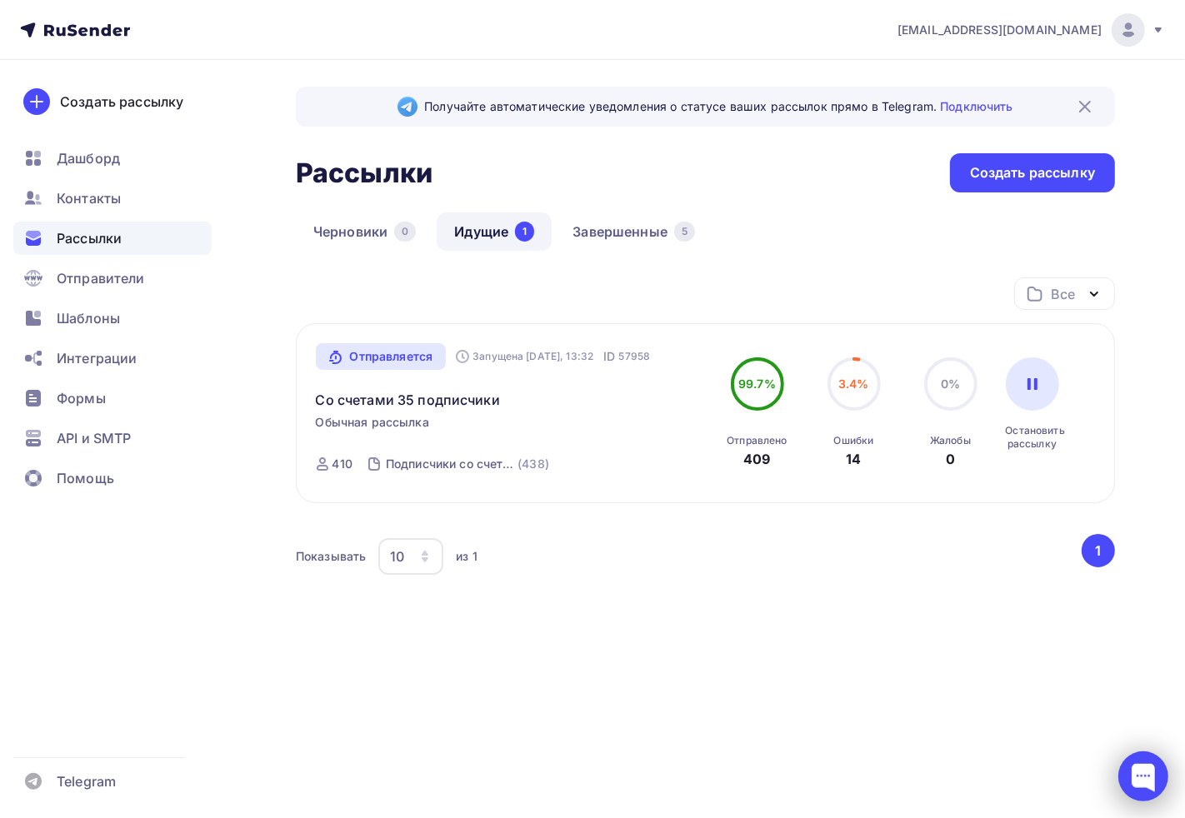
click at [1126, 786] on div at bounding box center [1143, 777] width 50 height 50
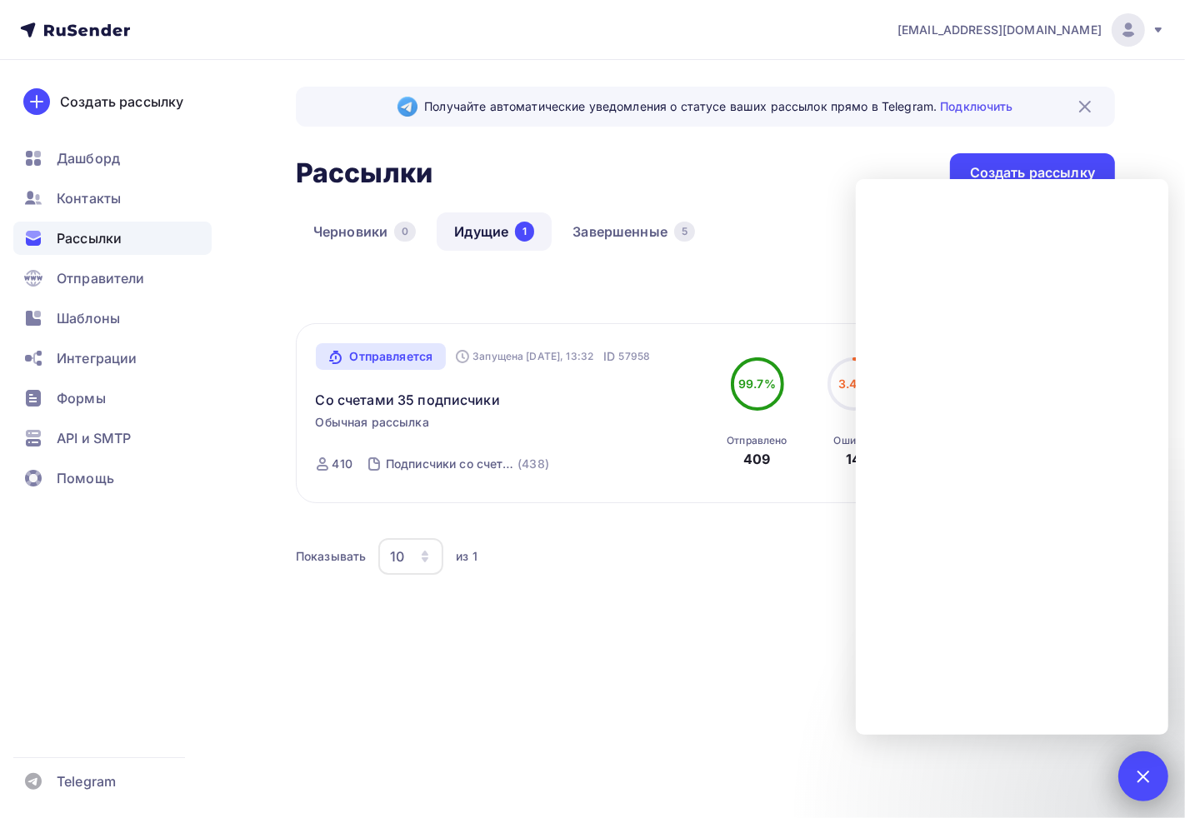
click at [1135, 768] on div at bounding box center [1143, 777] width 50 height 50
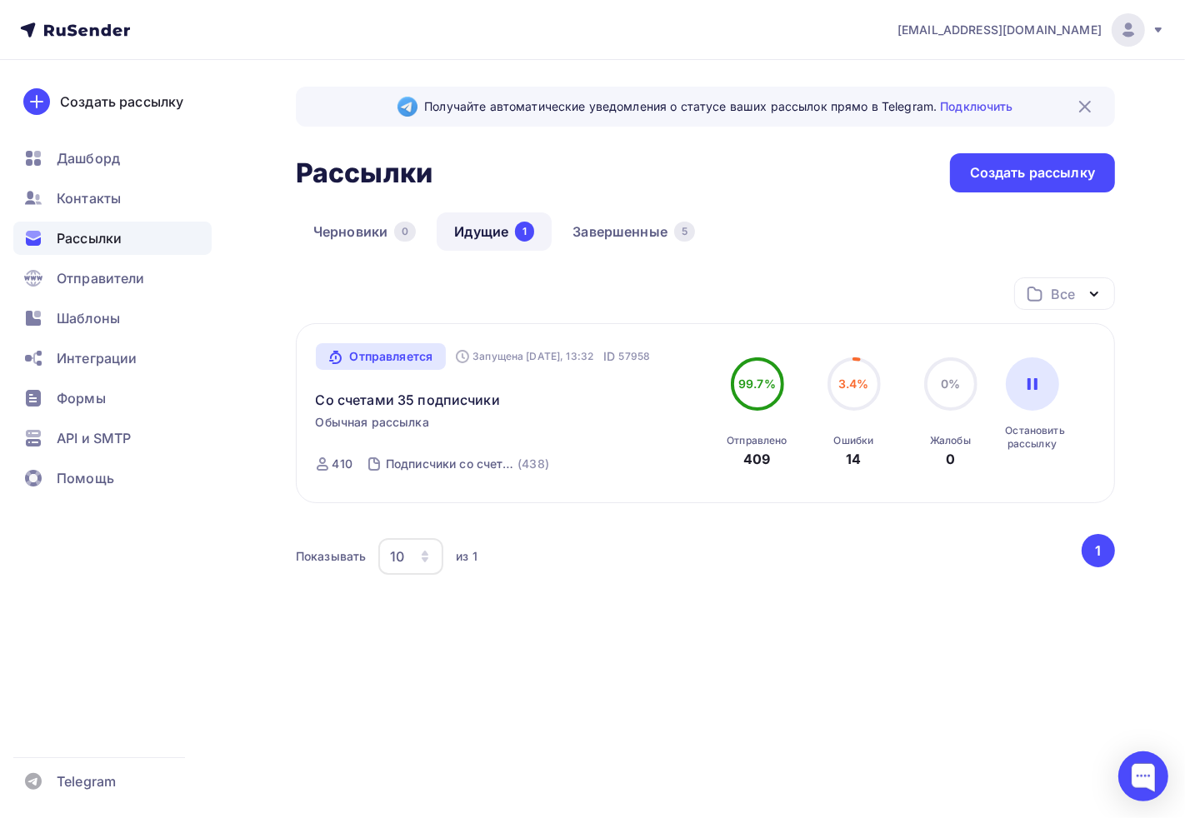
click at [523, 359] on div "Запущена Сегодня, 13:32" at bounding box center [524, 356] width 137 height 13
click at [659, 732] on div "Получайте автоматические уведомления о статусе ваших рассылок прямо в Telegram.…" at bounding box center [592, 402] width 1185 height 685
click at [105, 212] on div "Контакты" at bounding box center [112, 198] width 198 height 33
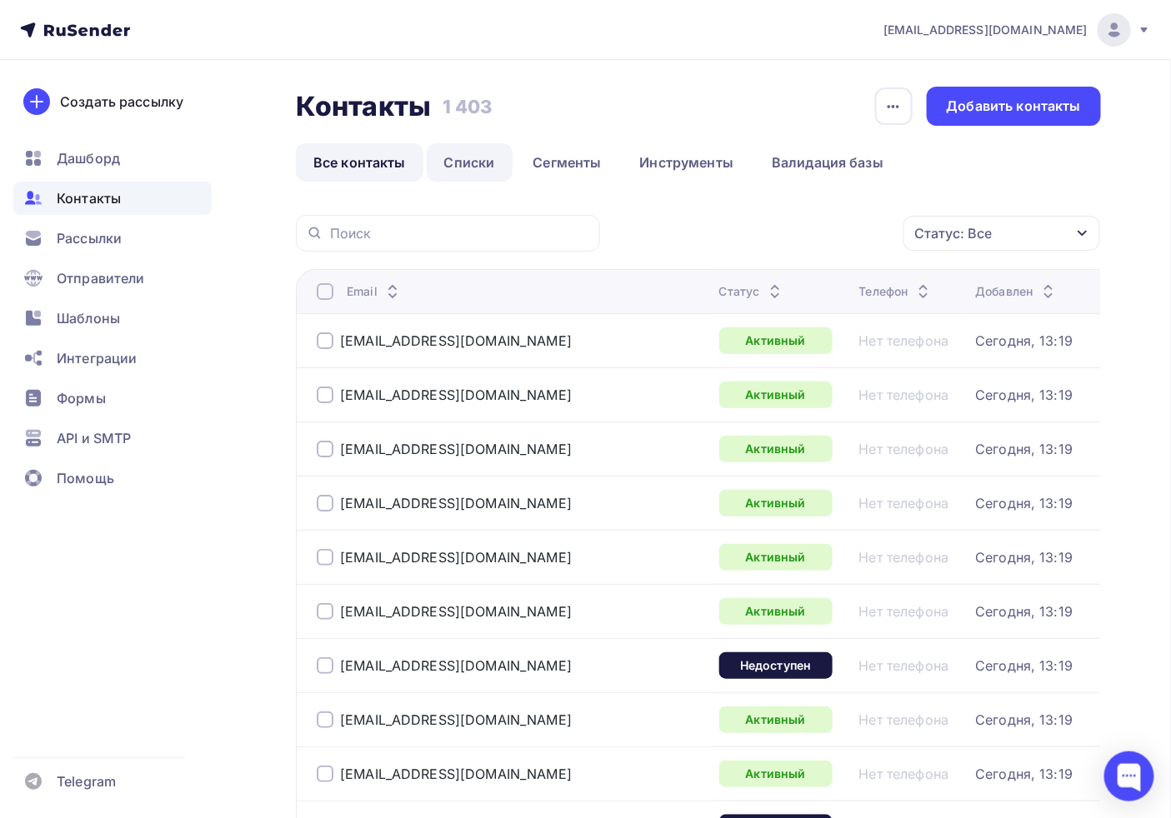
click at [439, 154] on link "Списки" at bounding box center [470, 162] width 86 height 38
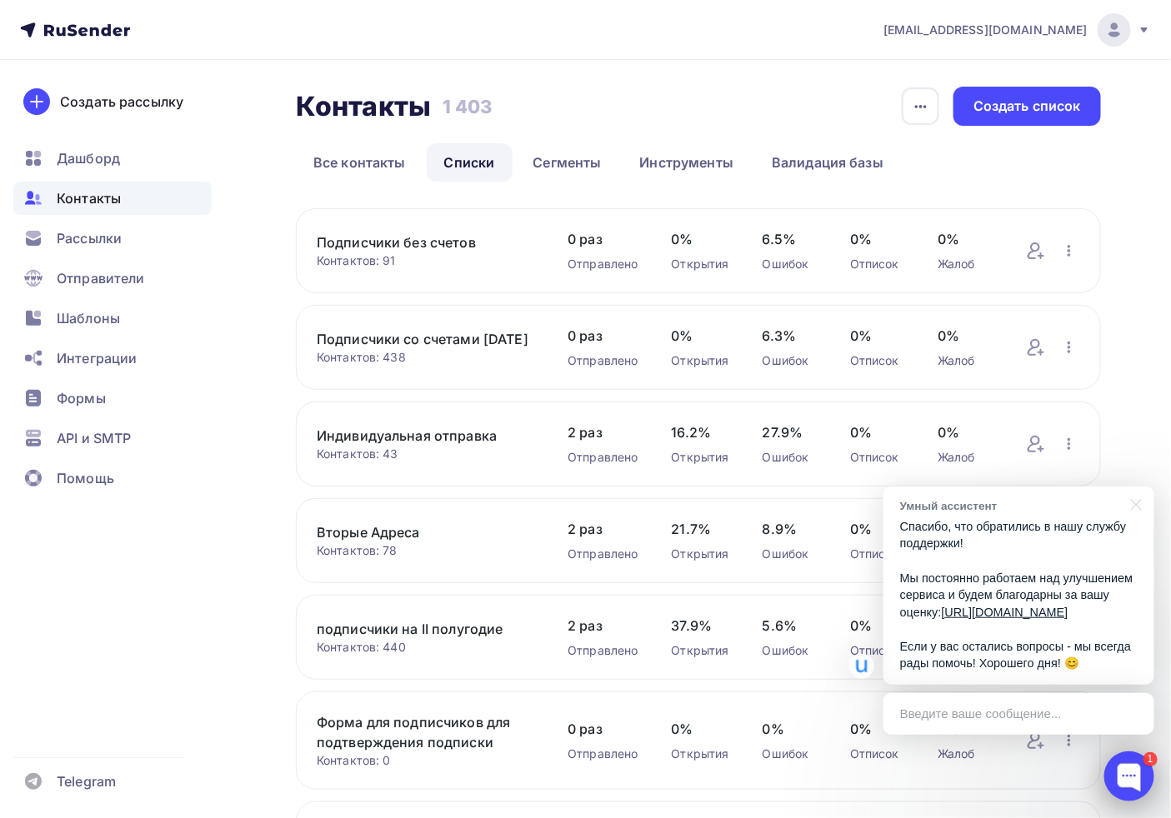
click at [1119, 771] on div at bounding box center [1129, 777] width 50 height 50
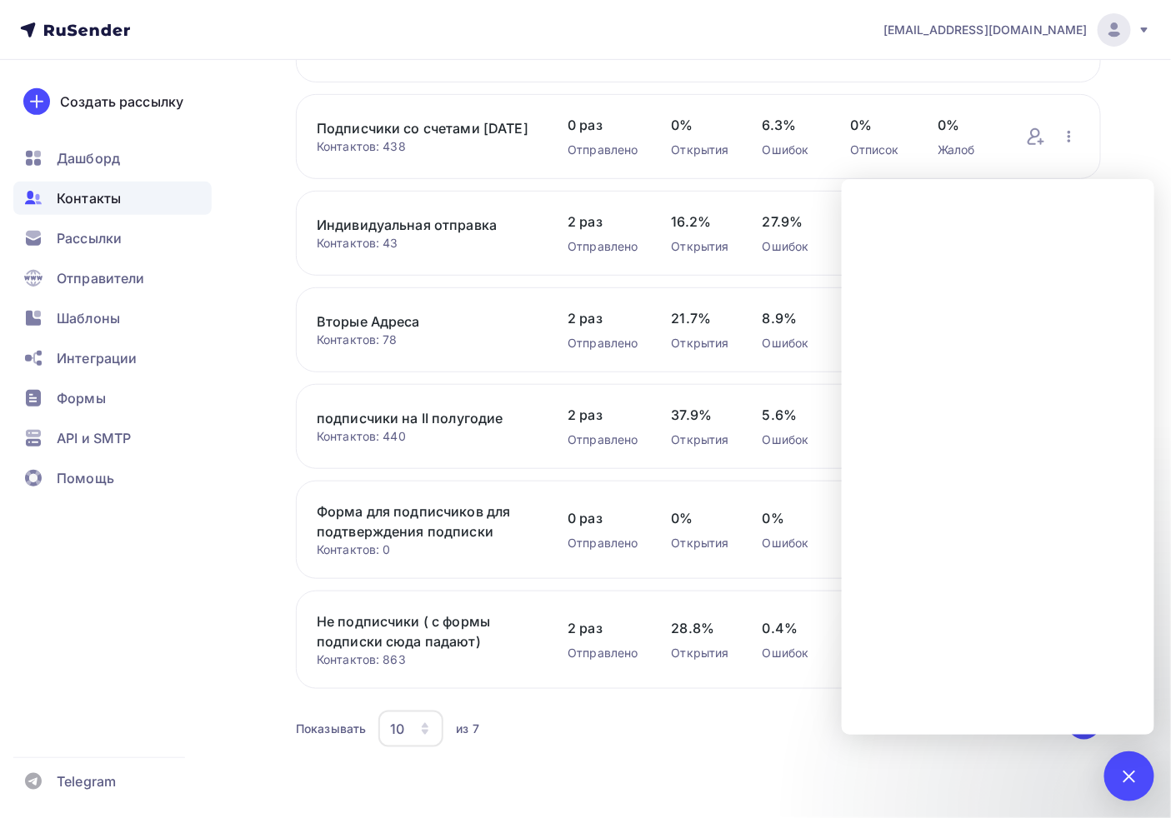
scroll to position [225, 0]
click at [1139, 777] on div at bounding box center [1128, 776] width 22 height 22
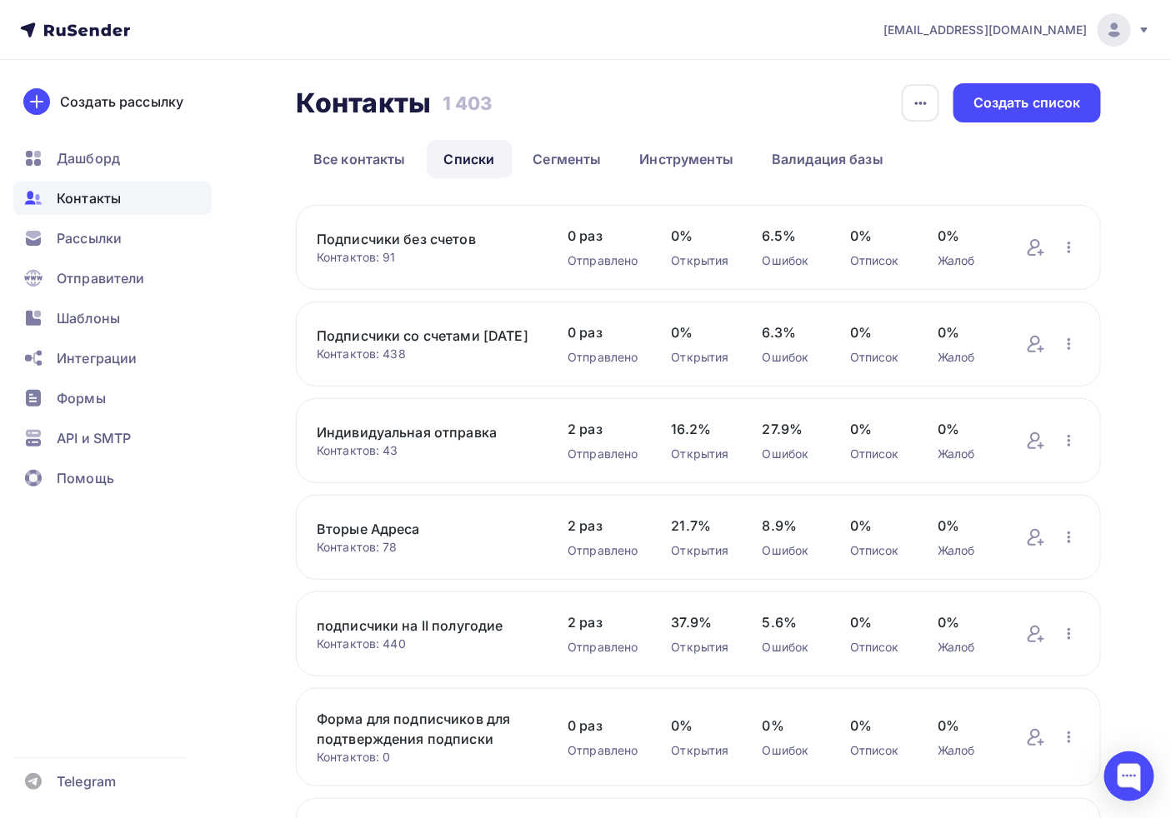
scroll to position [0, 0]
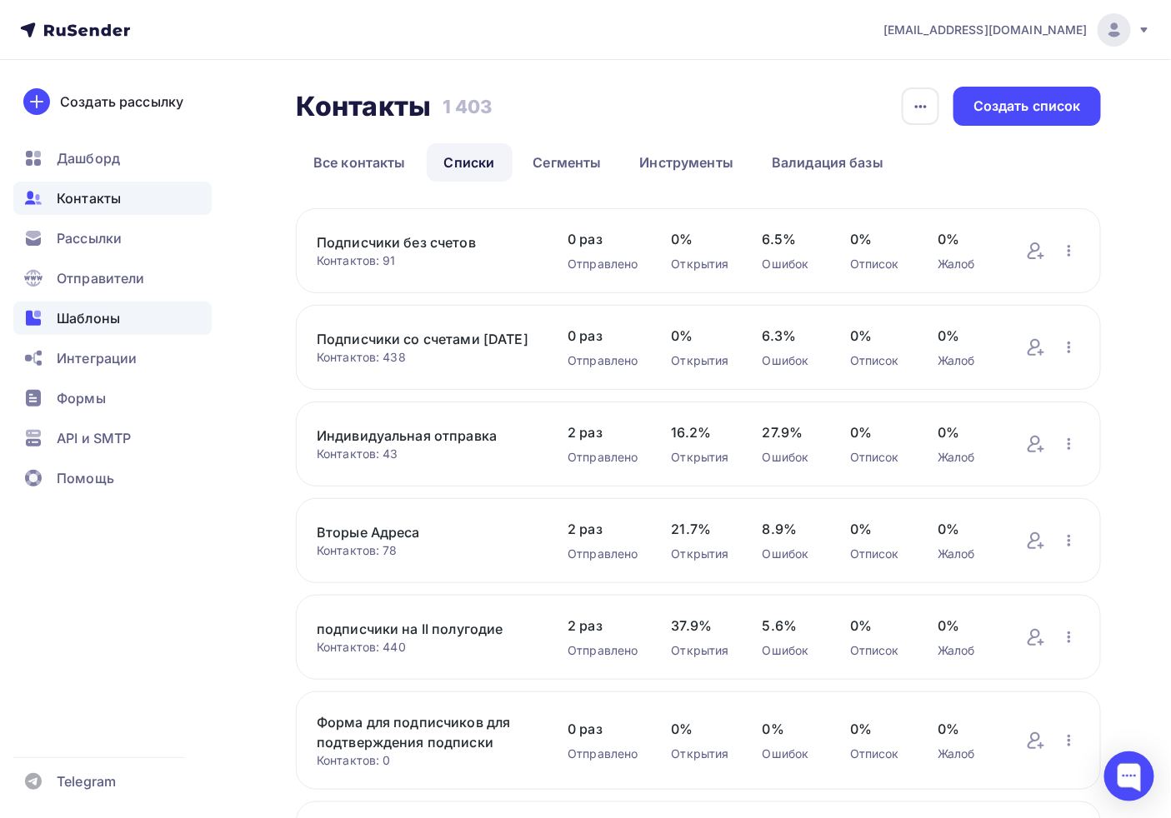
click at [78, 317] on span "Шаблоны" at bounding box center [88, 318] width 63 height 20
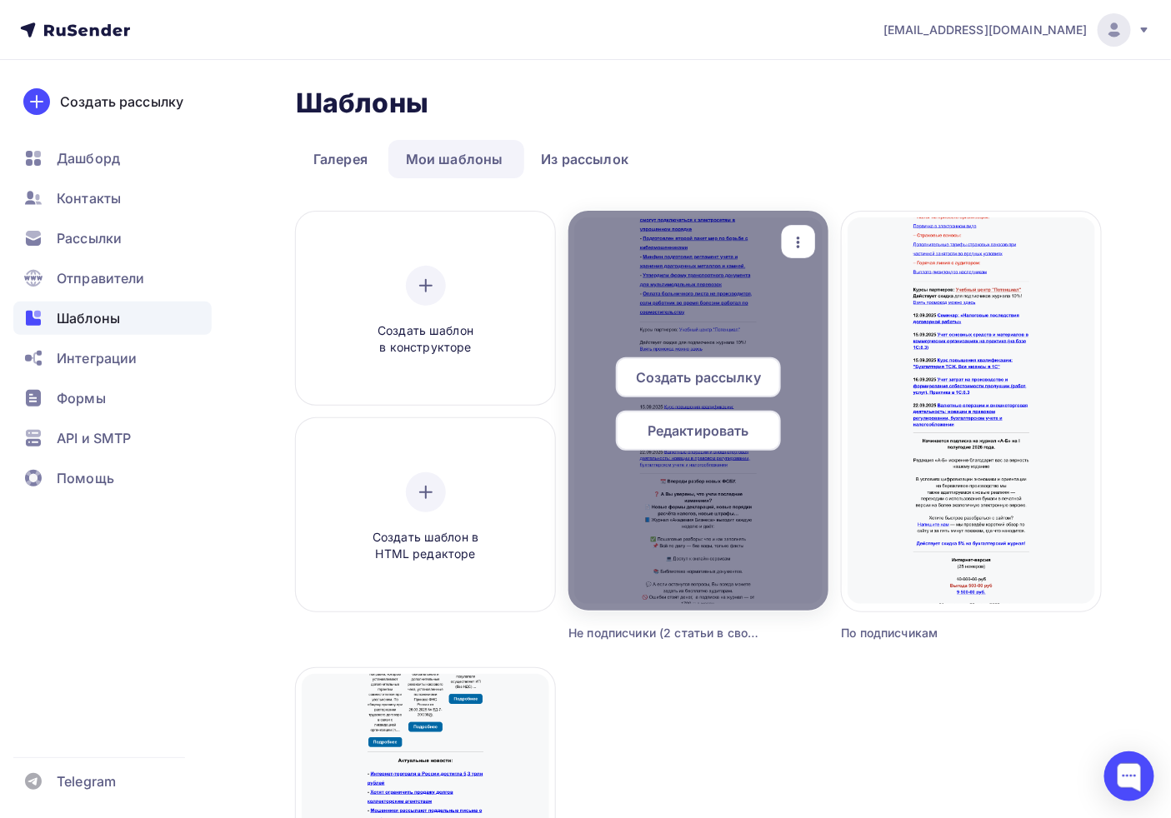
click at [675, 437] on span "Редактировать" at bounding box center [698, 431] width 102 height 20
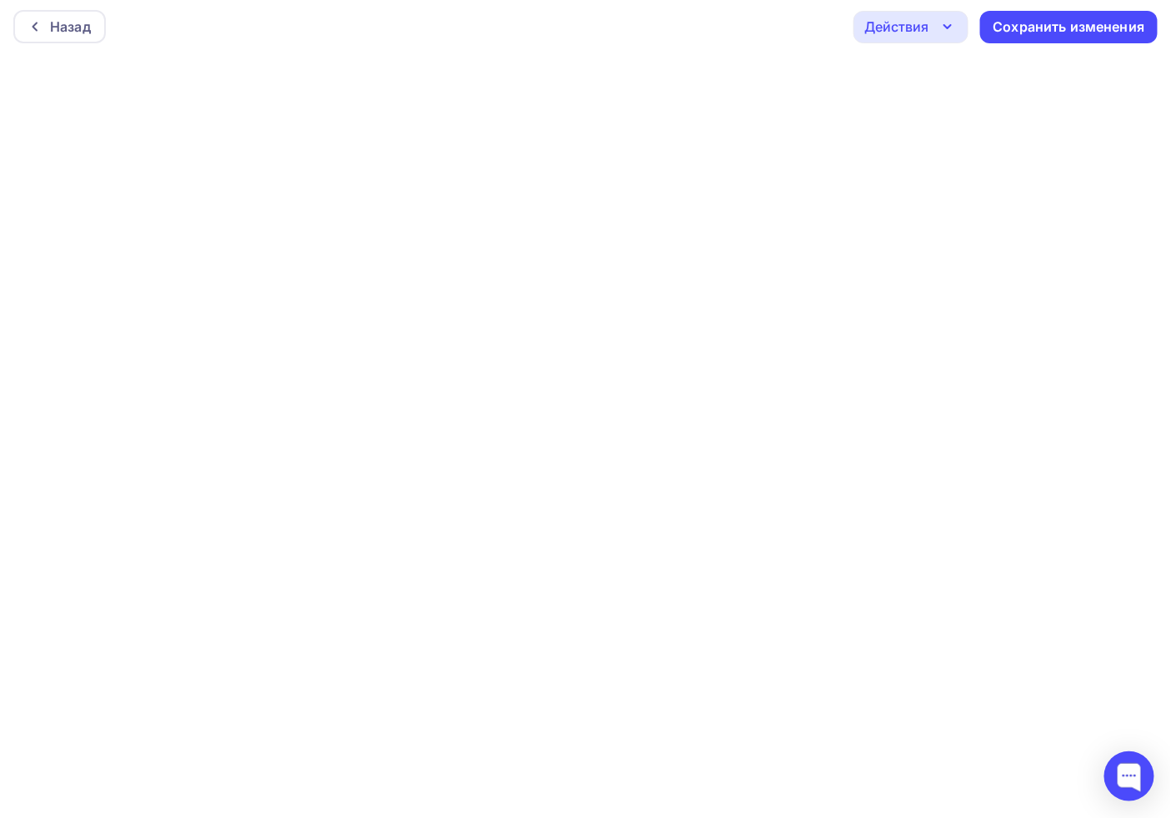
scroll to position [4, 0]
click at [1054, 26] on div "Сохранить изменения" at bounding box center [1069, 26] width 152 height 19
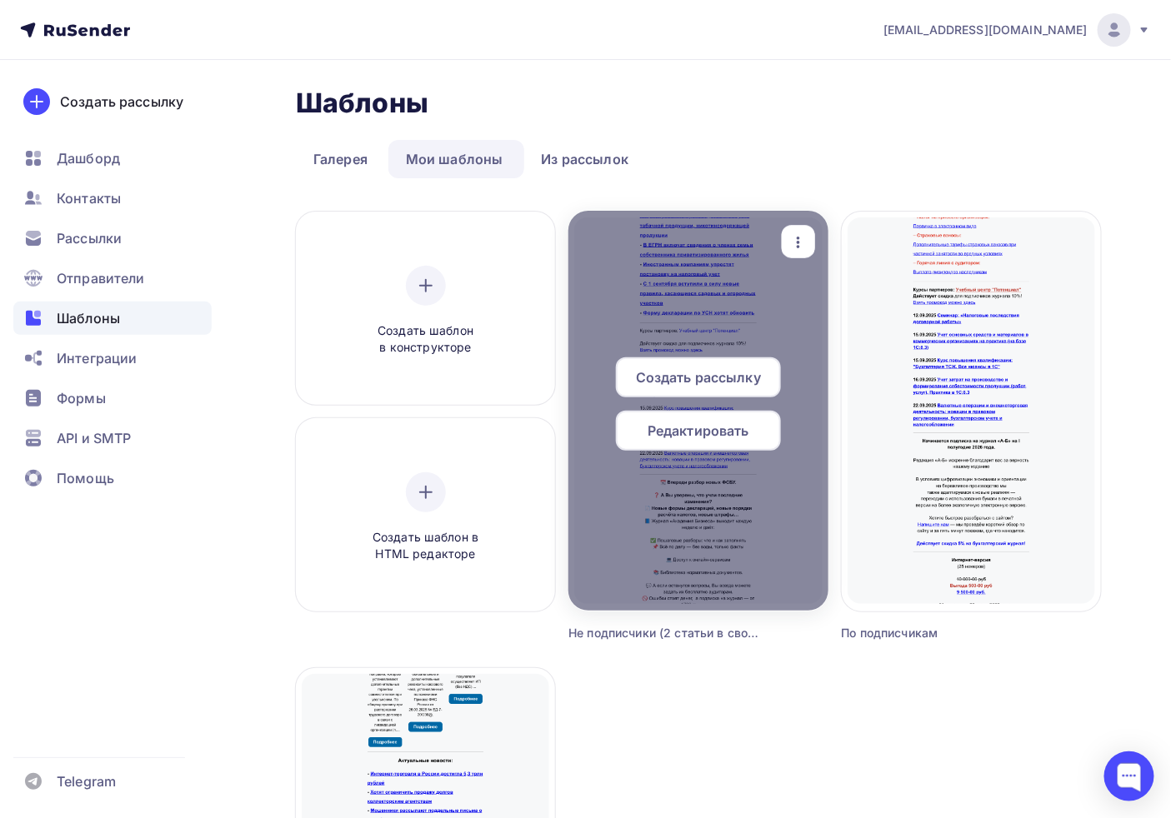
click at [709, 382] on span "Создать рассылку" at bounding box center [698, 377] width 125 height 20
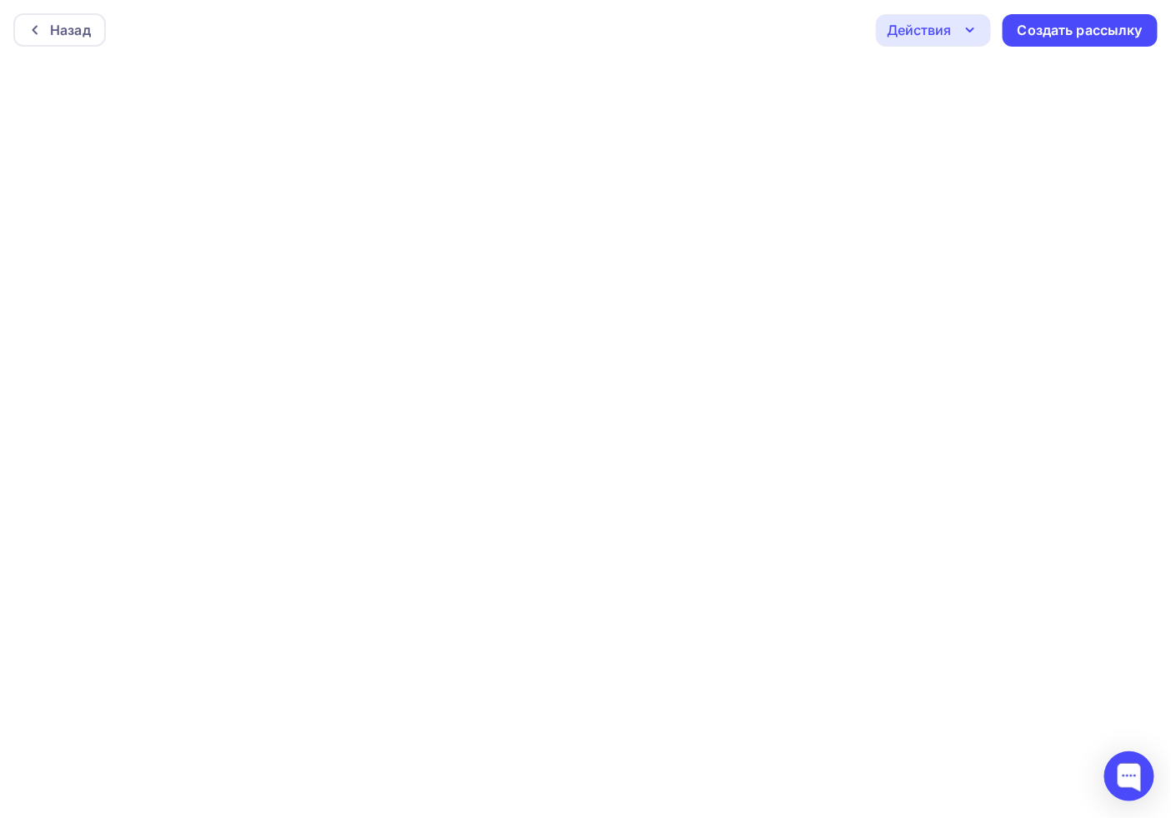
click at [991, 36] on div "Действия Отправить тестовое письмо Предпросмотр Сохранить в Мои шаблоны Выйти б…" at bounding box center [1017, 30] width 282 height 32
click at [977, 32] on icon "button" at bounding box center [970, 30] width 20 height 20
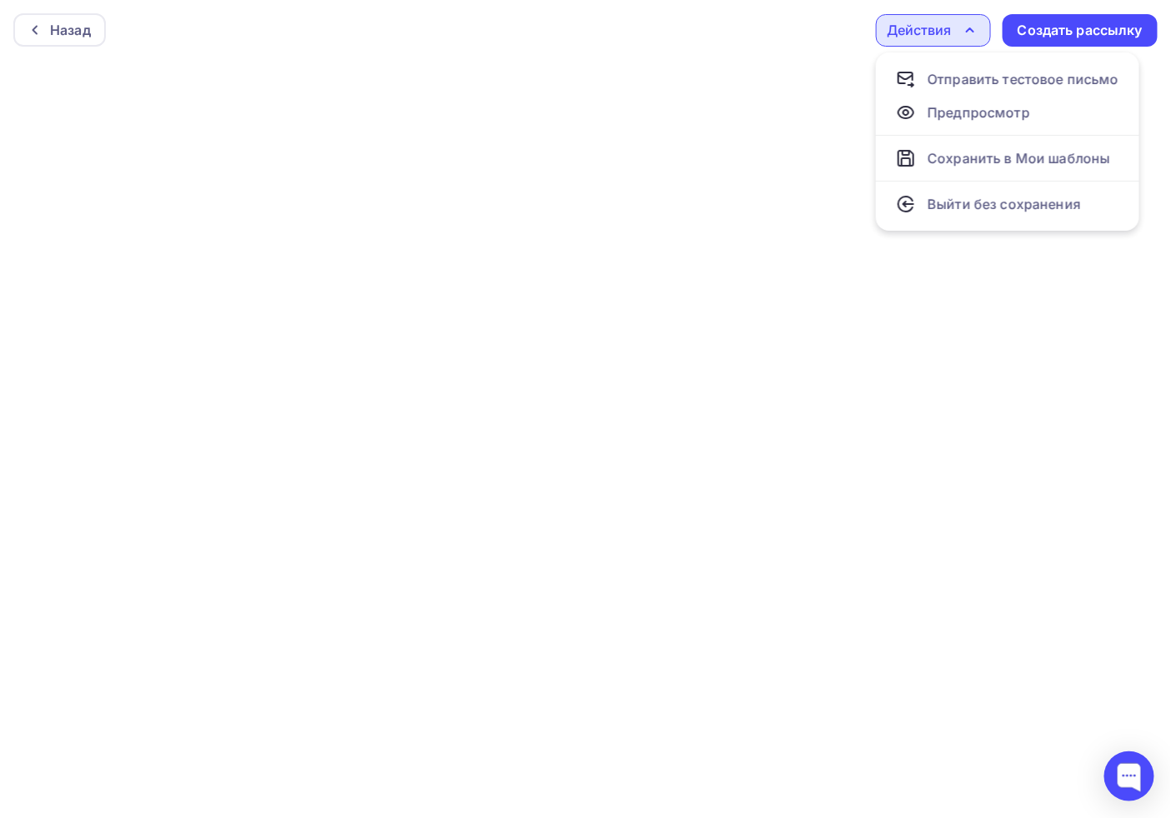
click at [977, 32] on icon "button" at bounding box center [970, 30] width 20 height 20
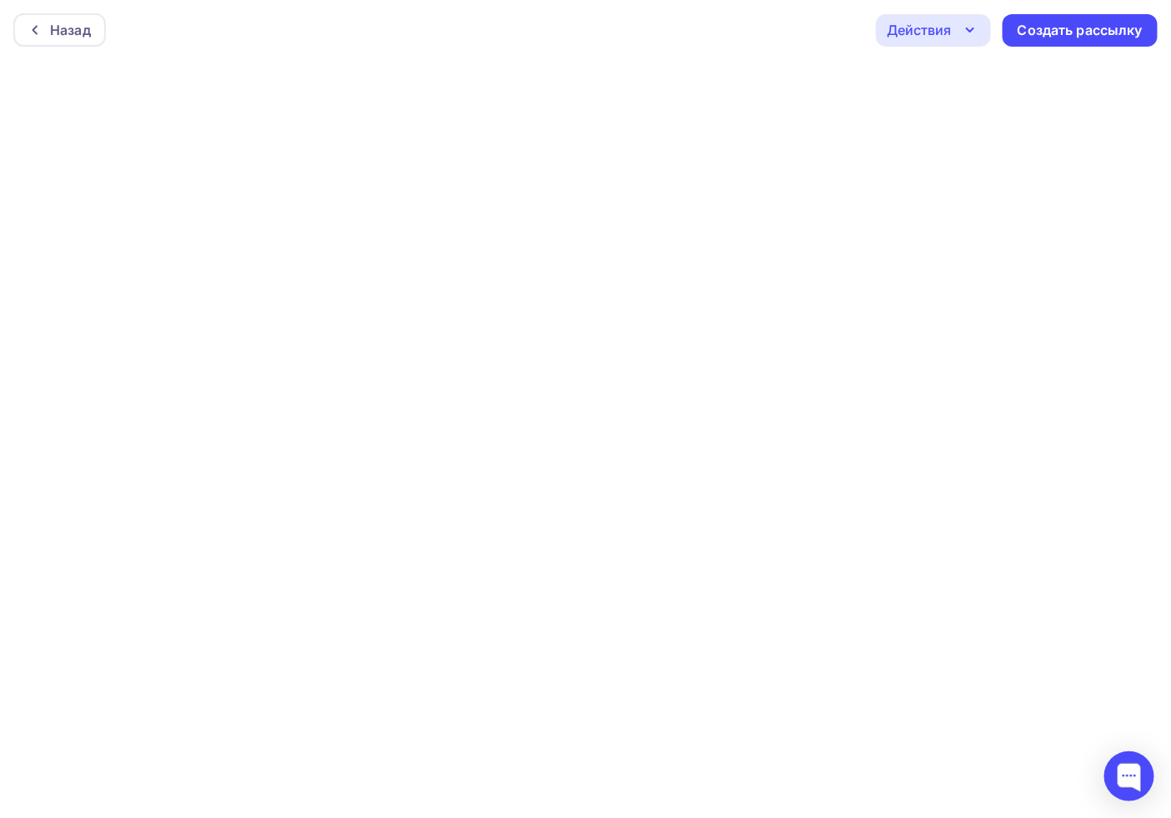
click at [977, 32] on icon "button" at bounding box center [970, 30] width 20 height 20
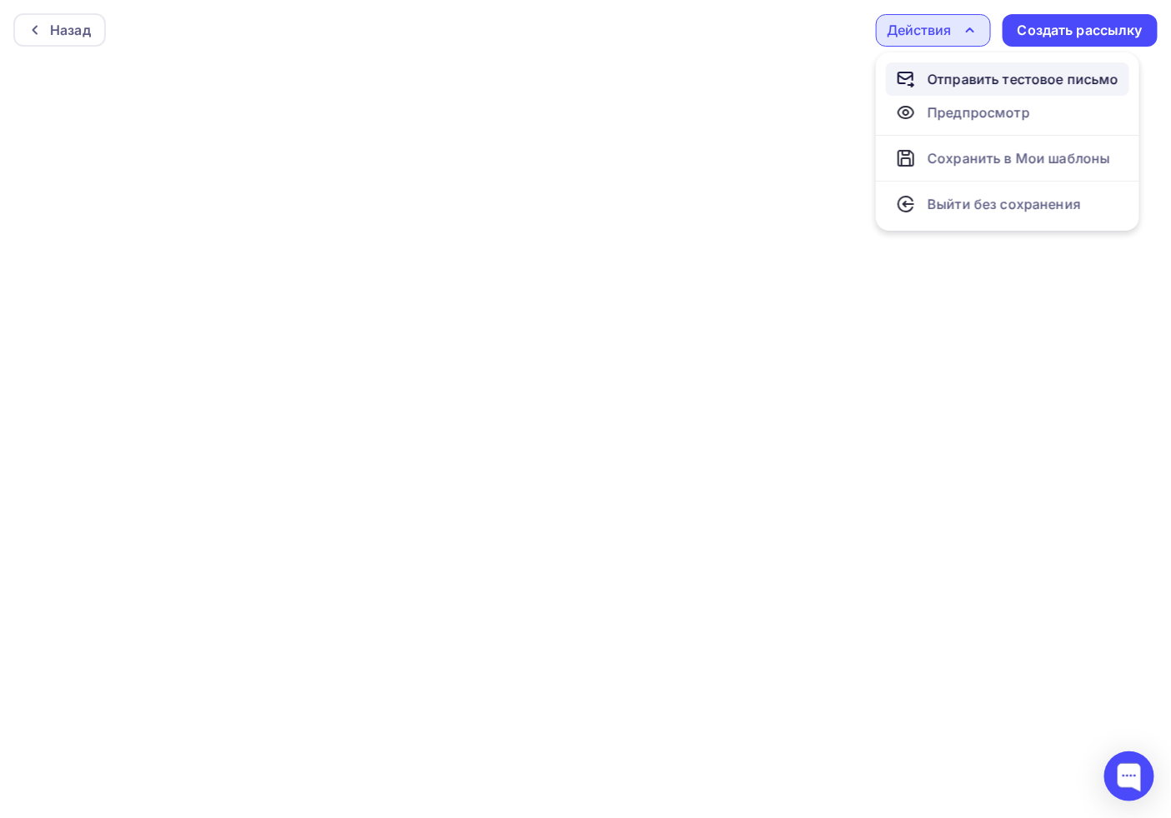
click at [952, 70] on div "Отправить тестовое письмо" at bounding box center [1023, 79] width 192 height 20
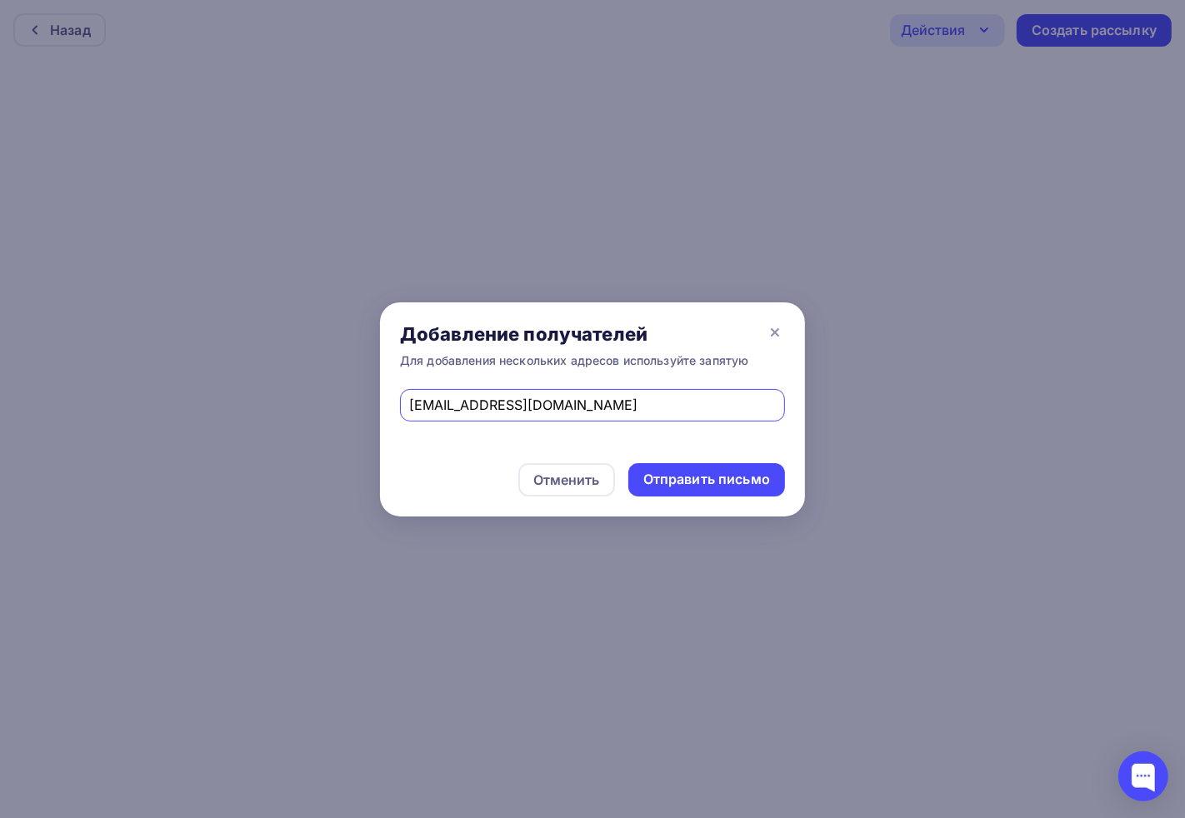
drag, startPoint x: 584, startPoint y: 402, endPoint x: 572, endPoint y: 402, distance: 12.5
click at [572, 402] on input "journal@d.ab-express.ru" at bounding box center [593, 405] width 366 height 20
click at [494, 411] on input "journal@d.ab-express.ru" at bounding box center [593, 405] width 366 height 20
click at [480, 405] on input "journal@d.ab-express.ru" at bounding box center [593, 405] width 366 height 20
type input "journal@ab-express.ru"
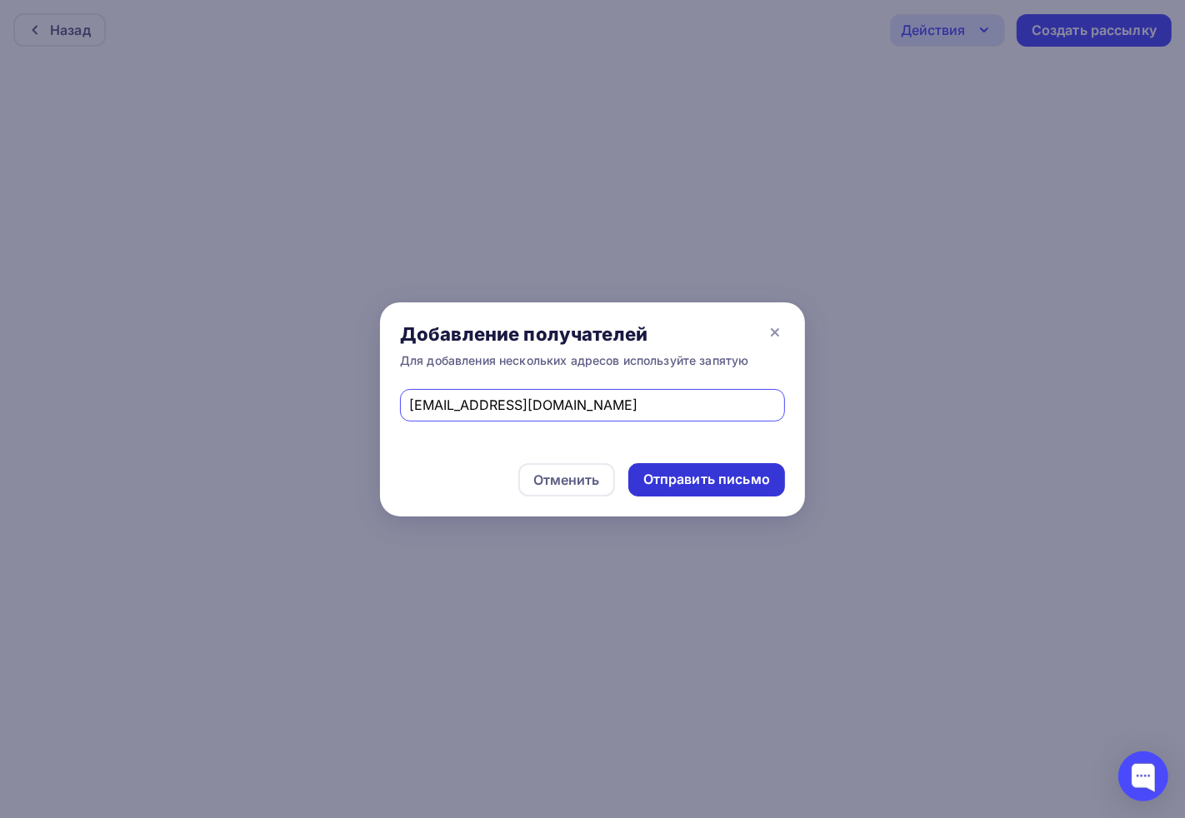
click at [697, 469] on div "Отправить письмо" at bounding box center [706, 479] width 157 height 33
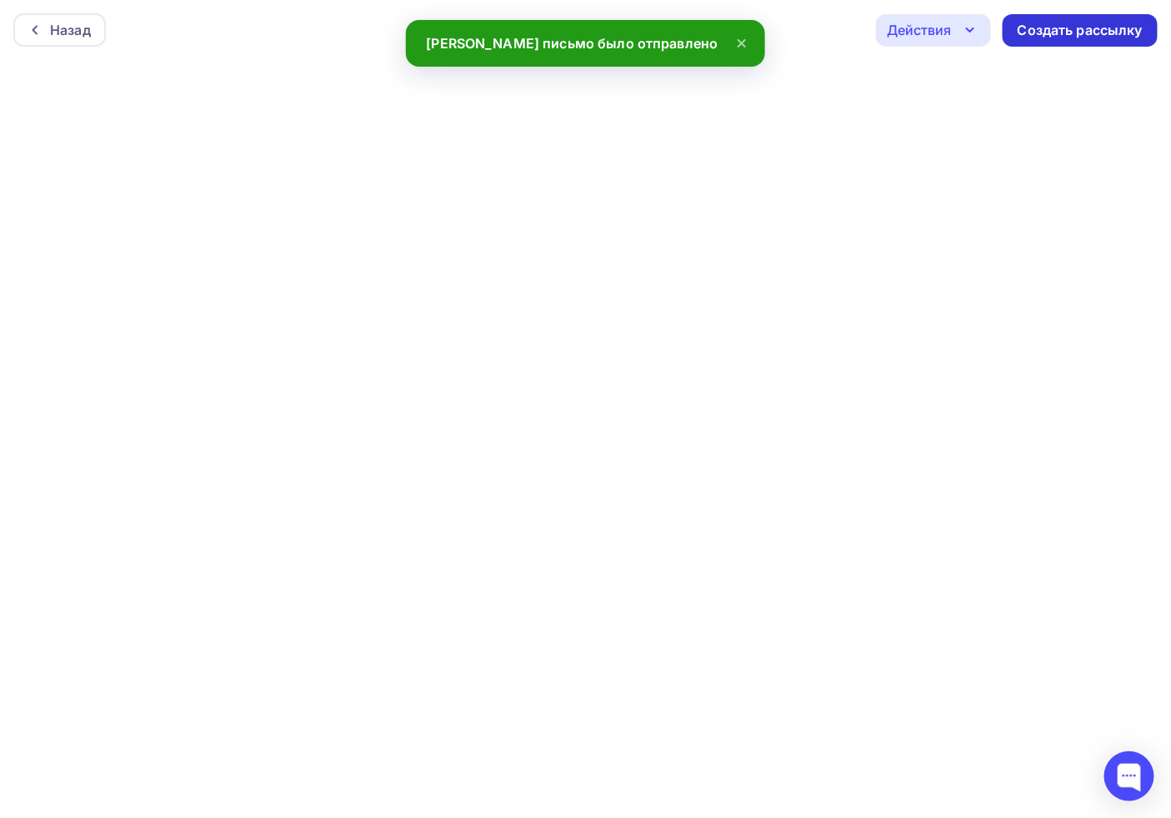
click at [1093, 33] on div "Создать рассылку" at bounding box center [1079, 30] width 125 height 19
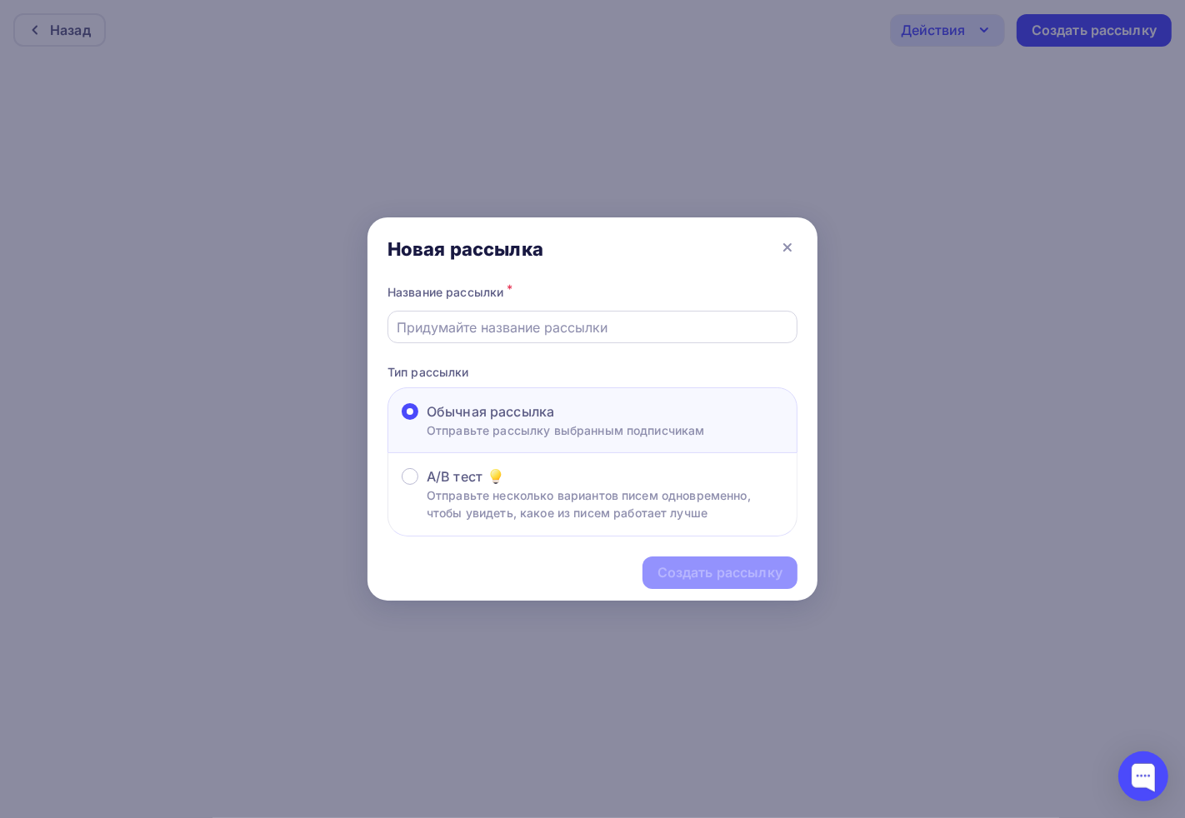
click at [521, 334] on input "text" at bounding box center [592, 327] width 391 height 20
type input ";"
drag, startPoint x: 409, startPoint y: 322, endPoint x: 398, endPoint y: 326, distance: 11.6
click at [398, 326] on input "ж35 сводная" at bounding box center [592, 327] width 391 height 20
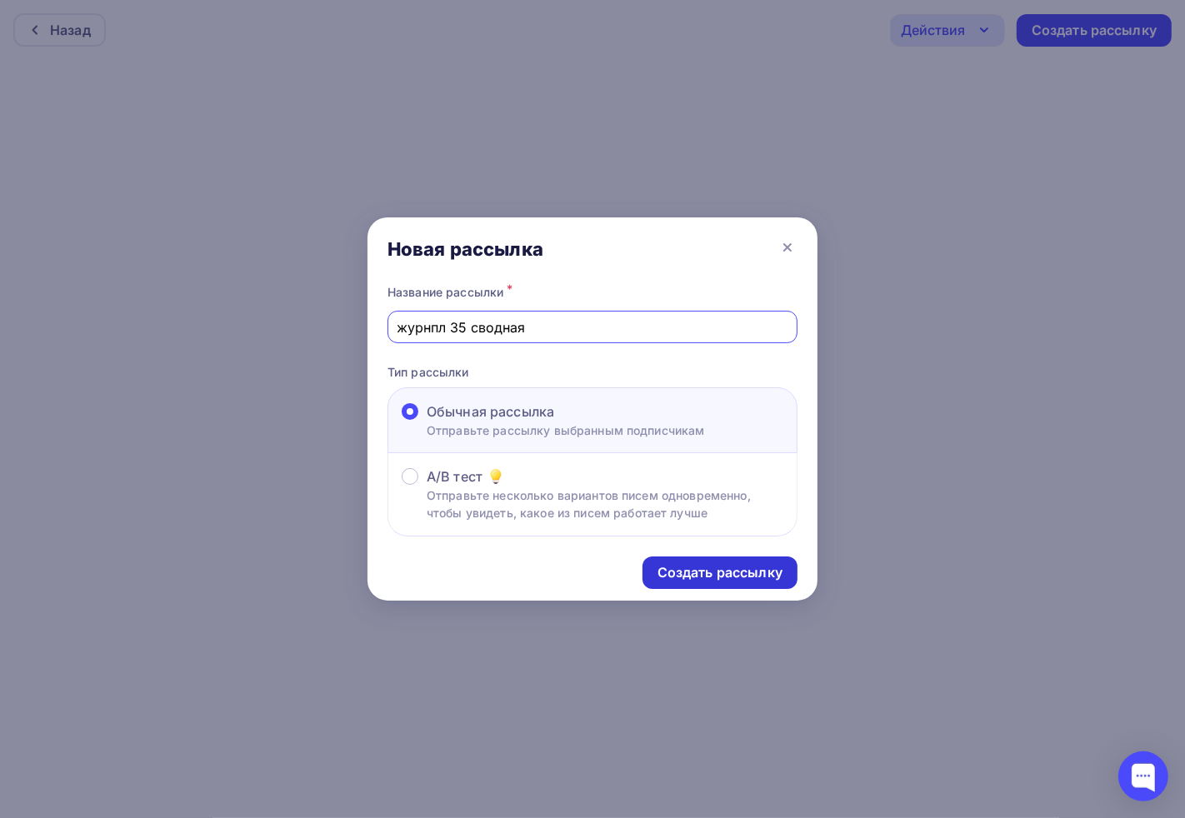
type input "журнпл 35 сводная"
click at [682, 567] on div "Создать рассылку" at bounding box center [719, 572] width 125 height 19
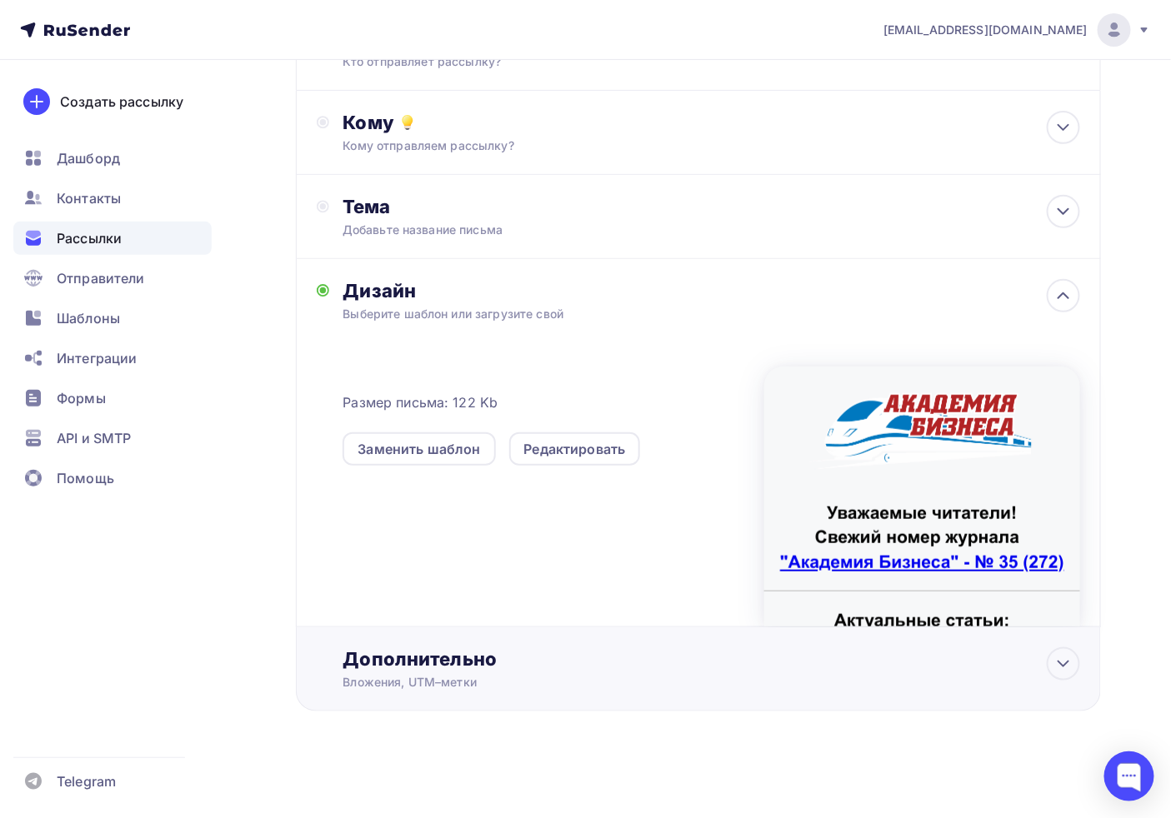
click at [377, 654] on div "Дополнительно" at bounding box center [710, 658] width 737 height 23
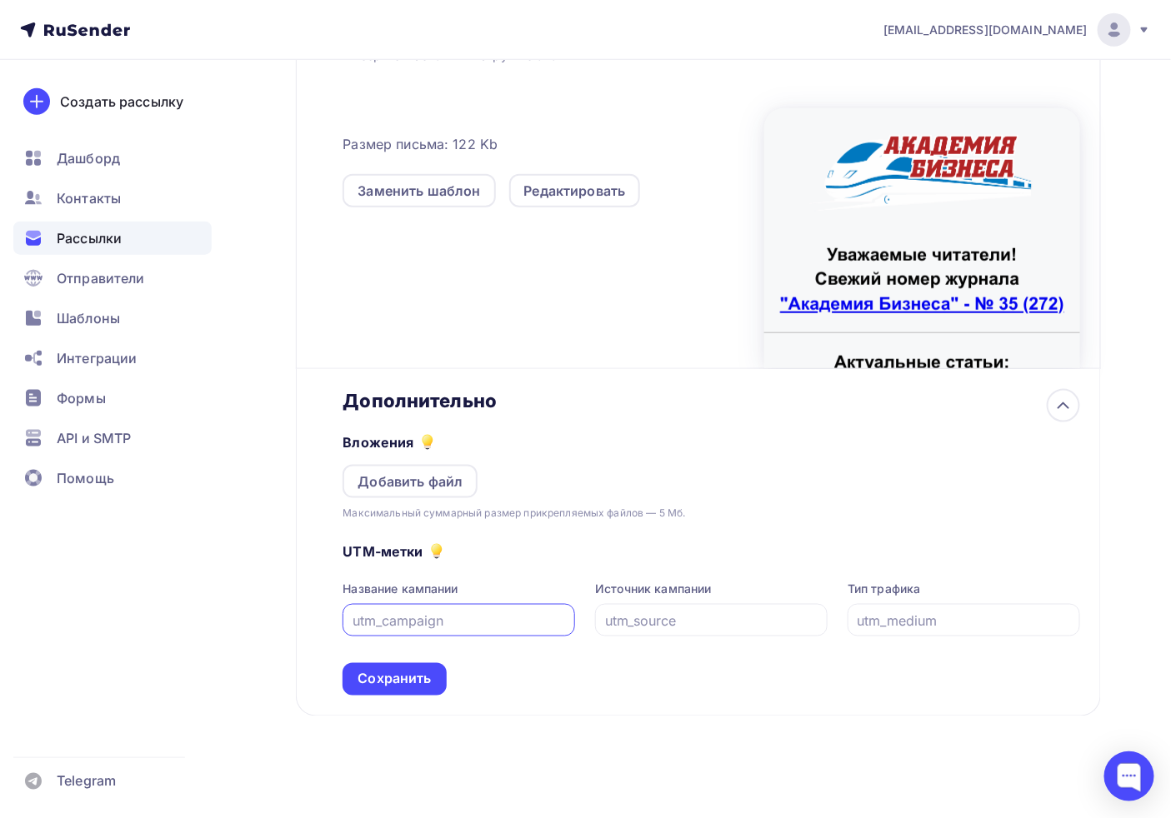
scroll to position [409, 0]
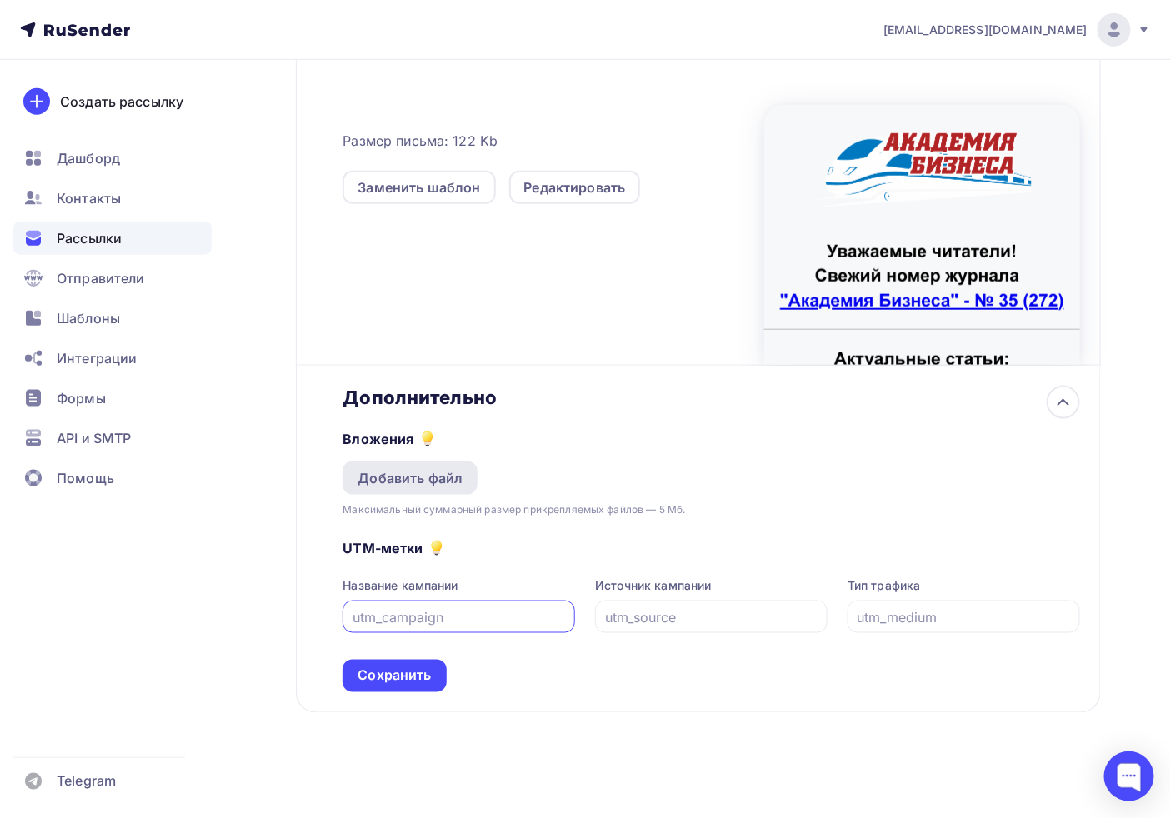
click at [404, 490] on div "Добавить файл" at bounding box center [409, 478] width 135 height 33
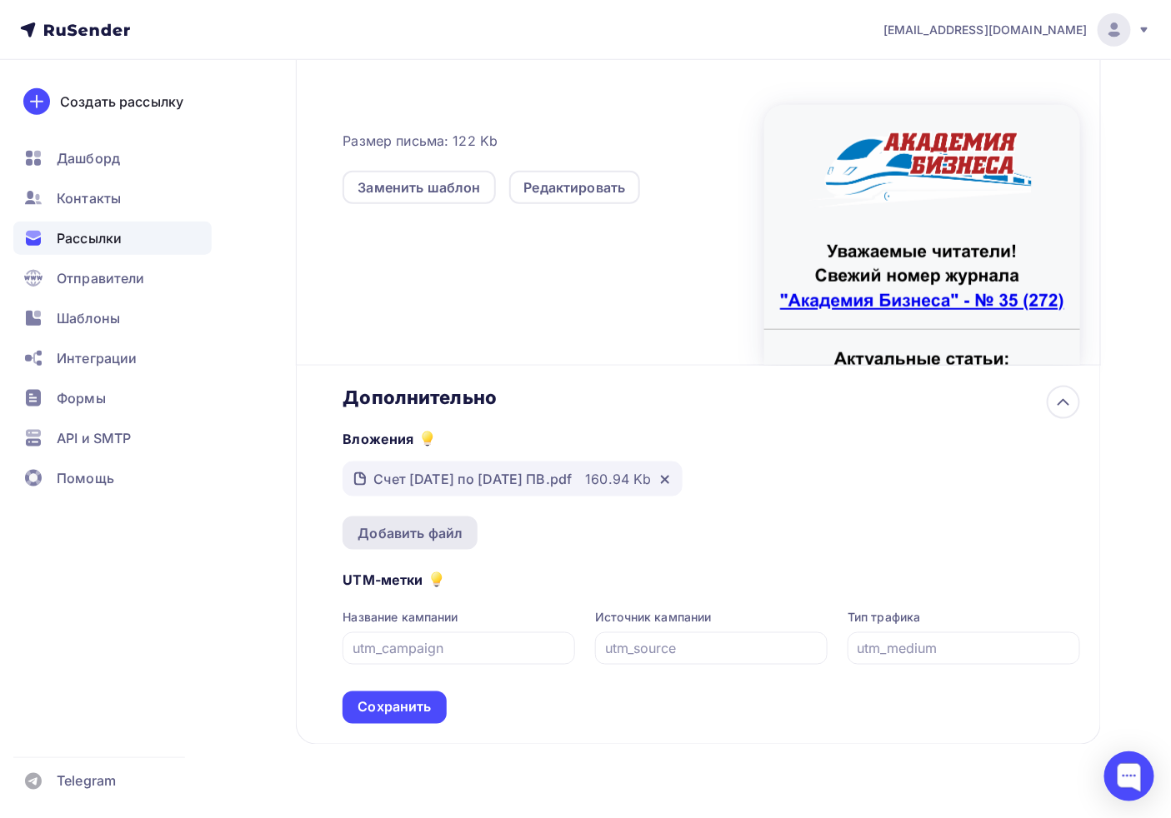
click at [385, 523] on div "Добавить файл" at bounding box center [409, 533] width 105 height 20
click at [394, 724] on div "Сохранить" at bounding box center [393, 708] width 103 height 32
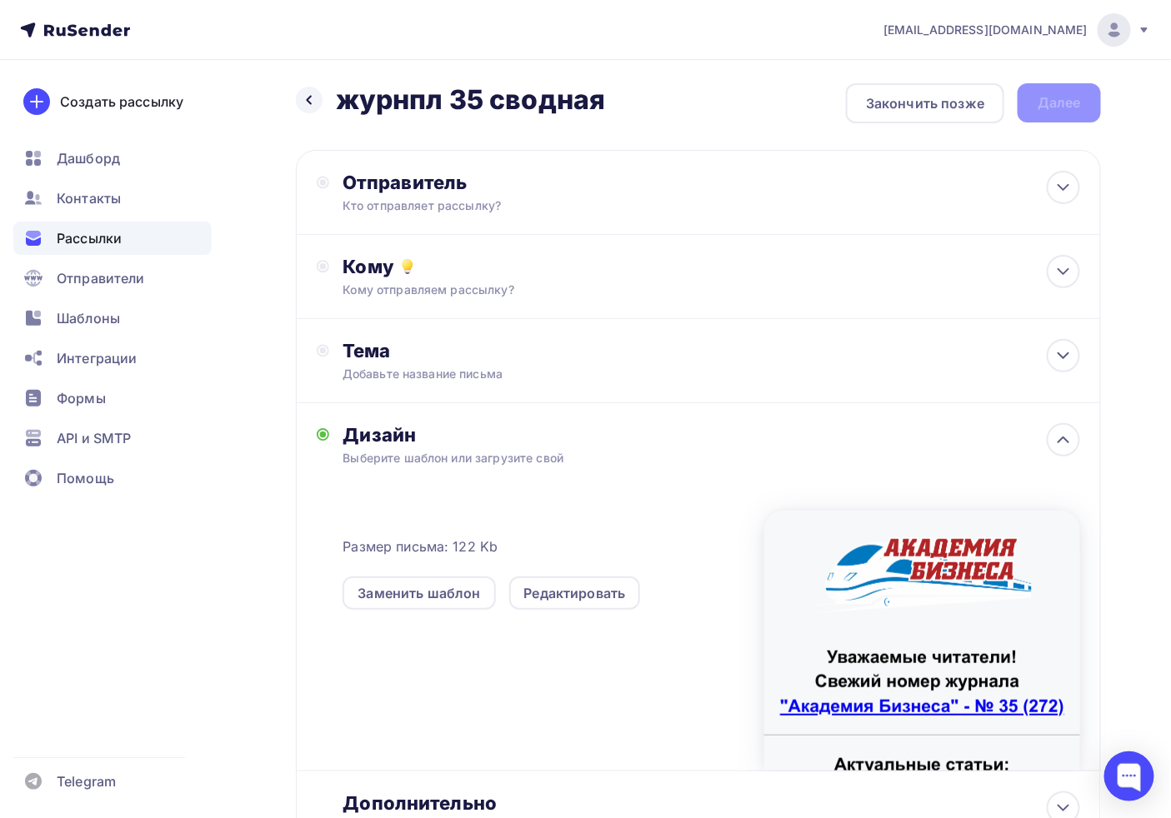
scroll to position [0, 0]
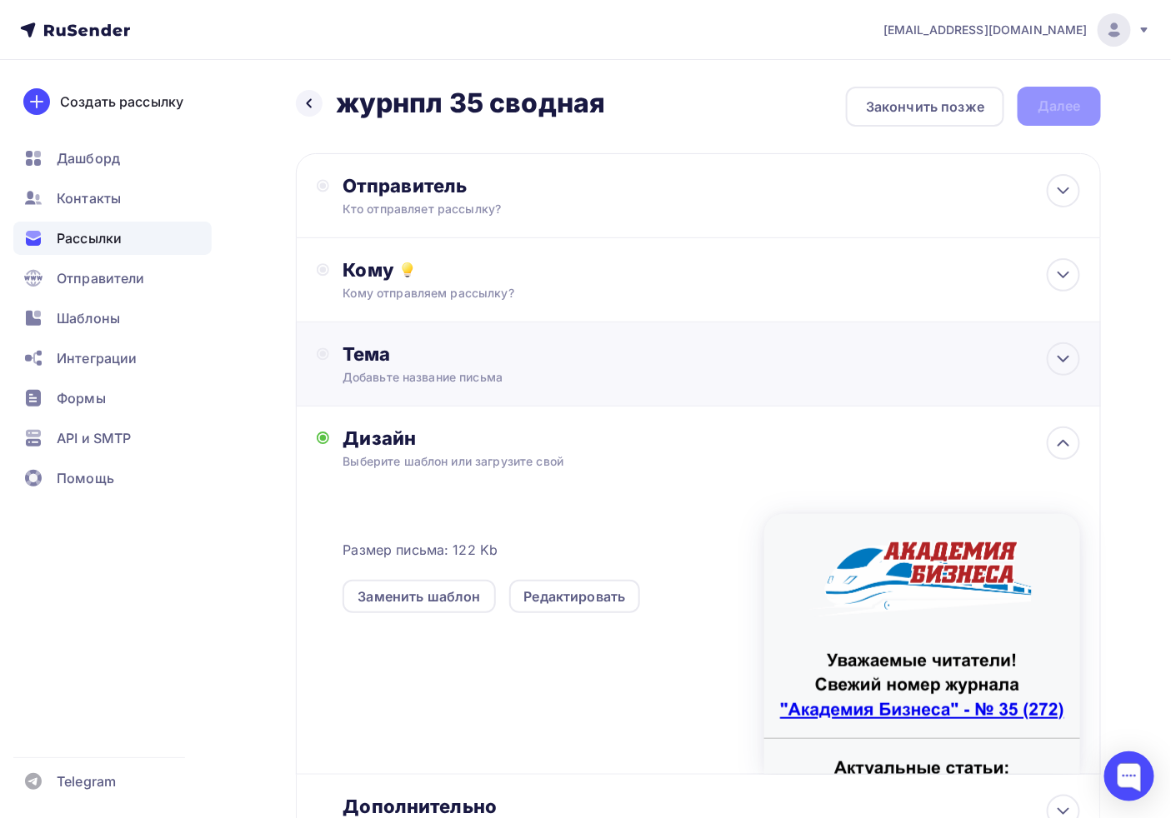
click at [415, 363] on div "Тема" at bounding box center [506, 353] width 329 height 23
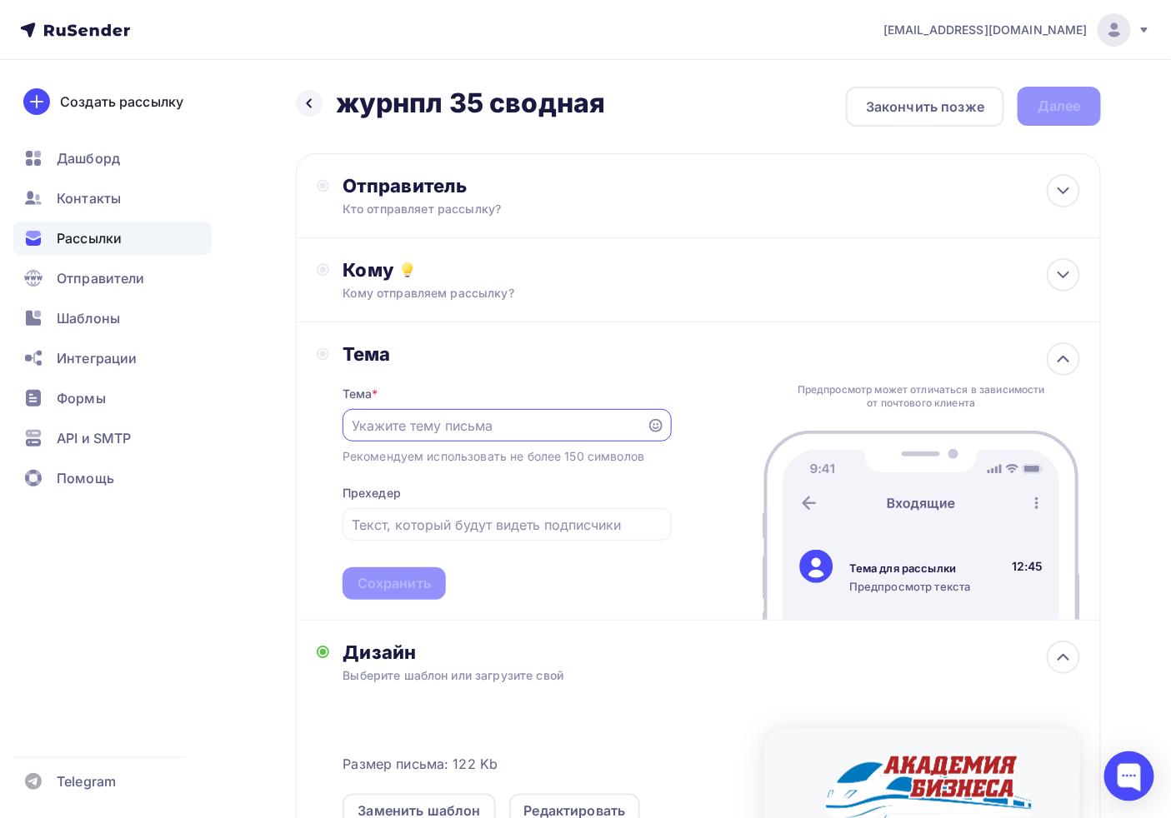
click at [429, 429] on input "text" at bounding box center [494, 426] width 285 height 20
paste input "Свежий журнал № 34 "Расчет рекламного сбора""
click at [453, 427] on input "Свежий журнал № 34 "Расчет рекламного сбора"" at bounding box center [494, 426] width 285 height 20
click at [447, 427] on input "Свежий журнал № 34 "Расчет рекламного сбора"" at bounding box center [494, 426] width 285 height 20
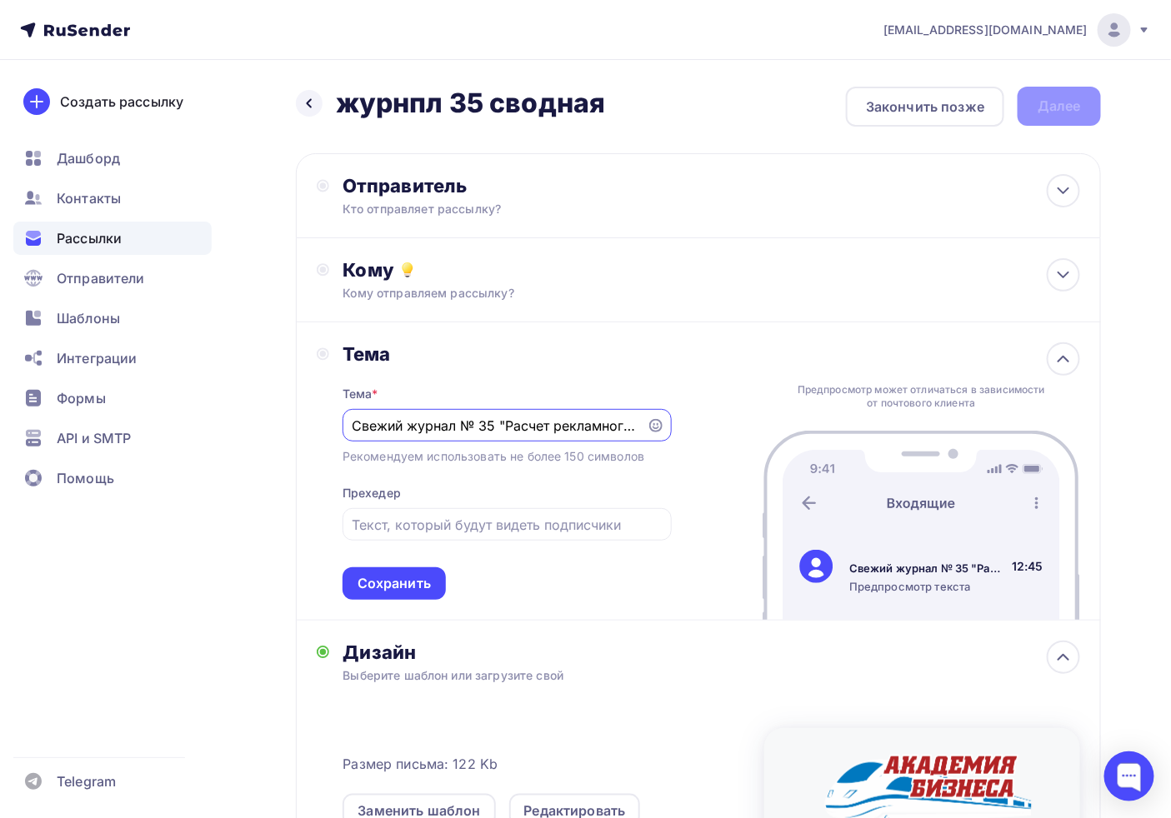
scroll to position [0, 47]
drag, startPoint x: 508, startPoint y: 425, endPoint x: 630, endPoint y: 427, distance: 121.7
click at [630, 427] on input "Свежий журнал № 35 "Расчет рекламного сбора"" at bounding box center [494, 426] width 285 height 20
paste input "СБУ 9/2025 "Доходы": пошаговый разбор"
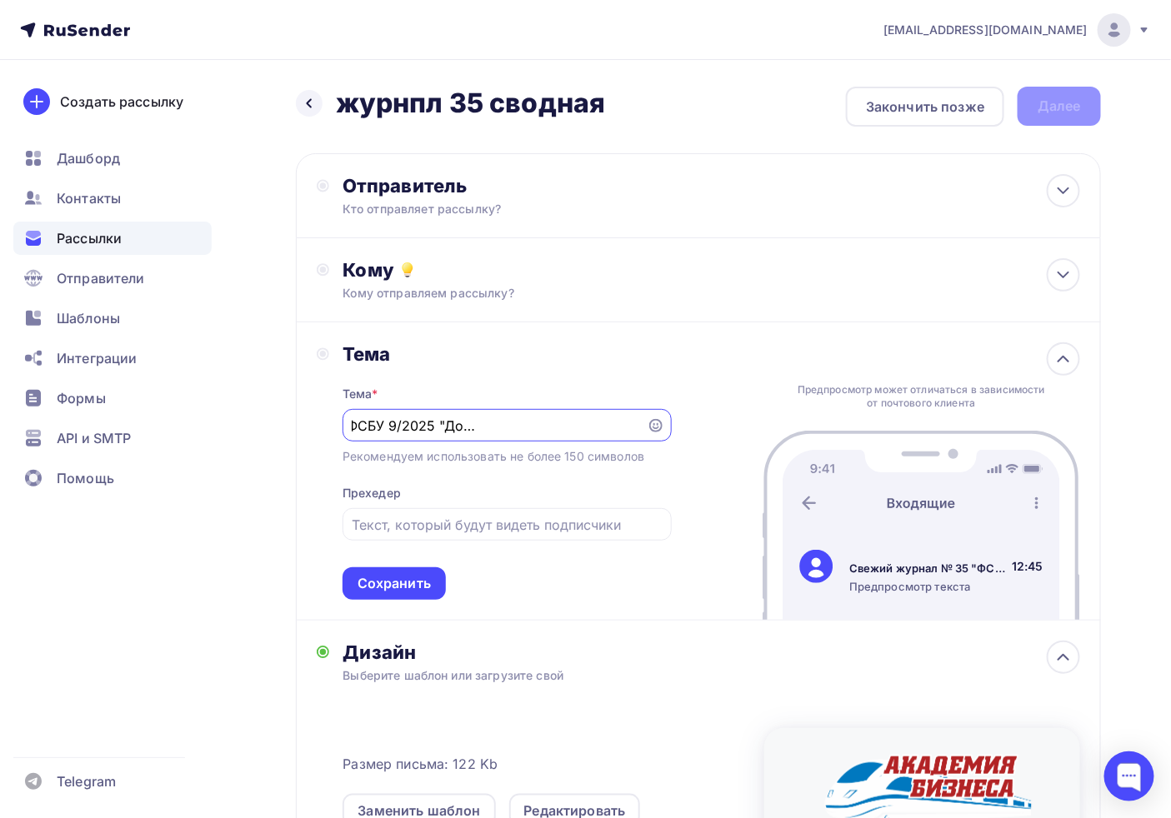
click at [489, 426] on input "Свежий журнал № 35 "ФСБУ 9/2025 "Доходы": пошаговый разбор"" at bounding box center [494, 426] width 285 height 20
type input "Свежий журнал № 35 "ФСБУ 9/2025 "Доходы": пошаговый разбор""
click at [518, 345] on div "Тема" at bounding box center [506, 353] width 329 height 23
drag, startPoint x: 480, startPoint y: 418, endPoint x: 584, endPoint y: 442, distance: 106.7
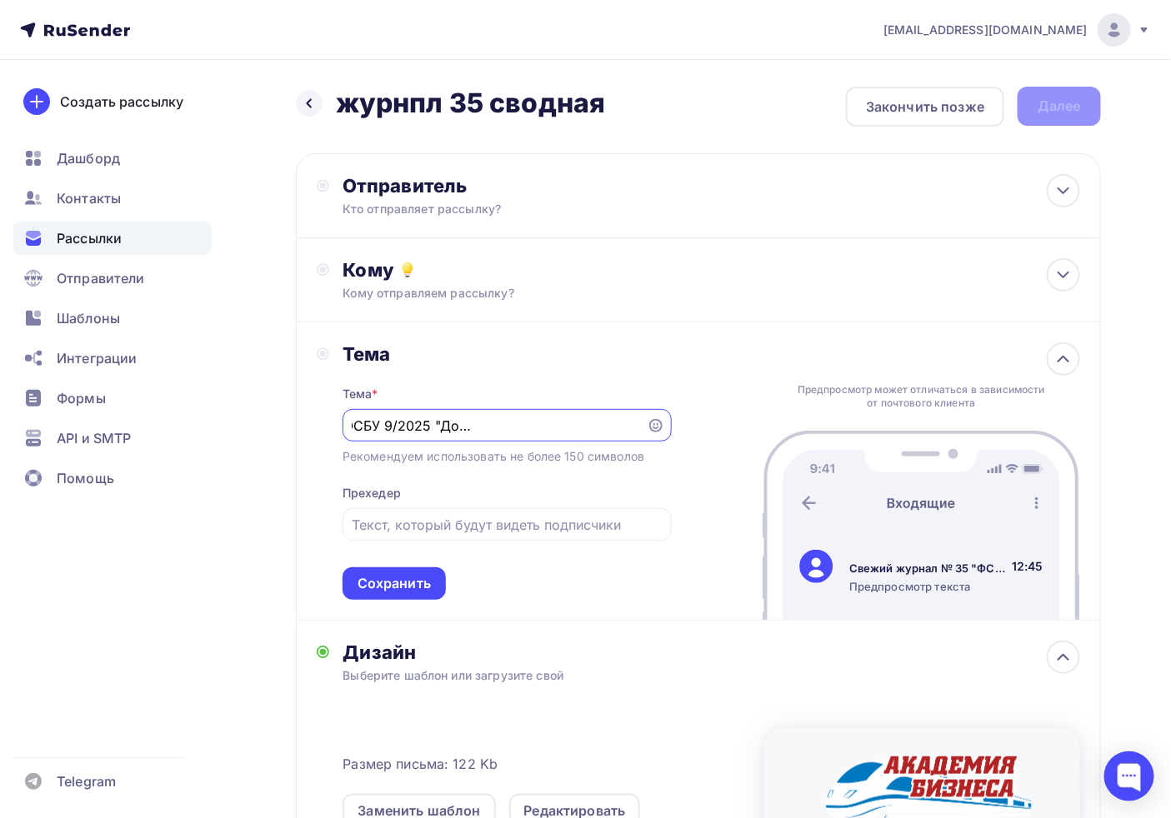
click at [847, 397] on div "Тема Тема * Свежий журнал № 35 "ФСБУ 9/2025 "Доходы": пошаговый разбор" Рекомен…" at bounding box center [698, 471] width 805 height 298
click at [484, 427] on input "Свежий журнал № 35 "ФСБУ 9/2025 "Доходы": пошаговый разбор"" at bounding box center [494, 426] width 285 height 20
drag, startPoint x: 462, startPoint y: 282, endPoint x: 542, endPoint y: 367, distance: 116.7
click at [542, 367] on div "Отправитель Кто отправляет рассылку? Email * Выберите отправителя info@ab-expre…" at bounding box center [698, 613] width 805 height 920
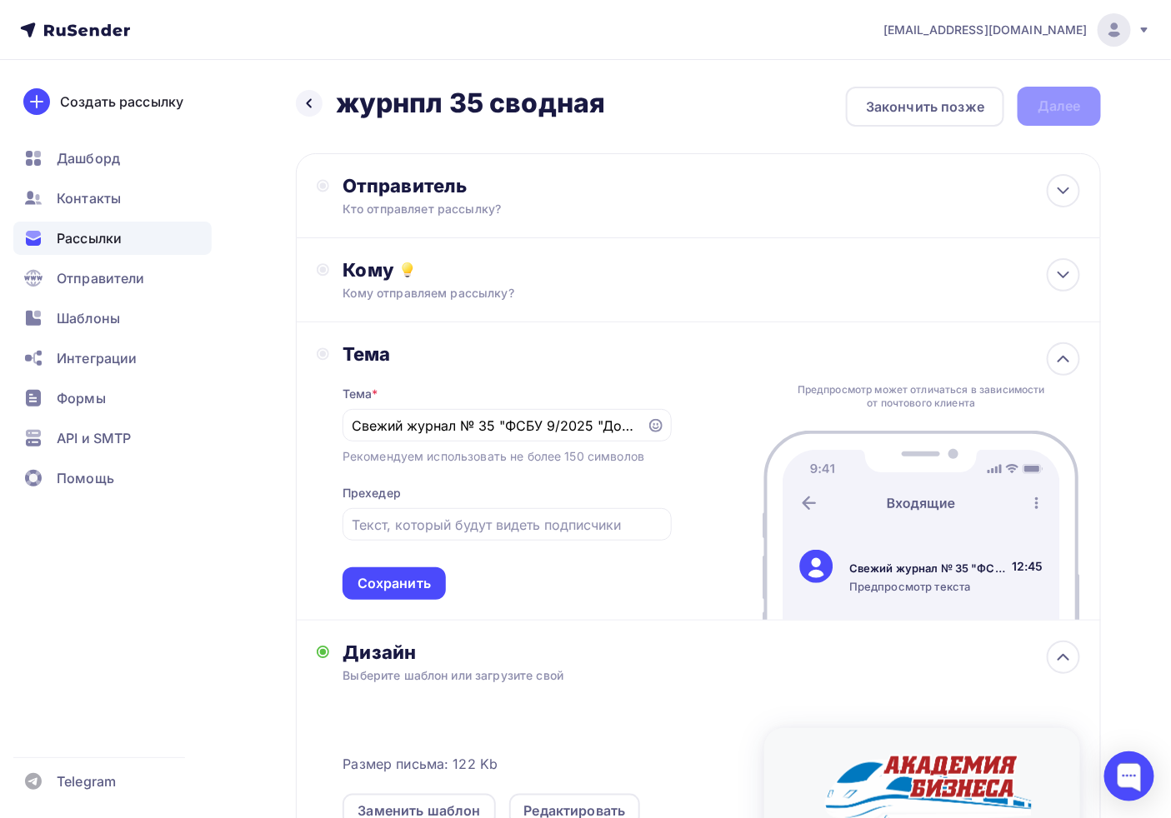
click at [542, 361] on div "Тема" at bounding box center [506, 353] width 329 height 23
click at [382, 594] on div "Сохранить" at bounding box center [393, 583] width 103 height 32
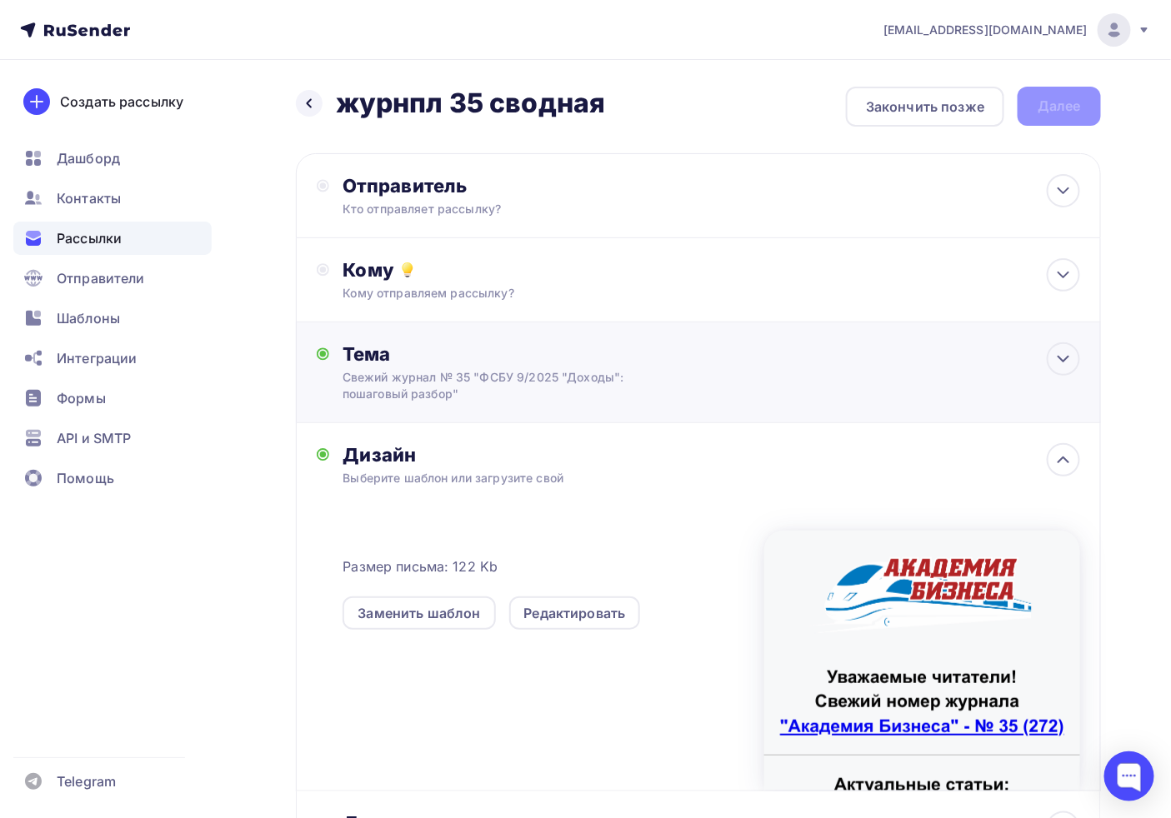
click at [429, 358] on div "Тема" at bounding box center [506, 353] width 329 height 23
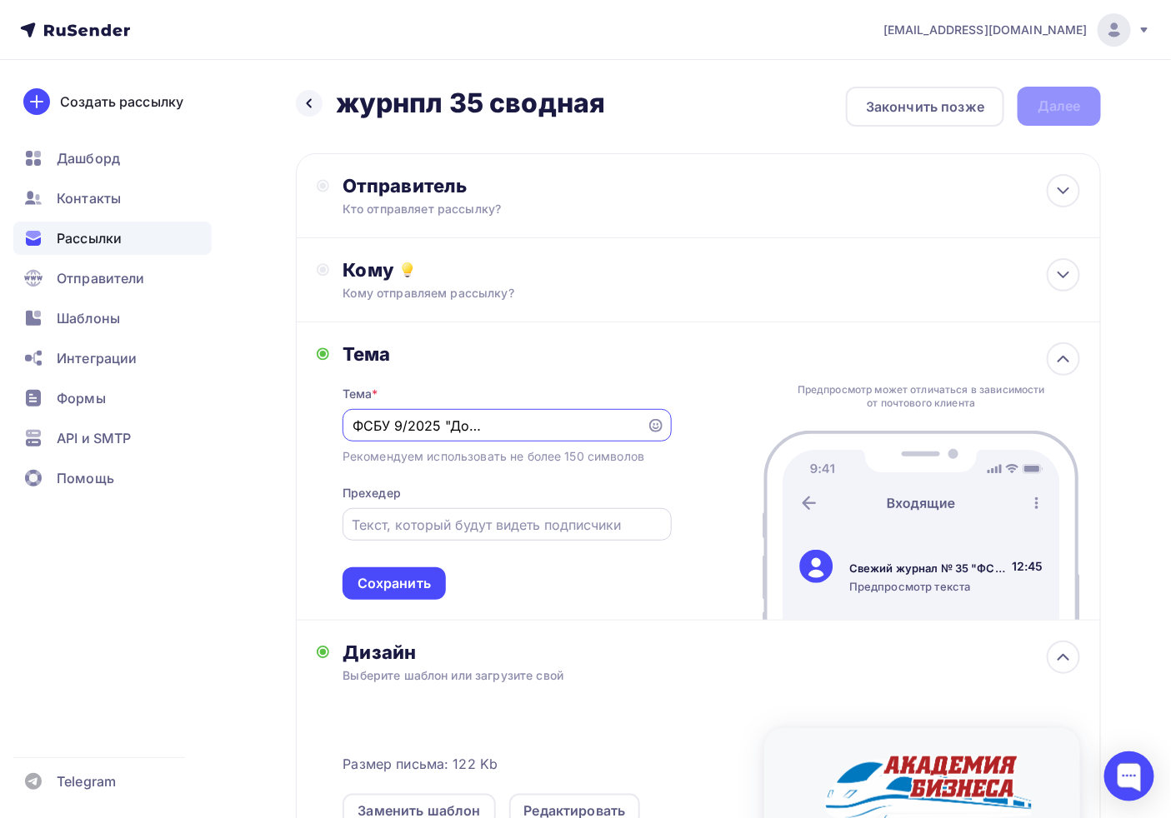
click at [431, 542] on div "Тема * Свежий журнал № 35 "ФСБУ 9/2025 "Доходы": пошаговый разбор" Рекомендуем …" at bounding box center [506, 483] width 329 height 234
click at [431, 536] on div at bounding box center [506, 524] width 329 height 32
click at [431, 534] on div at bounding box center [506, 524] width 329 height 32
click at [402, 520] on input "text" at bounding box center [507, 525] width 310 height 20
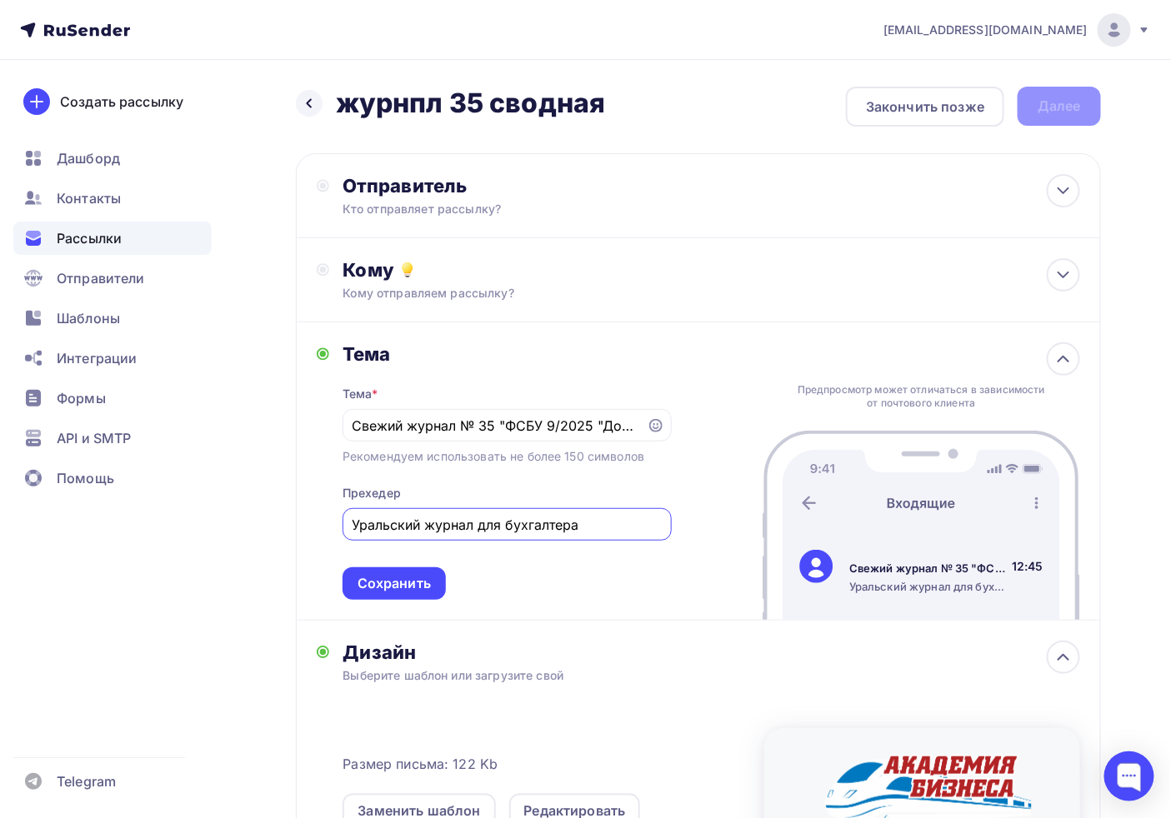
type input "Уральский журнал для бухгалтера"
click at [361, 562] on div "Тема * Свежий журнал № 35 "ФСБУ 9/2025 "Доходы": пошаговый разбор" Рекомендуем …" at bounding box center [506, 483] width 329 height 234
click at [382, 579] on div "Сохранить" at bounding box center [393, 583] width 73 height 19
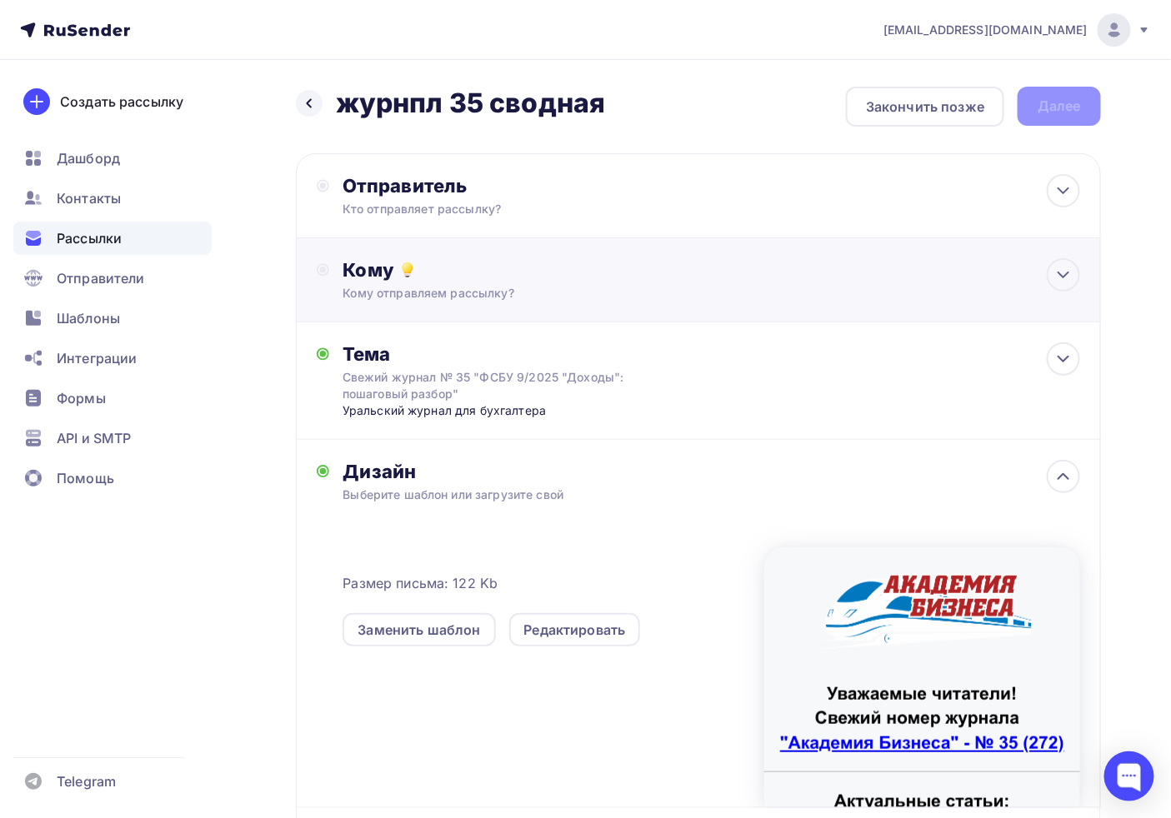
click at [433, 295] on div "Кому отправляем рассылку?" at bounding box center [673, 293] width 663 height 17
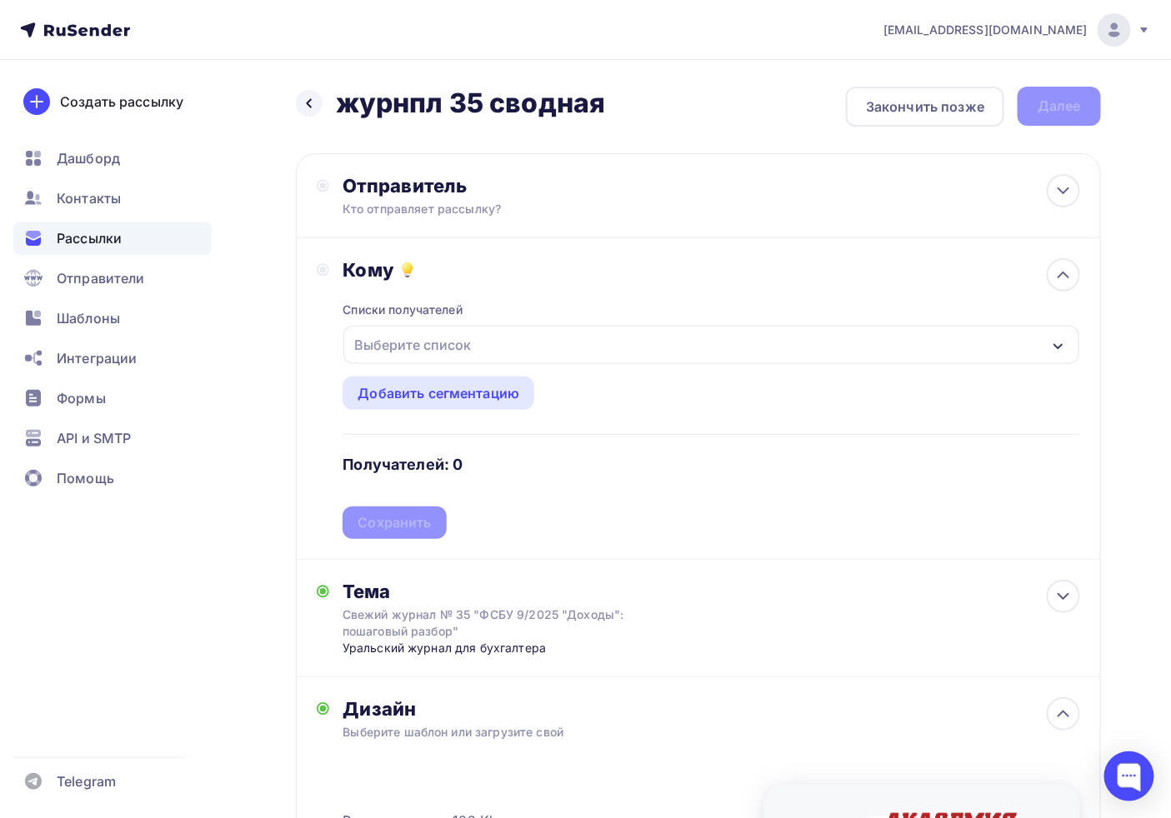
click at [500, 342] on div "Выберите список" at bounding box center [711, 345] width 736 height 38
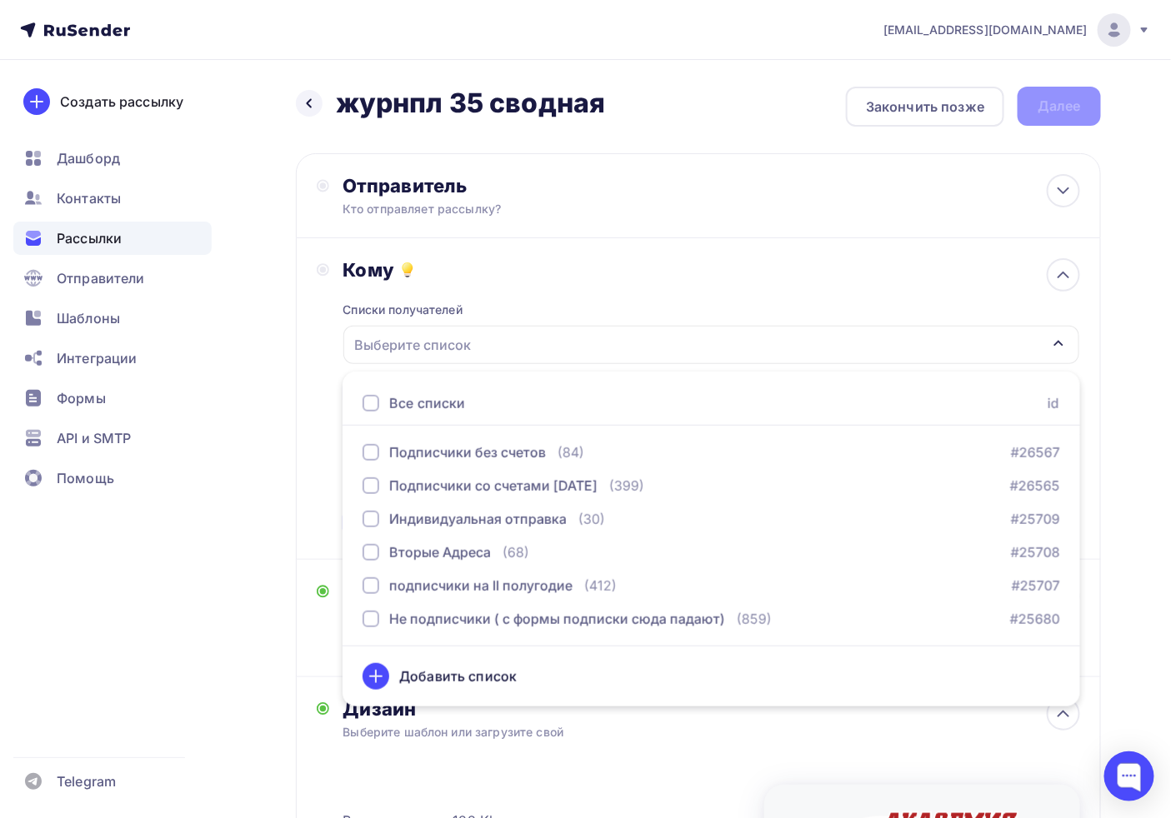
click at [500, 342] on div "Выберите список" at bounding box center [711, 345] width 736 height 38
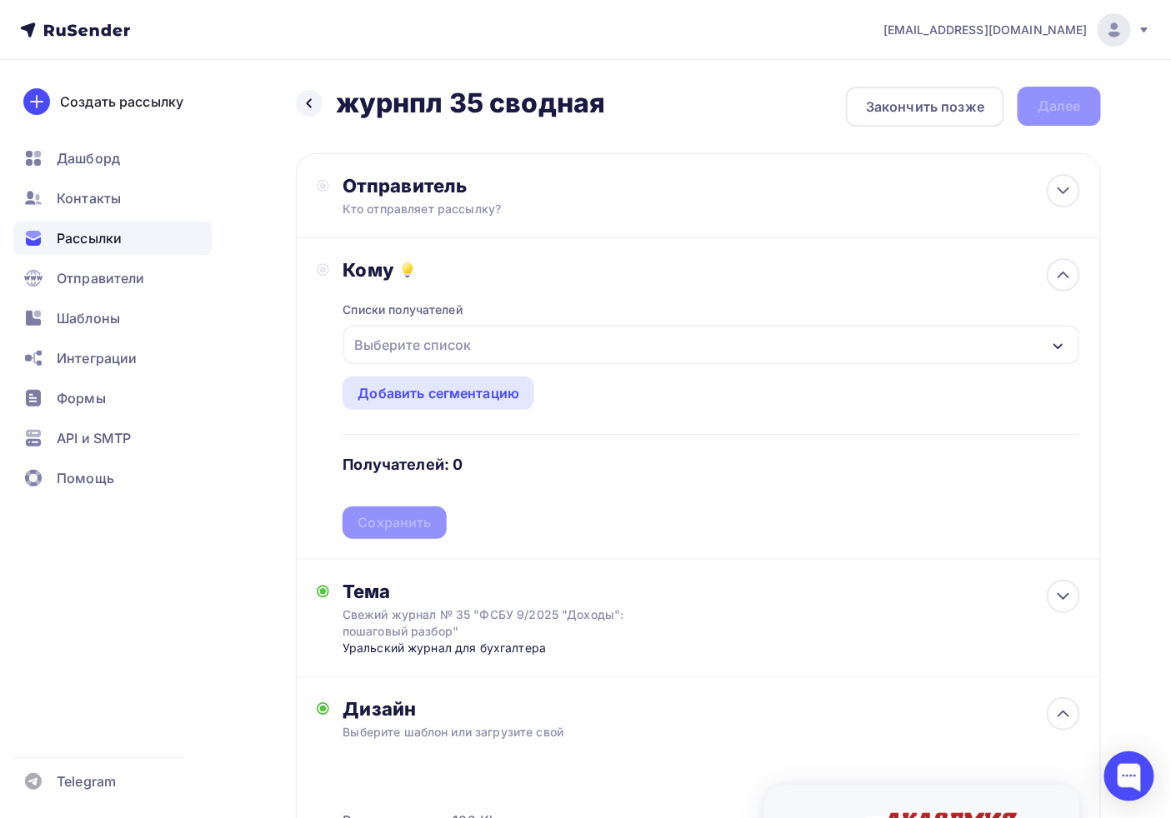
click at [500, 342] on div "Выберите список" at bounding box center [711, 345] width 736 height 38
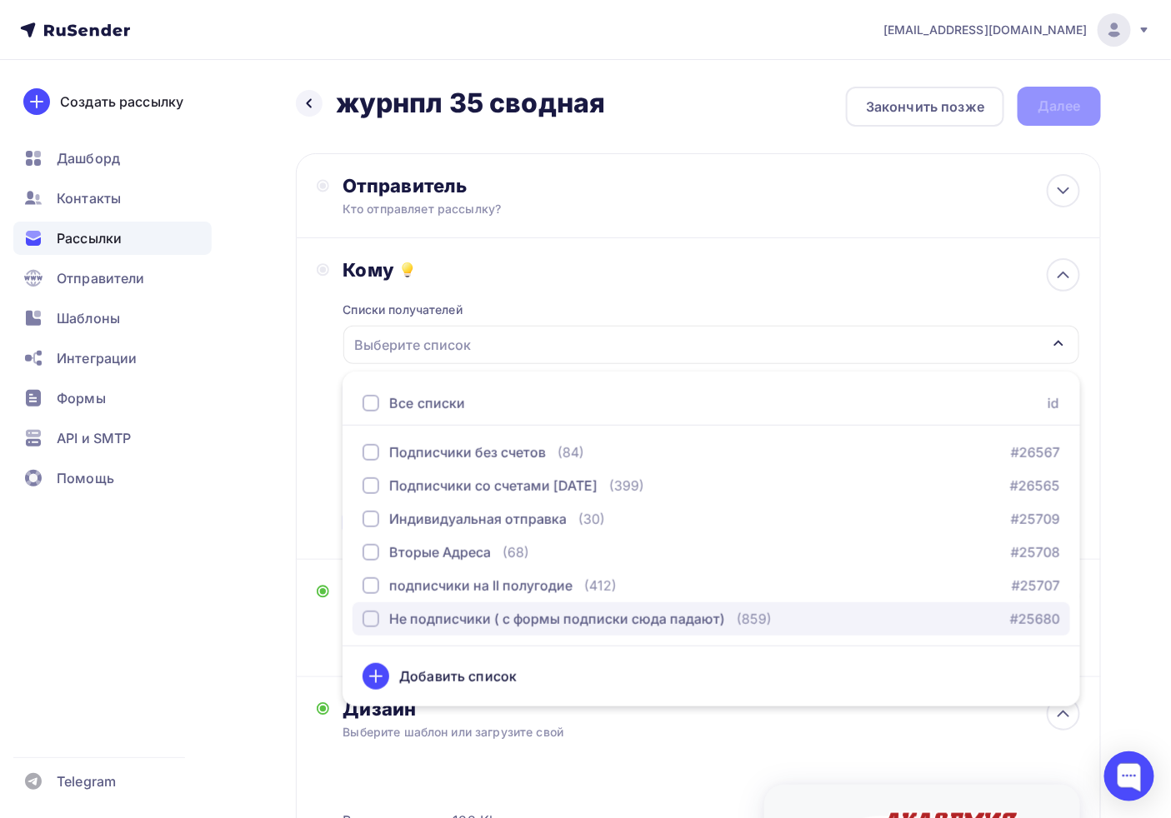
click at [437, 621] on div "Не подписчики ( с формы подписки сюда падают)" at bounding box center [557, 619] width 336 height 20
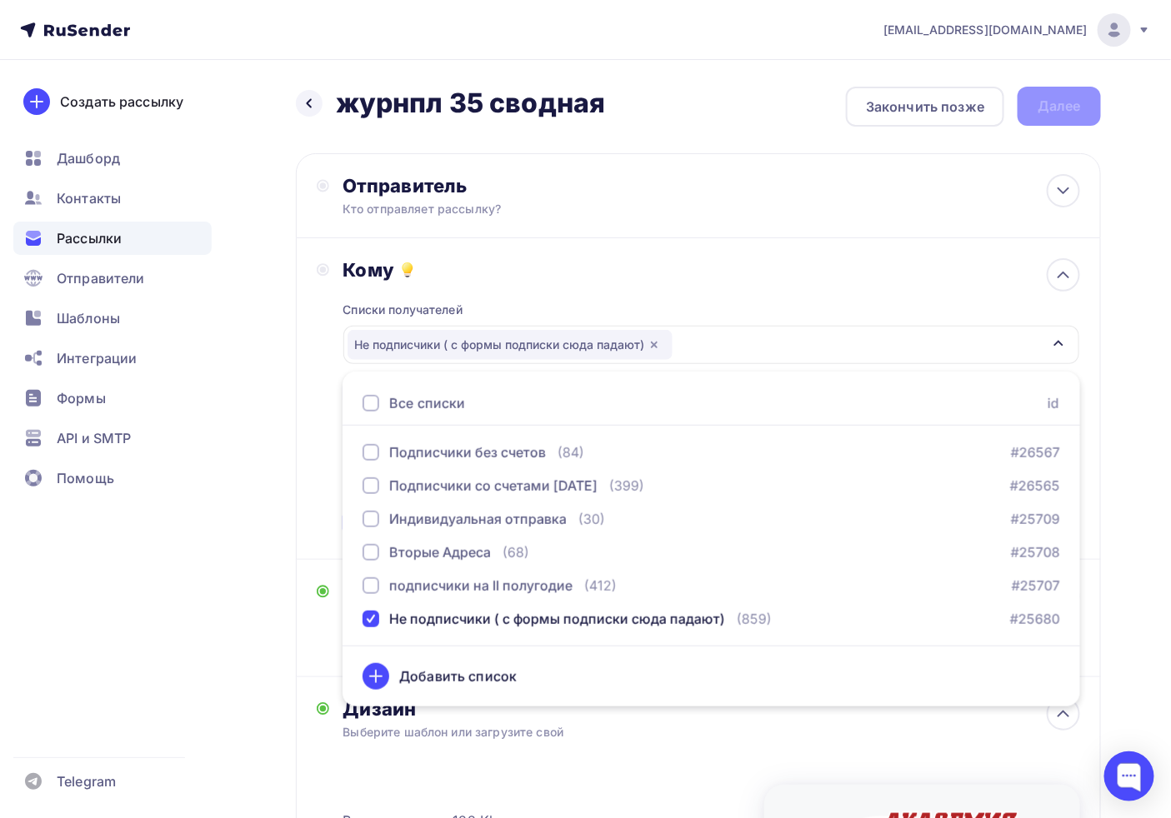
click at [786, 282] on div "Списки получателей Не подписчики ( с формы подписки сюда падают) Все списки id …" at bounding box center [710, 410] width 737 height 257
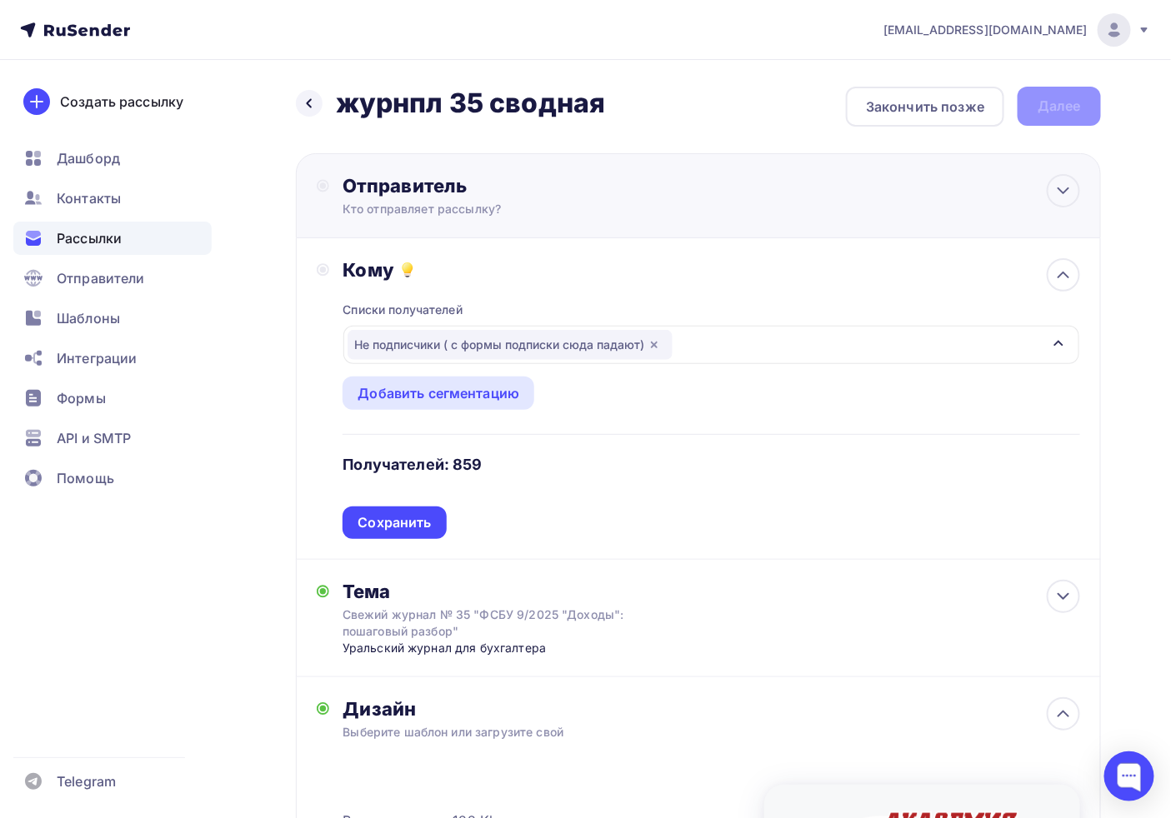
click at [407, 184] on div "Отправитель" at bounding box center [522, 185] width 361 height 23
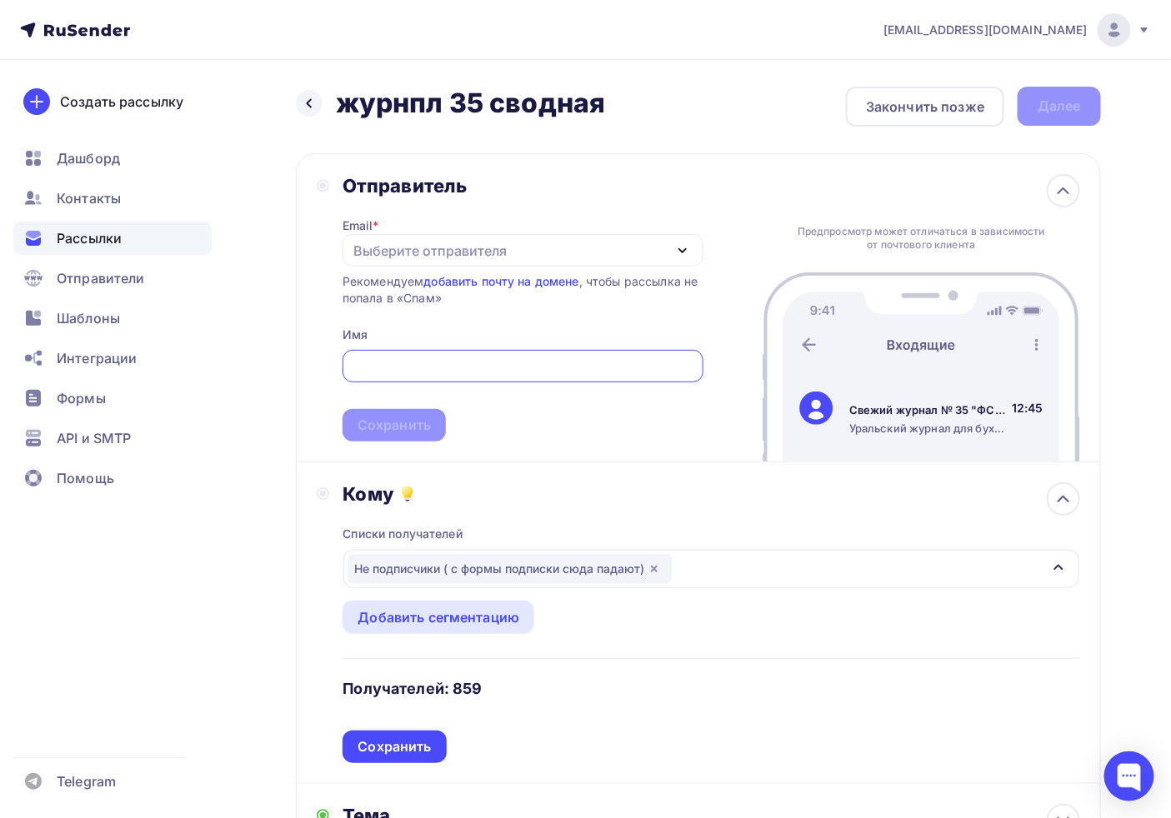
click at [404, 247] on div "Выберите отправителя" at bounding box center [429, 251] width 153 height 20
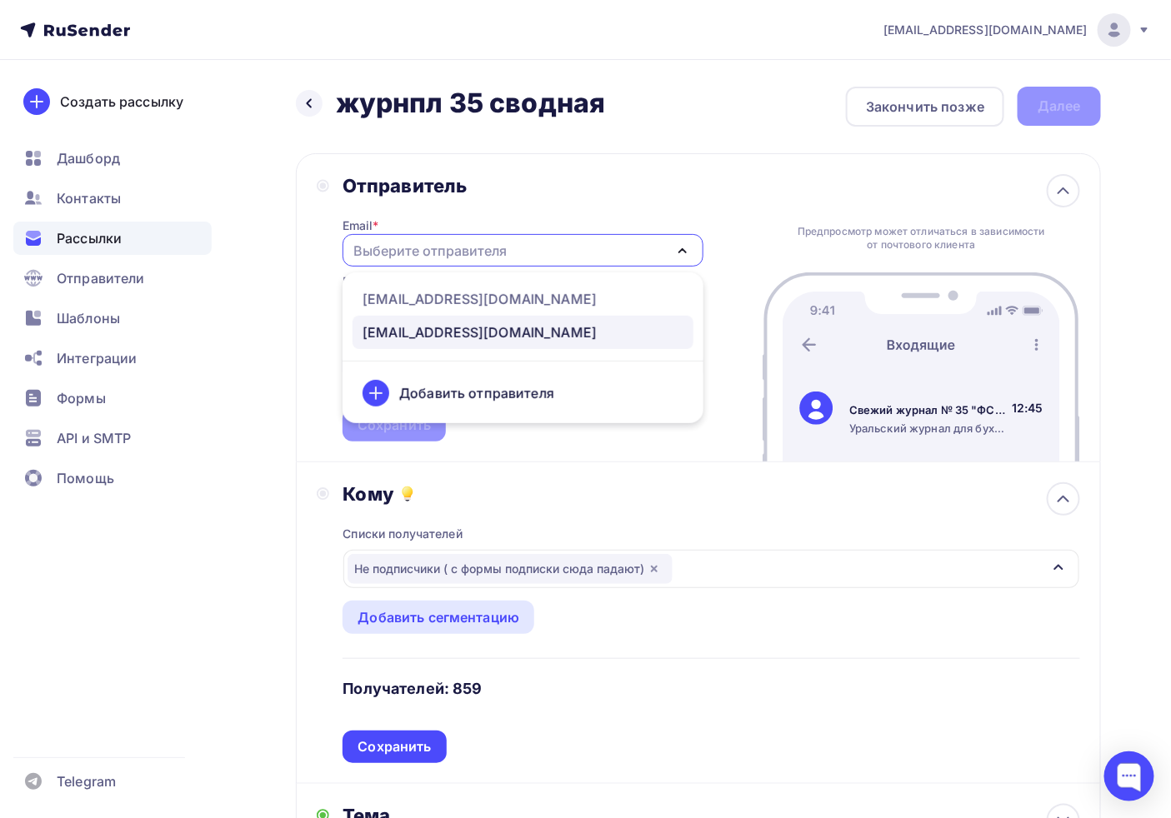
click at [408, 331] on div "journal@ab-express.ru" at bounding box center [479, 332] width 234 height 20
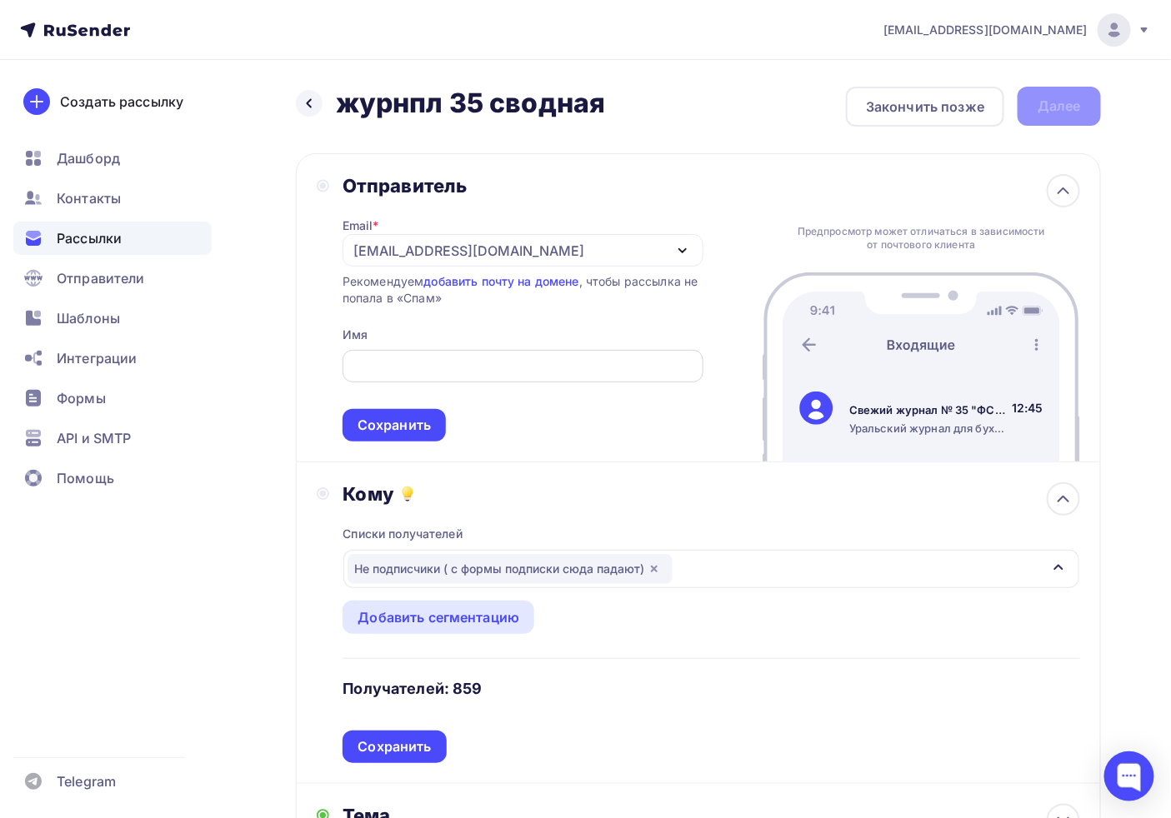
click at [414, 352] on div at bounding box center [522, 366] width 361 height 32
click at [415, 363] on input "text" at bounding box center [523, 367] width 342 height 20
type input "Журнал "АБ-Экспресс""
click at [412, 428] on div "Сохранить" at bounding box center [393, 425] width 73 height 19
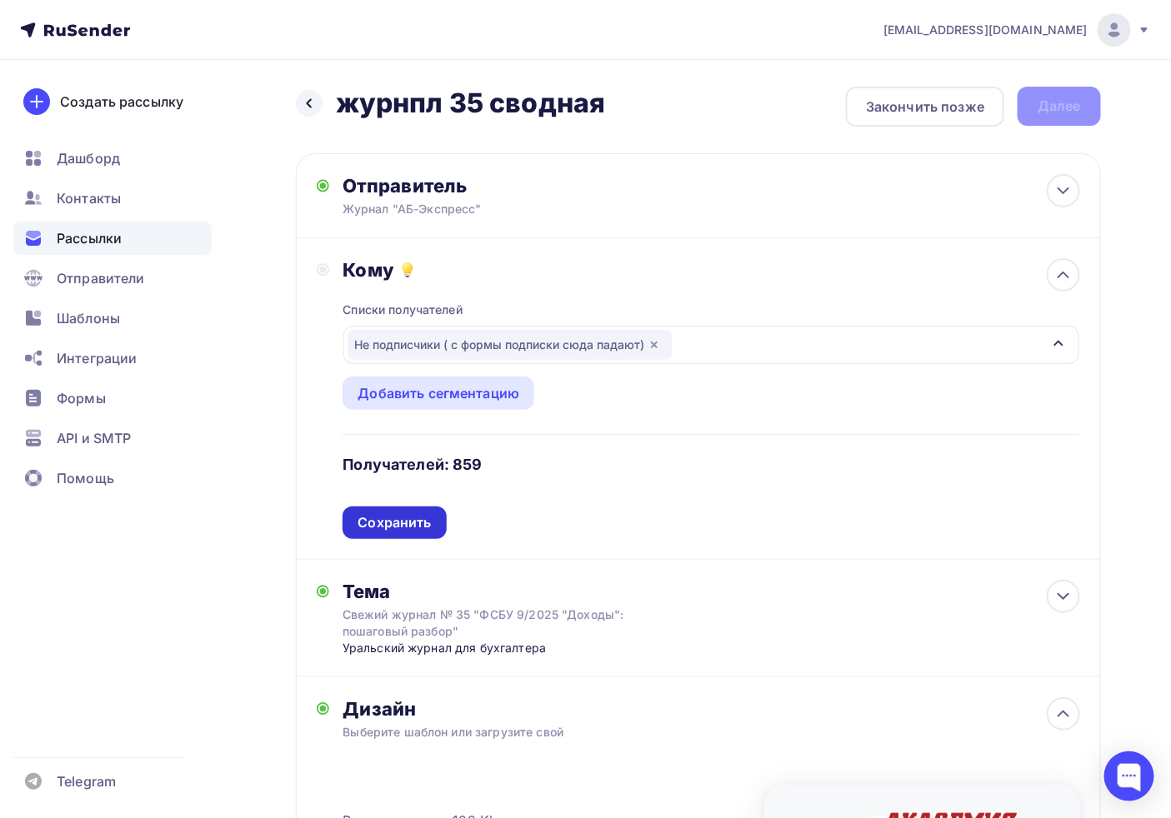
click at [420, 527] on div "Сохранить" at bounding box center [393, 522] width 73 height 19
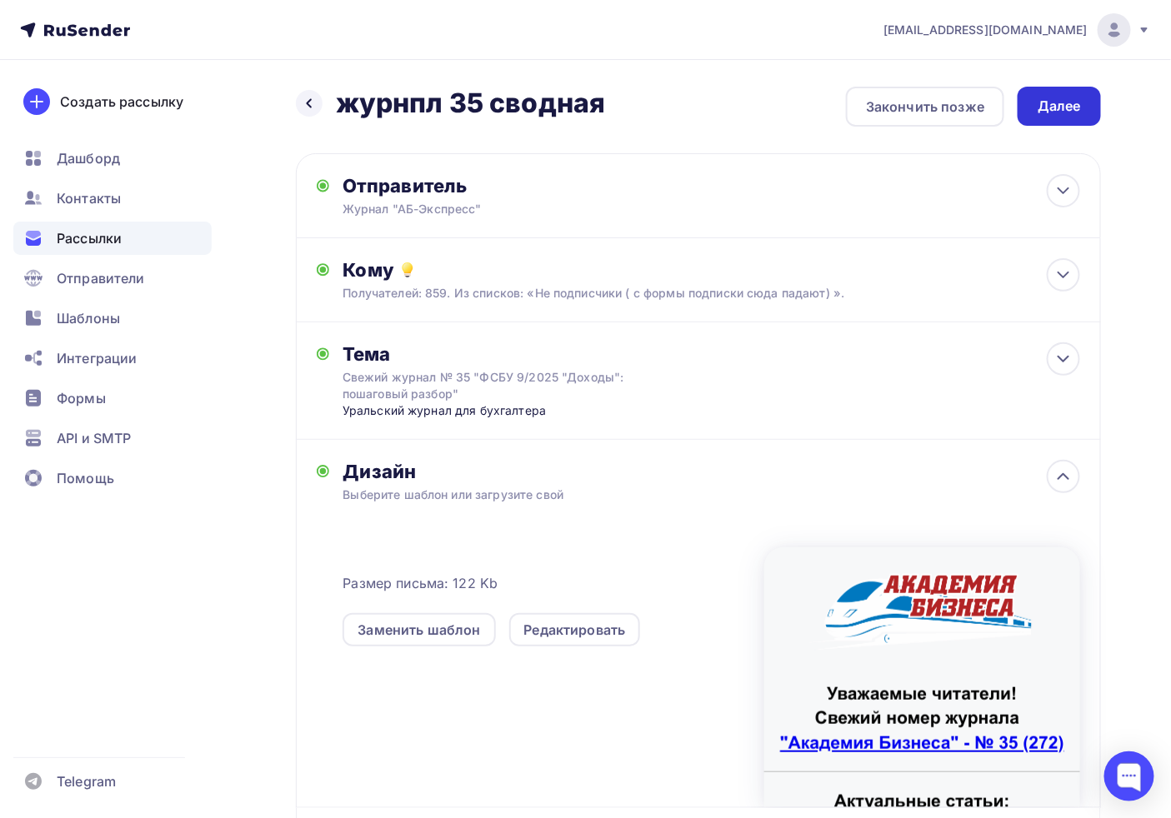
click at [1063, 101] on div "Далее" at bounding box center [1058, 106] width 43 height 19
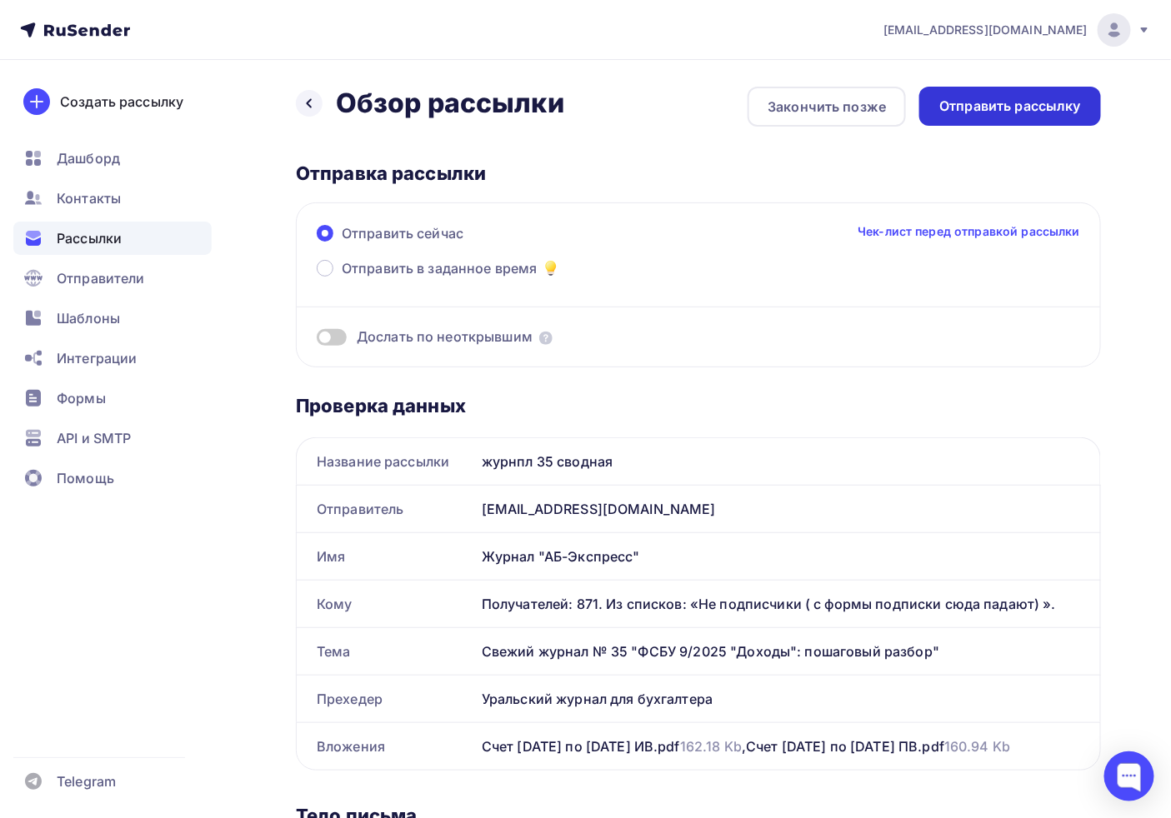
click at [1014, 111] on div "Отправить рассылку" at bounding box center [1010, 106] width 142 height 19
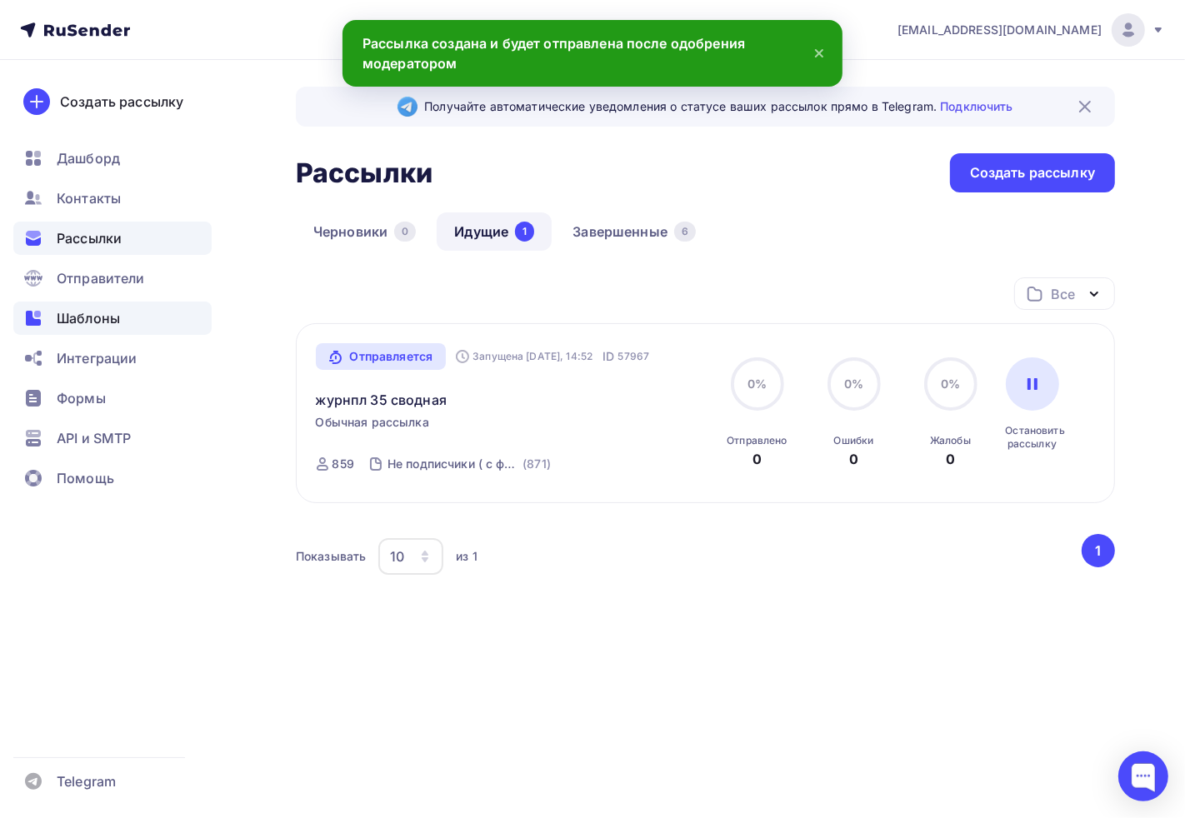
click at [104, 317] on span "Шаблоны" at bounding box center [88, 318] width 63 height 20
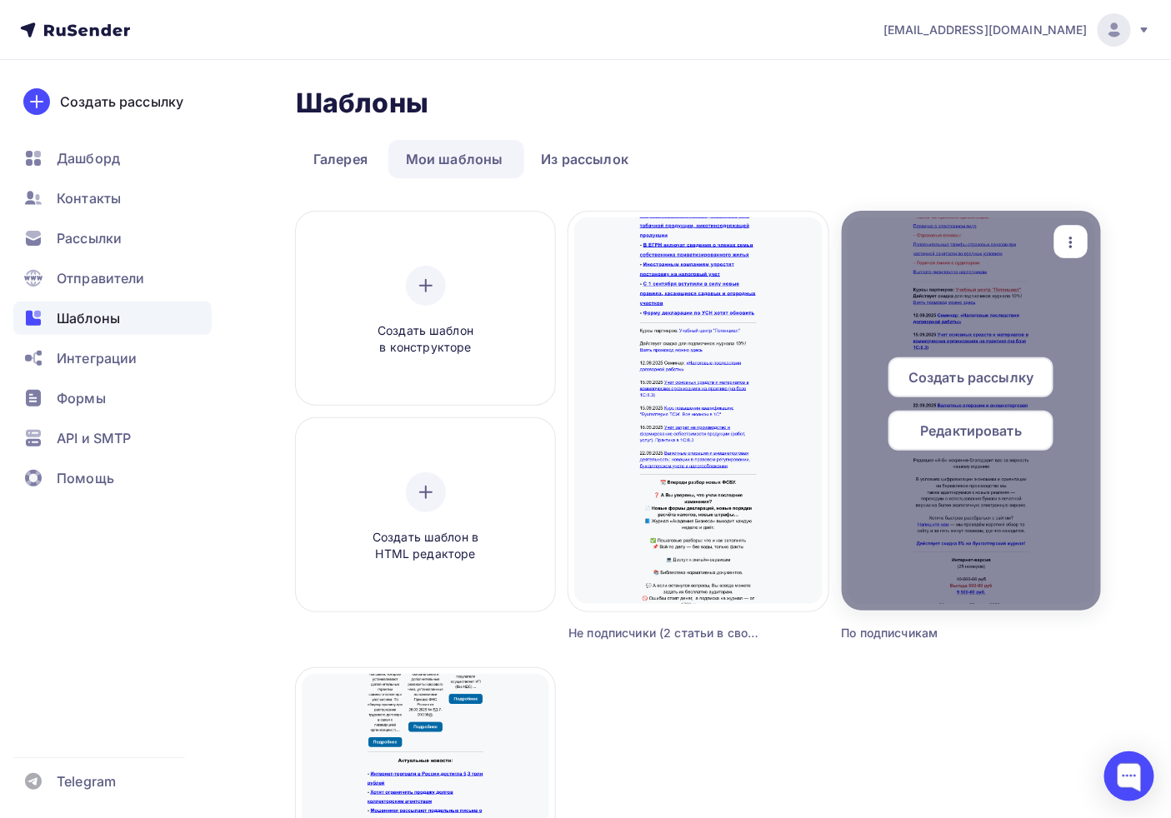
click at [1066, 238] on icon "button" at bounding box center [1071, 242] width 20 height 20
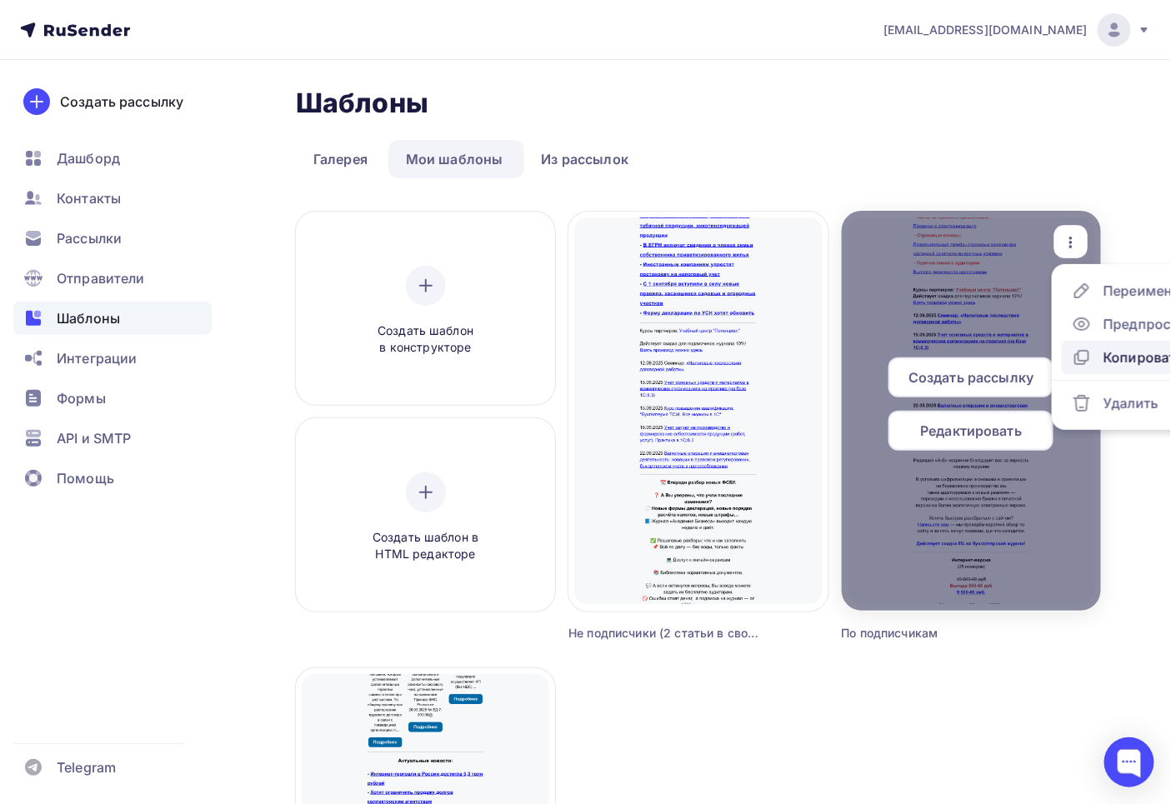
click at [1134, 359] on div "Копировать" at bounding box center [1143, 357] width 80 height 20
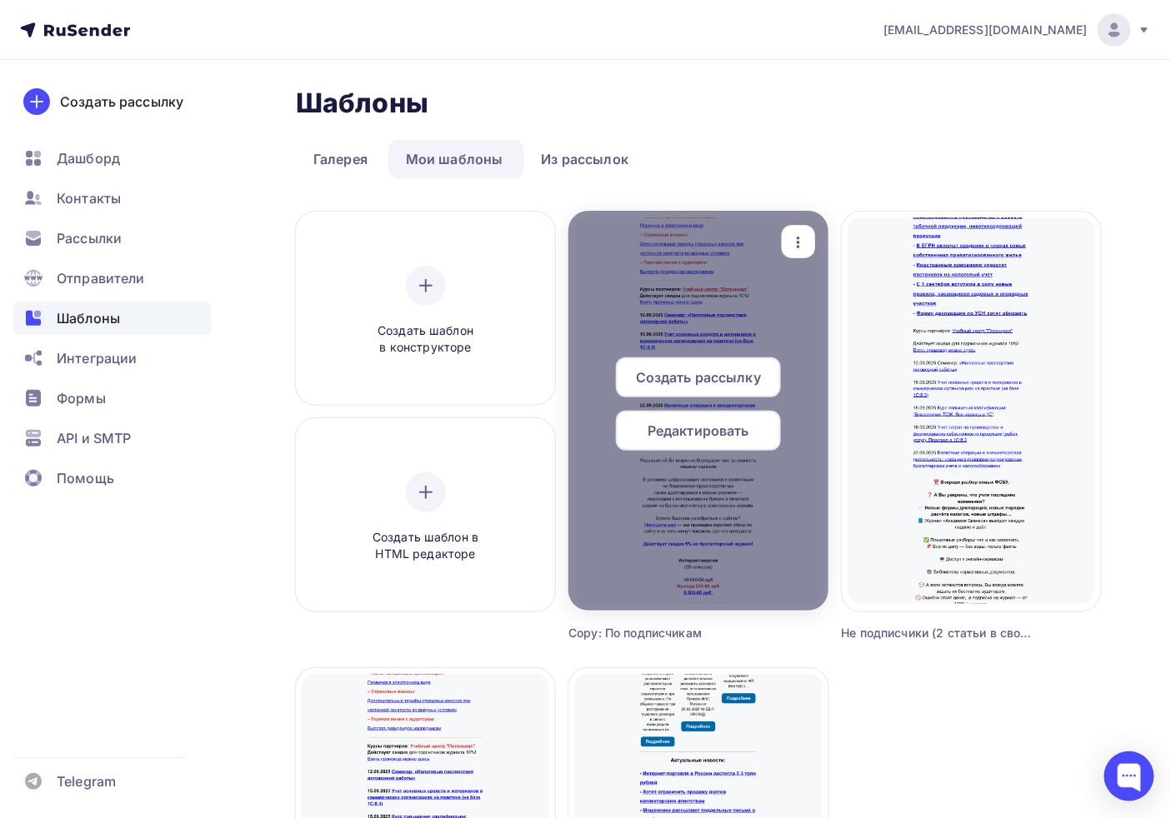
click at [798, 242] on icon "button" at bounding box center [798, 243] width 3 height 12
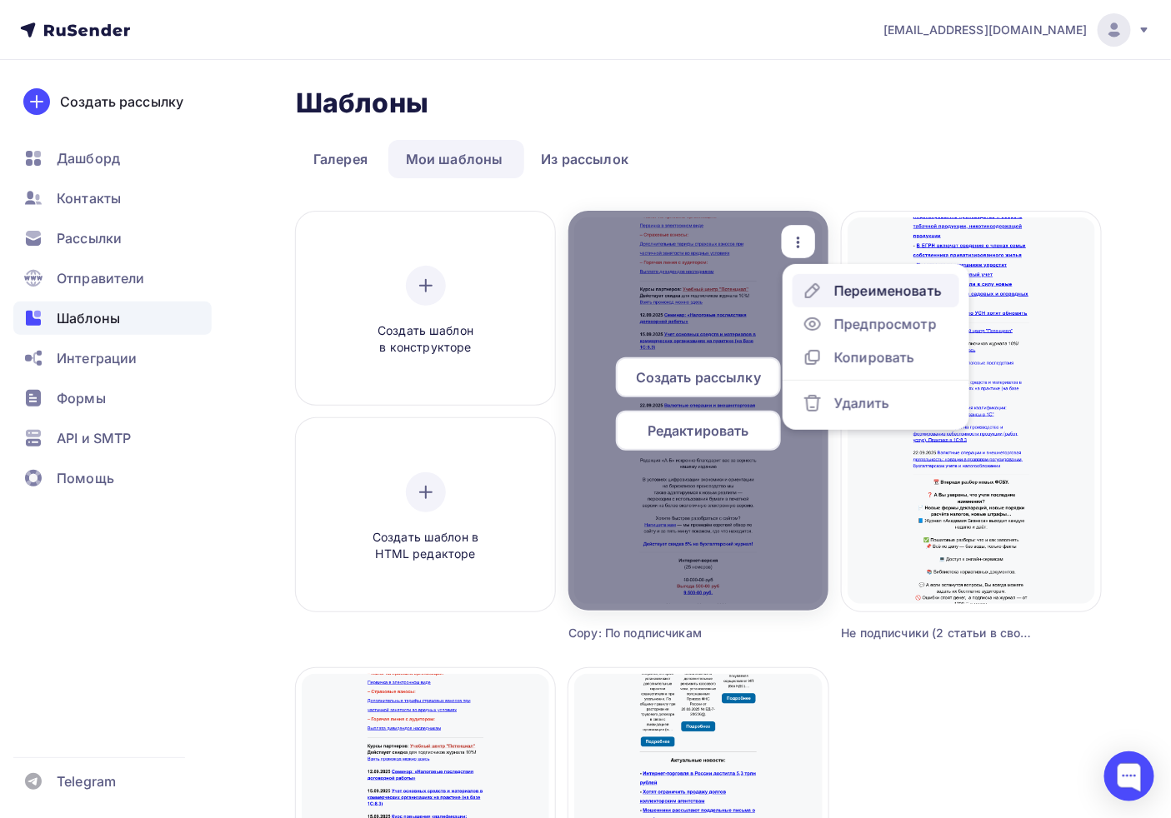
click at [834, 289] on div "Переименовать" at bounding box center [887, 291] width 107 height 20
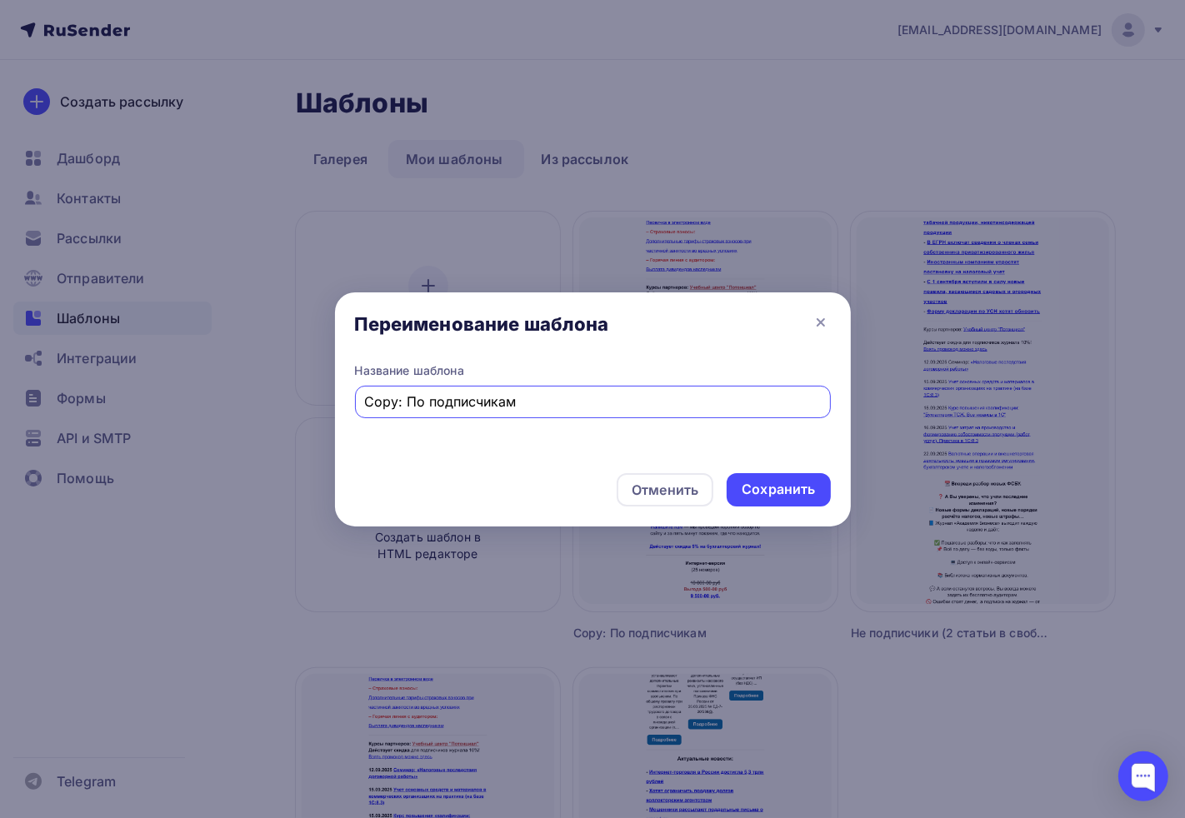
drag, startPoint x: 545, startPoint y: 407, endPoint x: 400, endPoint y: 395, distance: 145.4
click at [400, 395] on input "Copy: По подписчикам" at bounding box center [592, 402] width 457 height 20
click at [435, 360] on div "Переименование шаблона" at bounding box center [593, 327] width 516 height 70
drag, startPoint x: 406, startPoint y: 402, endPoint x: 340, endPoint y: 407, distance: 66.0
click at [327, 402] on div "Переименование шаблона Название шаблона Copy: По подписчикам Отменить Сохранить" at bounding box center [592, 409] width 1185 height 818
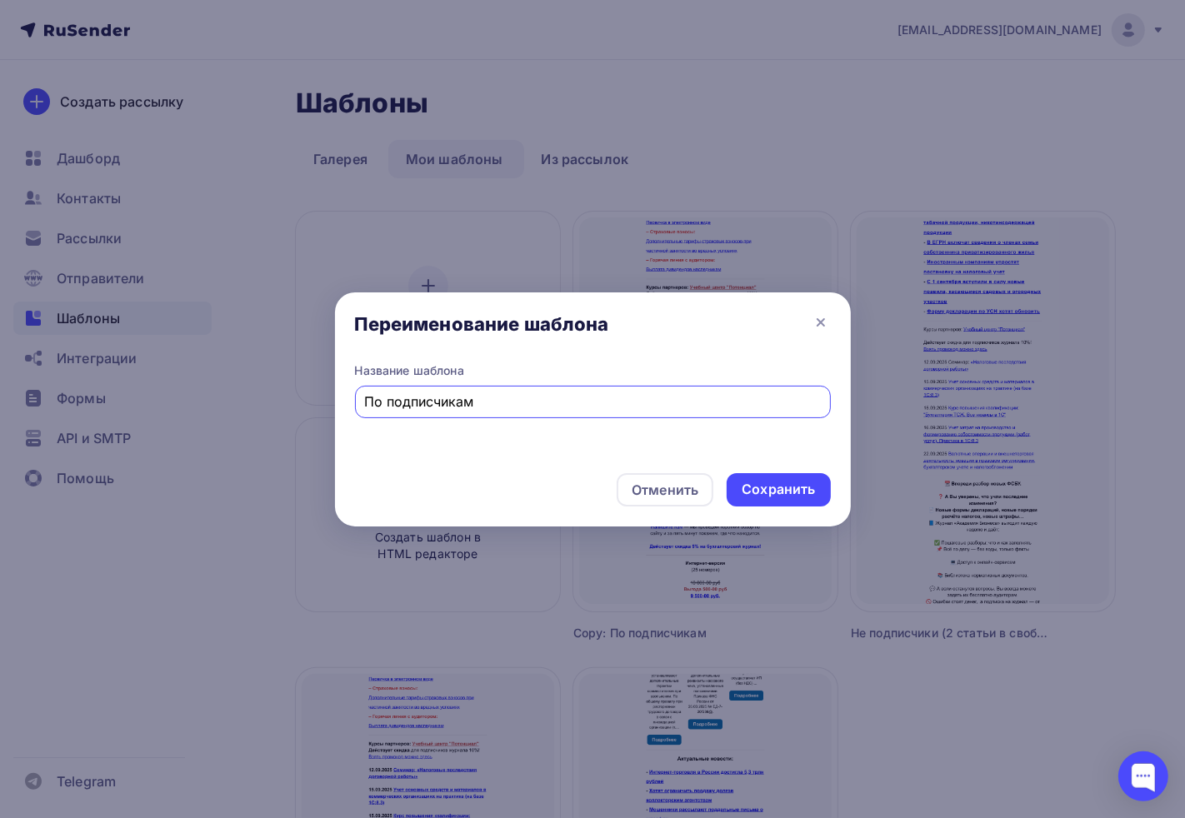
click at [517, 389] on div "По подписчикам" at bounding box center [593, 402] width 476 height 32
drag, startPoint x: 523, startPoint y: 402, endPoint x: 532, endPoint y: 400, distance: 8.7
click at [525, 403] on input "По подписчикам" at bounding box center [592, 402] width 457 height 20
type input "По подписчикам без счетов"
click at [747, 469] on div "Отменить Сохранить" at bounding box center [593, 493] width 516 height 67
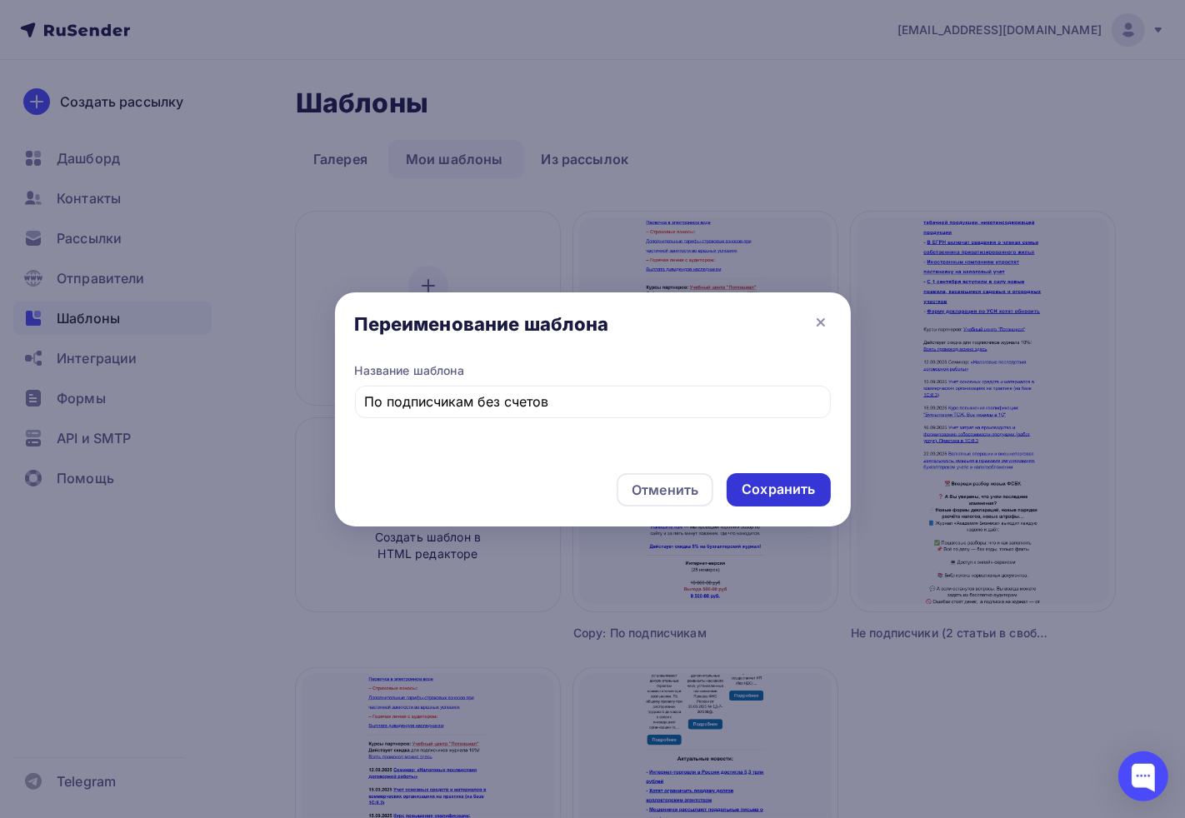
click at [770, 497] on div "Сохранить" at bounding box center [778, 489] width 73 height 19
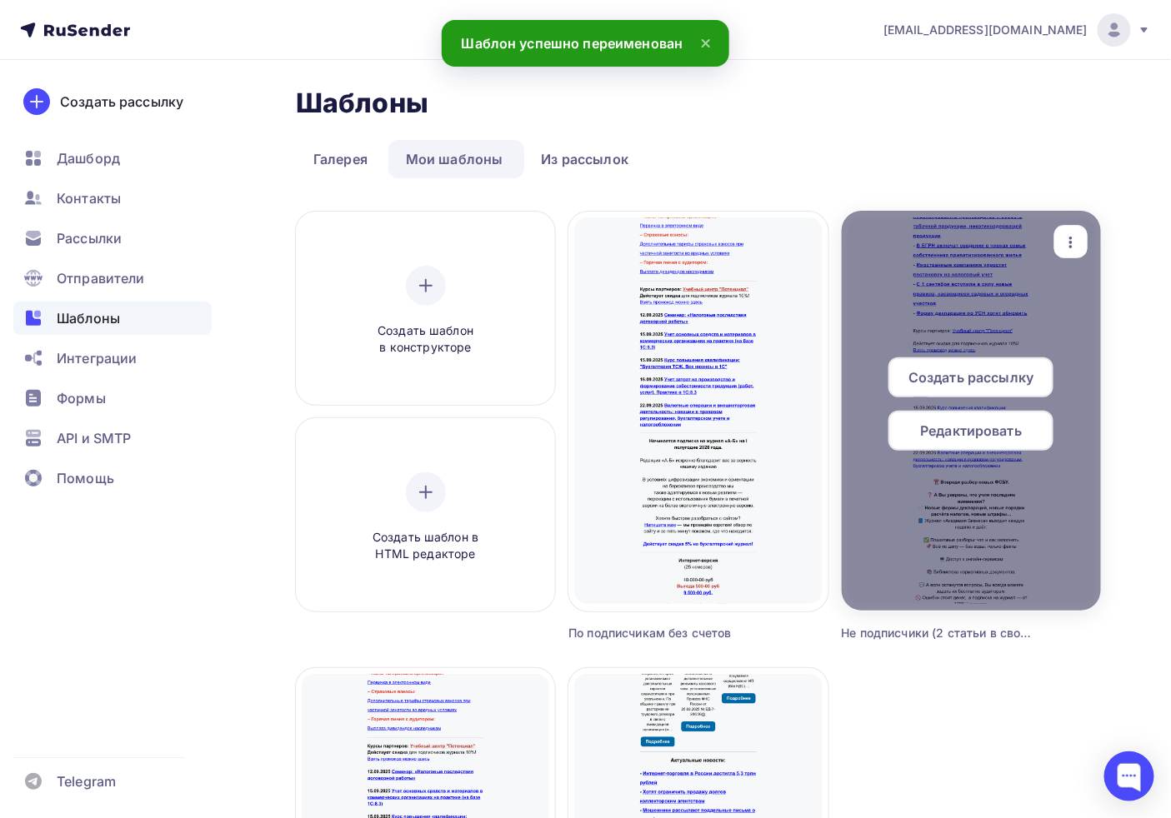
click at [1077, 227] on div "button" at bounding box center [1070, 242] width 33 height 32
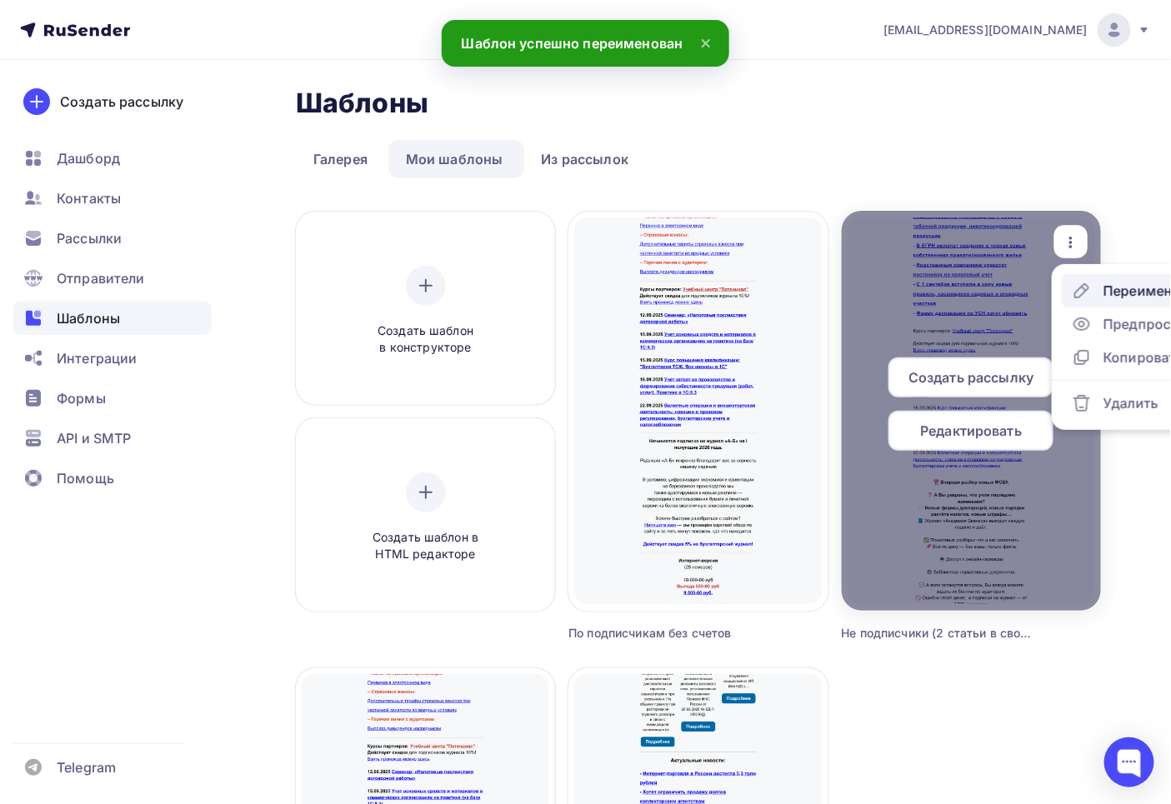
click at [1126, 290] on div "Переименовать" at bounding box center [1156, 291] width 107 height 20
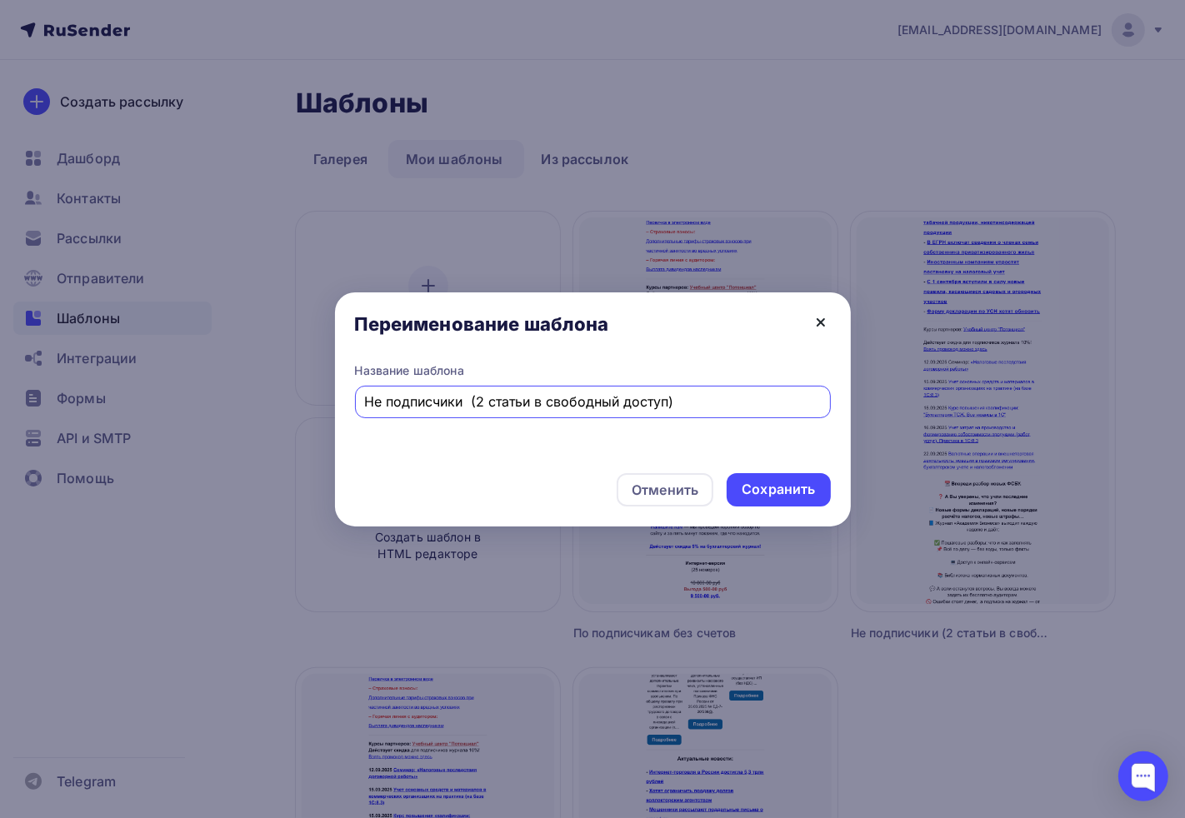
drag, startPoint x: 829, startPoint y: 315, endPoint x: 815, endPoint y: 320, distance: 15.0
click at [827, 315] on icon at bounding box center [821, 322] width 20 height 20
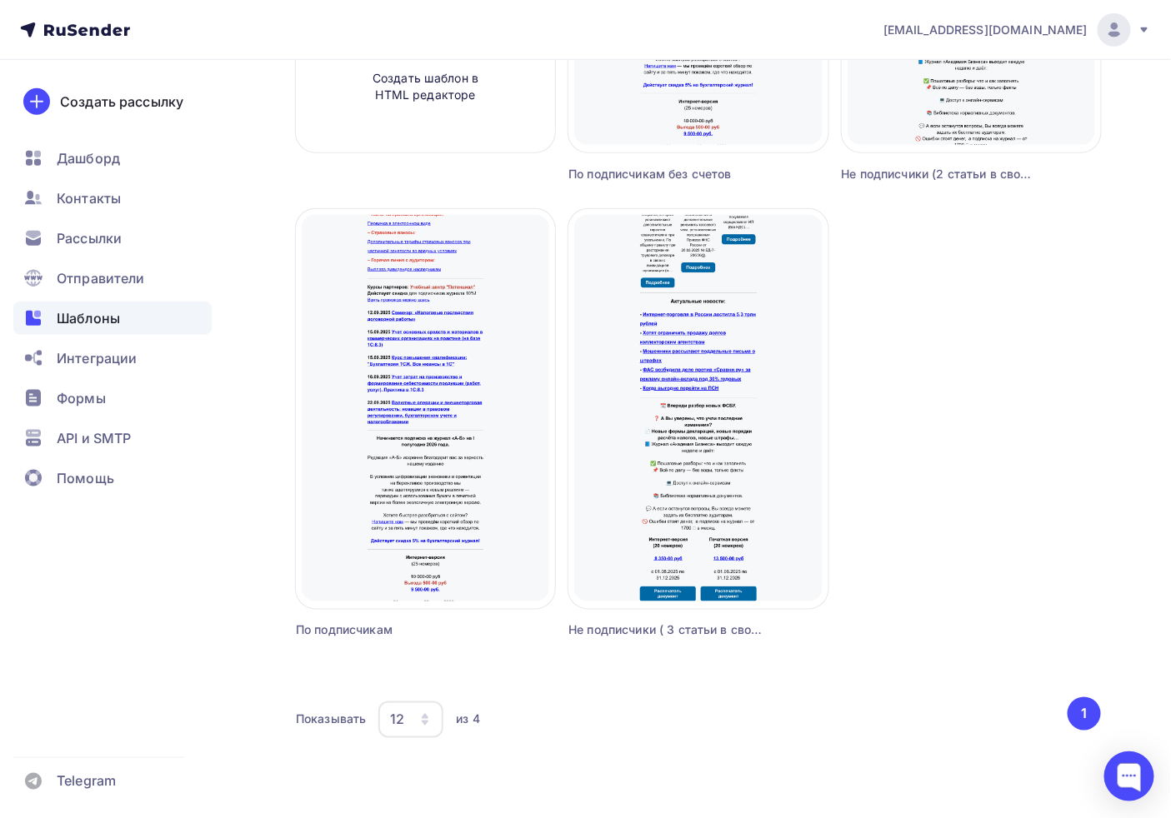
scroll to position [462, 0]
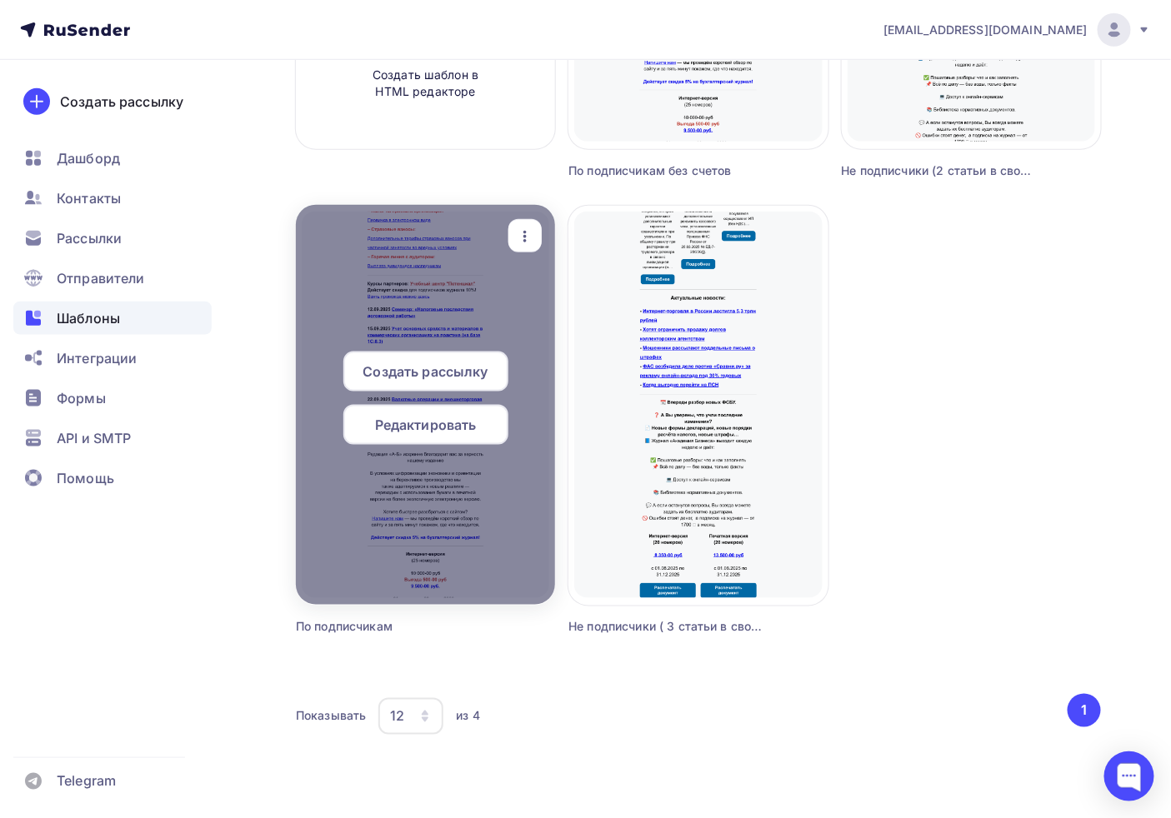
click at [526, 233] on icon "button" at bounding box center [525, 237] width 20 height 20
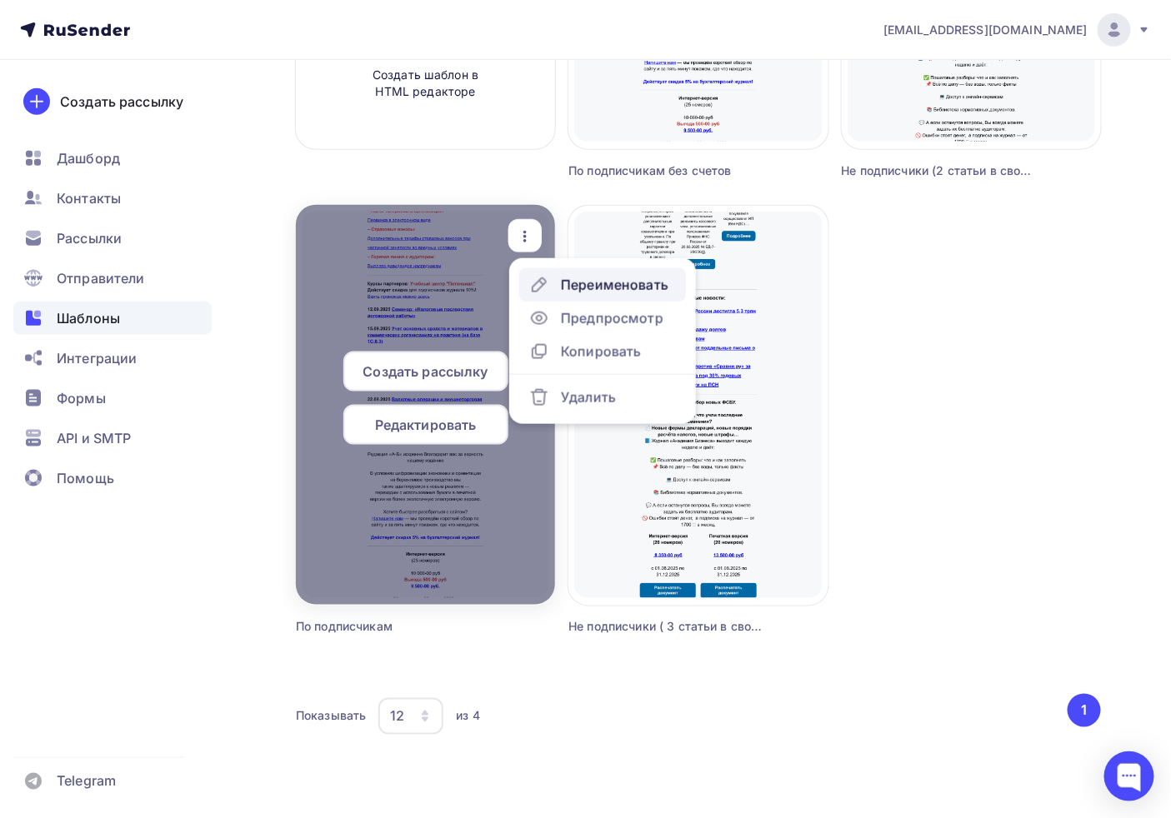
click at [570, 277] on div "Переименовать" at bounding box center [614, 285] width 107 height 20
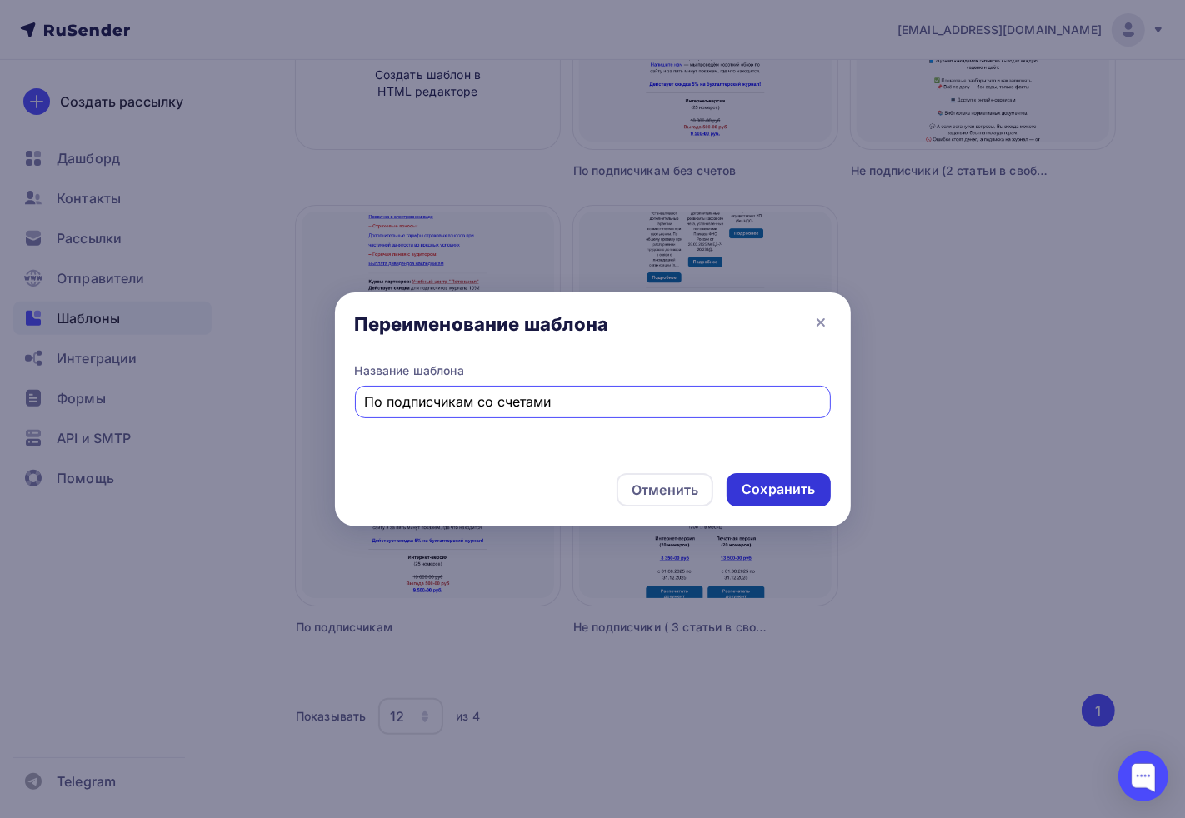
type input "По подписчикам со счетами"
click at [758, 479] on div "Сохранить" at bounding box center [778, 489] width 103 height 33
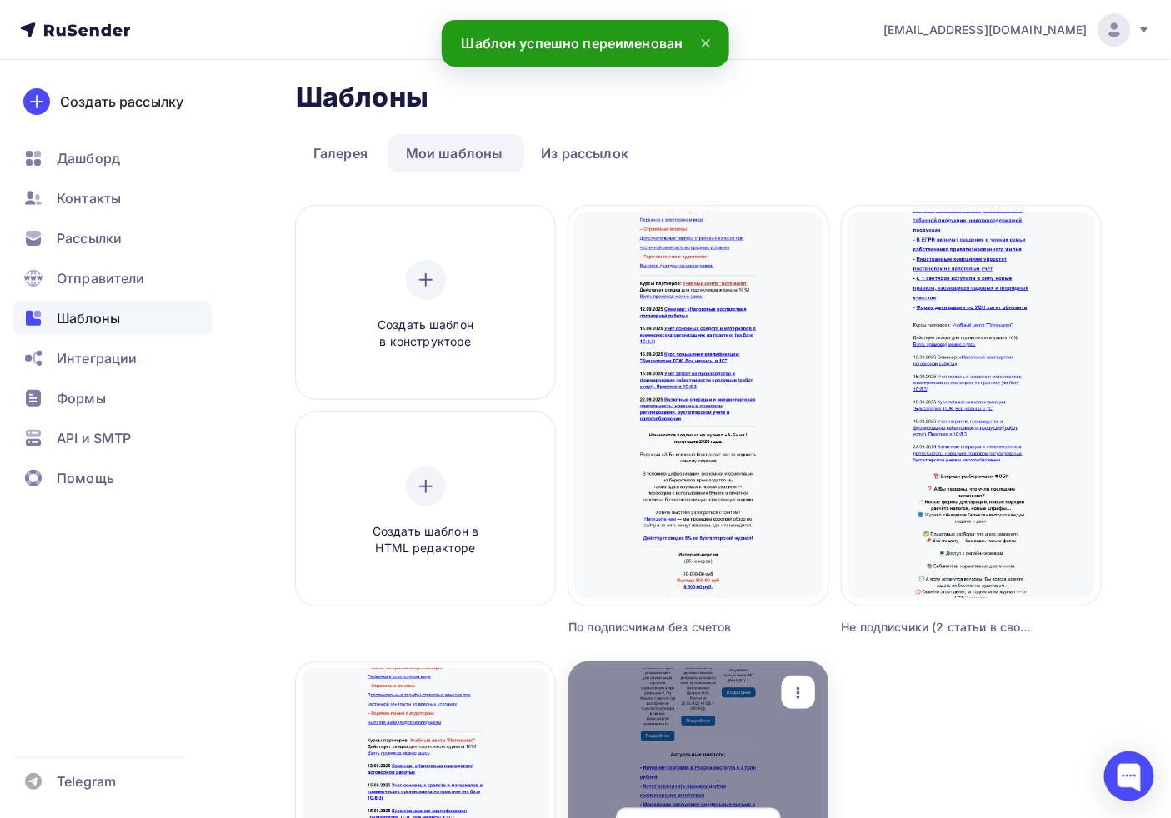
scroll to position [0, 0]
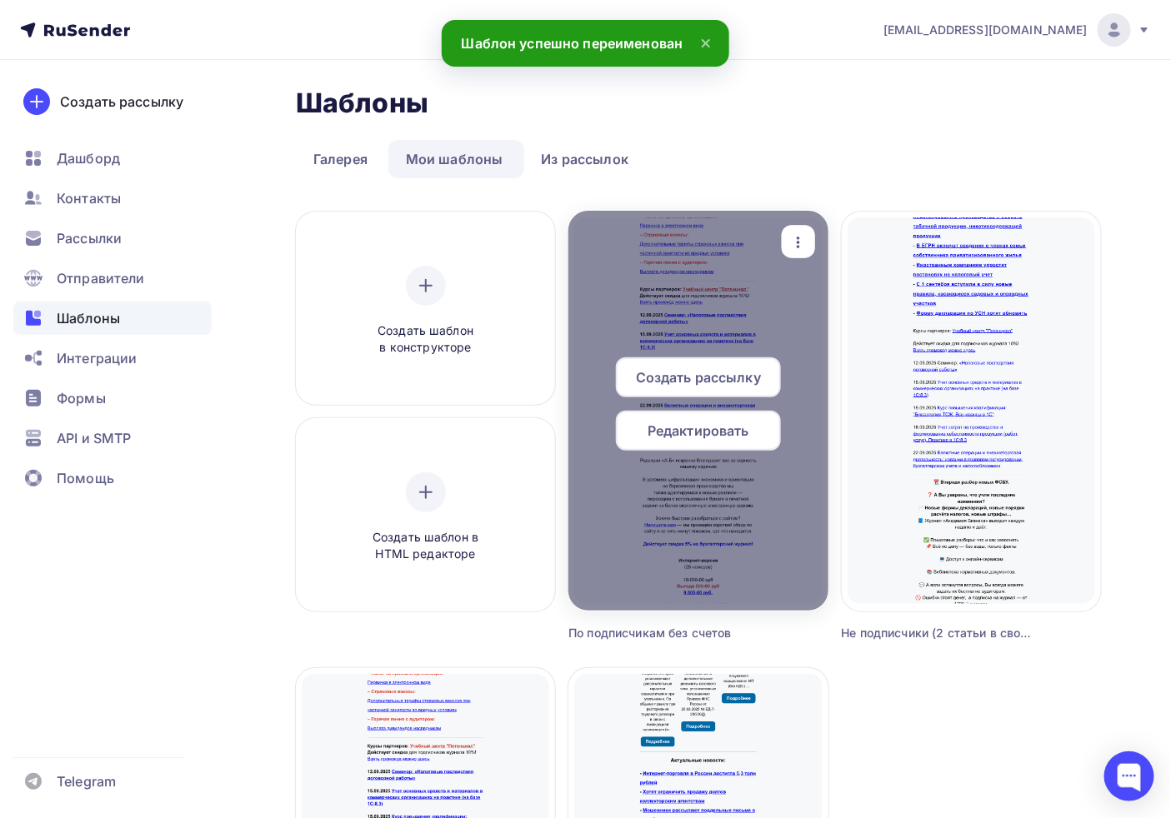
click at [667, 434] on span "Редактировать" at bounding box center [698, 431] width 102 height 20
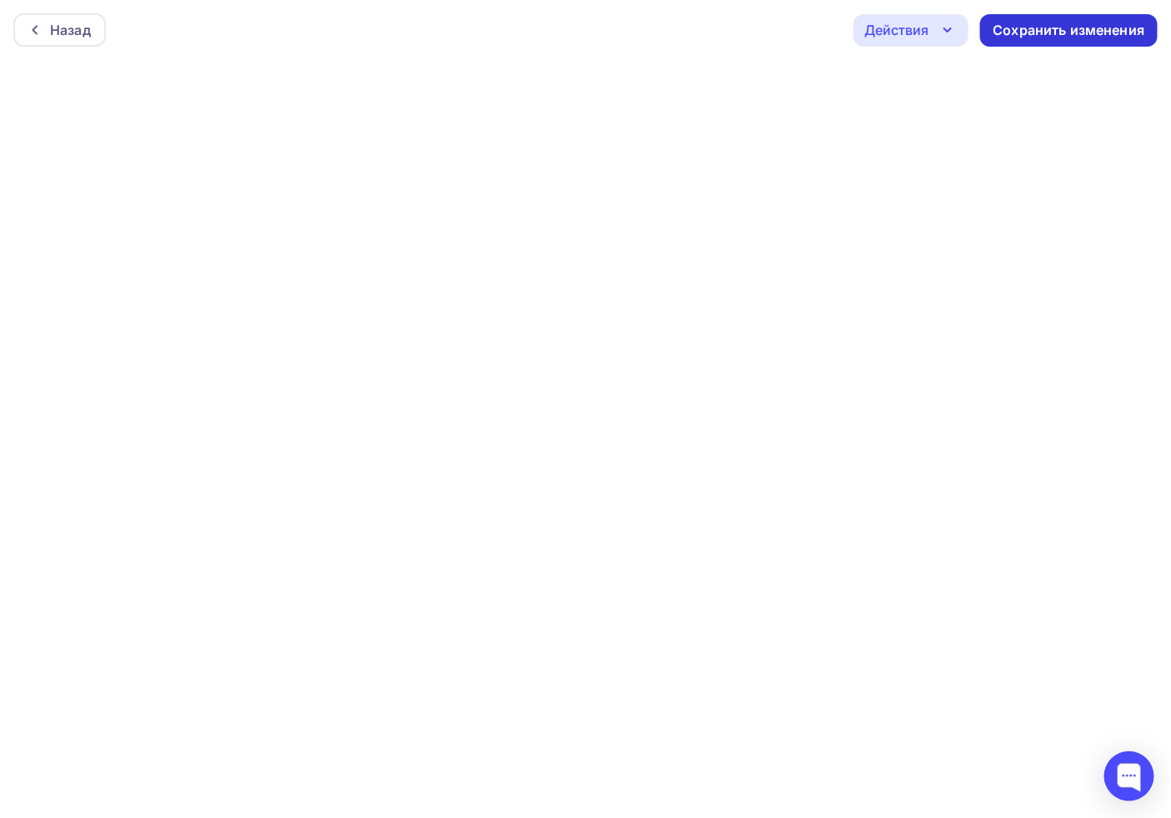
click at [1029, 39] on div "Сохранить изменения" at bounding box center [1068, 30] width 177 height 32
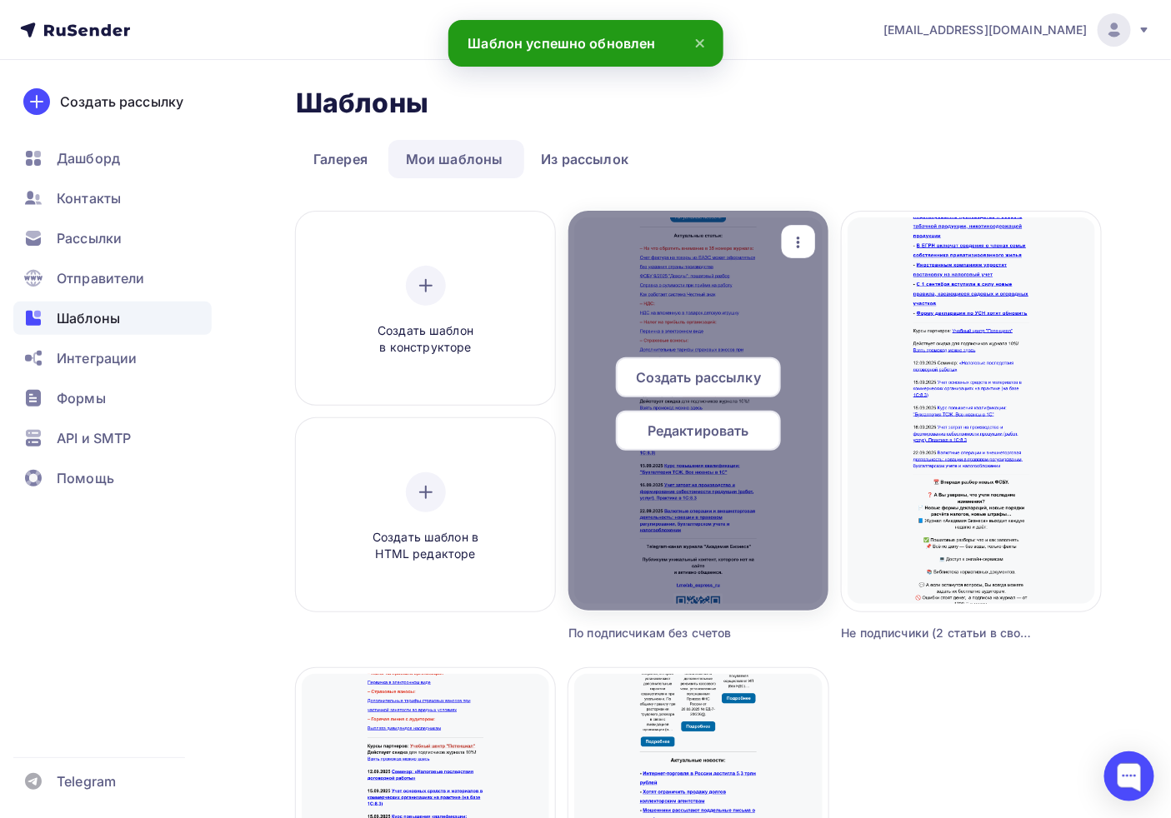
click at [720, 377] on span "Создать рассылку" at bounding box center [698, 377] width 125 height 20
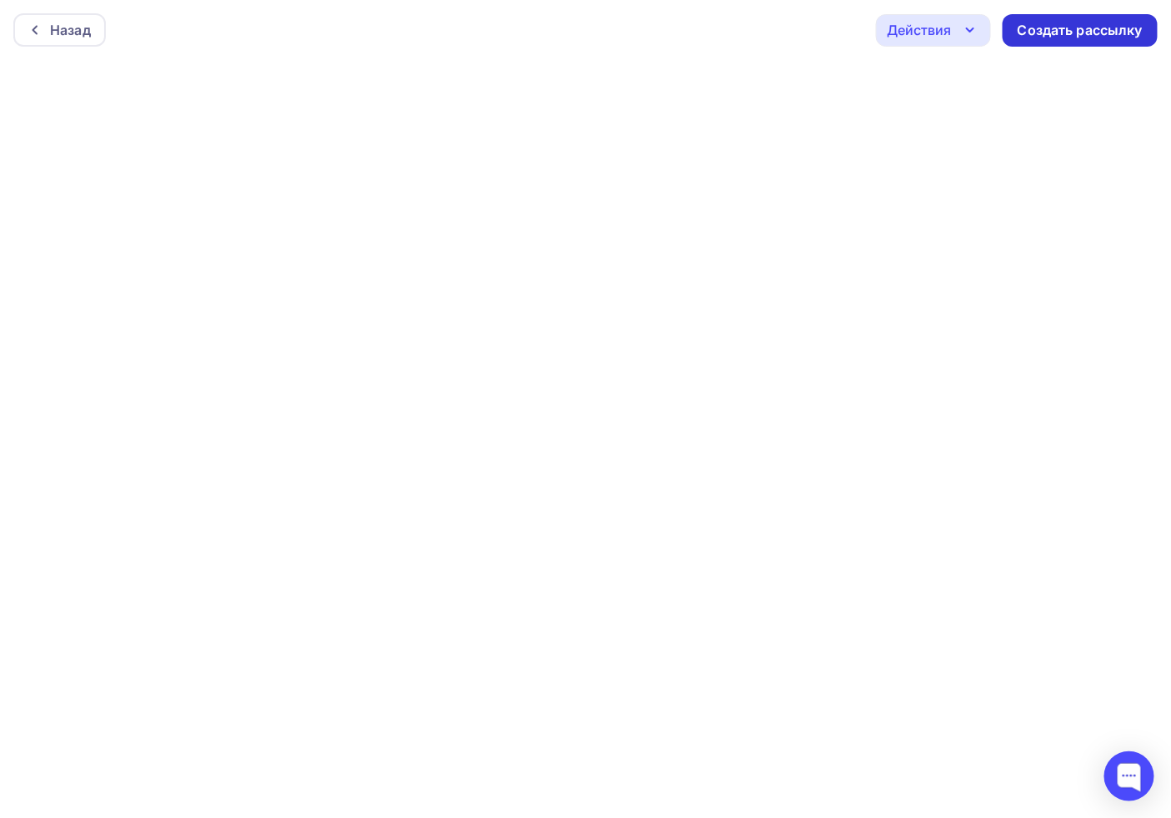
click at [1083, 29] on div "Создать рассылку" at bounding box center [1079, 30] width 125 height 19
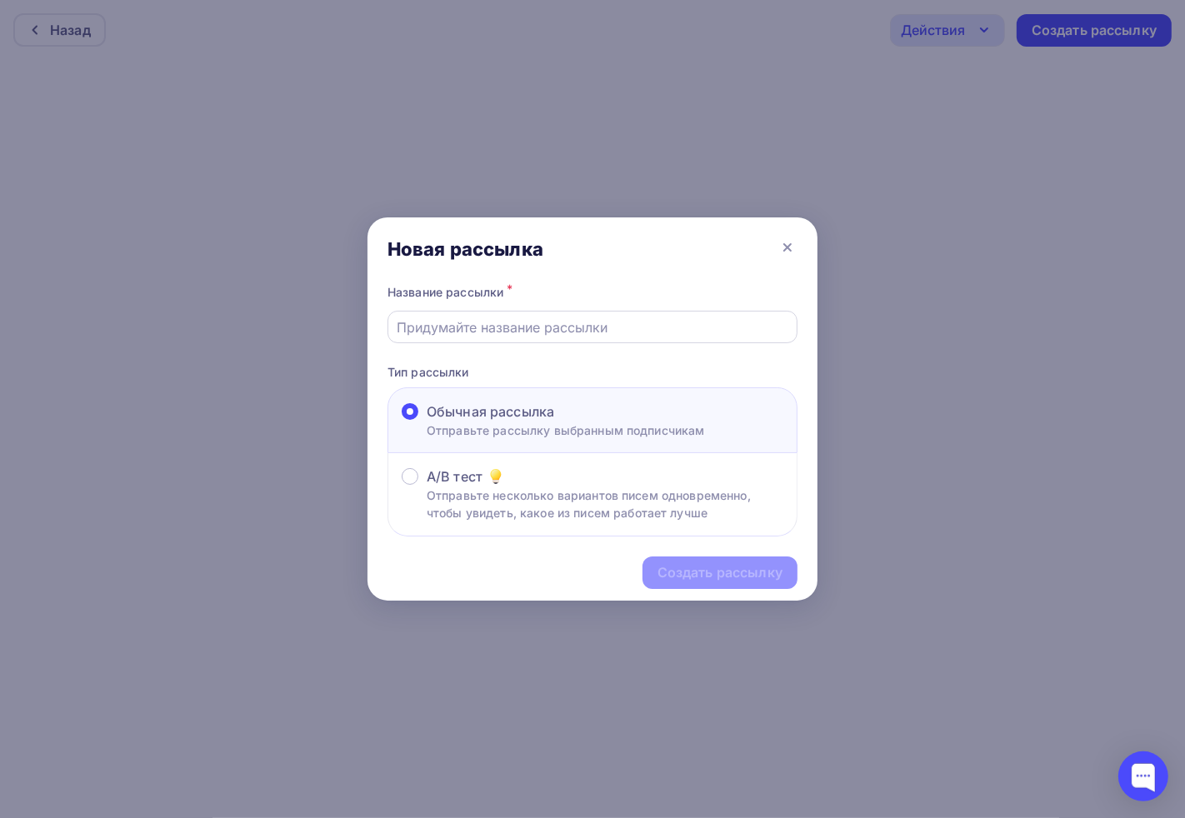
click at [472, 340] on div at bounding box center [592, 327] width 410 height 32
click at [472, 332] on input "text" at bounding box center [592, 327] width 391 height 20
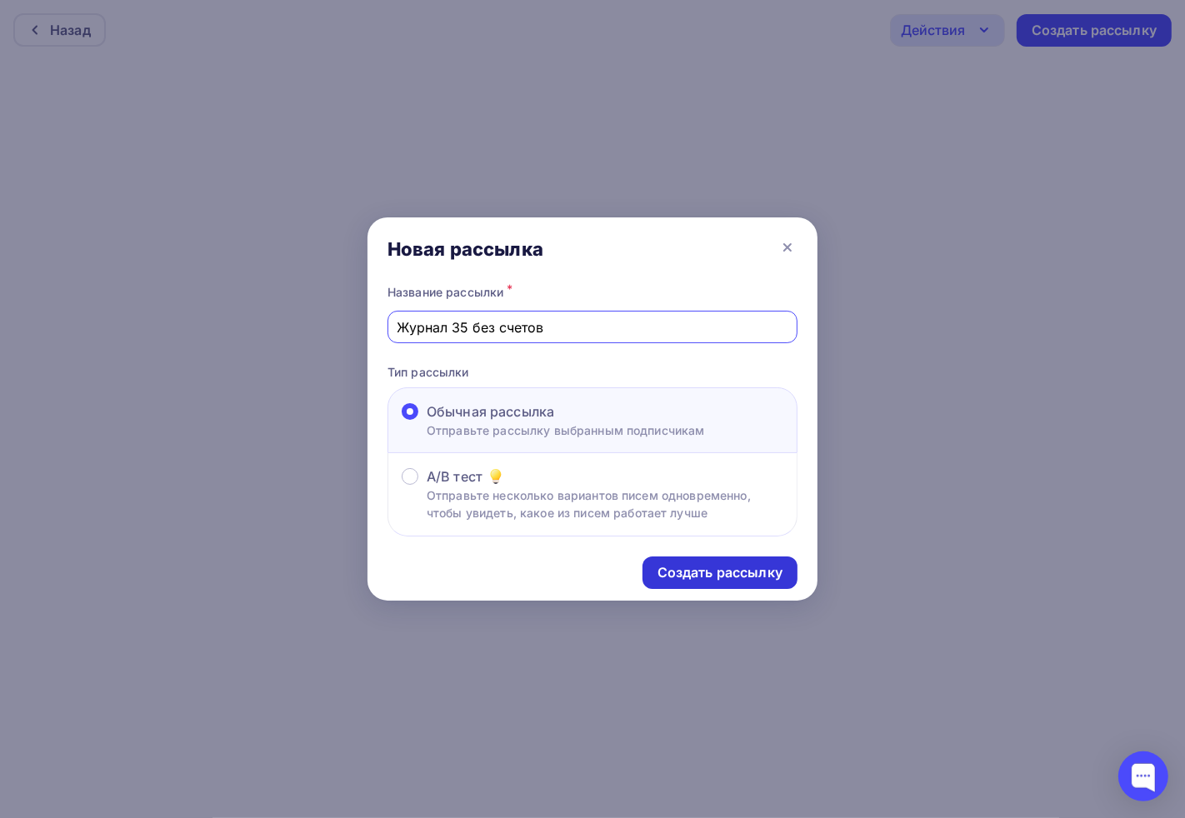
type input "Журнал 35 без счетов"
click at [693, 572] on div "Создать рассылку" at bounding box center [719, 572] width 125 height 19
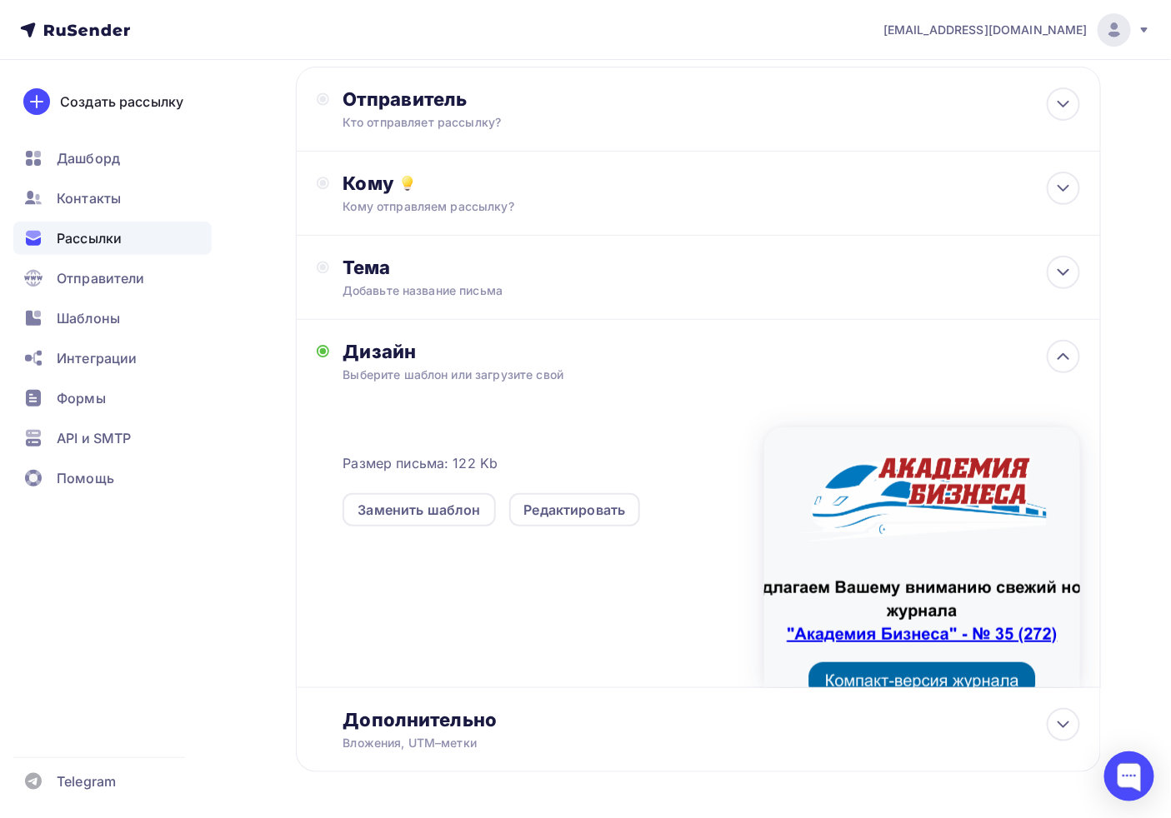
scroll to position [147, 0]
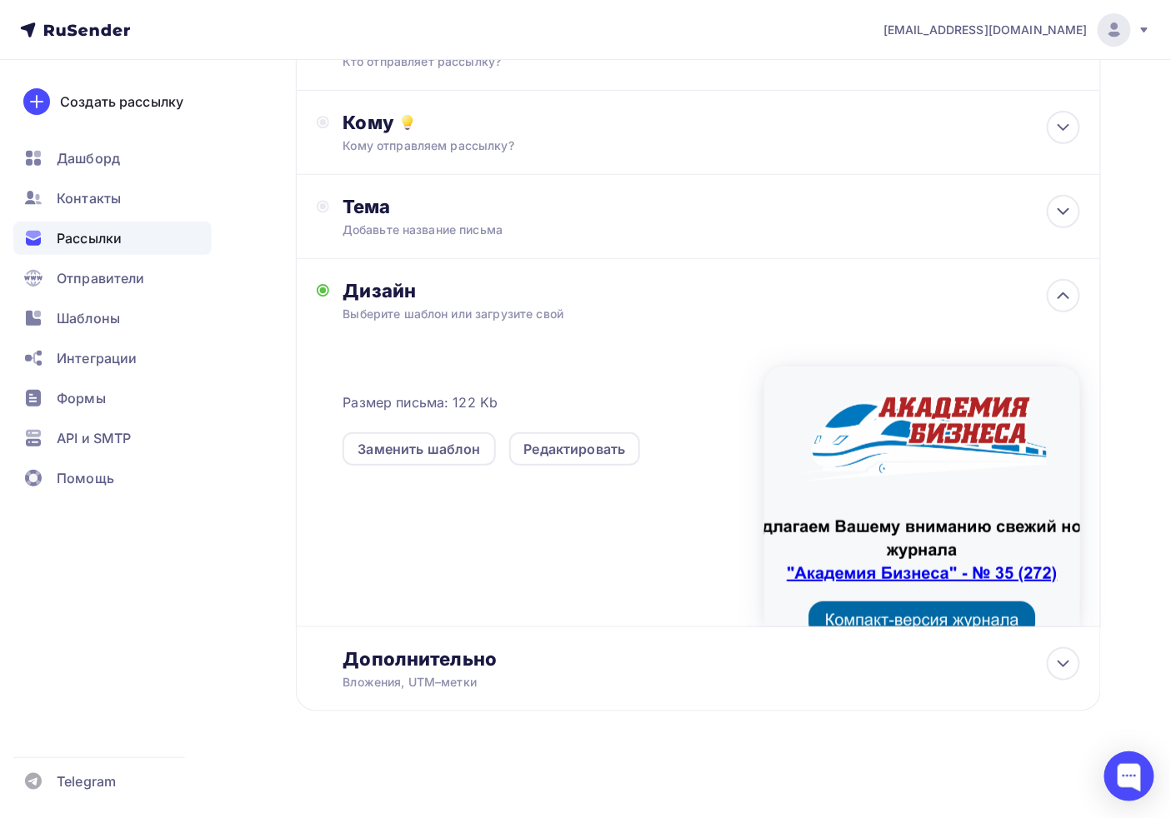
drag, startPoint x: 443, startPoint y: 595, endPoint x: 459, endPoint y: 561, distance: 37.7
click at [428, 568] on div "Размер письма: 122 Kb Заменить шаблон Редактировать" at bounding box center [710, 487] width 737 height 277
click at [421, 662] on div "Дополнительно" at bounding box center [710, 658] width 737 height 23
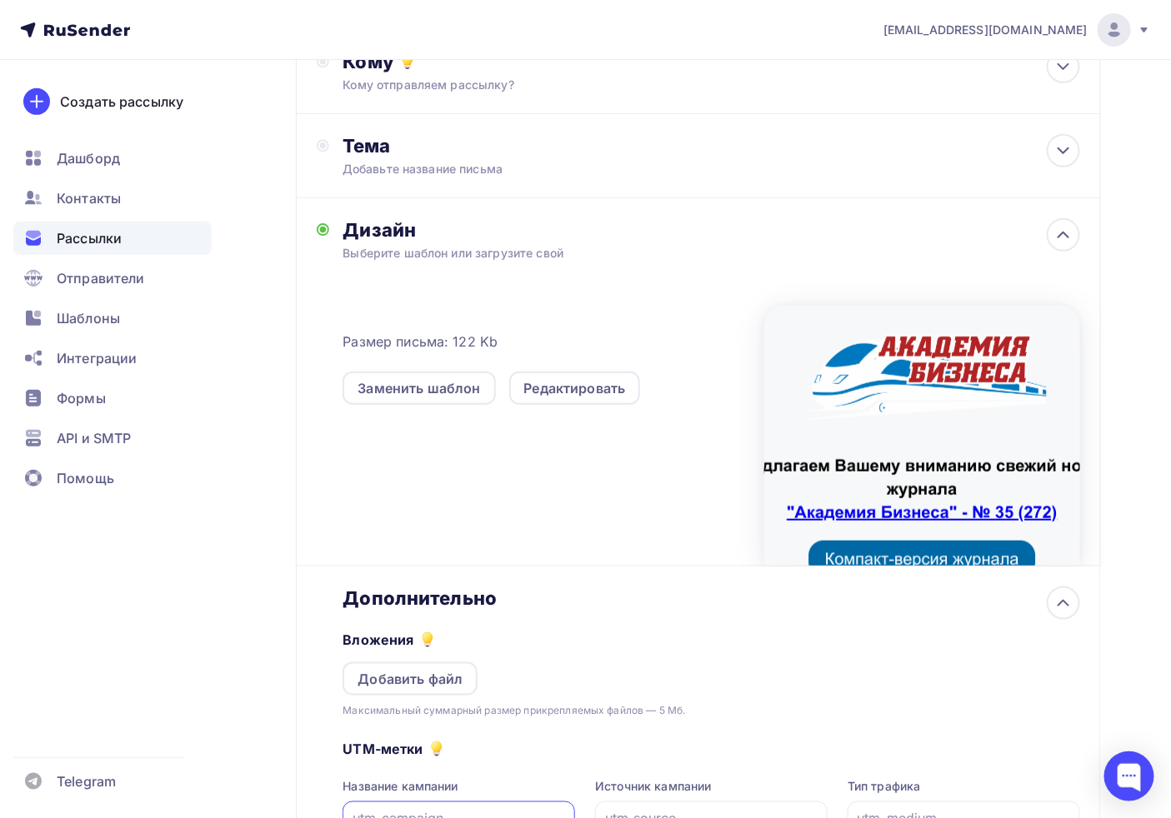
scroll to position [409, 0]
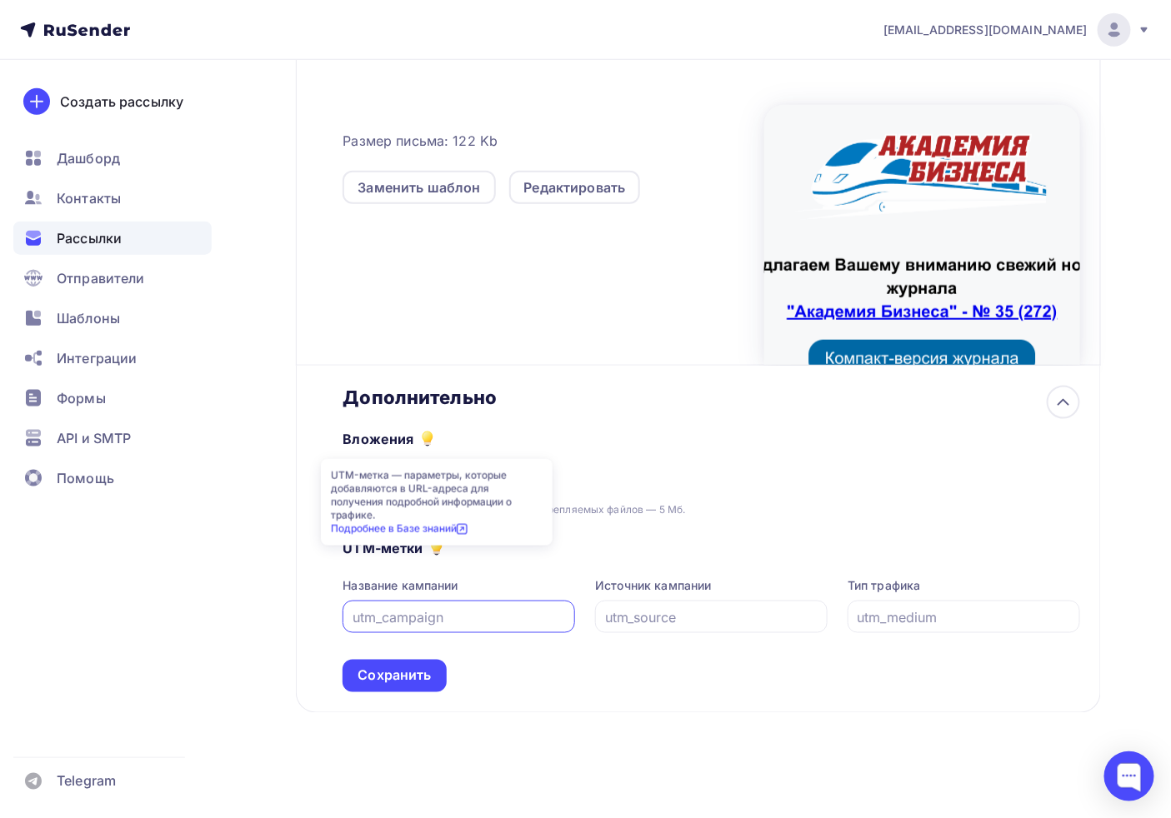
click at [427, 467] on div "UTM-метка — параметры, которые добавляются в URL-адреса для получения подробной…" at bounding box center [437, 502] width 232 height 87
click at [573, 447] on div "Вложения Добавить файл Максимальный суммарный размер прикрепляемых файлов — 5 М…" at bounding box center [710, 463] width 737 height 109
click at [445, 483] on div "Добавить файл" at bounding box center [409, 478] width 105 height 20
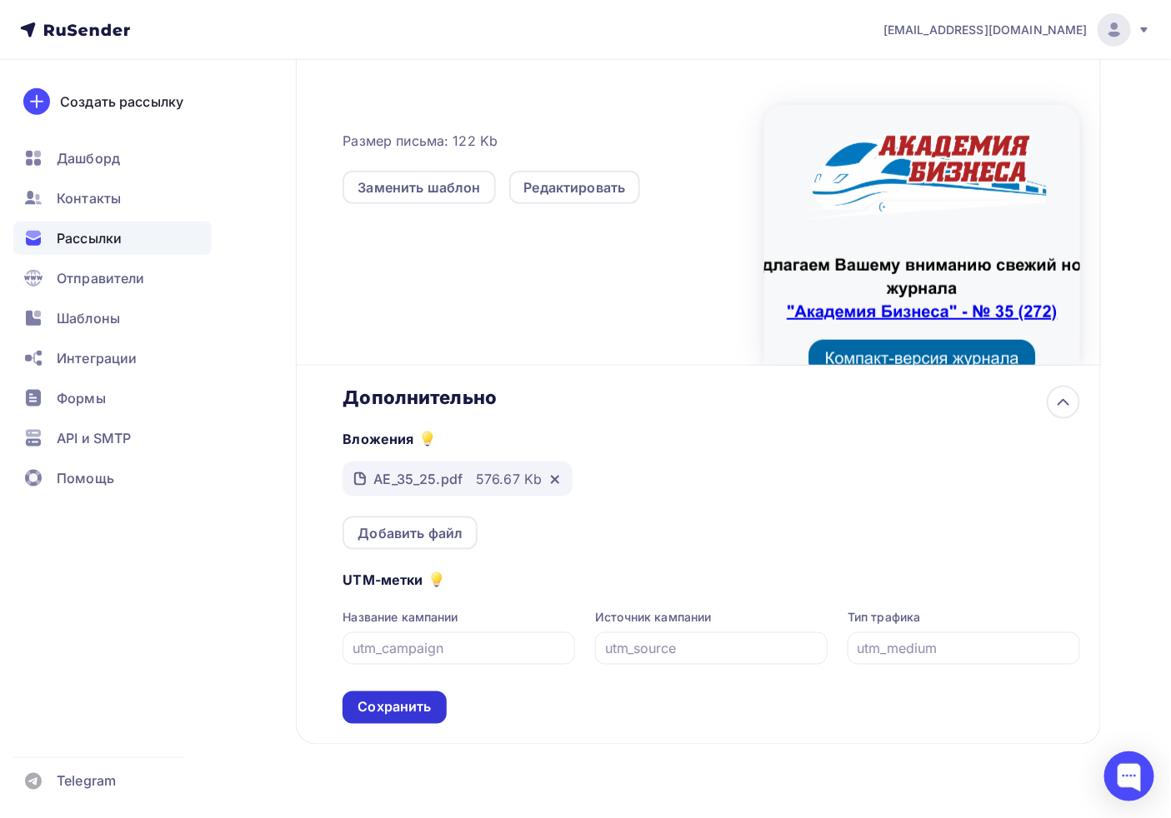
click at [407, 712] on div "Сохранить" at bounding box center [393, 707] width 73 height 19
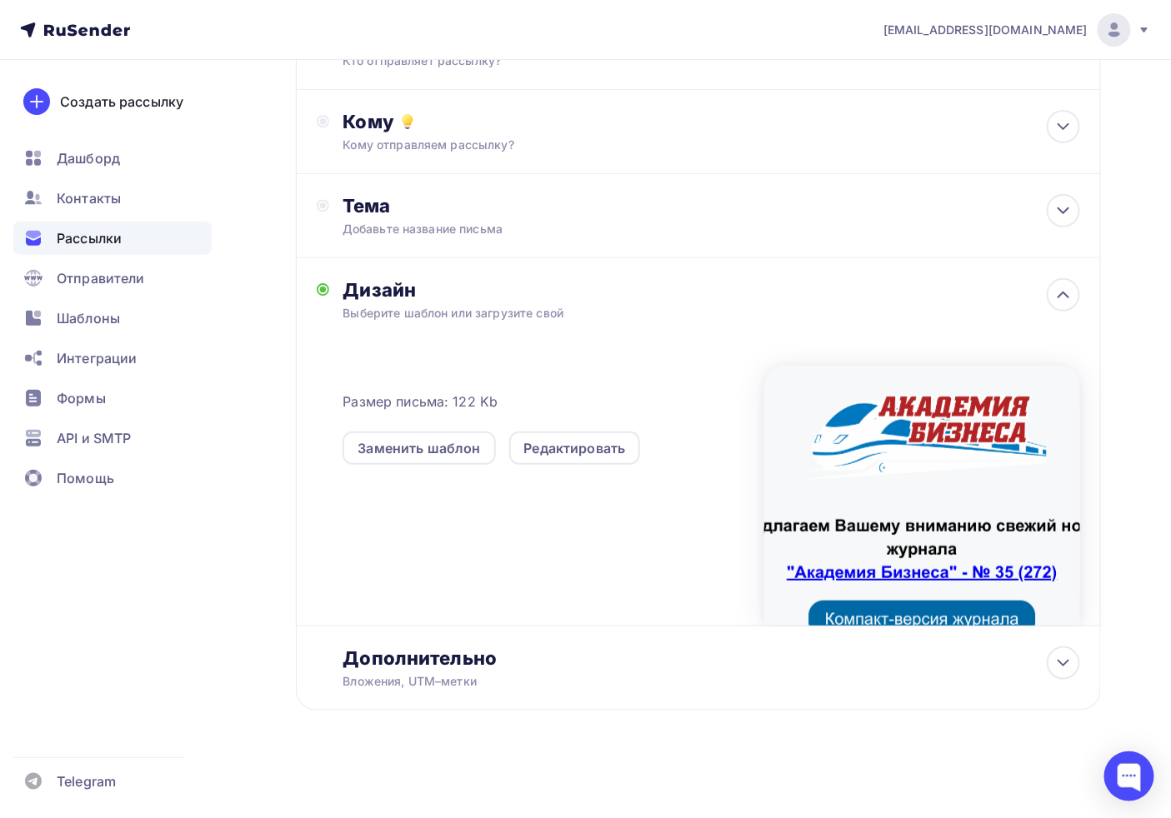
scroll to position [147, 0]
click at [387, 214] on div "Тема" at bounding box center [506, 206] width 329 height 23
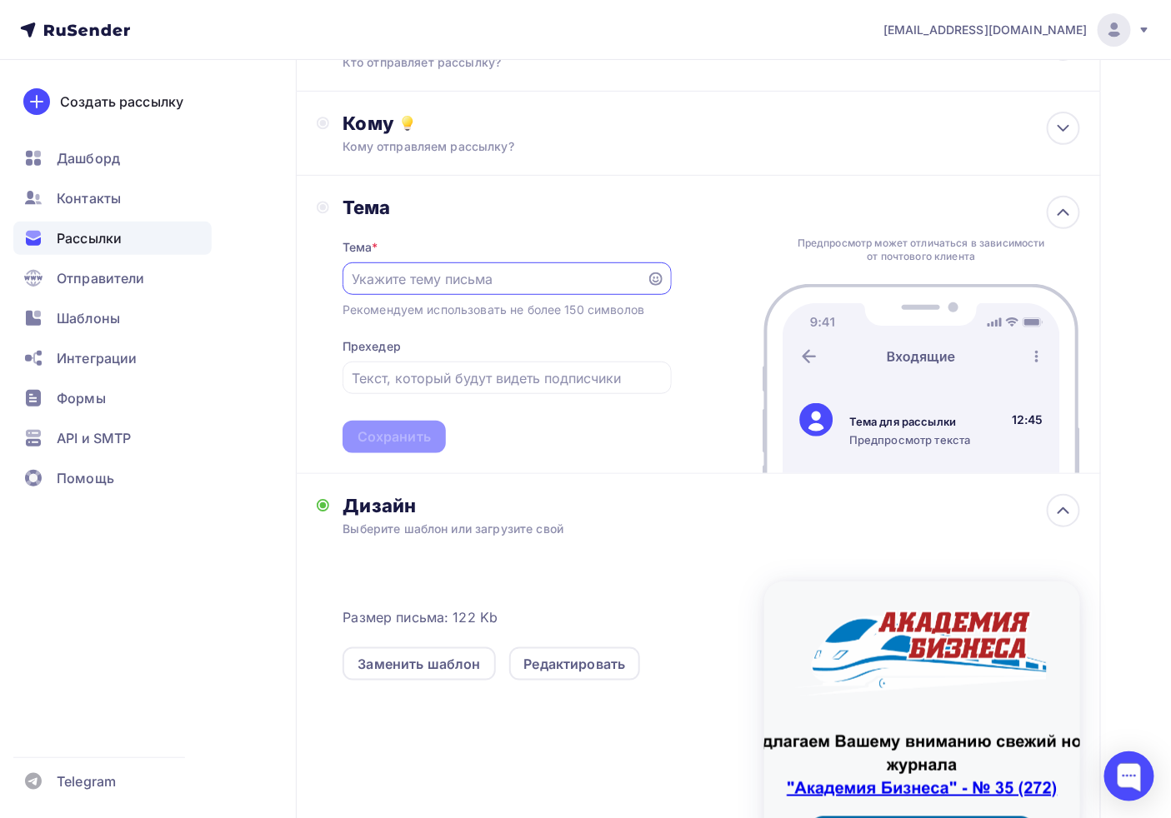
scroll to position [0, 0]
click at [398, 275] on input "text" at bounding box center [494, 279] width 285 height 20
paste input "Свежий журнал № 34 "Расчет рекламного сбора""
click at [448, 281] on input "Свежий журнал № 34 "Расчет рекламного сбора"" at bounding box center [494, 279] width 285 height 20
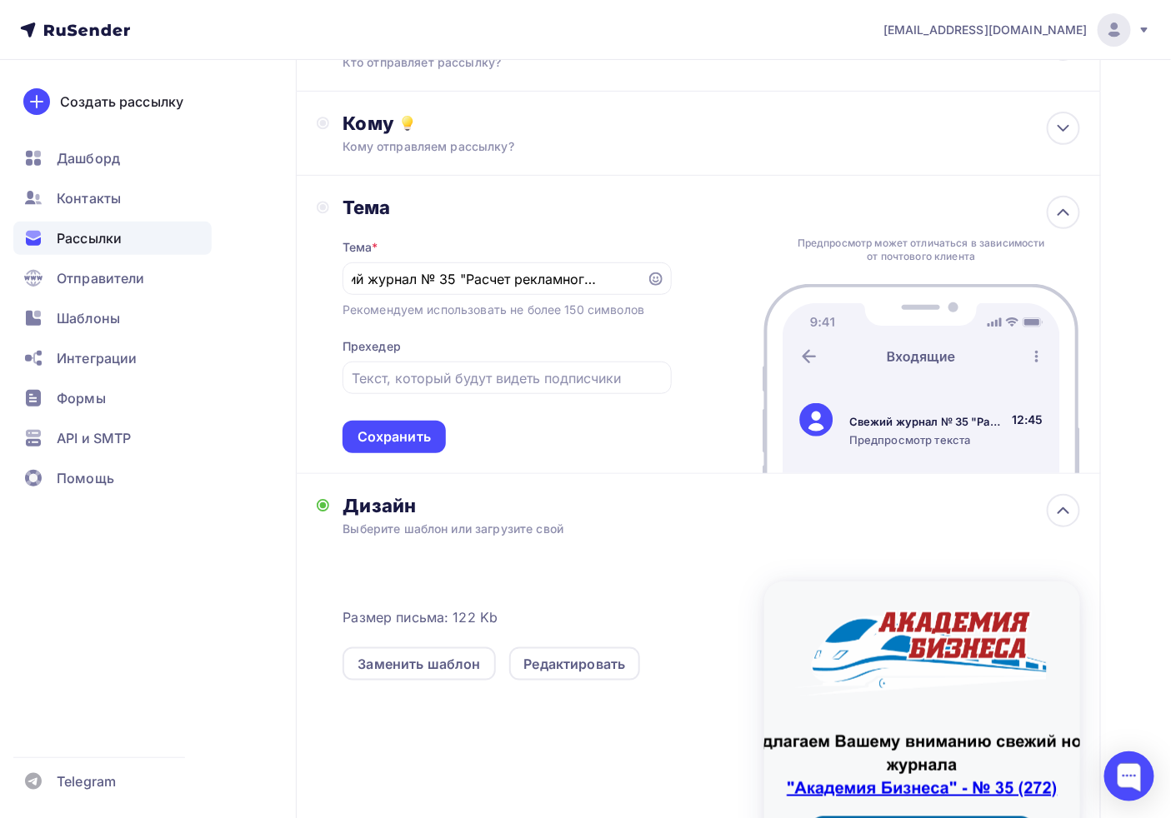
scroll to position [0, 0]
drag, startPoint x: 502, startPoint y: 275, endPoint x: 698, endPoint y: 281, distance: 196.7
click at [701, 281] on div "Тема Тема * Свежий журнал № 35 "Расчет рекламного сбора" Рекомендуем использова…" at bounding box center [698, 325] width 805 height 298
paste input "ФСБУ 9/2025 "Доходы": пошаговый разбор"
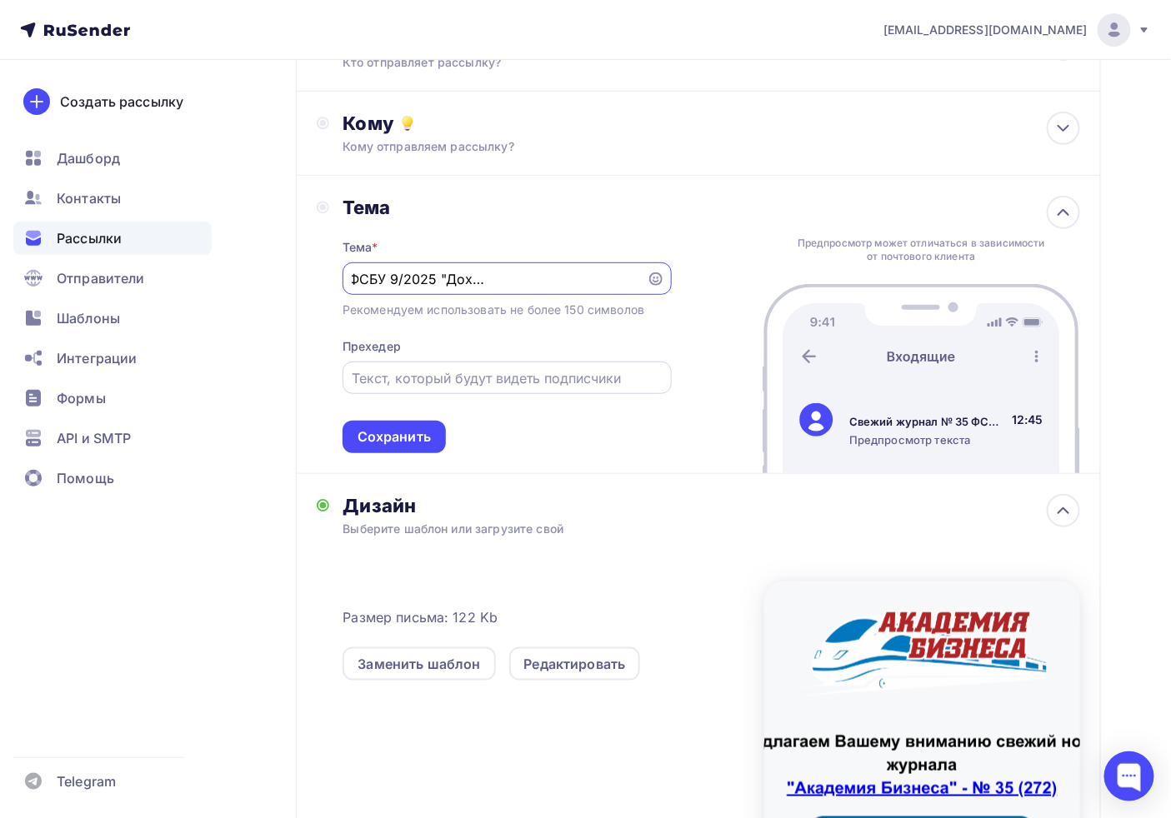
type input "Свежий журнал № 35 ФСБУ 9/2025 "Доходы": пошаговый разбор"
click at [419, 370] on input "text" at bounding box center [507, 378] width 310 height 20
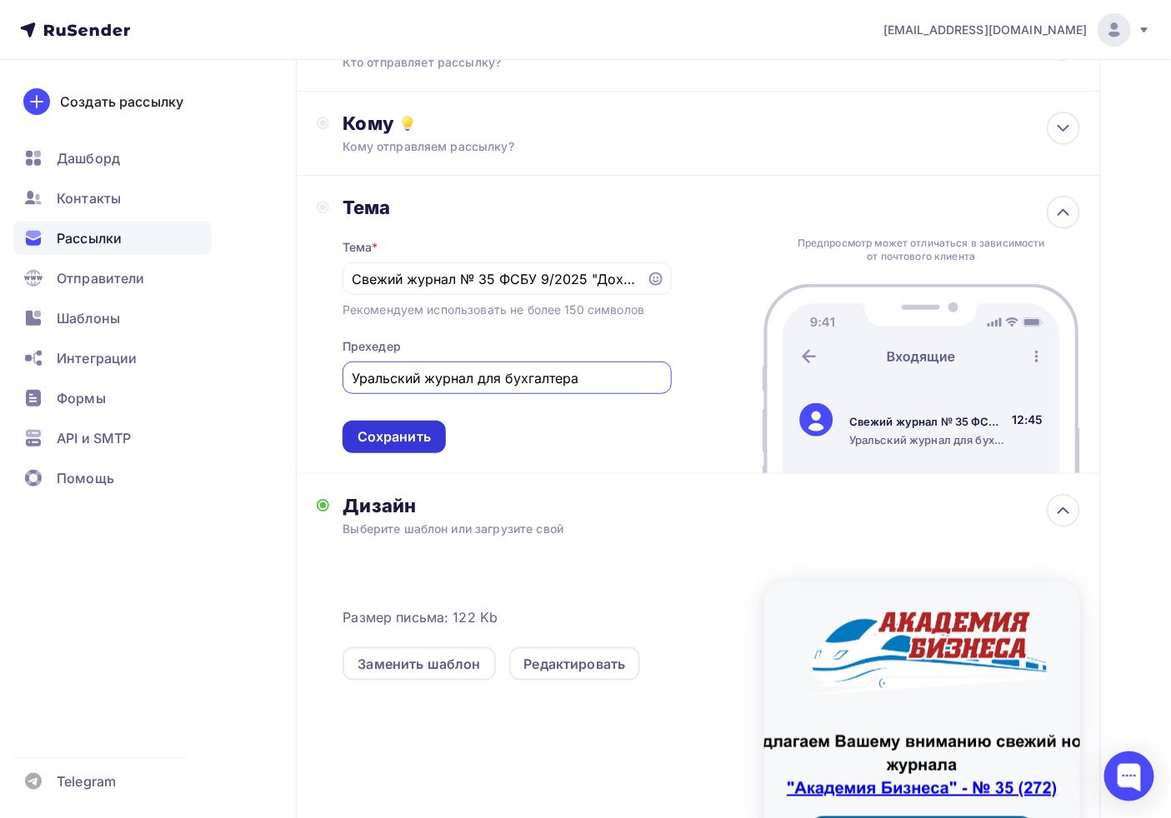
type input "Уральский журнал для бухгалтера"
click at [385, 442] on div "Сохранить" at bounding box center [393, 436] width 73 height 19
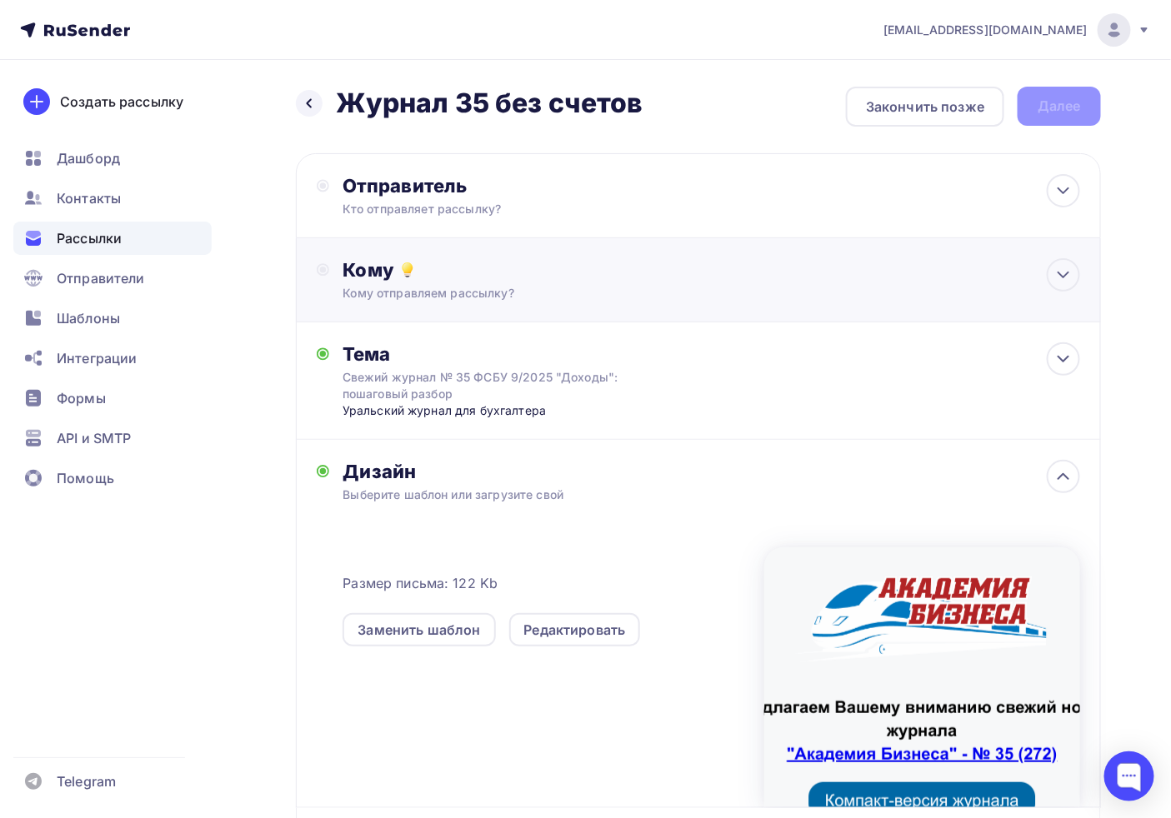
click at [438, 292] on div "Кому отправляем рассылку?" at bounding box center [673, 293] width 663 height 17
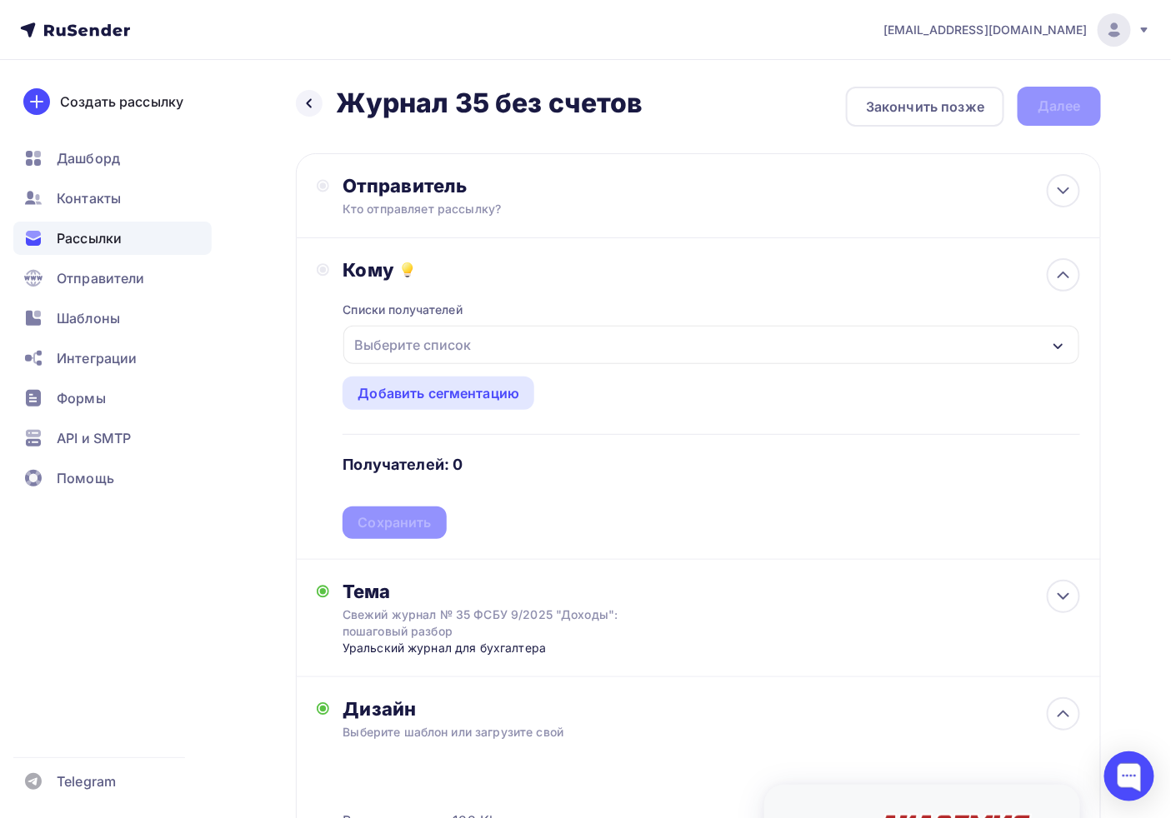
click at [463, 347] on div "Выберите список" at bounding box center [412, 345] width 130 height 30
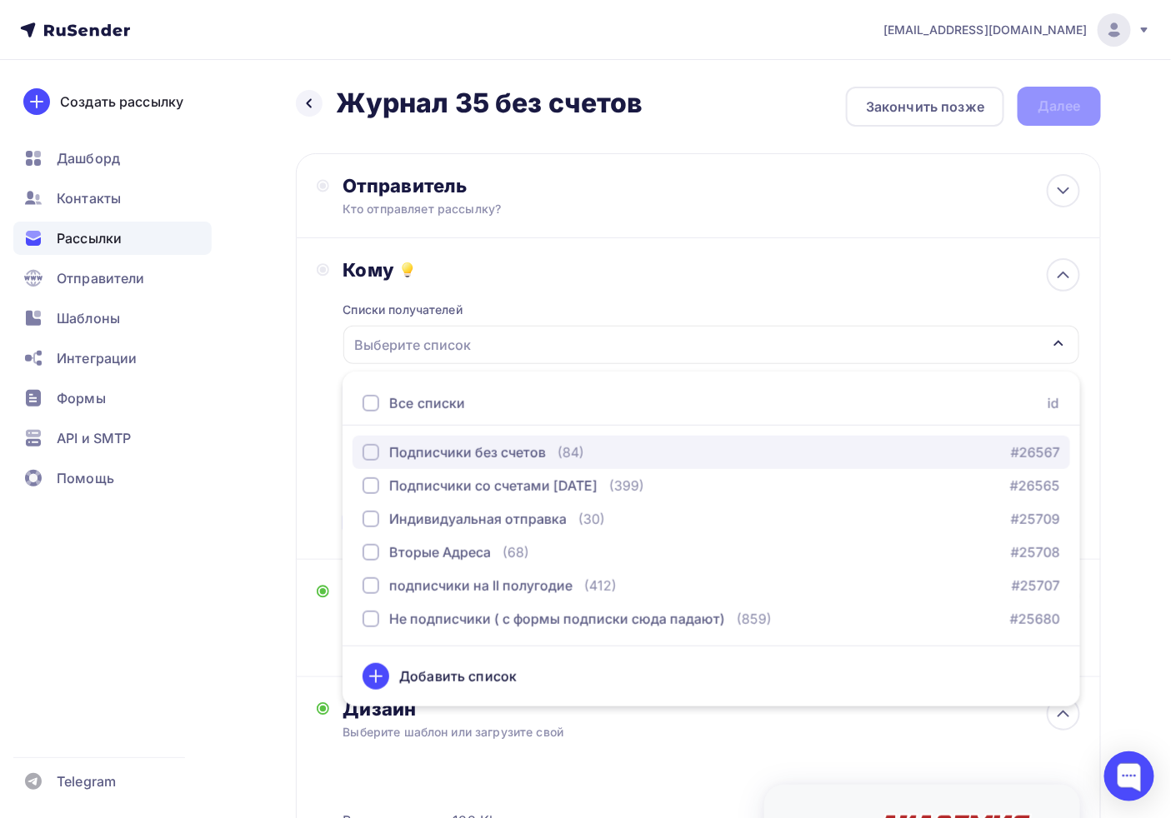
click at [450, 458] on div "Подписчики без счетов" at bounding box center [467, 452] width 157 height 20
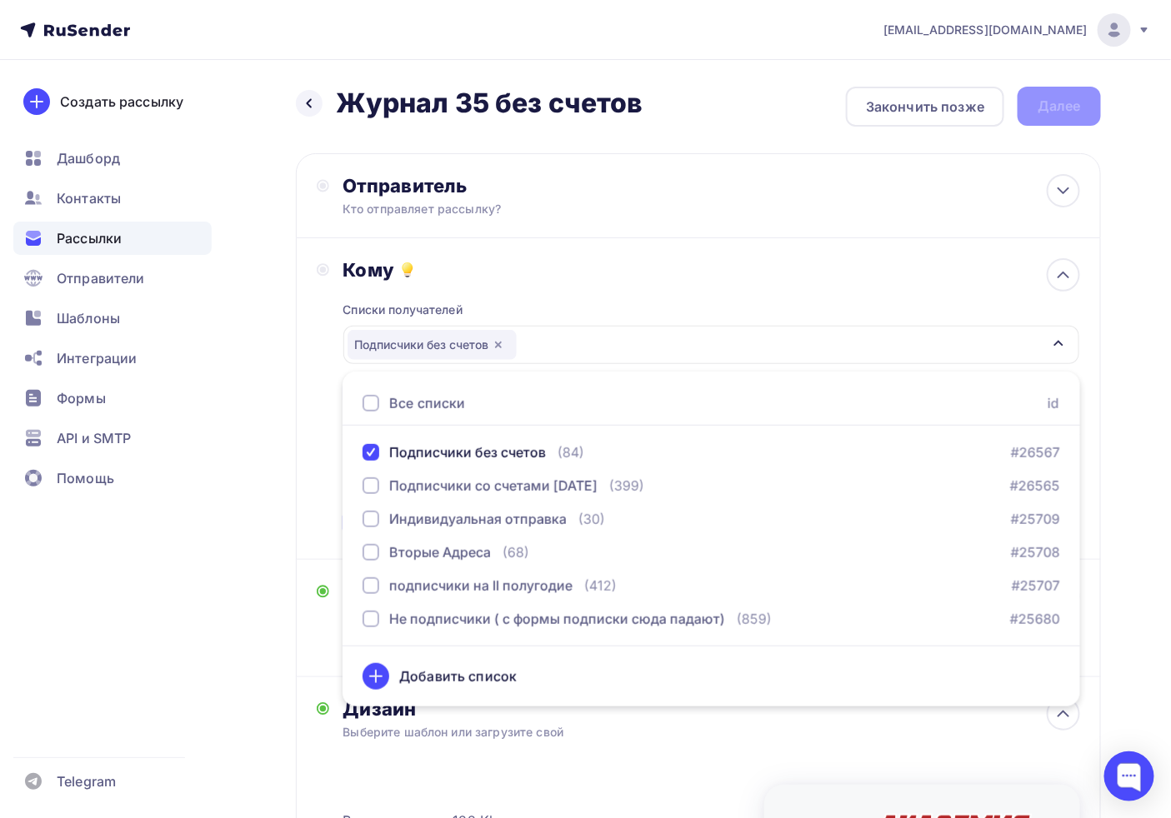
click at [628, 286] on div "Списки получателей Подписчики без счетов Все списки id Подписчики без счетов (8…" at bounding box center [710, 410] width 737 height 257
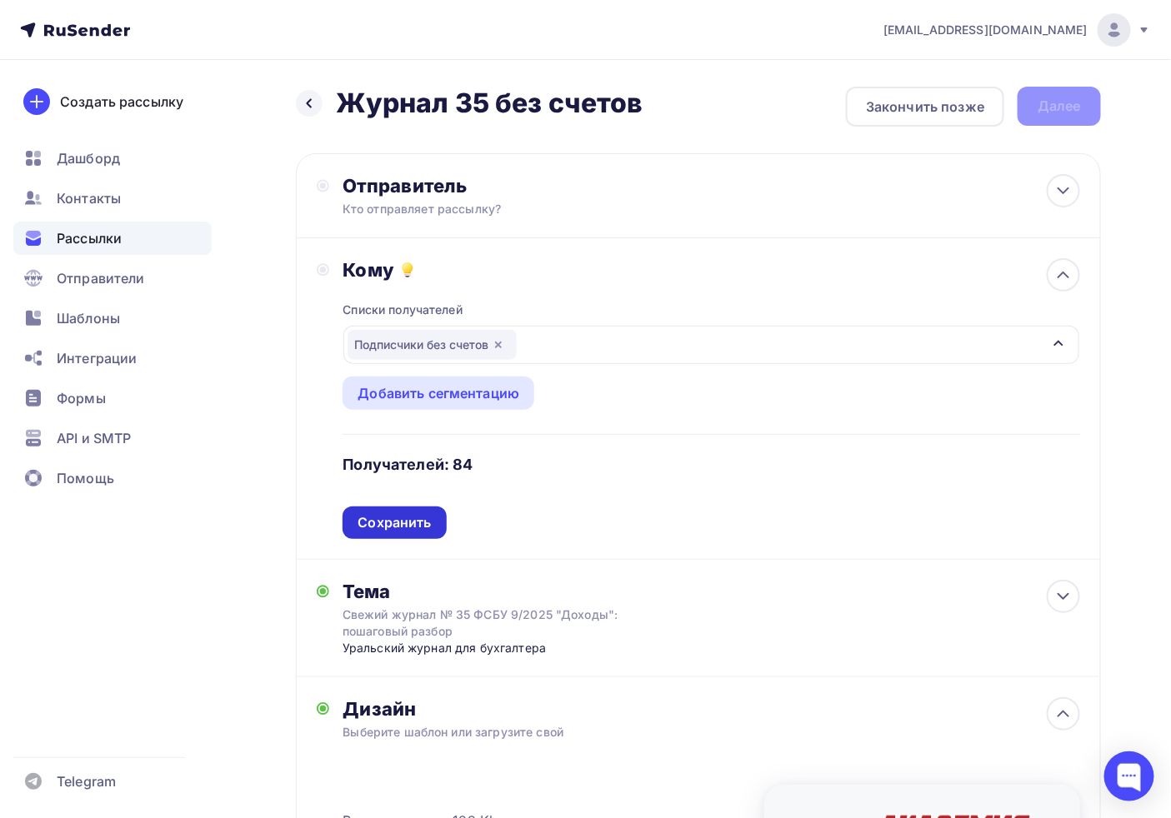
click at [383, 522] on div "Сохранить" at bounding box center [393, 522] width 73 height 19
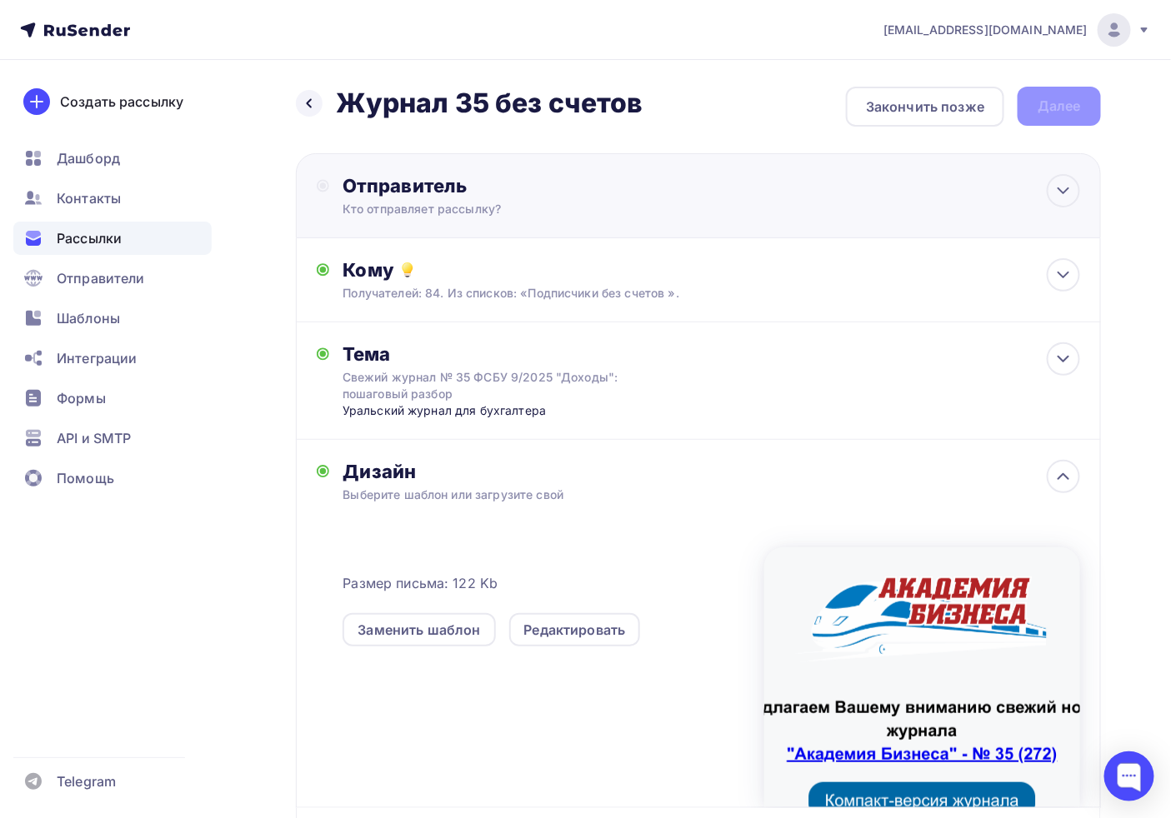
click at [428, 205] on div "Кто отправляет рассылку?" at bounding box center [504, 209] width 325 height 17
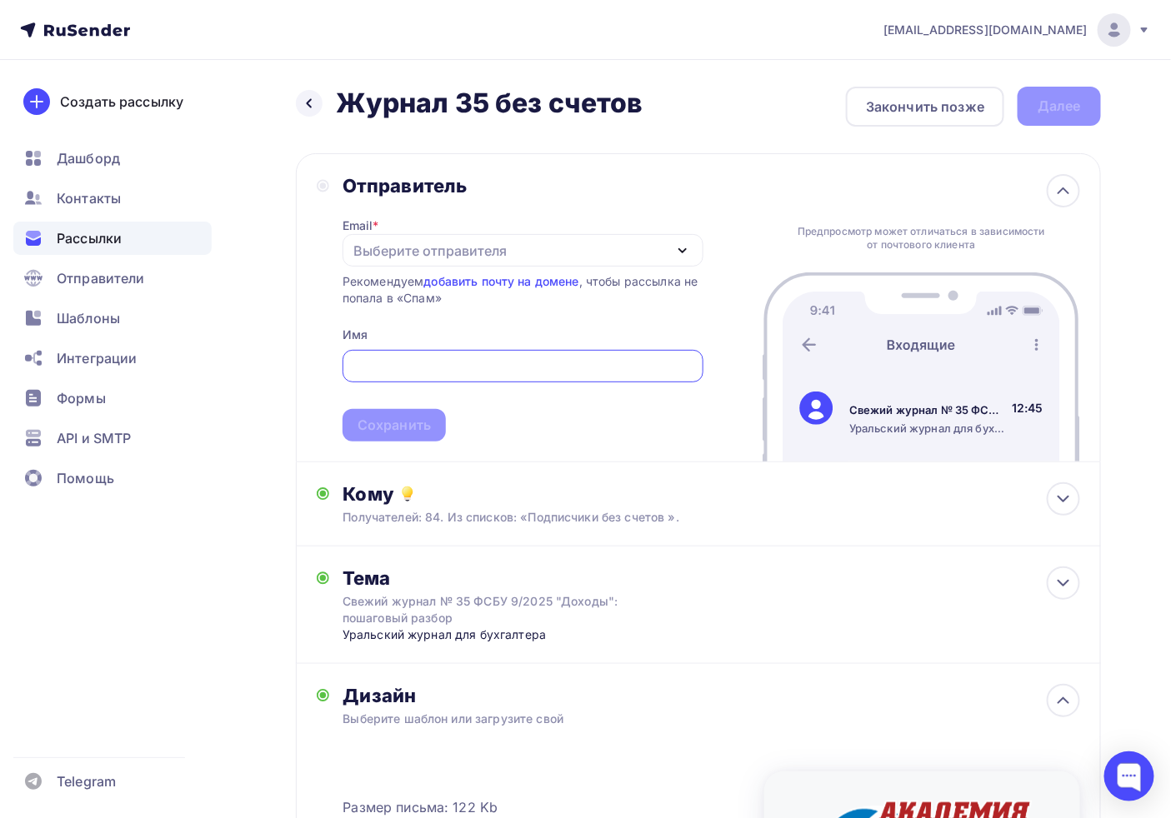
click at [375, 361] on input "text" at bounding box center [523, 367] width 342 height 20
click at [417, 241] on div "Выберите отправителя" at bounding box center [429, 251] width 153 height 20
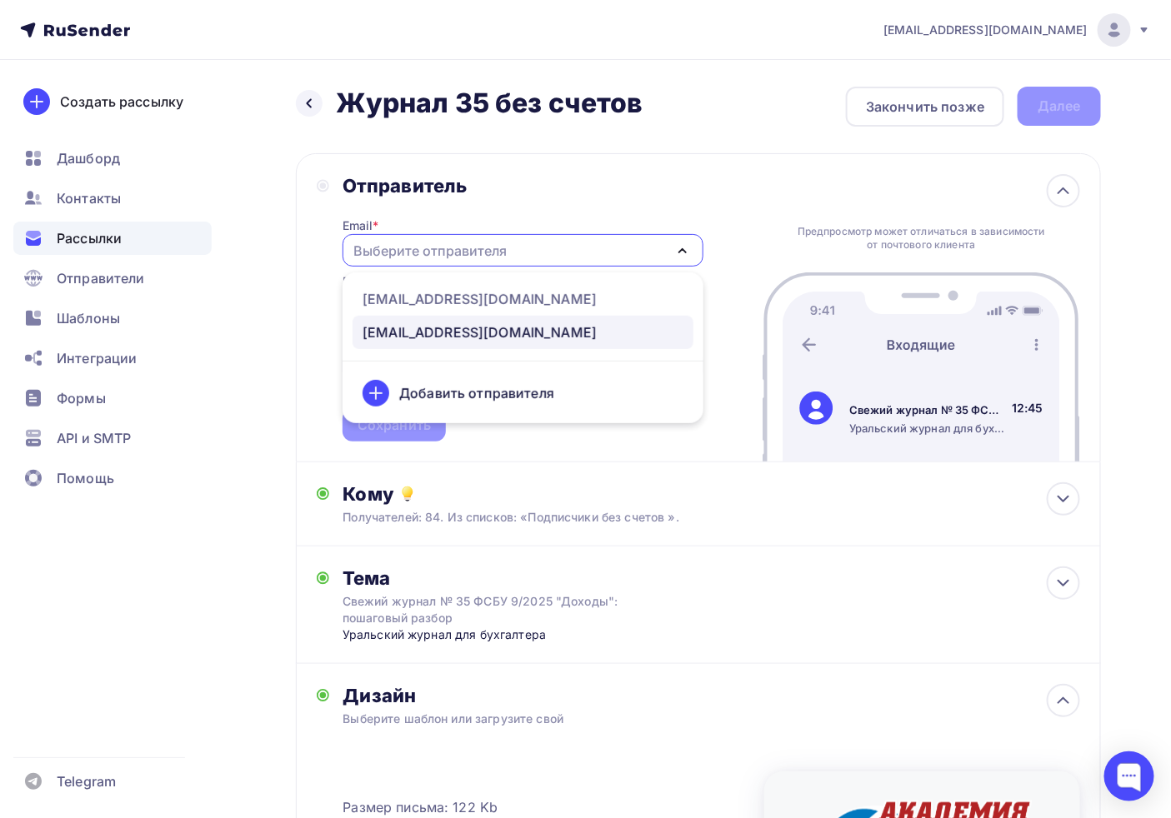
click at [411, 320] on link "journal@ab-express.ru" at bounding box center [522, 332] width 341 height 33
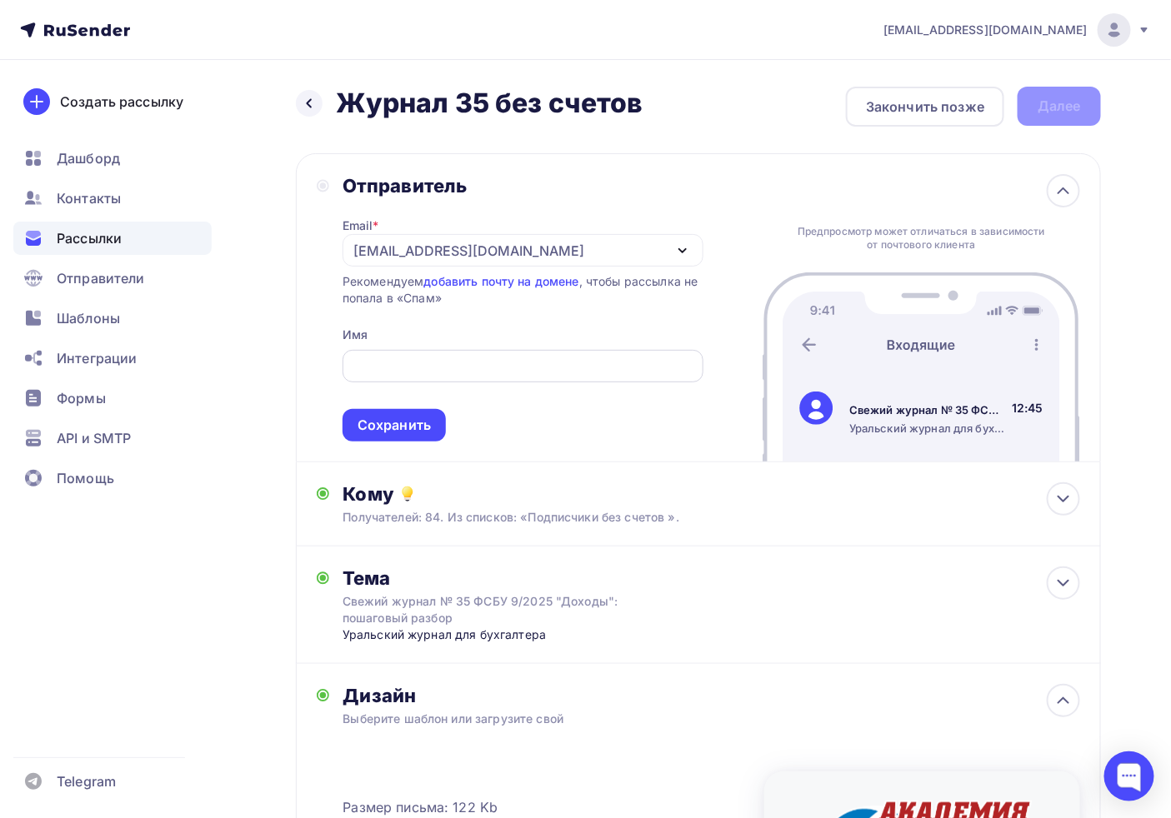
click at [421, 363] on input "text" at bounding box center [523, 367] width 342 height 20
type input "Журнал "АБ-Экспресс""
click at [392, 436] on div "Сохранить" at bounding box center [393, 425] width 103 height 32
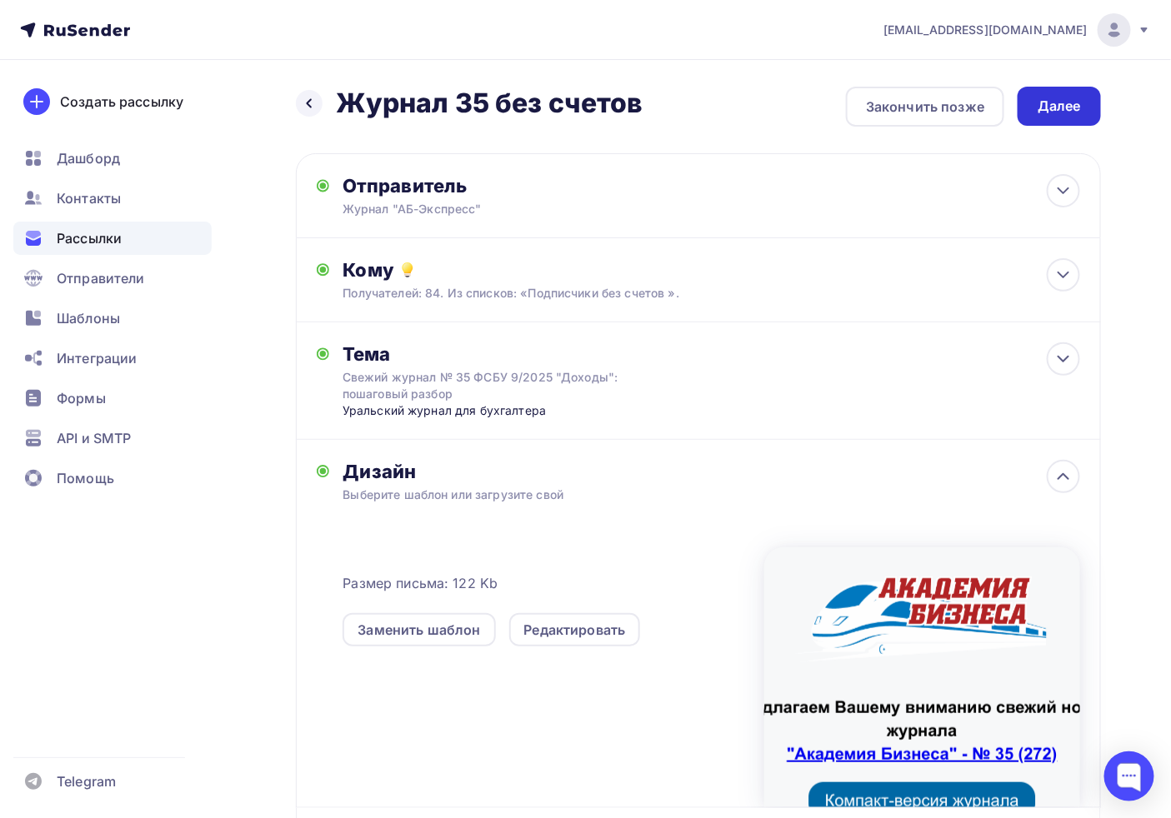
click at [1066, 123] on div "Далее" at bounding box center [1058, 106] width 83 height 39
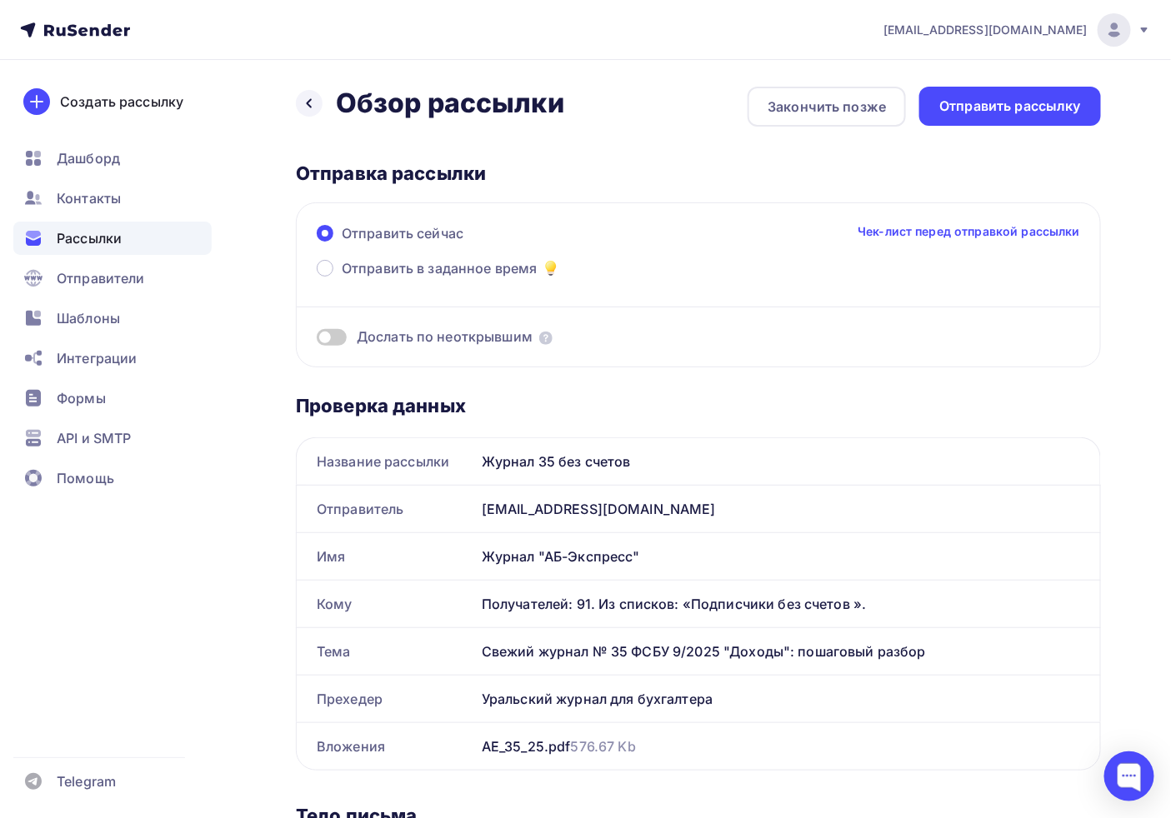
click at [321, 330] on span at bounding box center [332, 337] width 30 height 17
click at [317, 340] on input "checkbox" at bounding box center [317, 340] width 0 height 0
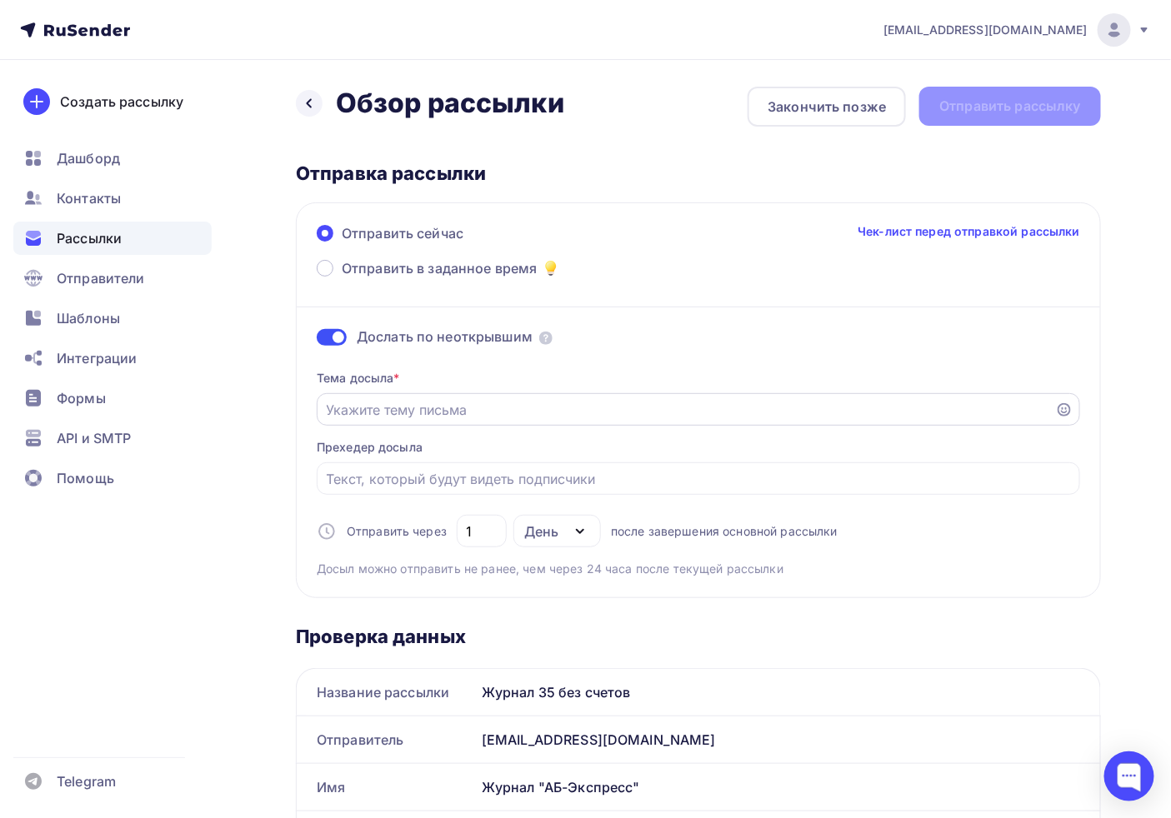
click at [437, 408] on input "Отправить в заданное время" at bounding box center [686, 410] width 719 height 20
click at [421, 473] on input "Отправить в заданное время" at bounding box center [699, 479] width 744 height 20
click at [402, 403] on input "Отправить в заданное время" at bounding box center [686, 410] width 719 height 20
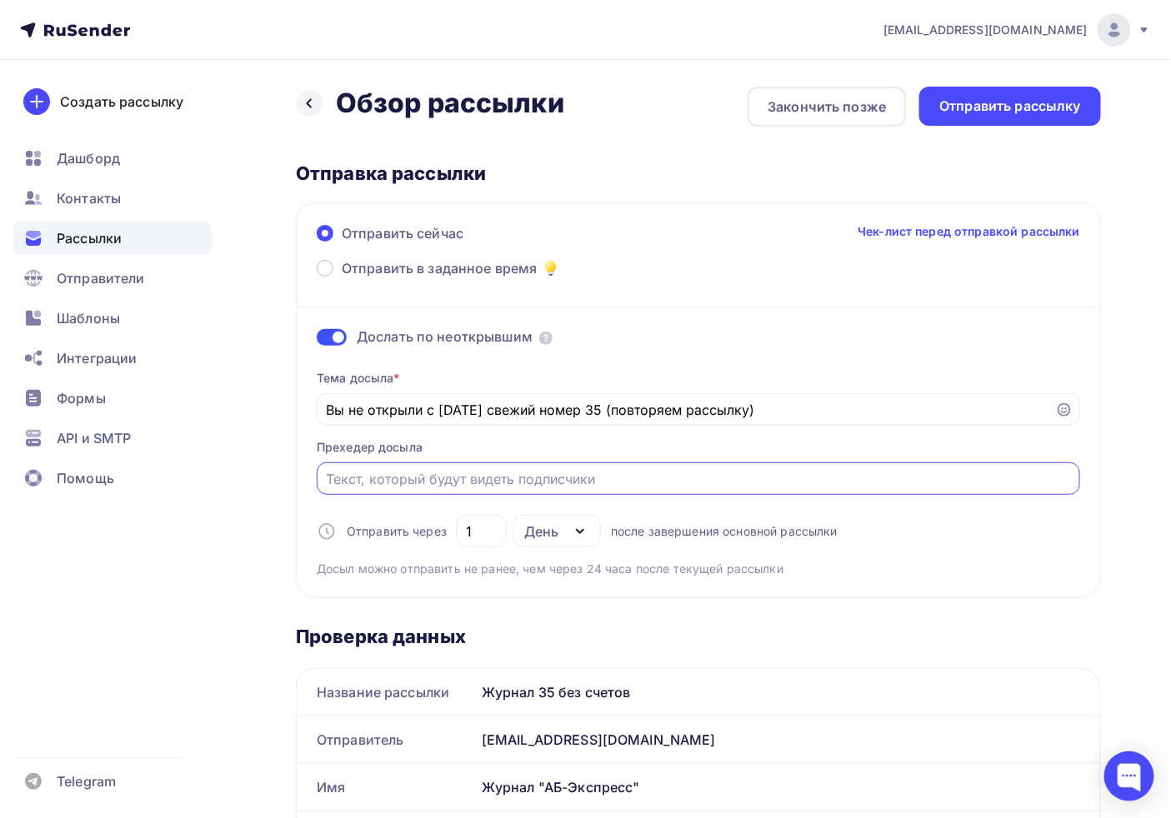
click at [431, 469] on input "Отправить в заданное время" at bounding box center [699, 479] width 744 height 20
click at [434, 492] on div at bounding box center [698, 478] width 763 height 32
click at [437, 494] on div at bounding box center [698, 478] width 763 height 32
click at [613, 504] on div "Тема досыла * Вы не открыли с среду свежий номер 35 (повторяем рассылку) Прехед…" at bounding box center [698, 467] width 763 height 221
click at [587, 496] on div "Тема досыла * Вы не открыли с среду свежий номер 35 (повторяем рассылку) Прехед…" at bounding box center [698, 467] width 763 height 221
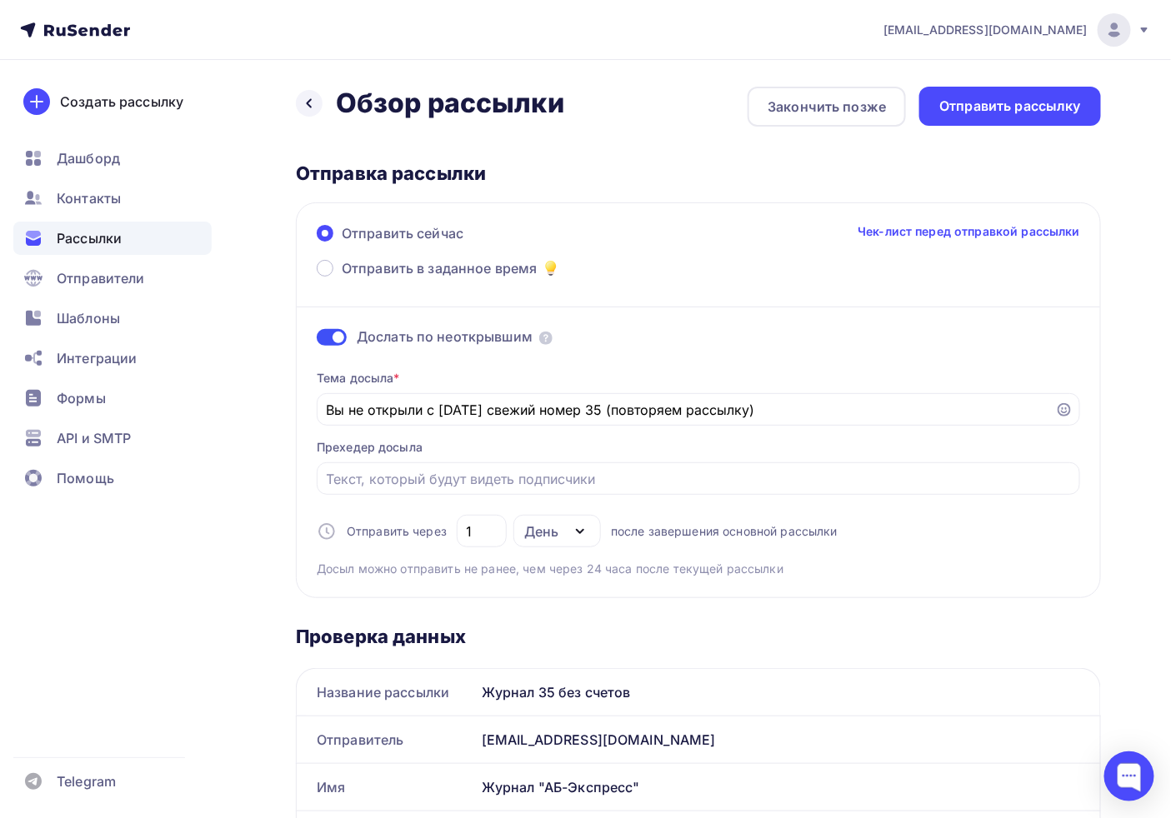
click at [436, 498] on div "Тема досыла * Вы не открыли с среду свежий номер 35 (повторяем рассылку) Прехед…" at bounding box center [698, 467] width 763 height 221
click at [439, 489] on div at bounding box center [698, 478] width 763 height 32
click at [439, 484] on input "Отправить в заданное время" at bounding box center [699, 479] width 744 height 20
drag, startPoint x: 421, startPoint y: 412, endPoint x: 410, endPoint y: 414, distance: 11.0
click at [410, 414] on input "Вы не открыли с среду свежий номер 35 (повторяем рассылку)" at bounding box center [686, 410] width 719 height 20
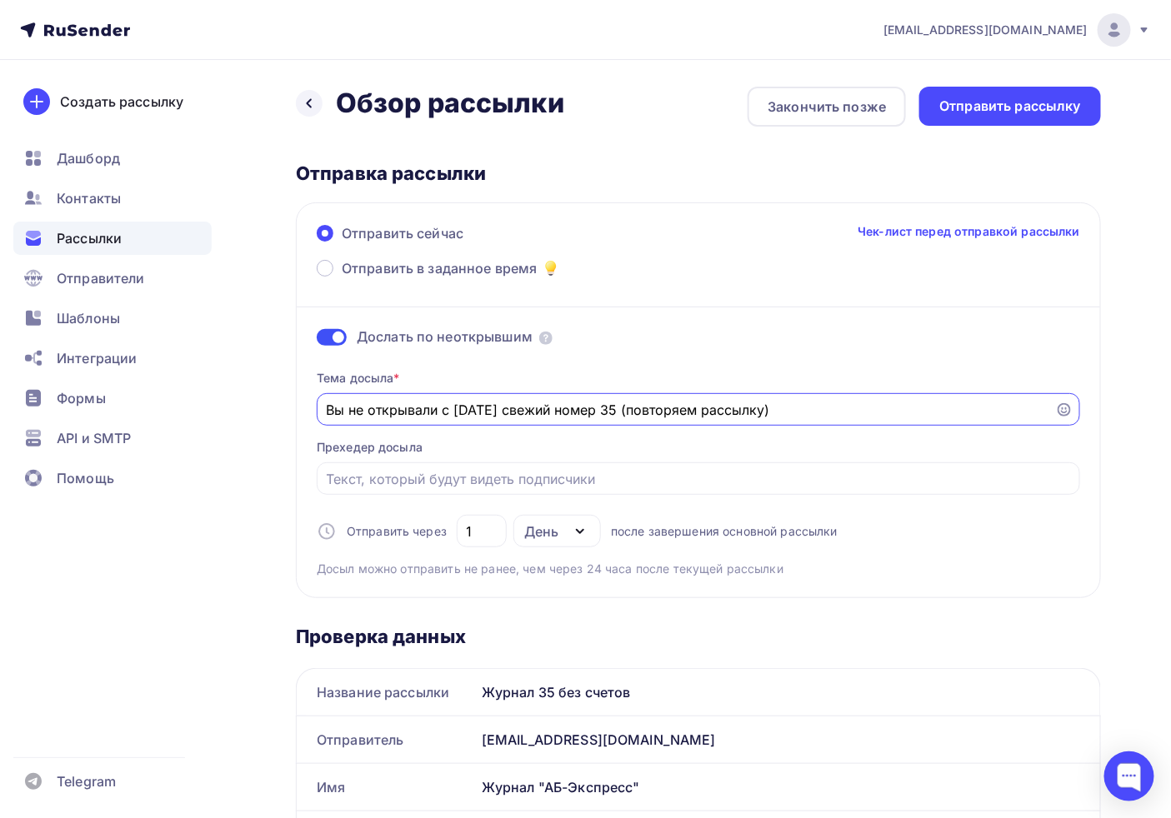
drag, startPoint x: 442, startPoint y: 414, endPoint x: 489, endPoint y: 412, distance: 46.7
click at [489, 412] on input "Вы не открывали с среду свежий номер 35 (повторяем рассылку)" at bounding box center [686, 410] width 719 height 20
click at [557, 406] on input "Вы не открывали рассылку свежий номер 35 (повторяем рассылку)" at bounding box center [686, 410] width 719 height 20
type input "Вы не открывали рассылку свежего номер 35 (повторяем рассылку)"
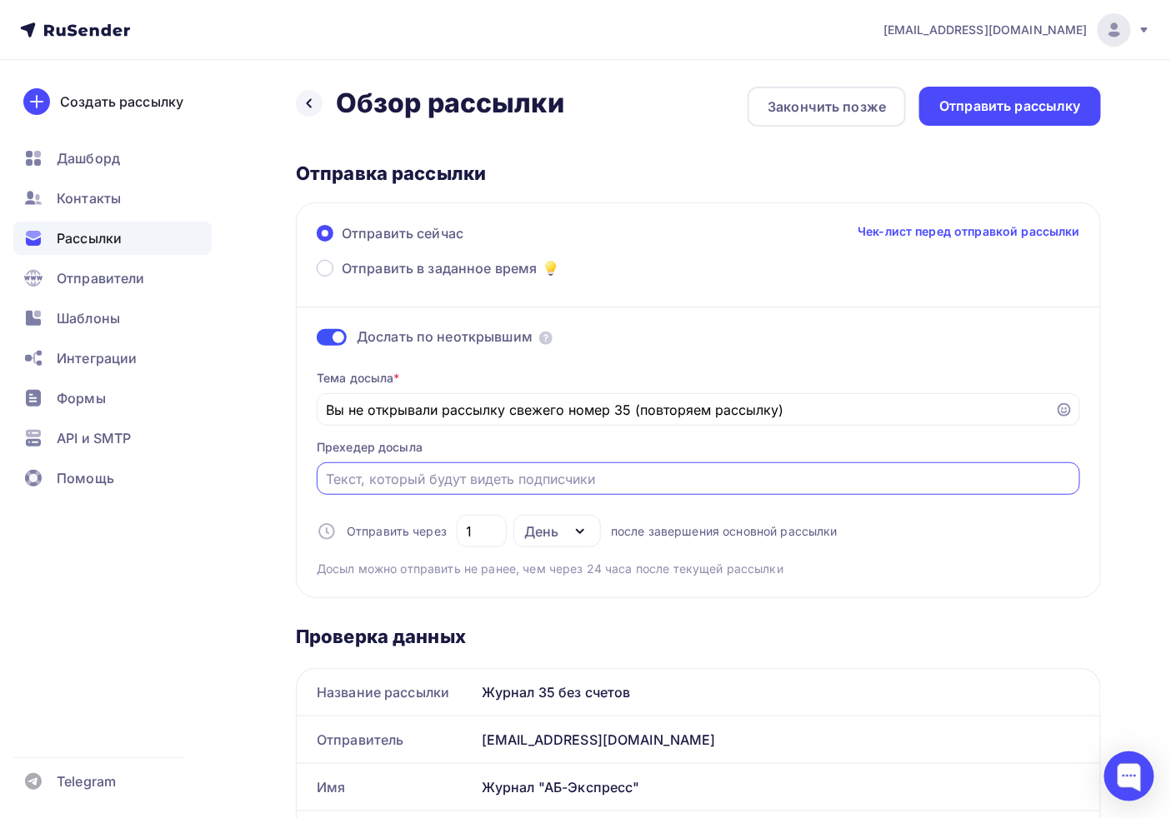
click at [402, 479] on input "Отправить в заданное время" at bounding box center [699, 479] width 744 height 20
click at [564, 529] on div "День" at bounding box center [556, 531] width 87 height 32
type input "Уральский журнал для бухгалтера"
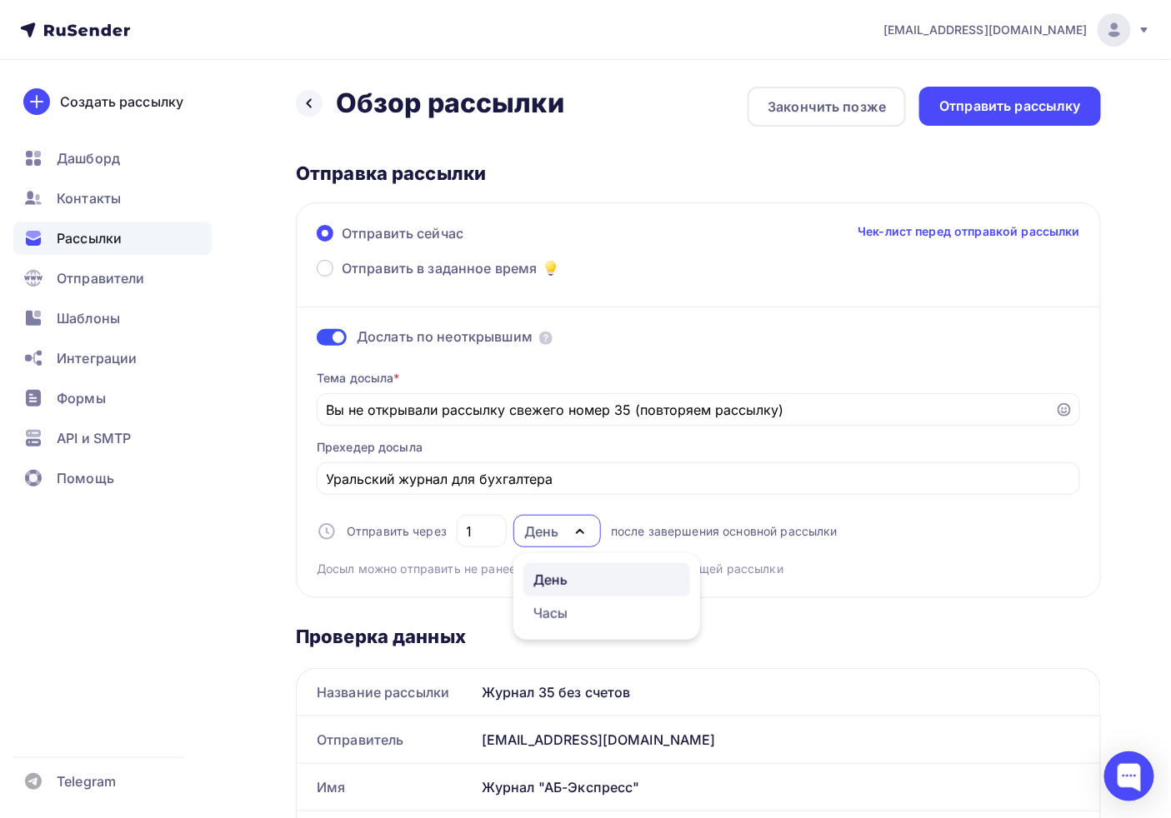
click at [555, 544] on div "День" at bounding box center [556, 531] width 87 height 32
drag, startPoint x: 500, startPoint y: 533, endPoint x: 462, endPoint y: 527, distance: 38.8
click at [462, 527] on div "1" at bounding box center [482, 531] width 50 height 32
click at [457, 547] on div "1" at bounding box center [482, 531] width 50 height 32
drag, startPoint x: 482, startPoint y: 534, endPoint x: 464, endPoint y: 532, distance: 17.7
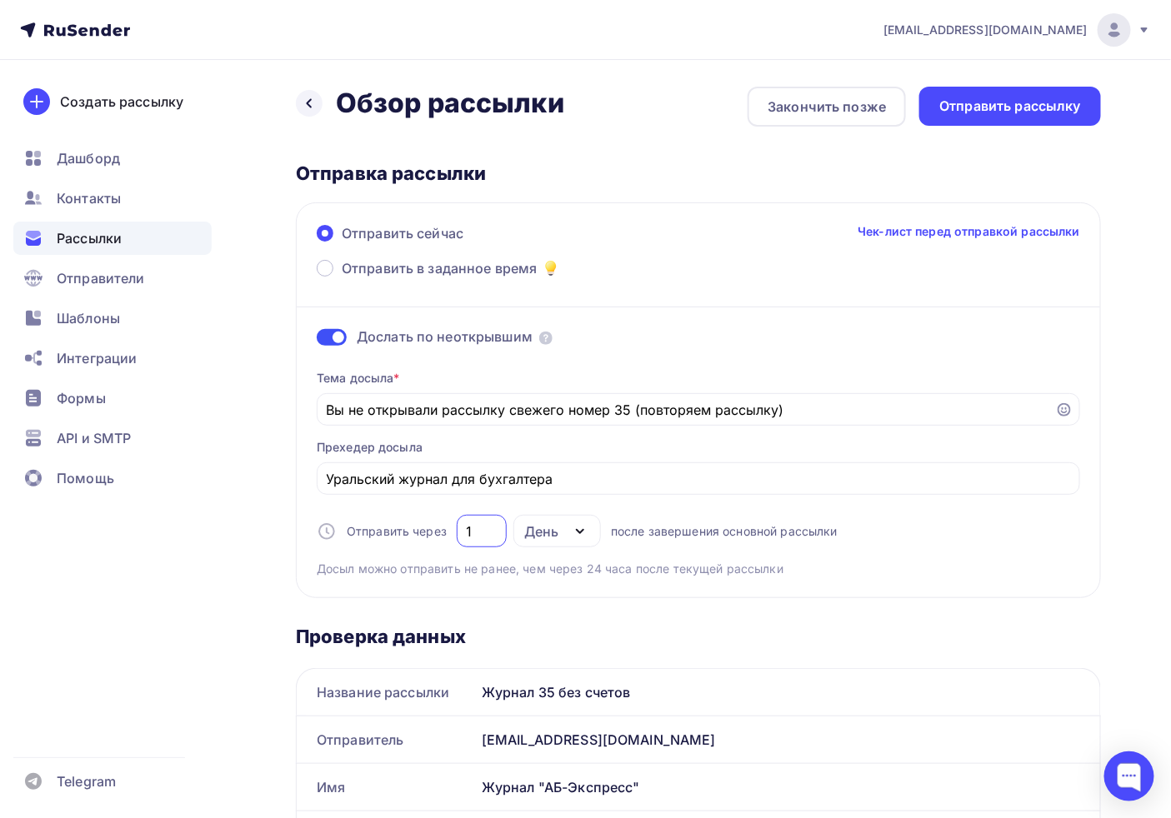
click at [467, 532] on input "1" at bounding box center [482, 532] width 31 height 20
click at [923, 563] on div "Тема досыла * Вы не открывали рассылку свежего номер 35 (повторяем рассылку) Пр…" at bounding box center [698, 467] width 763 height 221
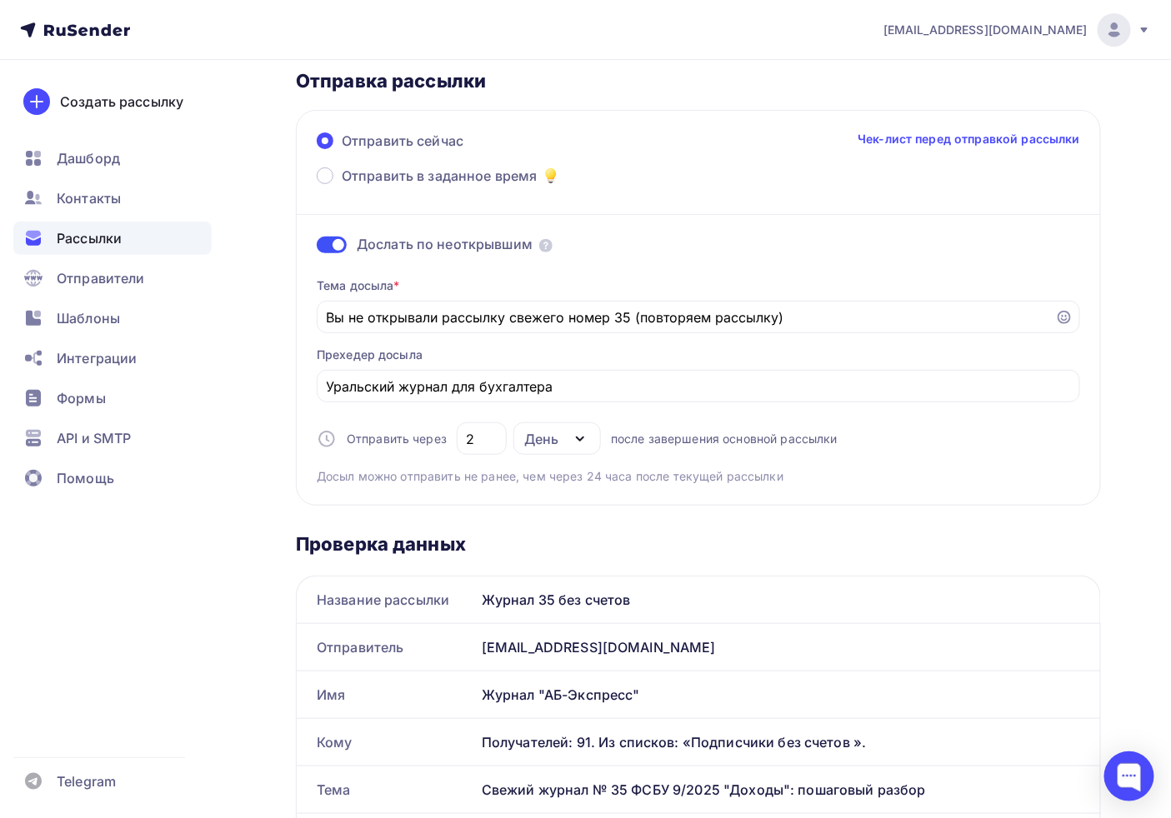
scroll to position [185, 0]
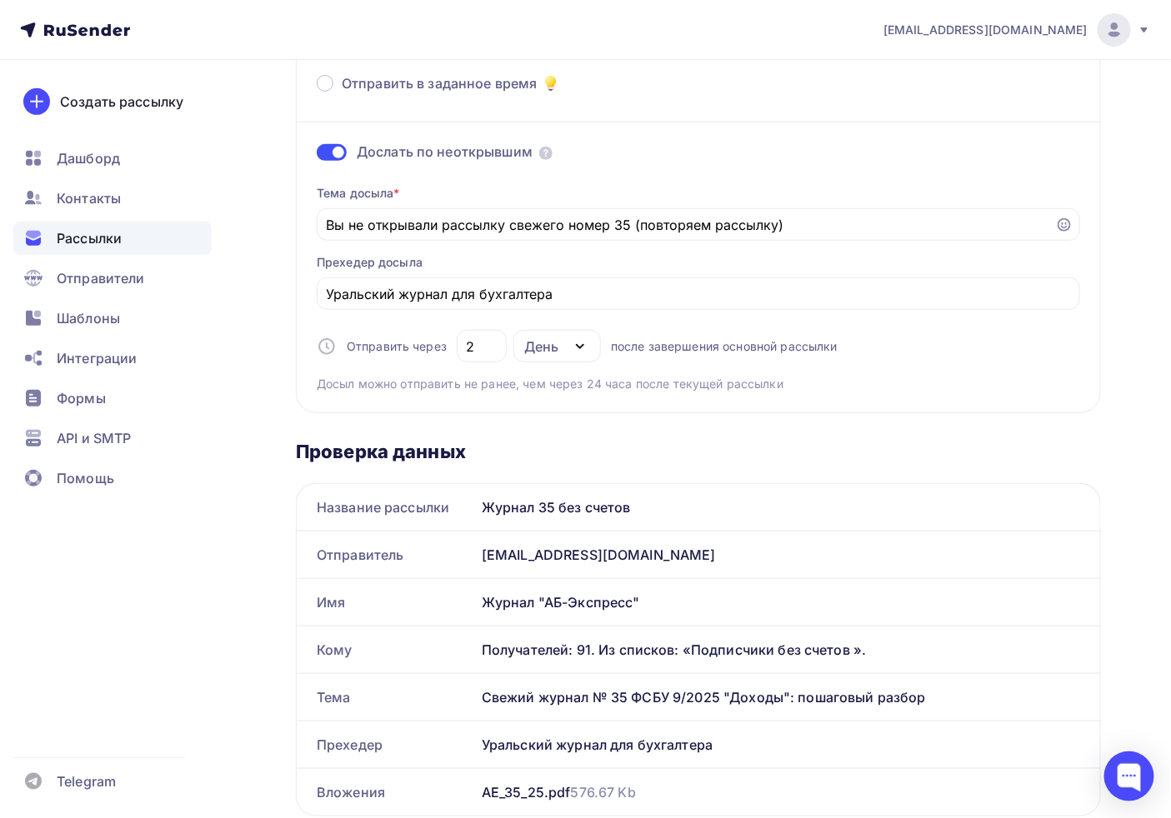
click at [578, 337] on icon "button" at bounding box center [580, 347] width 20 height 20
click at [555, 427] on div "Часы" at bounding box center [550, 428] width 35 height 20
click at [562, 345] on div "Часы" at bounding box center [556, 346] width 87 height 32
click at [557, 387] on div "День" at bounding box center [550, 395] width 35 height 20
drag, startPoint x: 472, startPoint y: 346, endPoint x: 457, endPoint y: 347, distance: 15.9
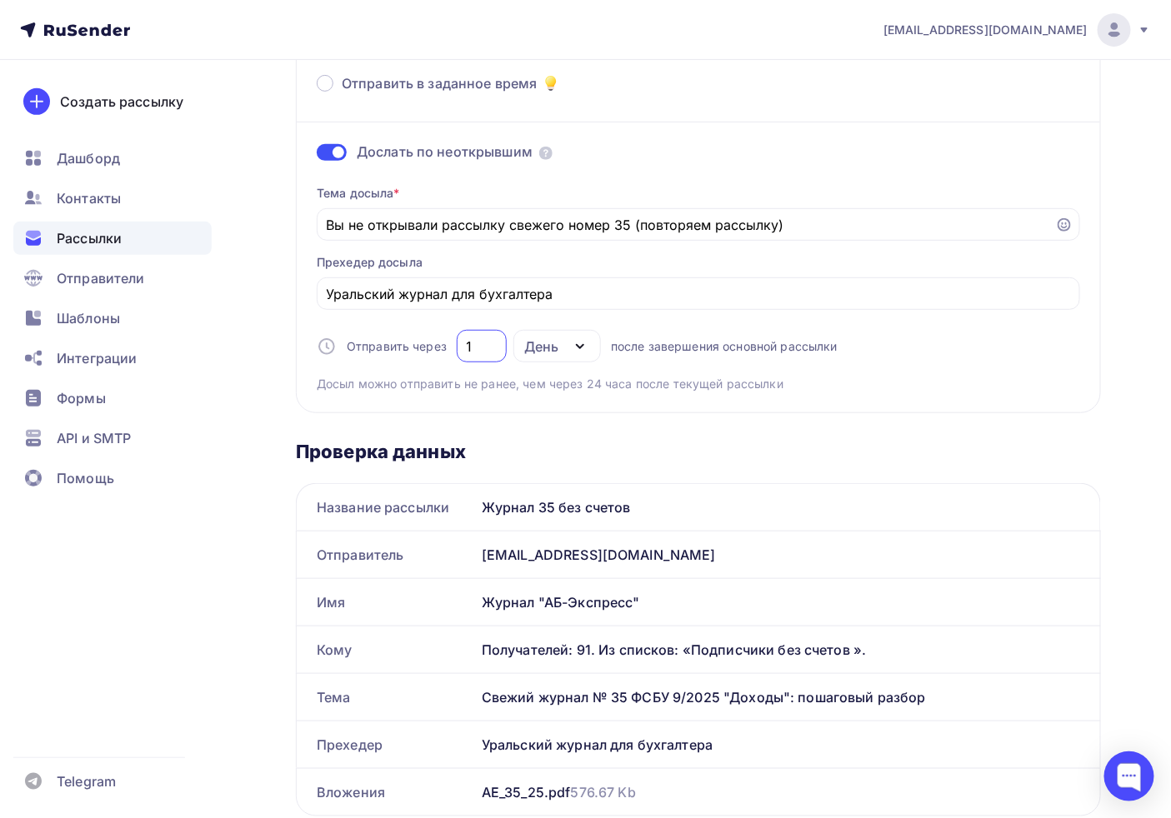
click at [457, 347] on div "1" at bounding box center [482, 346] width 50 height 32
type input "2"
click at [319, 345] on icon at bounding box center [326, 346] width 15 height 15
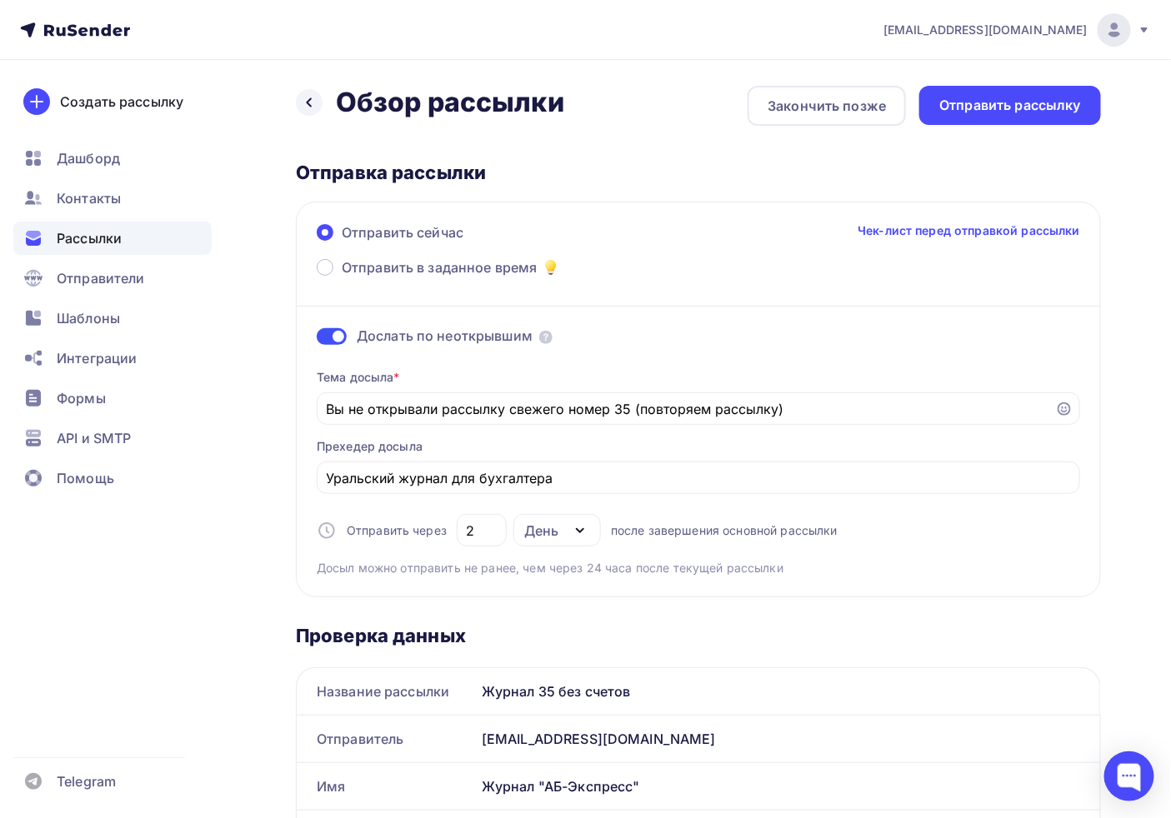
scroll to position [0, 0]
click at [1006, 105] on div "Отправить рассылку" at bounding box center [1010, 106] width 142 height 19
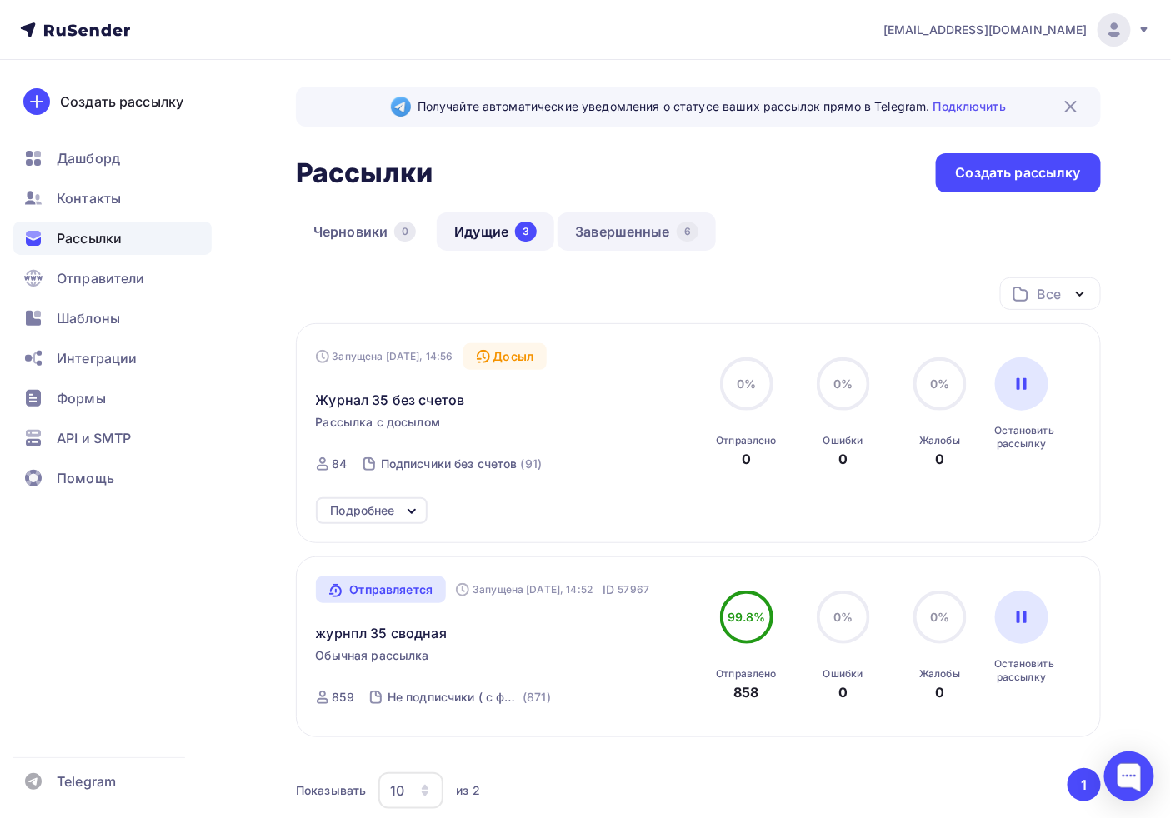
click at [629, 235] on link "Завершенные 6" at bounding box center [636, 231] width 158 height 38
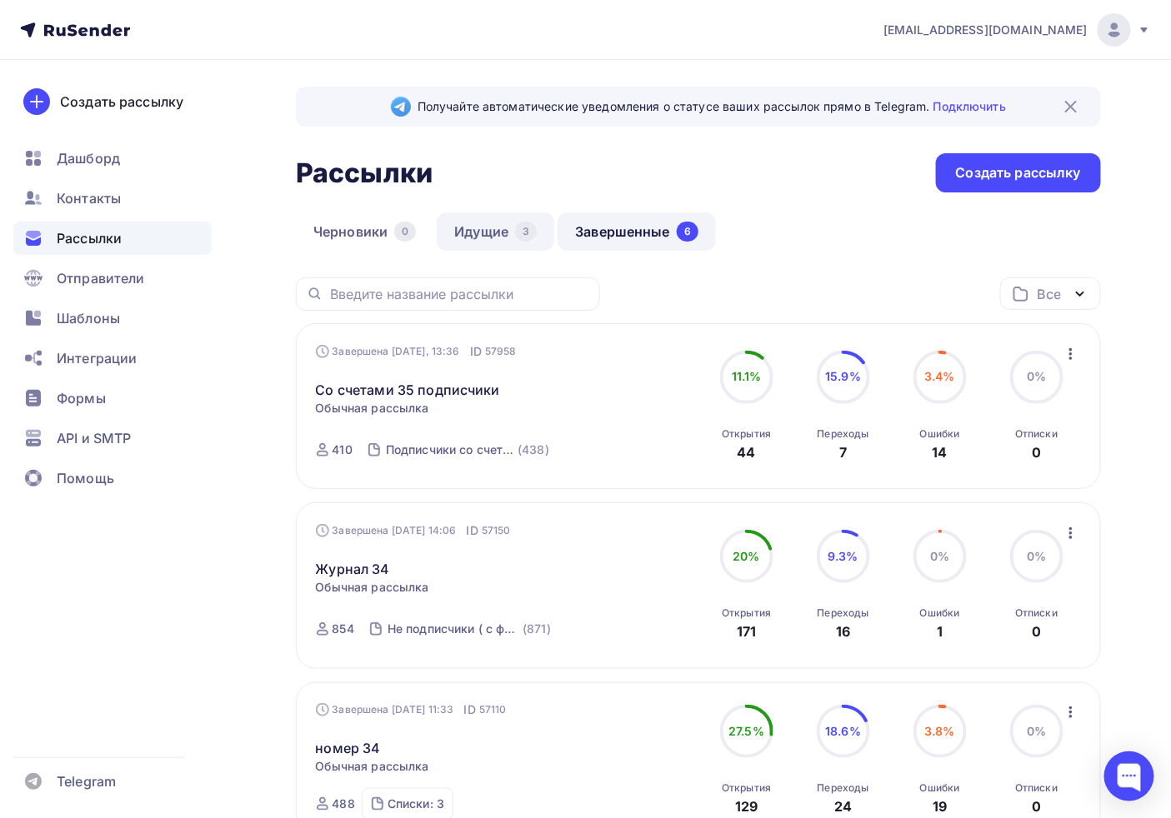
click at [492, 239] on link "Идущие 3" at bounding box center [495, 231] width 117 height 38
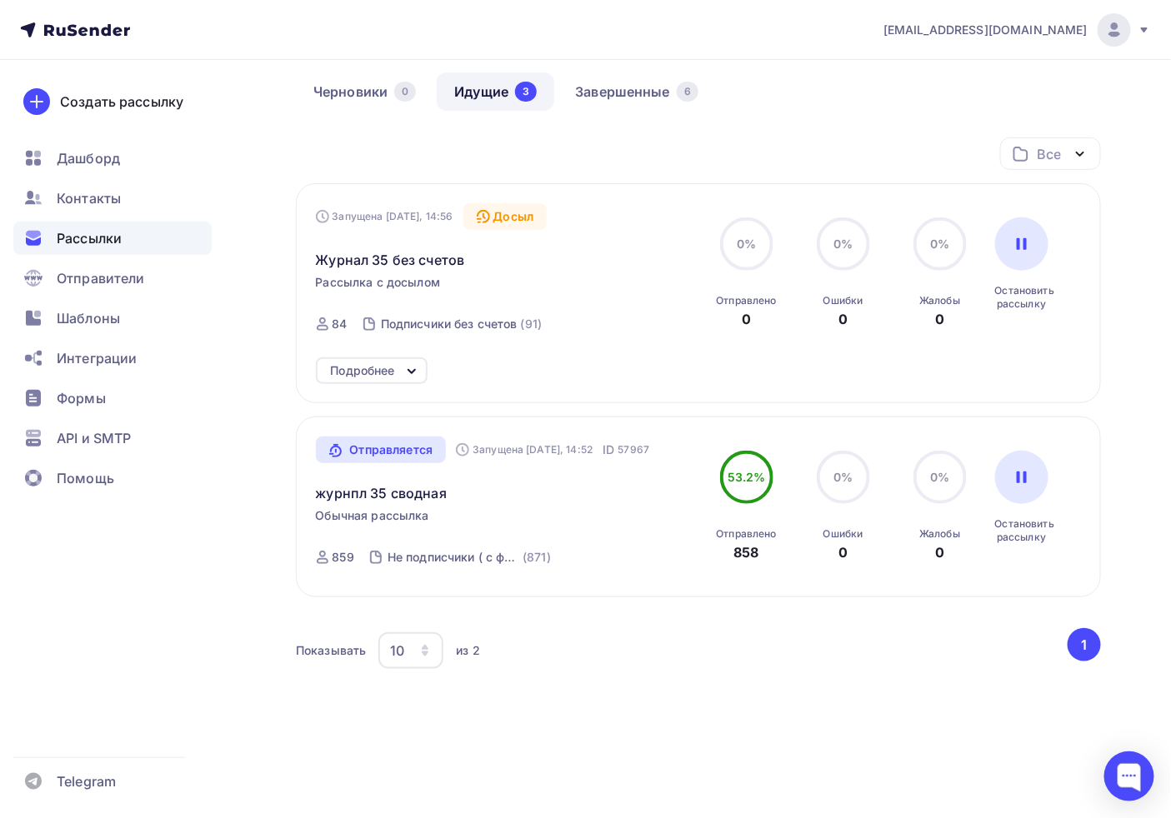
scroll to position [160, 0]
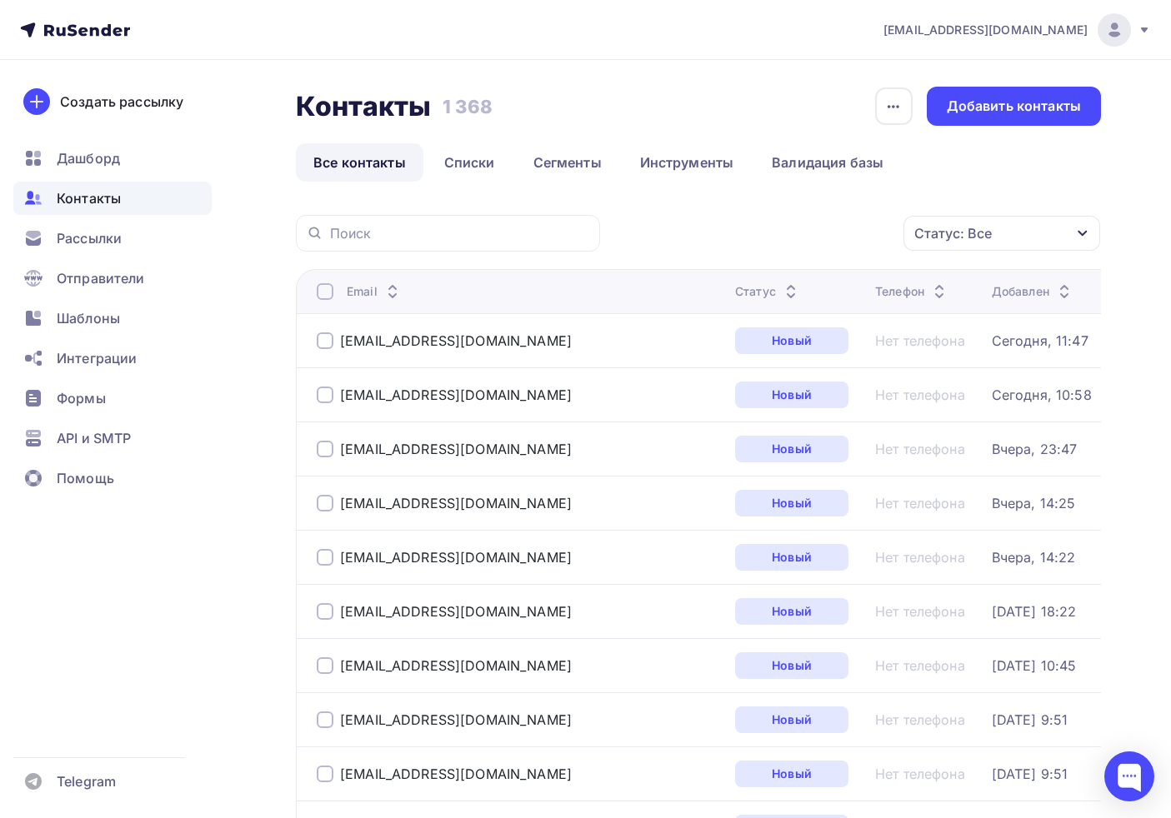
click at [107, 222] on div "Рассылки" at bounding box center [112, 238] width 198 height 33
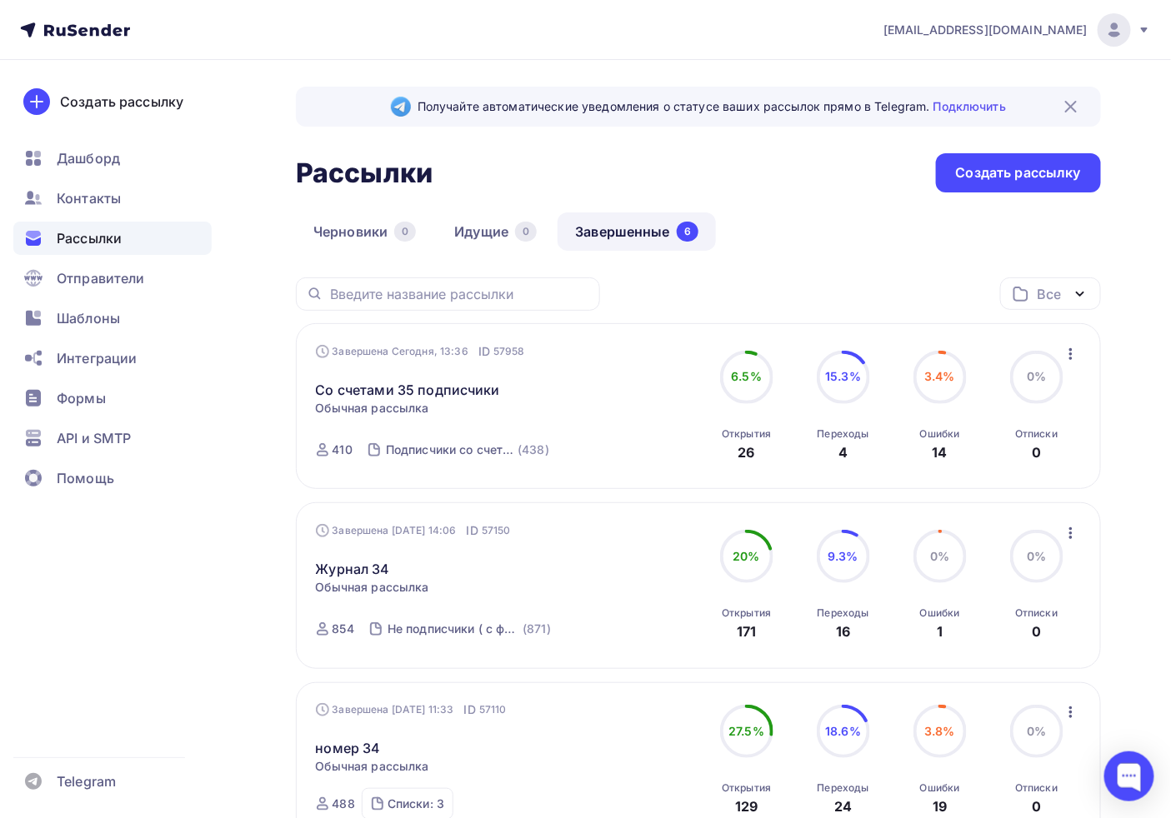
click at [918, 389] on circle at bounding box center [940, 377] width 50 height 50
click at [946, 397] on circle at bounding box center [940, 377] width 50 height 50
click at [942, 385] on div "3.4%" at bounding box center [939, 376] width 31 height 17
click at [370, 390] on link "Со счетами 35 подписчики" at bounding box center [408, 390] width 184 height 20
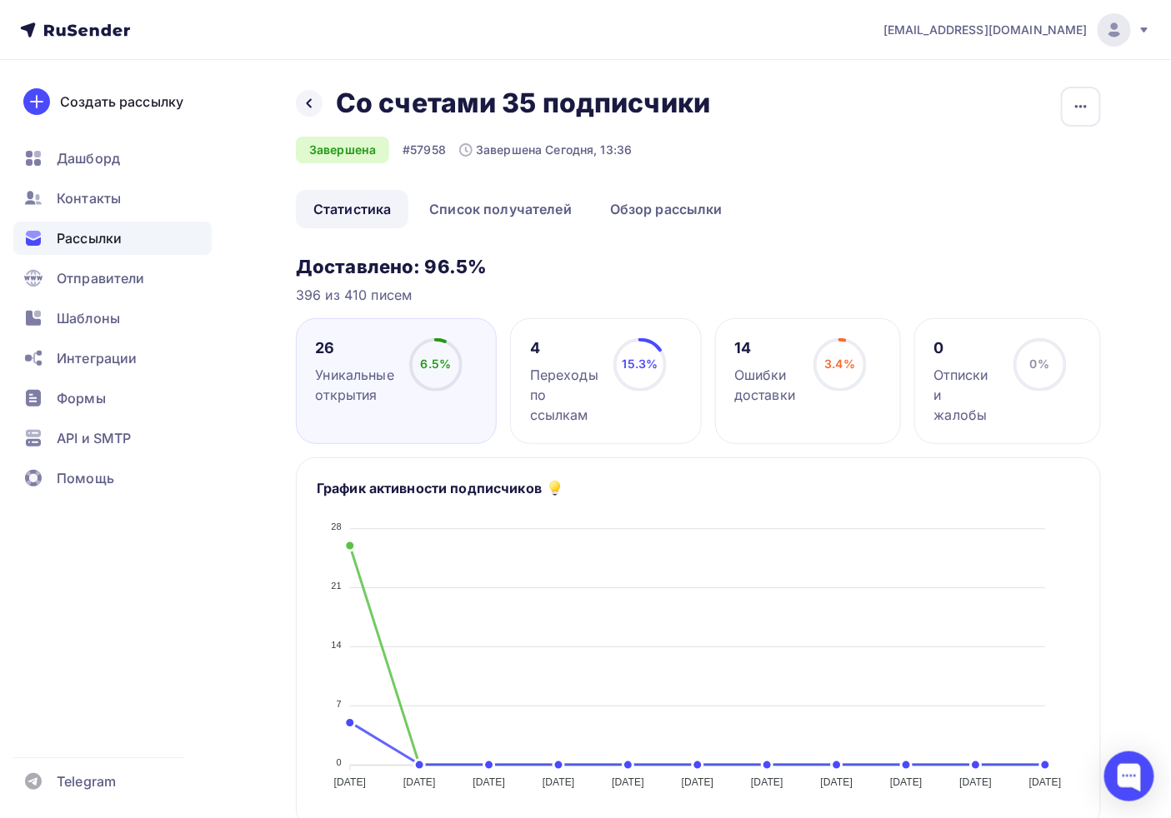
click at [863, 380] on icon at bounding box center [839, 364] width 53 height 53
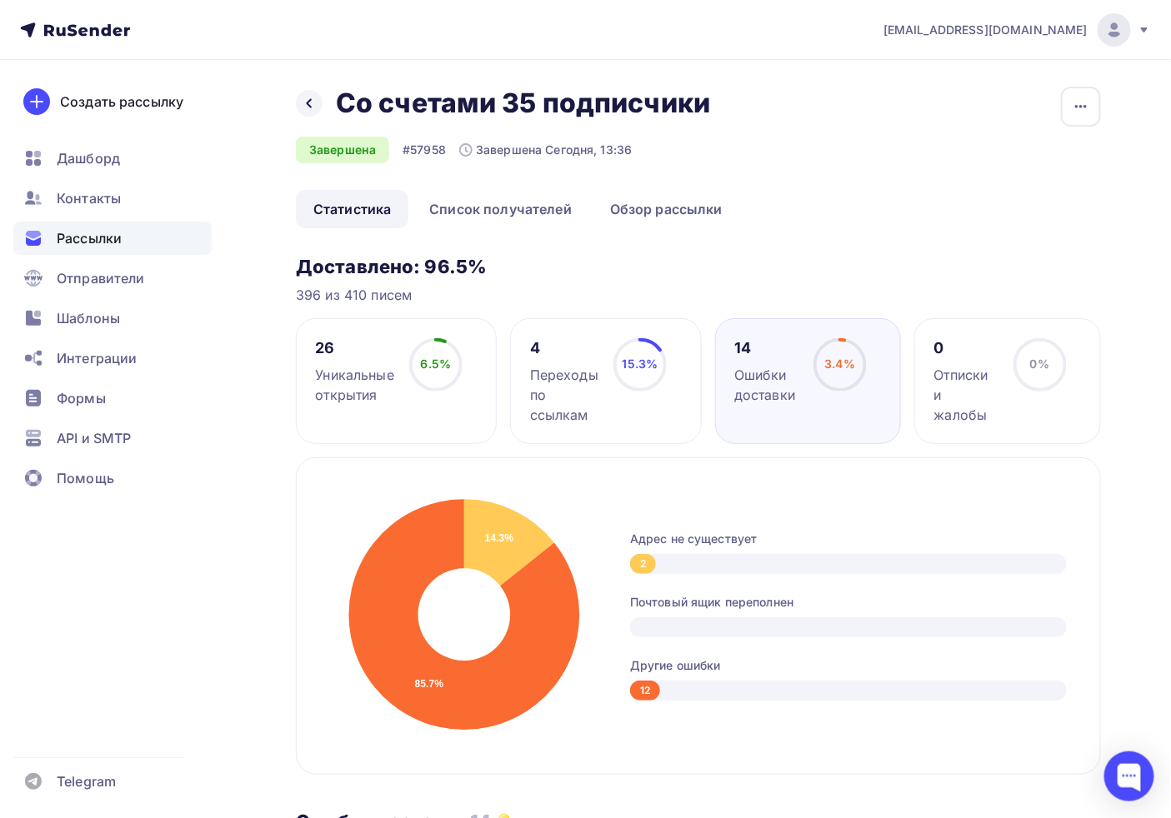
click at [643, 558] on div "2" at bounding box center [643, 564] width 26 height 20
drag, startPoint x: 643, startPoint y: 558, endPoint x: 857, endPoint y: 637, distance: 227.2
click at [645, 560] on div "2" at bounding box center [643, 564] width 26 height 20
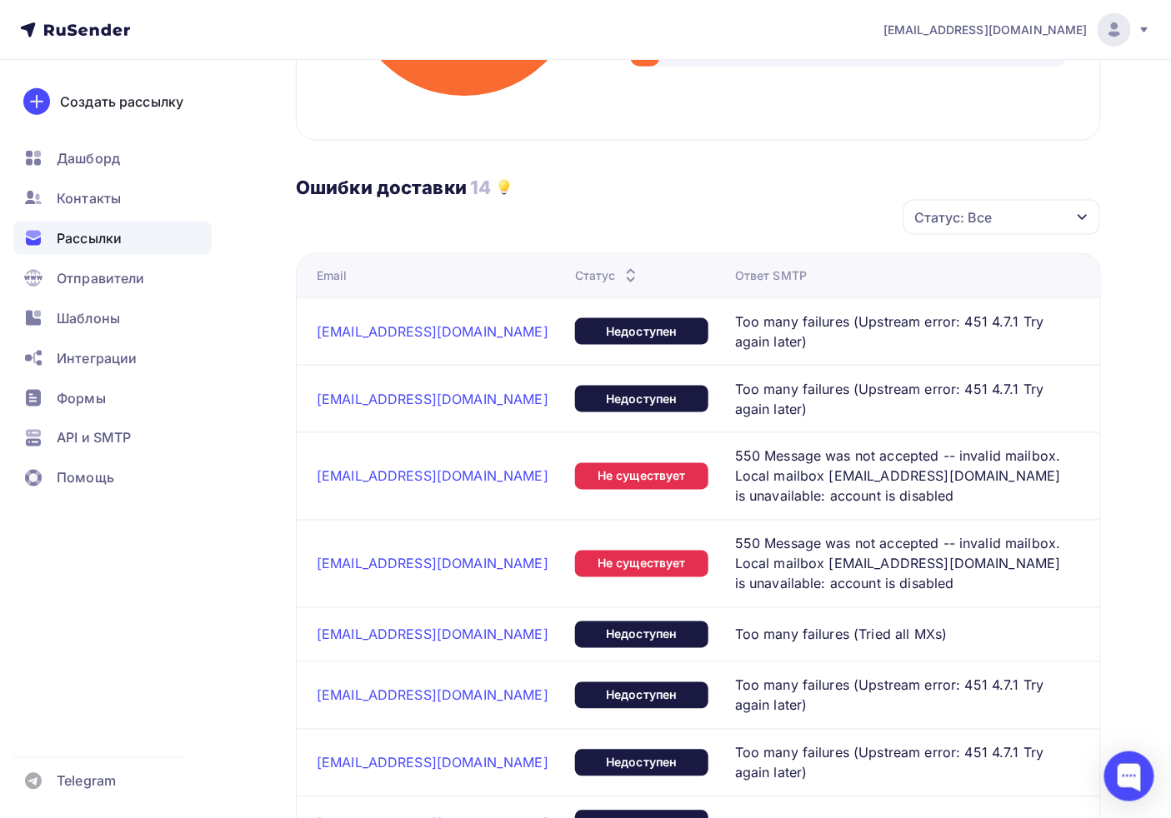
scroll to position [740, 0]
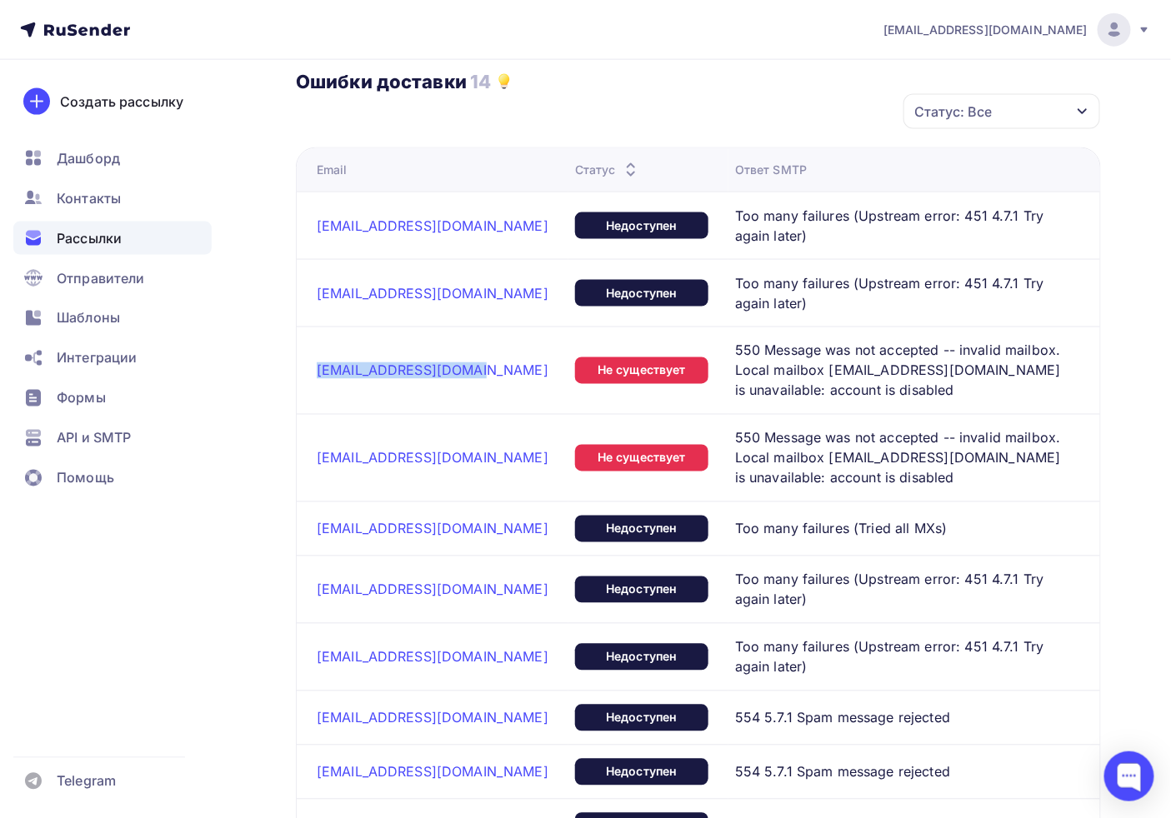
drag, startPoint x: 467, startPoint y: 337, endPoint x: 303, endPoint y: 346, distance: 164.4
click at [304, 347] on td "[EMAIL_ADDRESS][DOMAIN_NAME]" at bounding box center [433, 370] width 272 height 87
copy link "[EMAIL_ADDRESS][DOMAIN_NAME]"
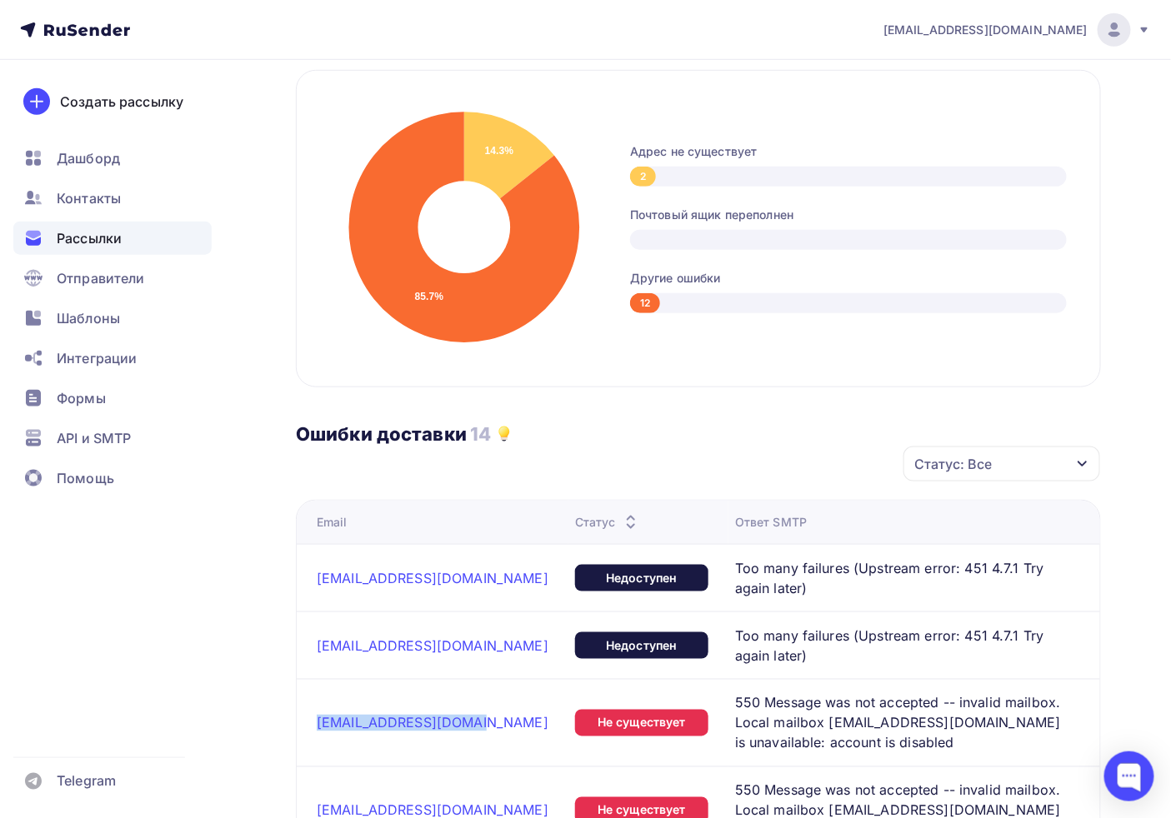
copy link "[EMAIL_ADDRESS][DOMAIN_NAME]"
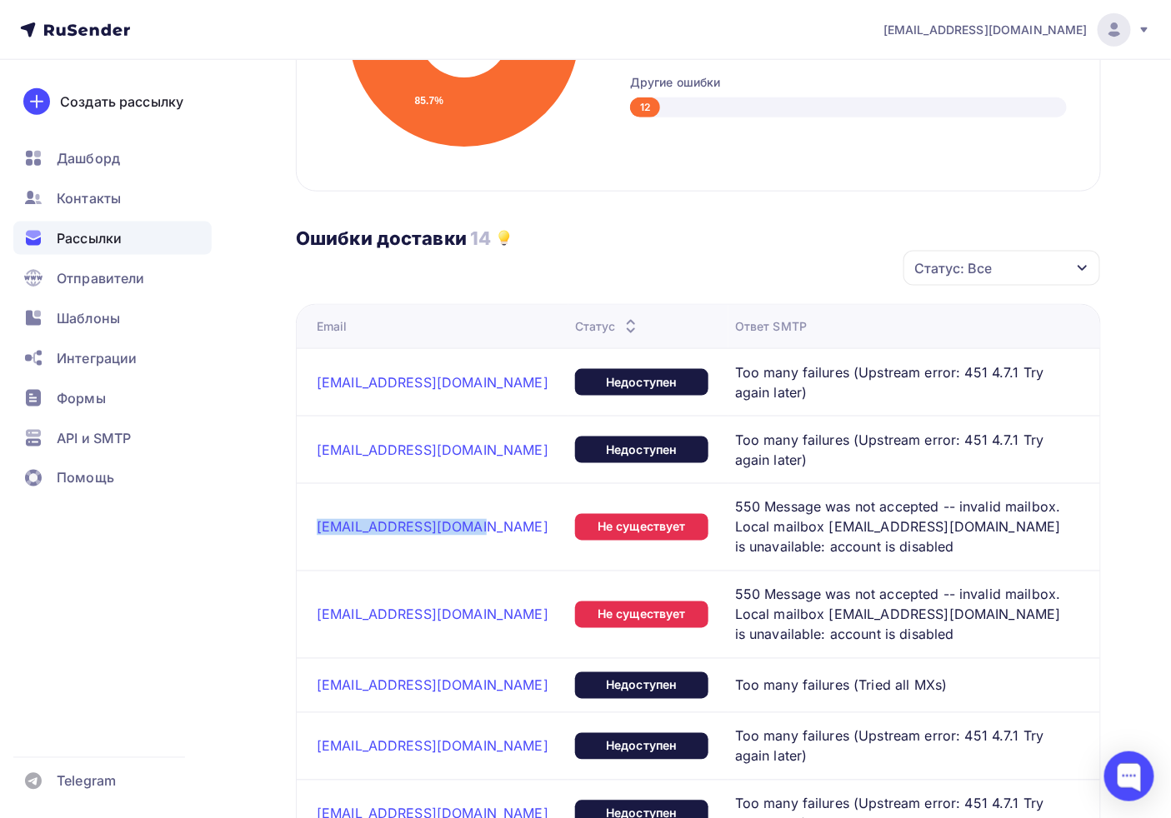
scroll to position [665, 0]
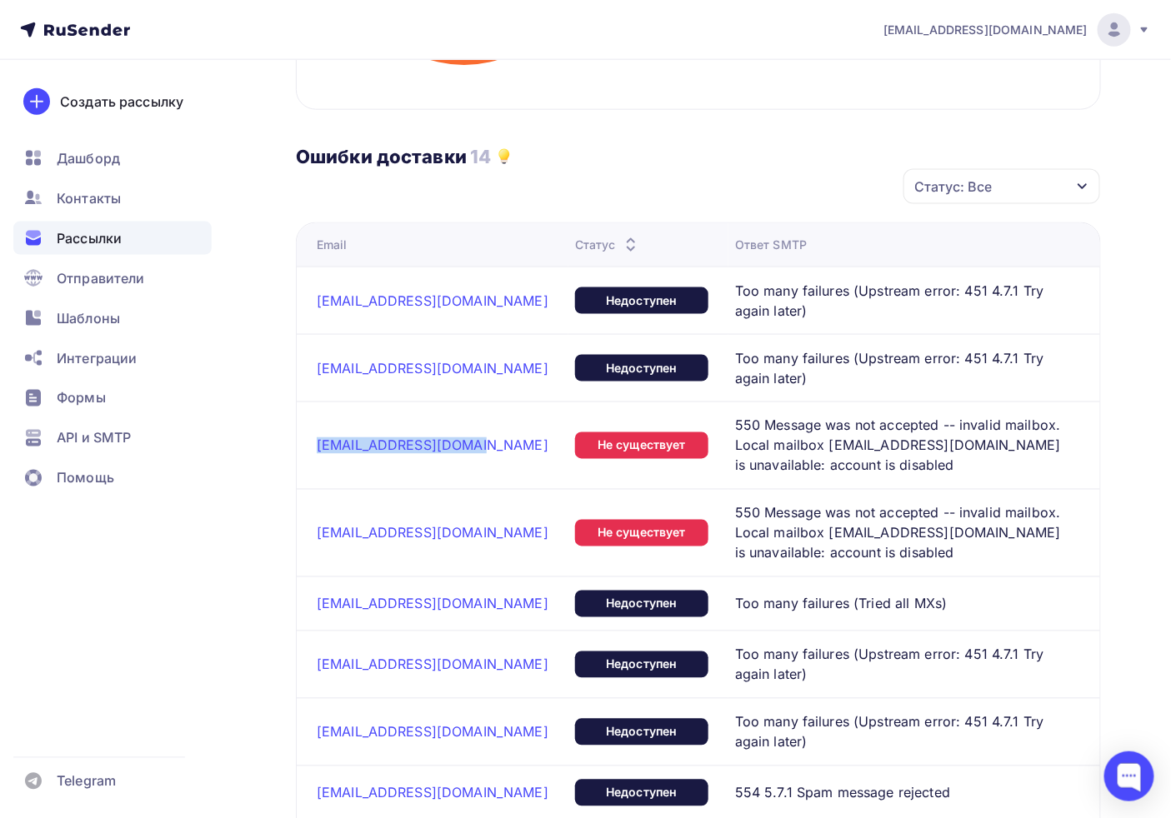
copy link "[EMAIL_ADDRESS][DOMAIN_NAME]"
drag, startPoint x: 483, startPoint y: 501, endPoint x: 297, endPoint y: 507, distance: 185.9
click at [297, 507] on td "[EMAIL_ADDRESS][DOMAIN_NAME]" at bounding box center [433, 532] width 272 height 87
copy link "[EMAIL_ADDRESS][DOMAIN_NAME]"
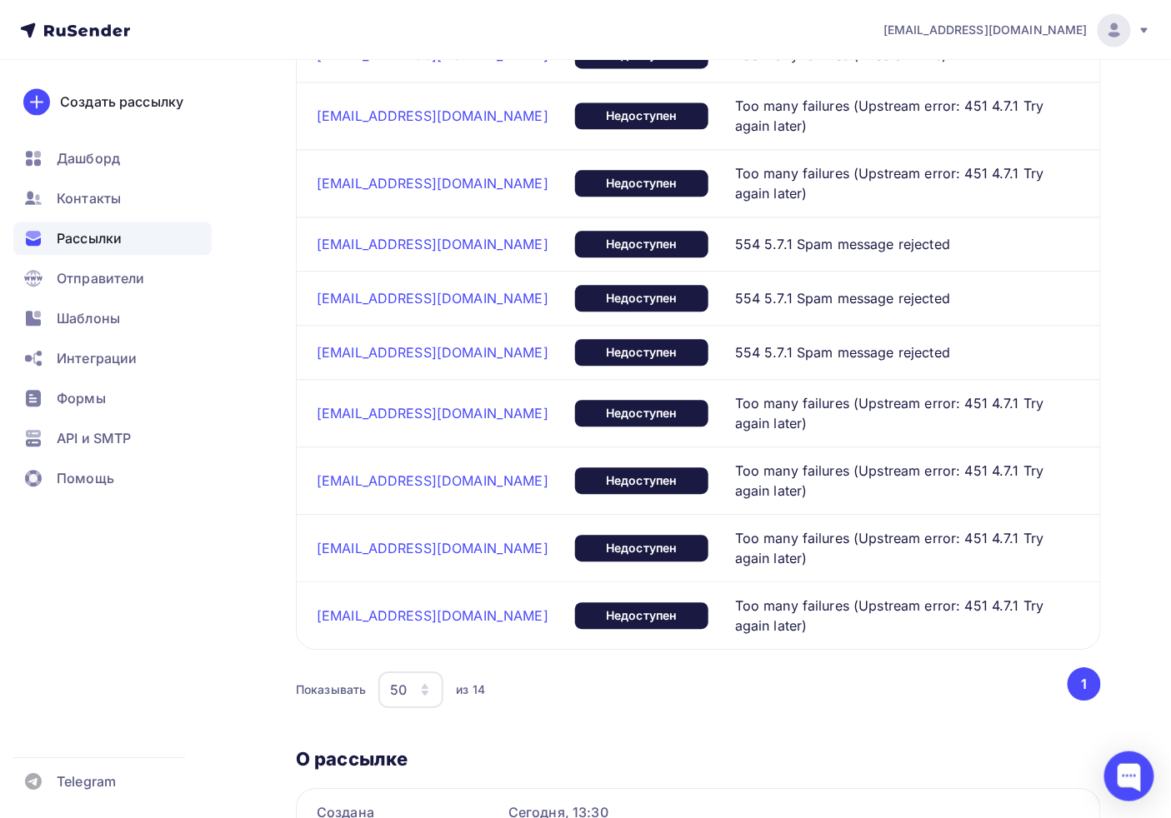
scroll to position [1221, 0]
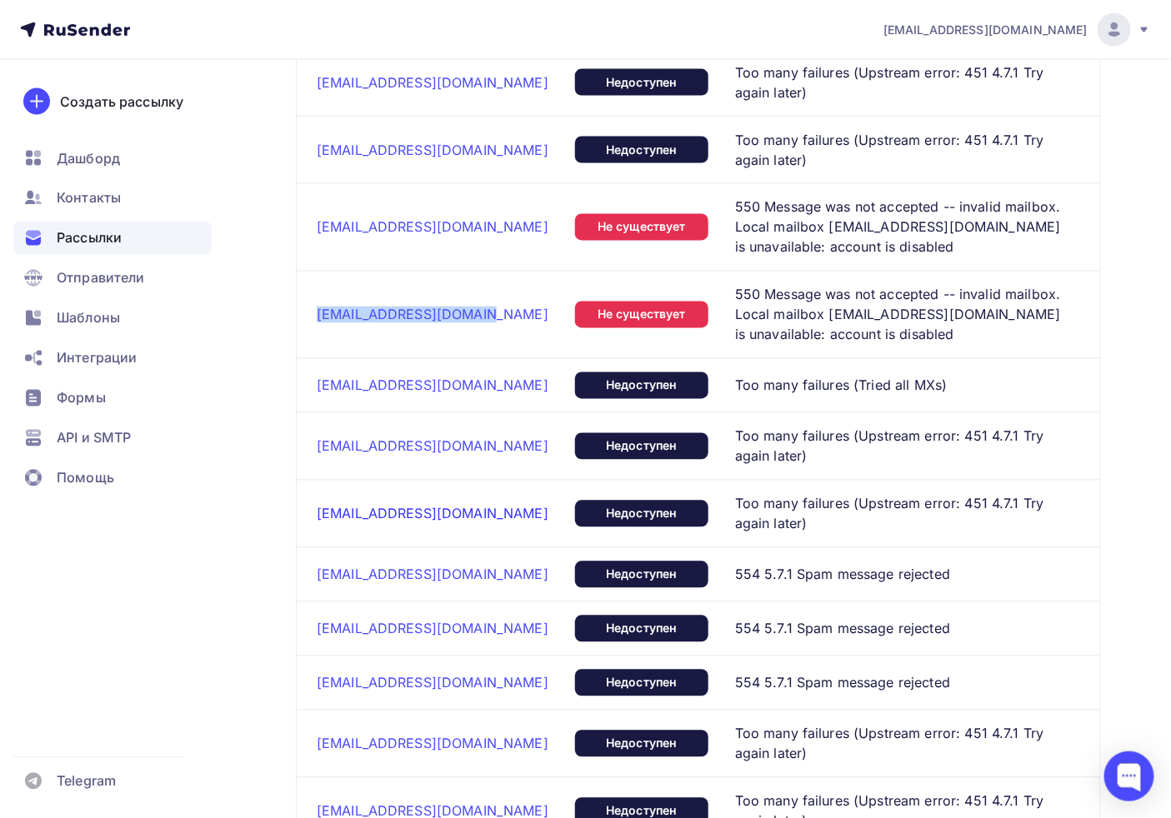
copy link "[EMAIL_ADDRESS][DOMAIN_NAME]"
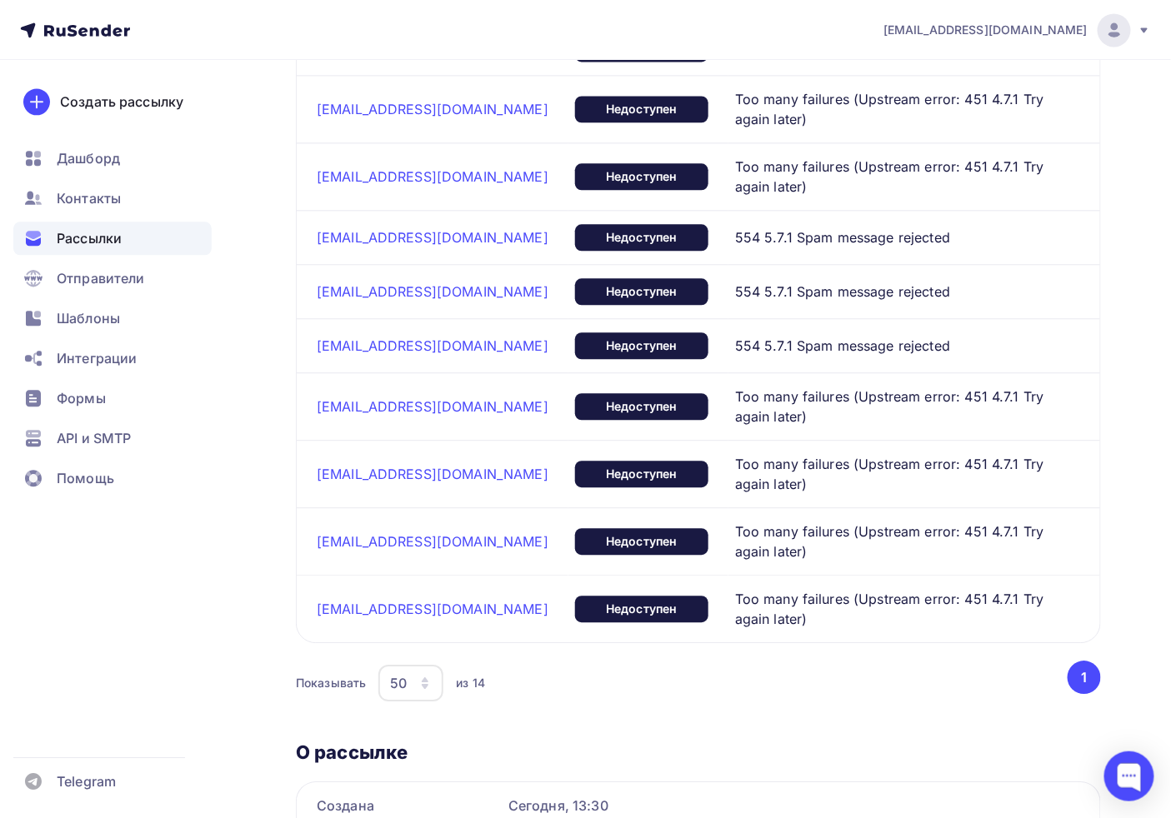
click at [807, 507] on td "Too many failures (Upstream error: 451 4.7.1 Try again later)" at bounding box center [914, 540] width 372 height 67
click at [808, 507] on td "Too many failures (Upstream error: 451 4.7.1 Try again later)" at bounding box center [914, 540] width 372 height 67
click at [767, 522] on span "Too many failures (Upstream error: 451 4.7.1 Try again later)" at bounding box center [901, 542] width 332 height 40
click at [747, 454] on span "Too many failures (Upstream error: 451 4.7.1 Try again later)" at bounding box center [901, 474] width 332 height 40
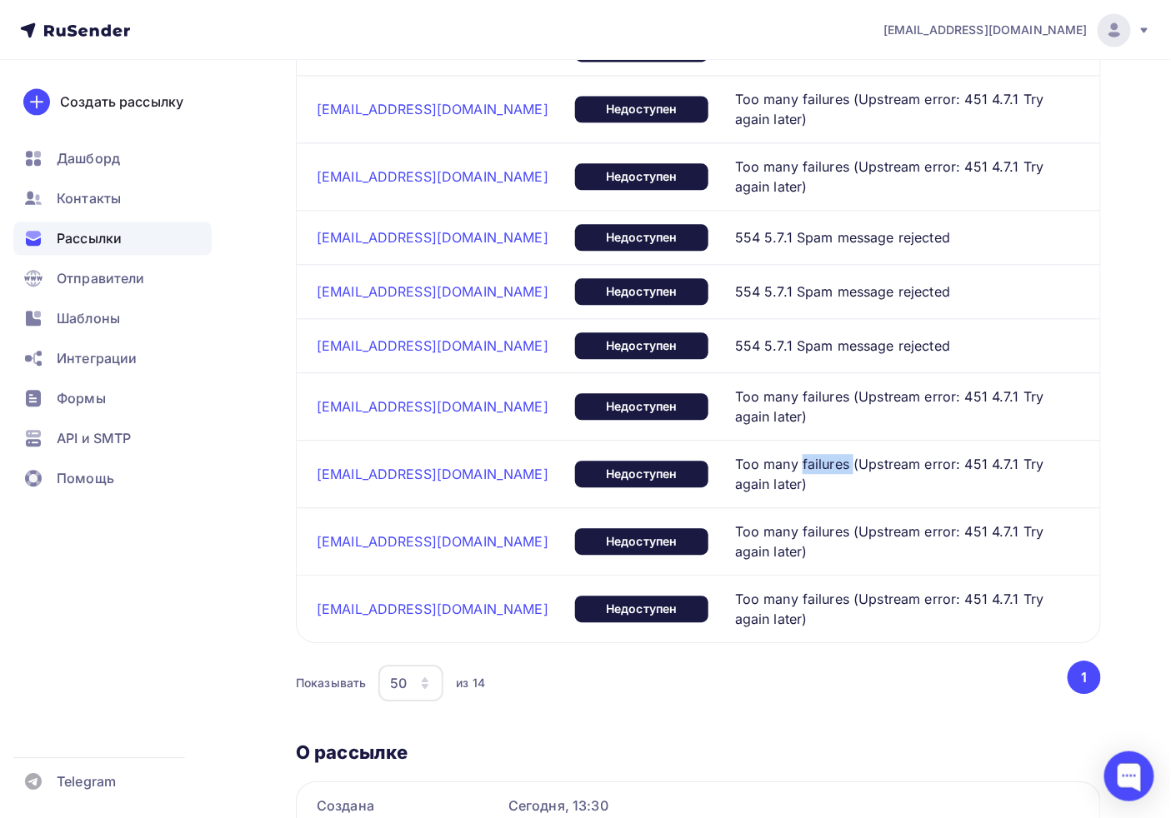
click at [747, 454] on span "Too many failures (Upstream error: 451 4.7.1 Try again later)" at bounding box center [901, 474] width 332 height 40
click at [756, 318] on td "554 5.7.1 Spam message rejected" at bounding box center [914, 345] width 372 height 54
click at [735, 227] on span "554 5.7.1 Spam message rejected" at bounding box center [842, 237] width 215 height 20
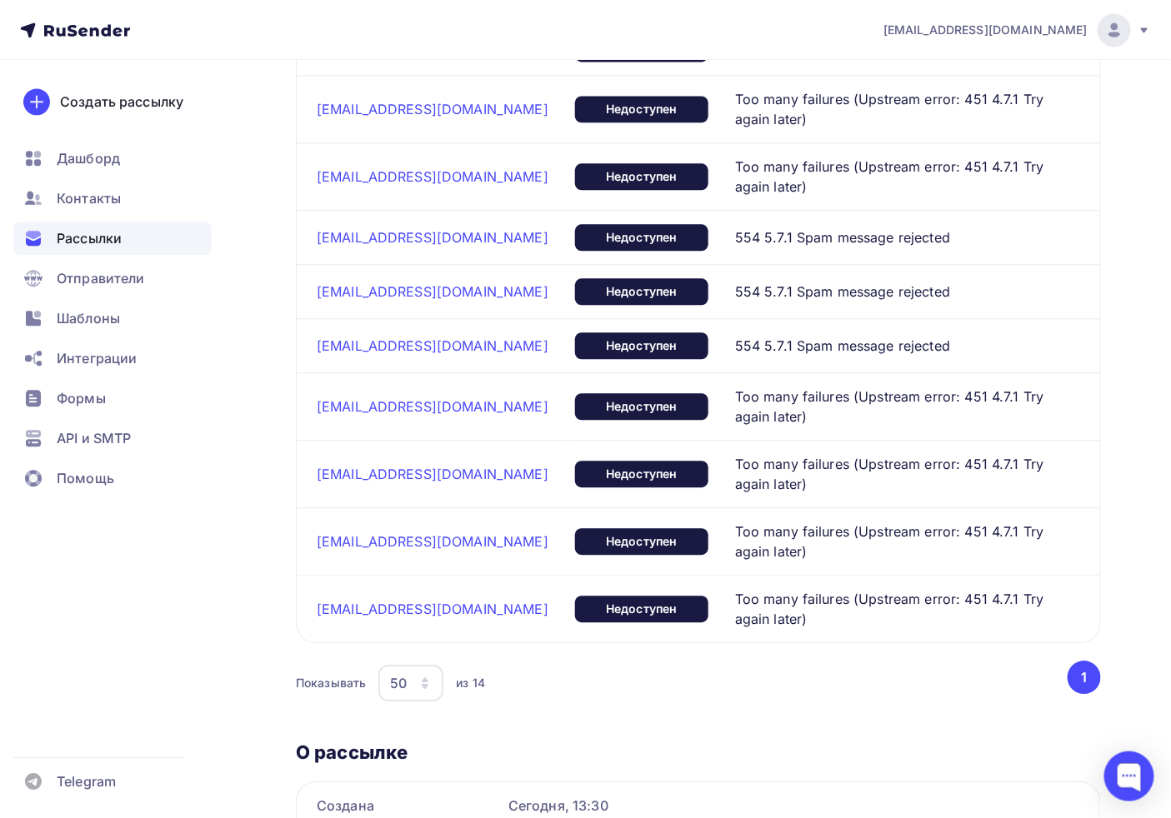
click at [728, 210] on td "554 5.7.1 Spam message rejected" at bounding box center [914, 237] width 372 height 54
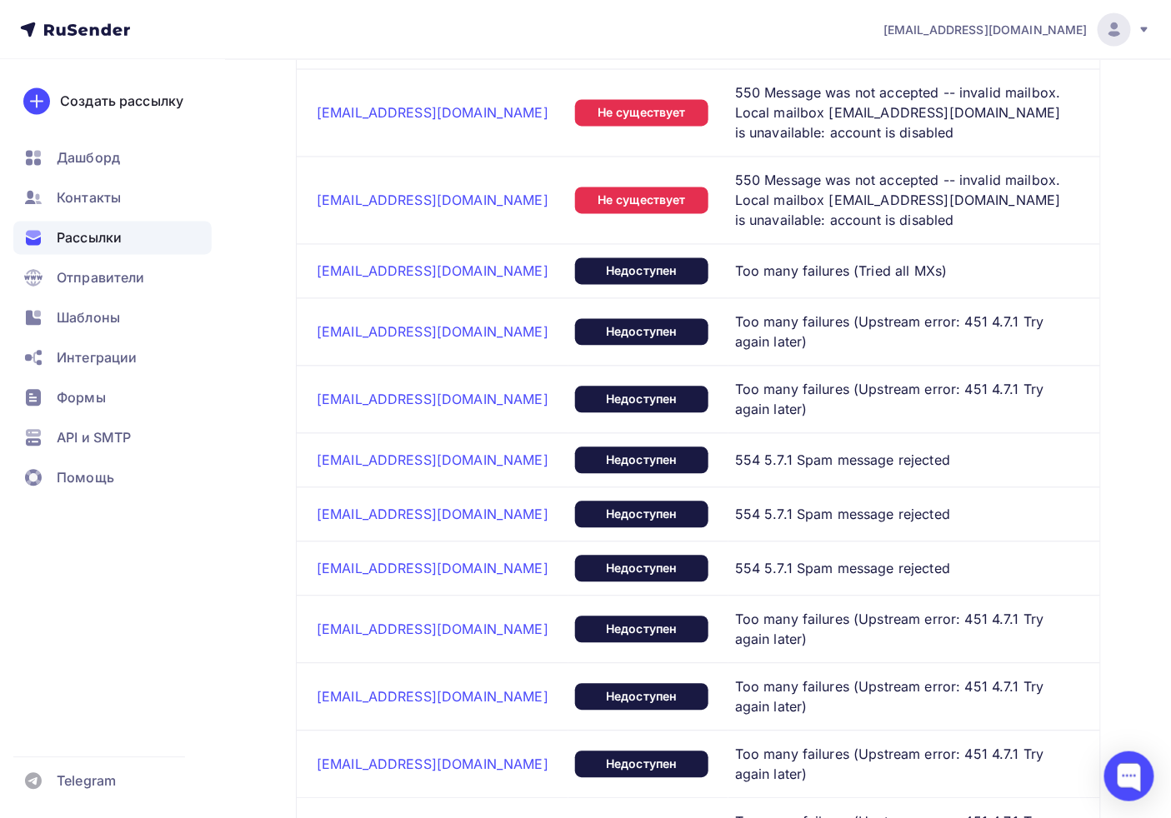
scroll to position [1128, 0]
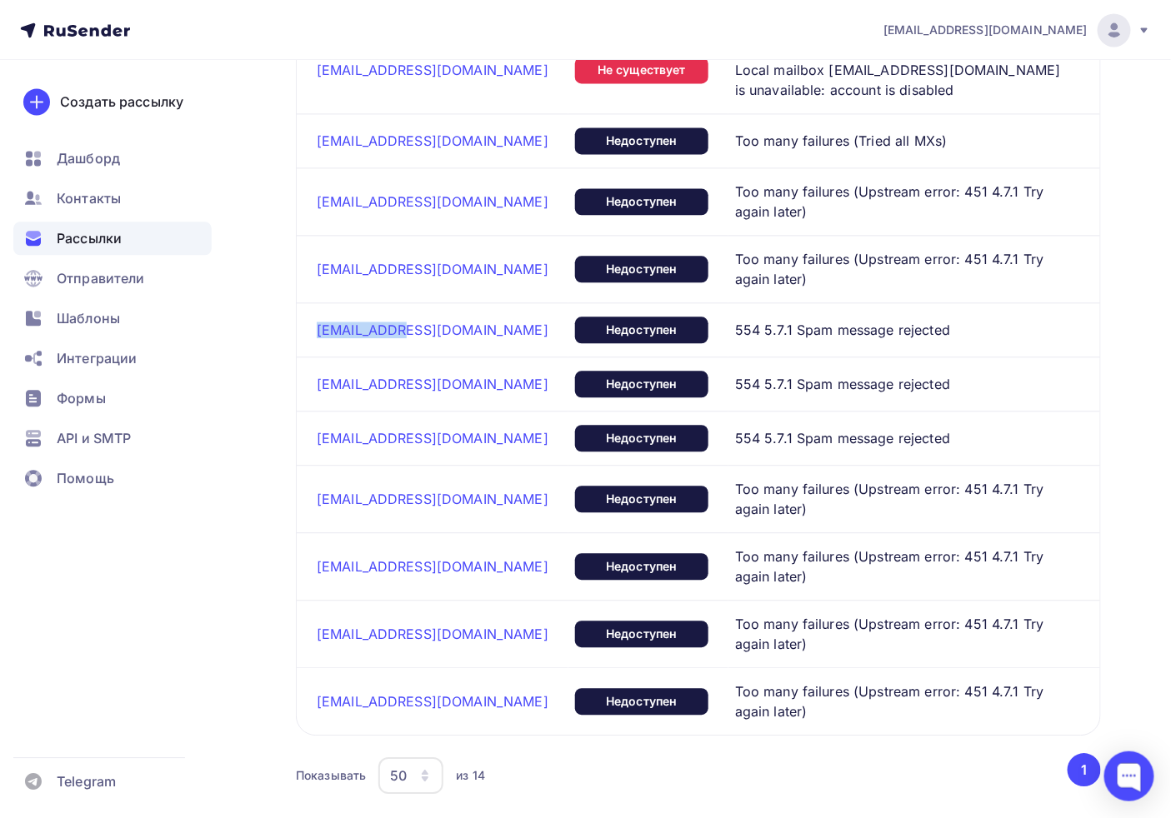
drag, startPoint x: 433, startPoint y: 279, endPoint x: 312, endPoint y: 285, distance: 121.8
click at [312, 302] on td "[EMAIL_ADDRESS][DOMAIN_NAME]" at bounding box center [433, 329] width 272 height 54
copy link "[EMAIL_ADDRESS][DOMAIN_NAME]"
drag, startPoint x: 469, startPoint y: 353, endPoint x: 312, endPoint y: 354, distance: 156.6
click at [311, 358] on td "[EMAIL_ADDRESS][DOMAIN_NAME]" at bounding box center [433, 384] width 272 height 54
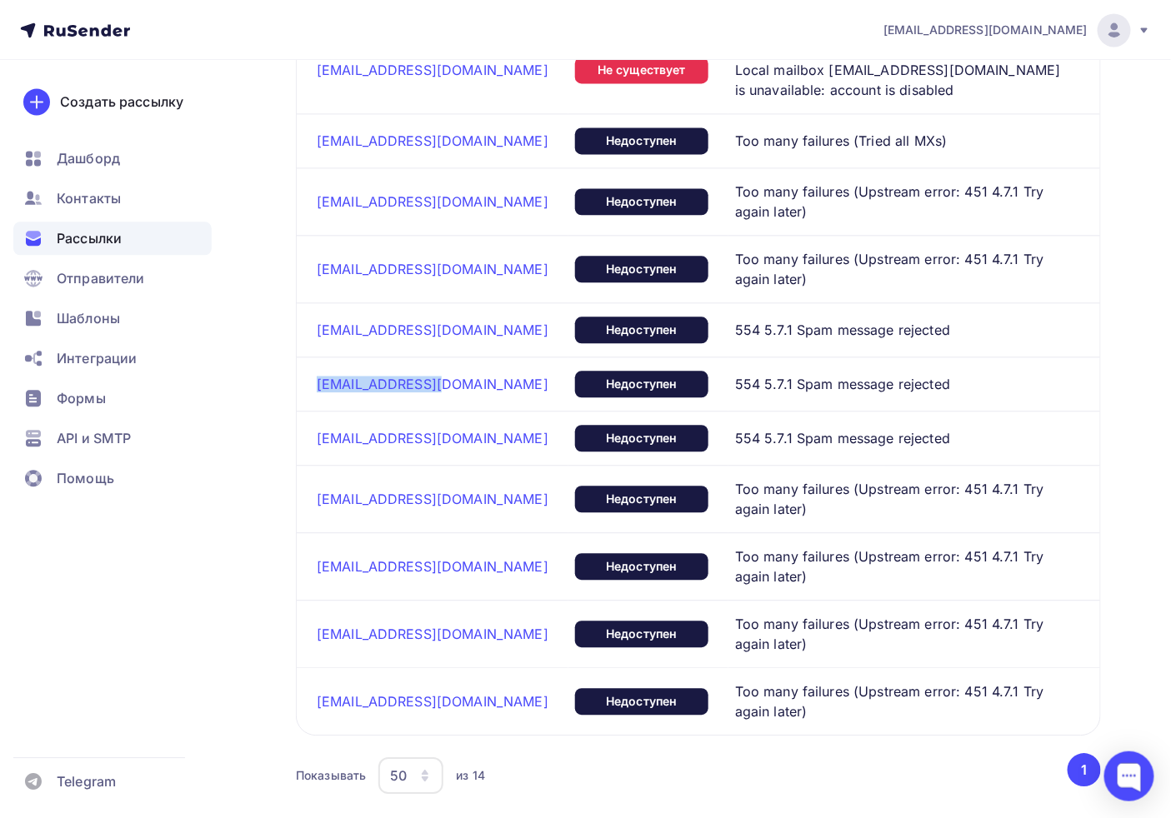
copy link "[EMAIL_ADDRESS][DOMAIN_NAME]"
drag, startPoint x: 302, startPoint y: 397, endPoint x: 493, endPoint y: 398, distance: 190.8
click at [493, 411] on td "[EMAIL_ADDRESS][DOMAIN_NAME]" at bounding box center [433, 438] width 272 height 54
copy link "[EMAIL_ADDRESS][DOMAIN_NAME]"
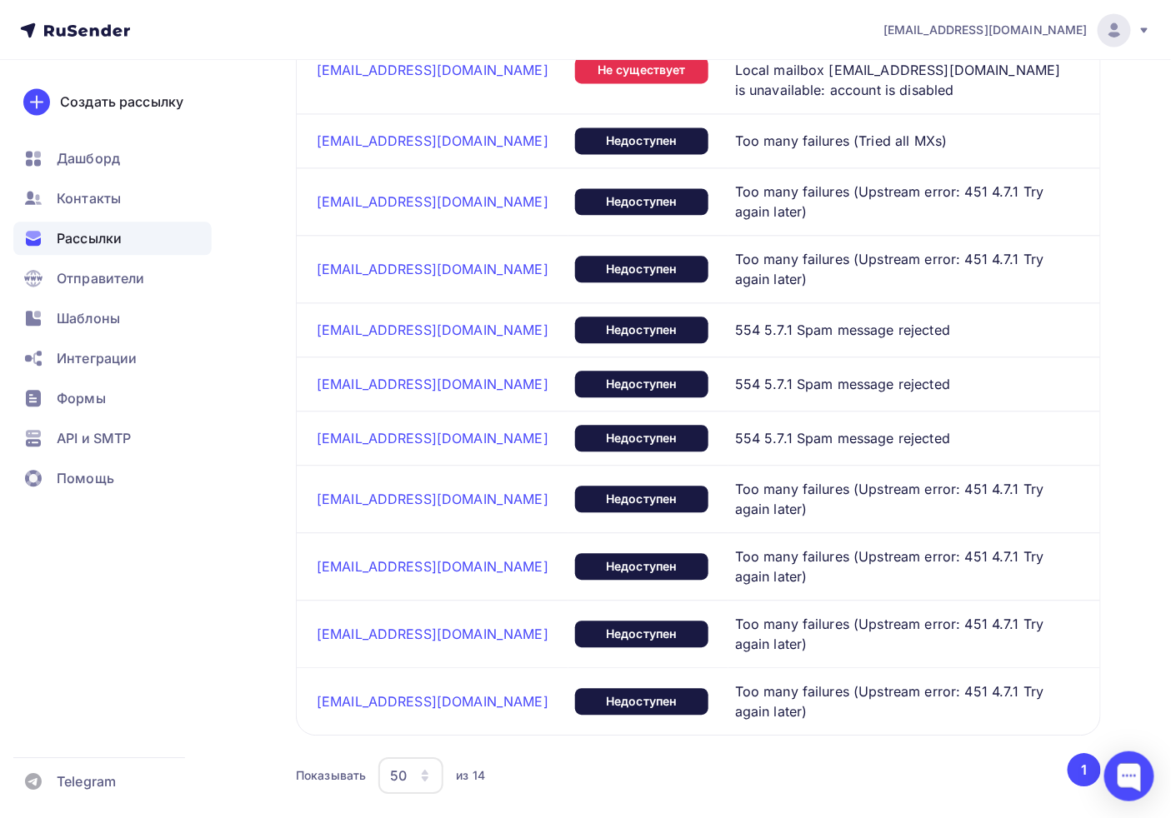
drag, startPoint x: 425, startPoint y: 287, endPoint x: 420, endPoint y: 297, distance: 10.4
click at [422, 322] on div "[EMAIL_ADDRESS][DOMAIN_NAME]" at bounding box center [439, 330] width 245 height 17
drag, startPoint x: 445, startPoint y: 336, endPoint x: 453, endPoint y: 347, distance: 13.7
click at [453, 376] on div "[EMAIL_ADDRESS][DOMAIN_NAME]" at bounding box center [439, 384] width 245 height 17
drag, startPoint x: 375, startPoint y: 334, endPoint x: 304, endPoint y: 334, distance: 70.8
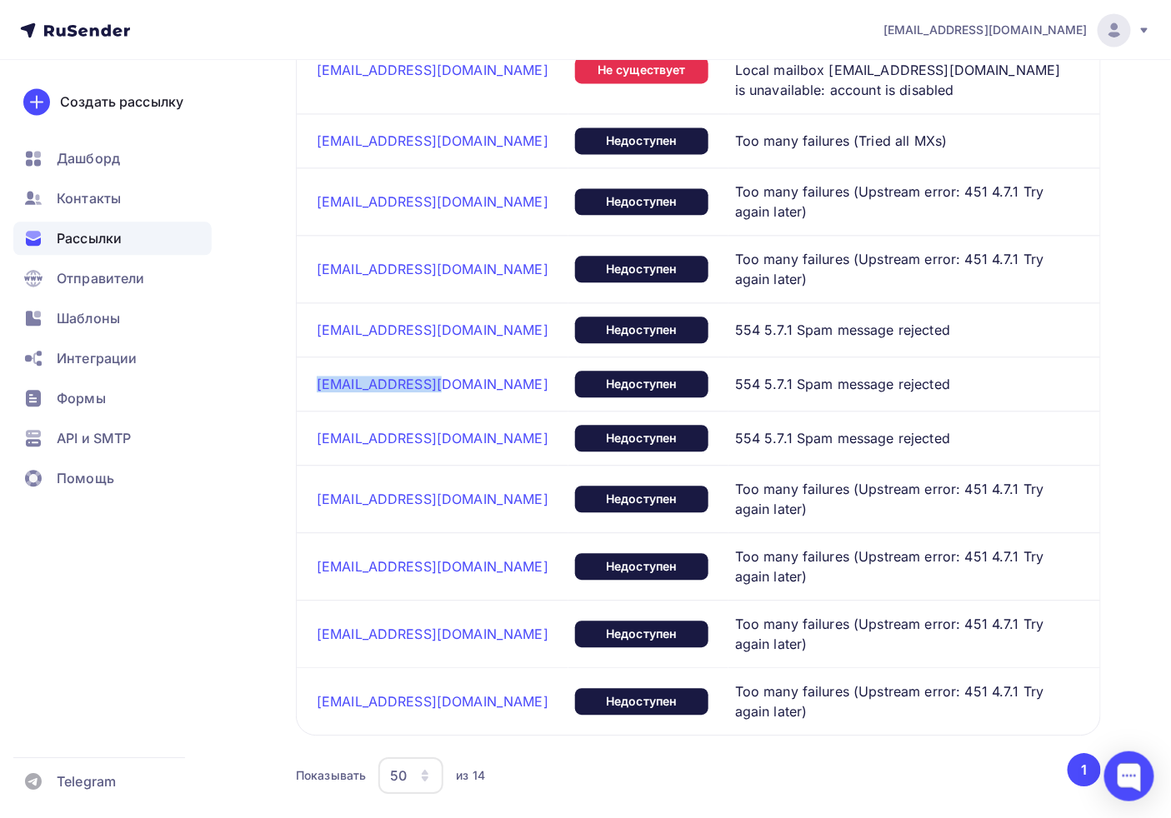
click at [302, 357] on td "[EMAIL_ADDRESS][DOMAIN_NAME]" at bounding box center [433, 384] width 272 height 54
copy link "[EMAIL_ADDRESS][DOMAIN_NAME]"
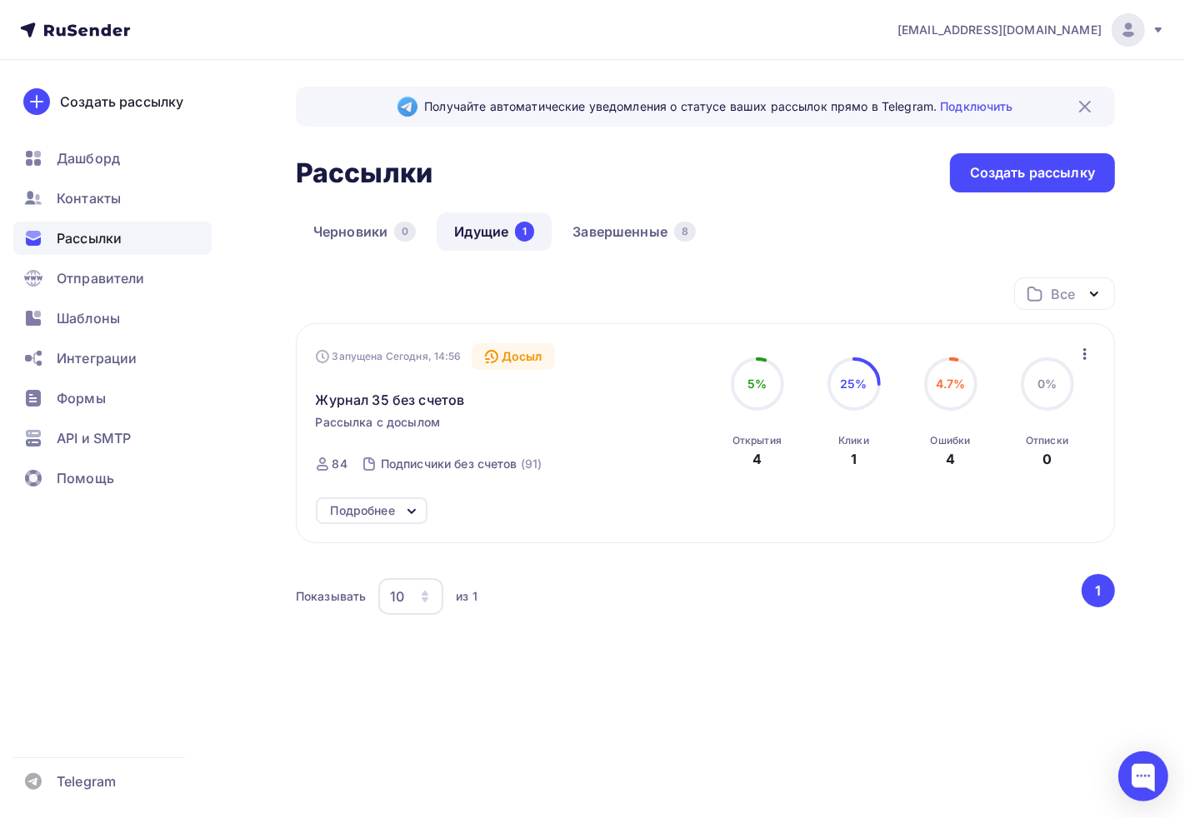
click at [411, 506] on icon at bounding box center [412, 512] width 20 height 20
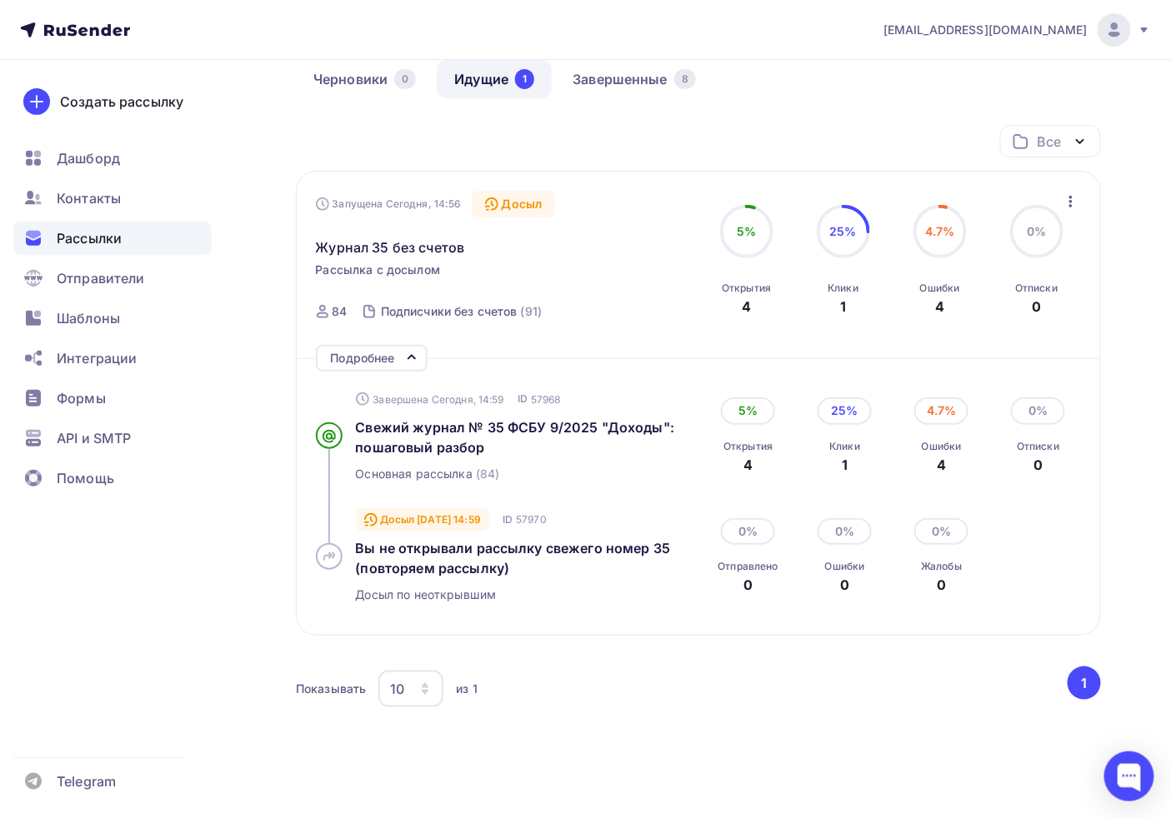
scroll to position [185, 0]
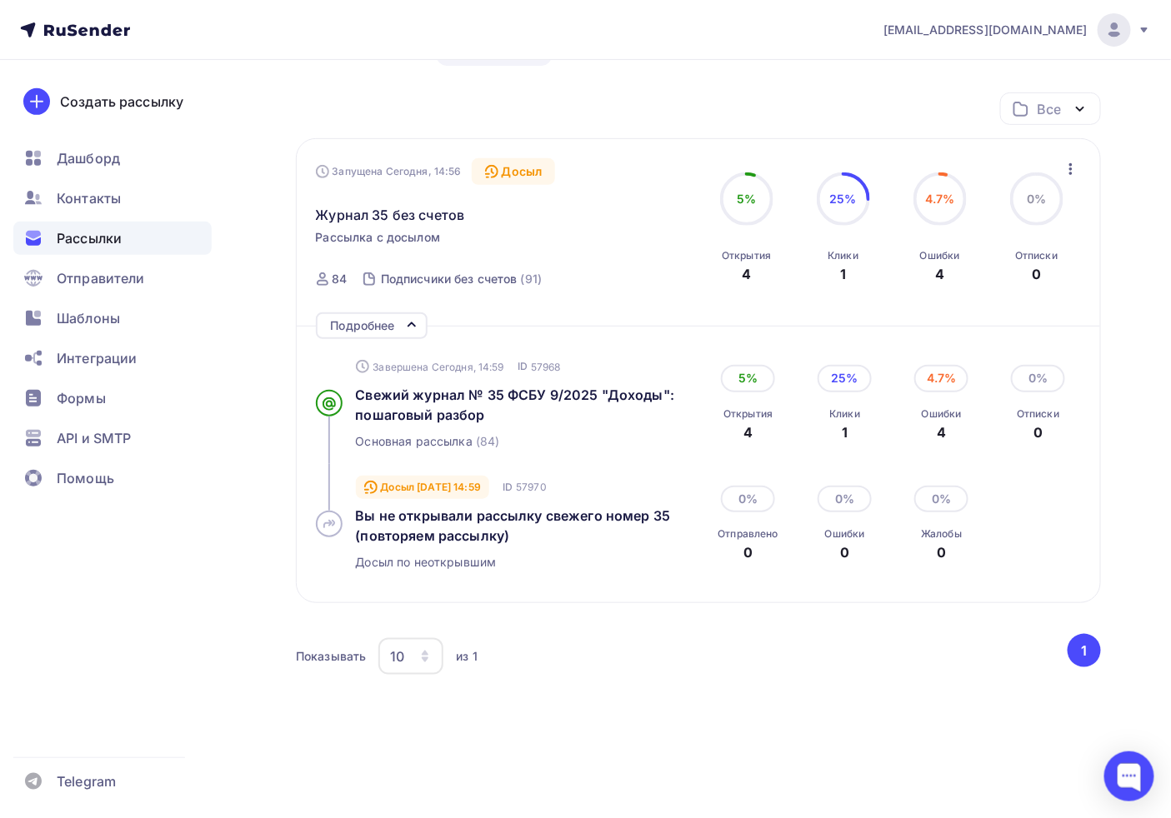
click at [740, 401] on div "5% Открытия 4" at bounding box center [748, 403] width 83 height 77
click at [748, 378] on div "5%" at bounding box center [748, 378] width 54 height 27
click at [568, 382] on div "Свежий журнал № 35 ФСБУ 9/2025 "Доходы": пошаговый разбор" at bounding box center [523, 350] width 183 height 69
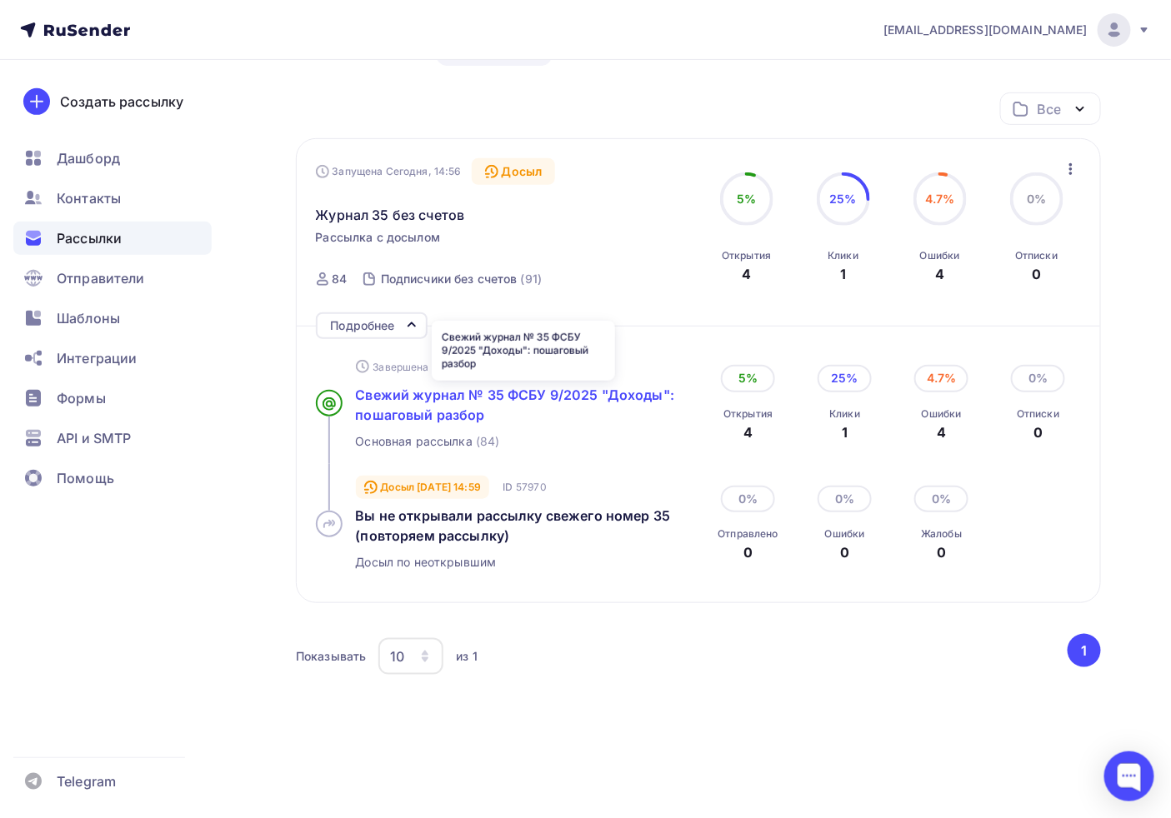
click at [414, 407] on span "Свежий журнал № 35 ФСБУ 9/2025 "Доходы": пошаговый разбор" at bounding box center [515, 405] width 319 height 37
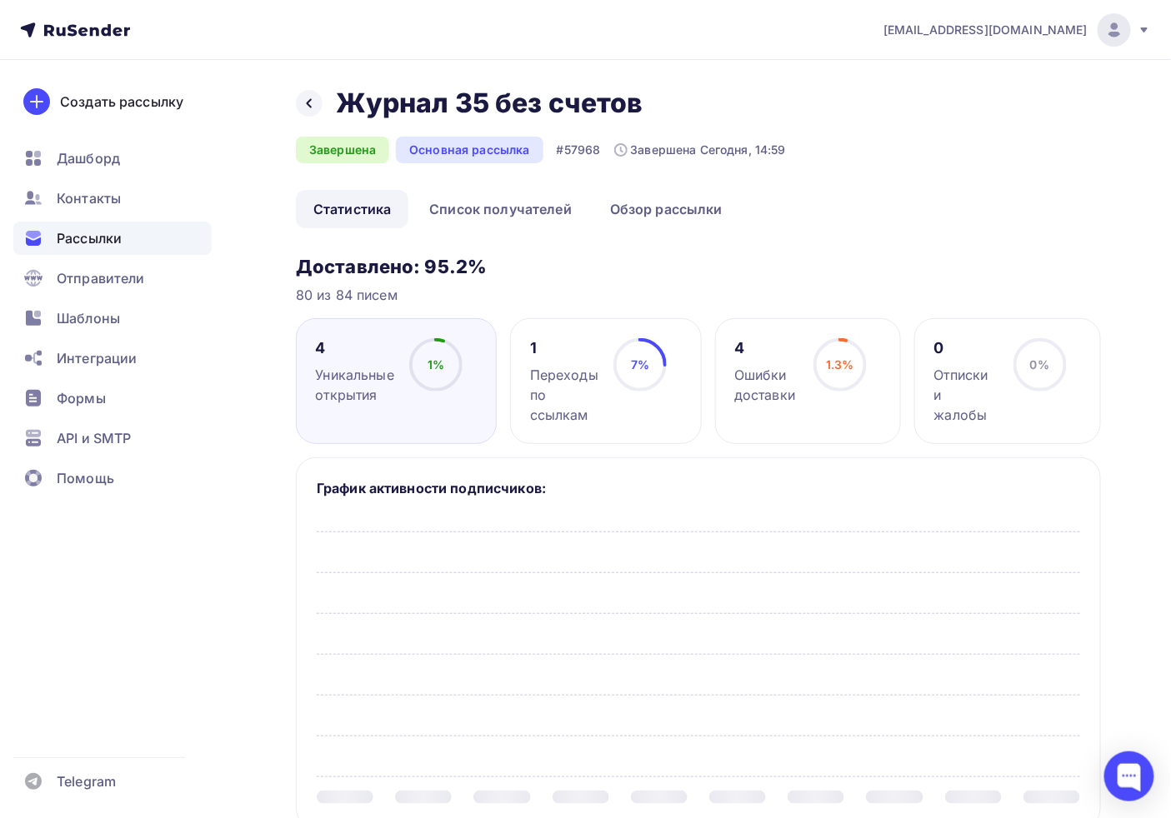
click at [842, 381] on circle at bounding box center [840, 365] width 50 height 50
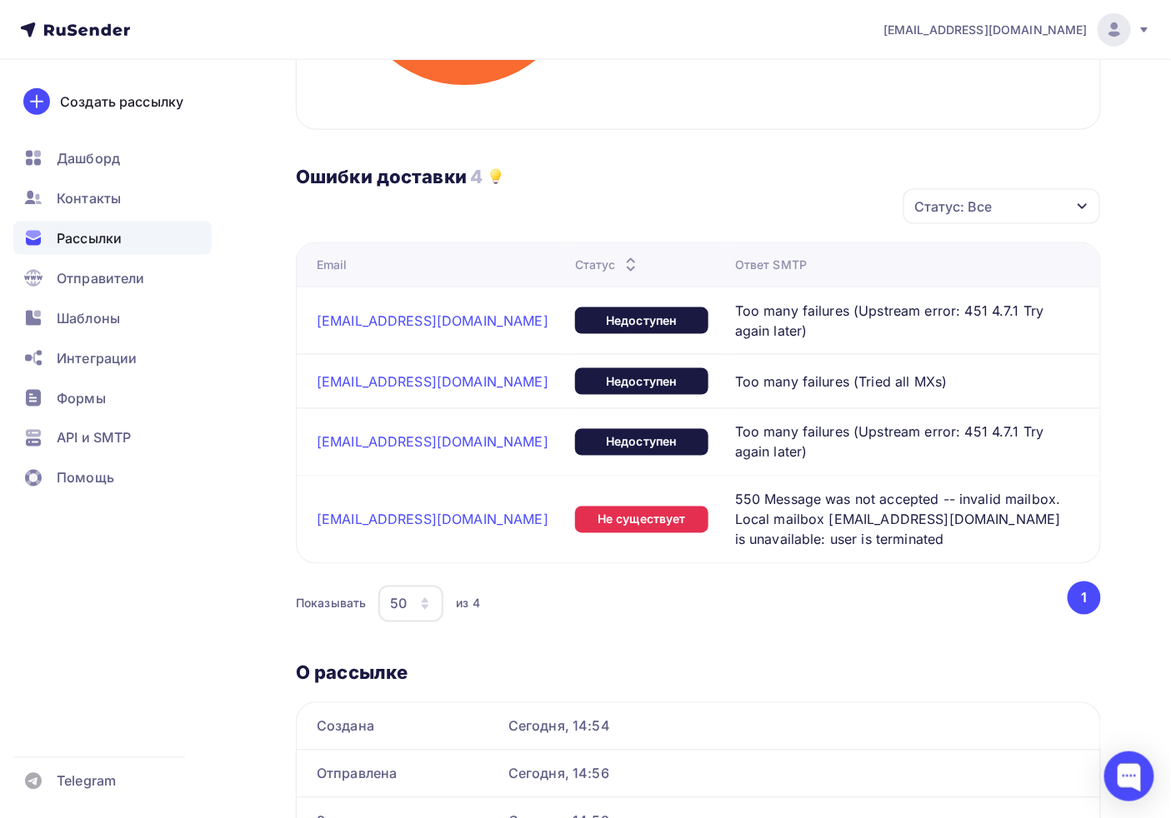
scroll to position [647, 0]
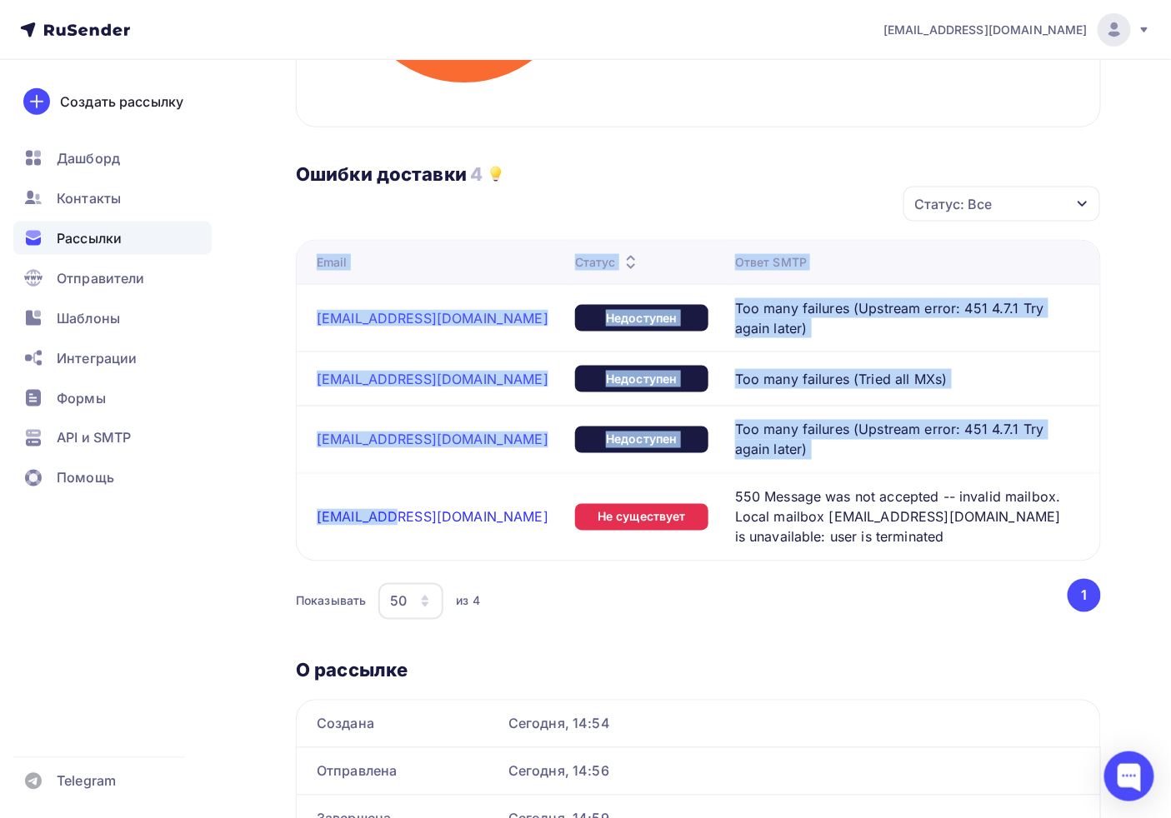
drag, startPoint x: 273, startPoint y: 478, endPoint x: 393, endPoint y: 482, distance: 120.0
click at [393, 482] on div "Назад Журнал 35 без счетов Журнал 35 без счетов Завершена Основная рассылка #57…" at bounding box center [585, 161] width 1171 height 1497
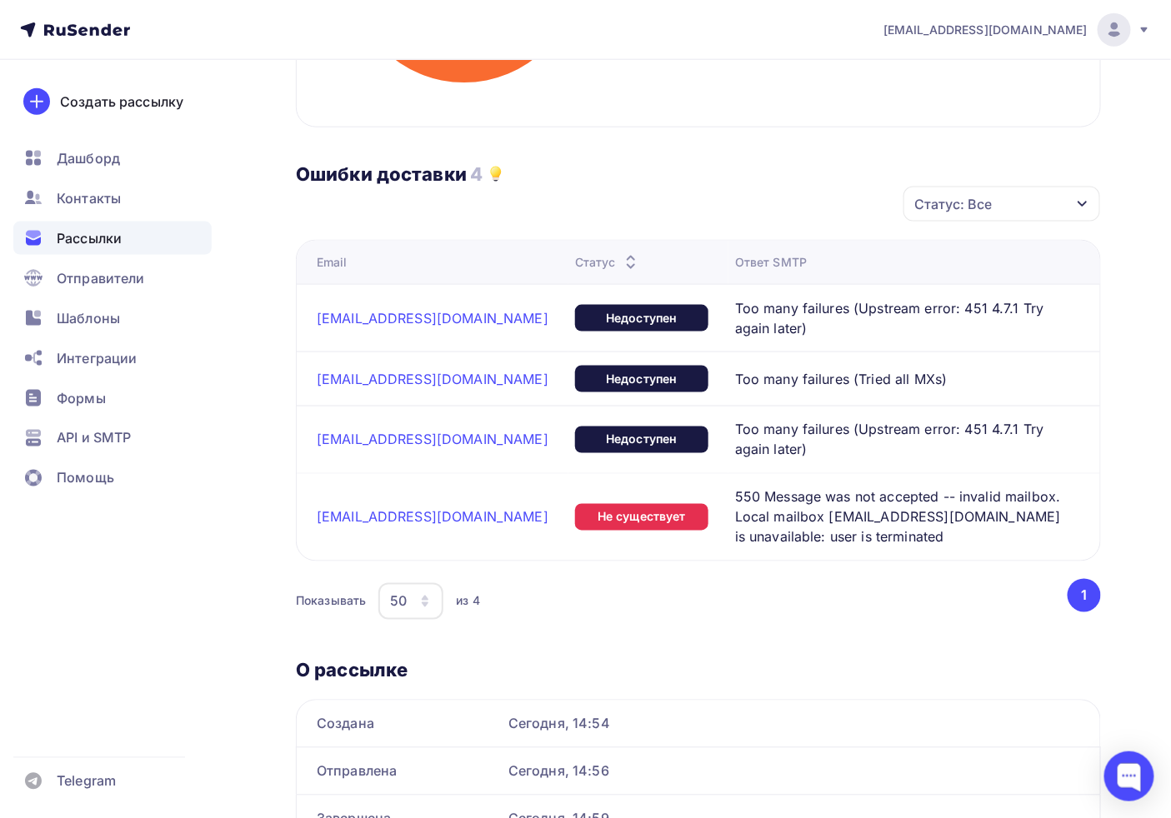
click at [456, 509] on div "[EMAIL_ADDRESS][DOMAIN_NAME]" at bounding box center [439, 517] width 245 height 17
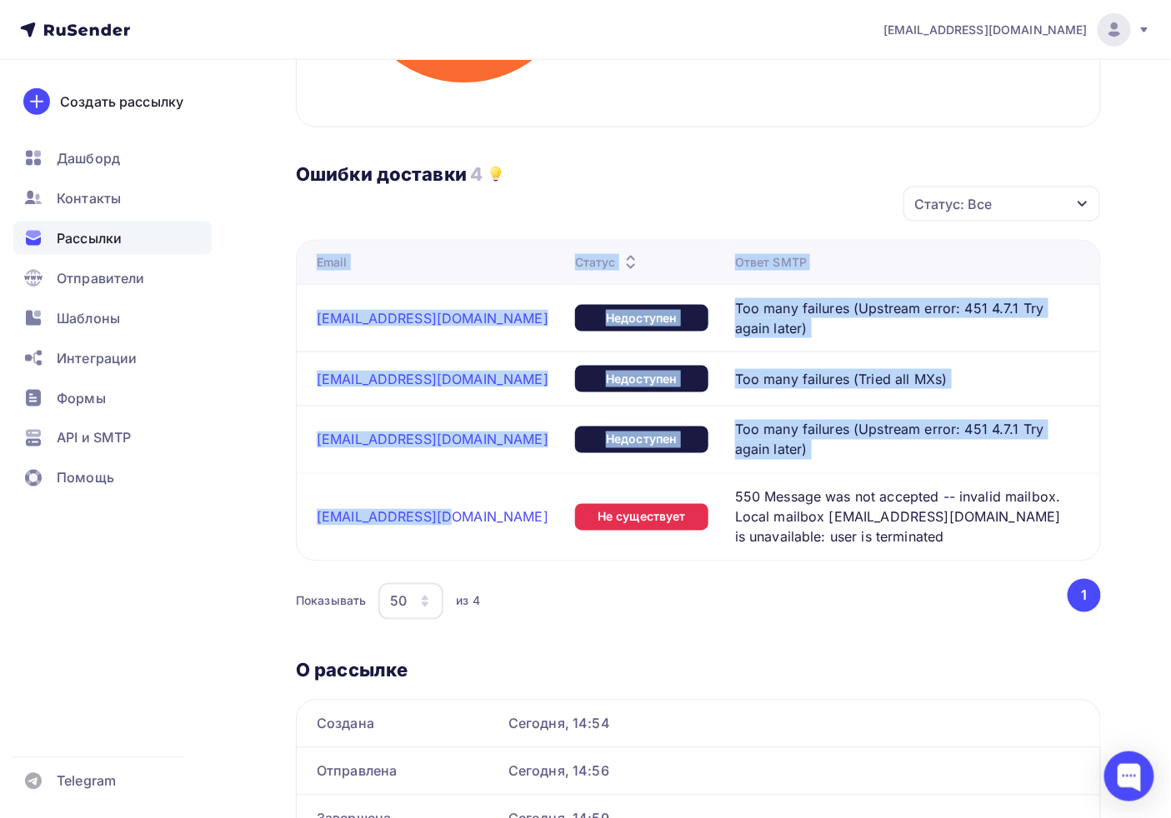
drag, startPoint x: 450, startPoint y: 488, endPoint x: 288, endPoint y: 497, distance: 161.9
click at [288, 497] on div "Назад Журнал 35 без счетов Журнал 35 без счетов Завершена Основная рассылка #57…" at bounding box center [585, 161] width 1171 height 1497
click at [445, 509] on div "[EMAIL_ADDRESS][DOMAIN_NAME]" at bounding box center [439, 517] width 245 height 17
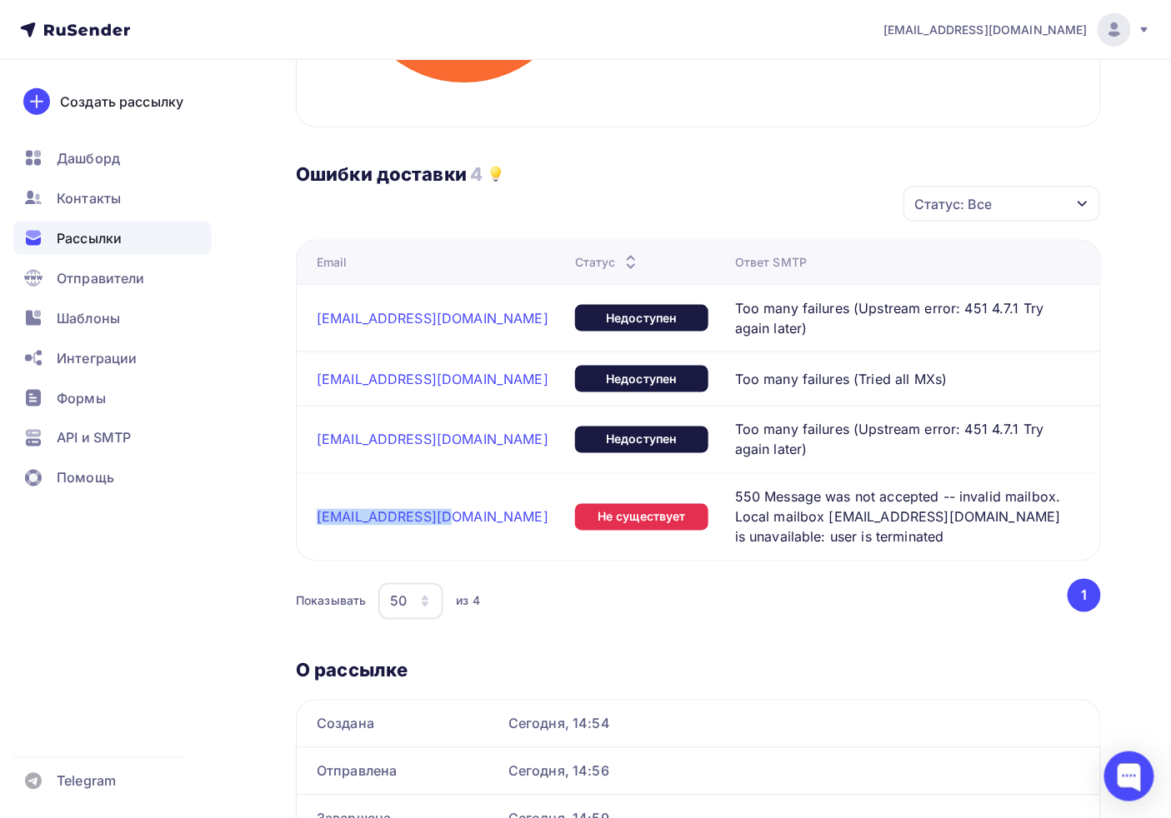
drag, startPoint x: 447, startPoint y: 489, endPoint x: 306, endPoint y: 494, distance: 140.9
click at [306, 494] on td "[EMAIL_ADDRESS][DOMAIN_NAME]" at bounding box center [433, 516] width 272 height 87
copy link "[EMAIL_ADDRESS][DOMAIN_NAME]"
click at [57, 192] on span "Контакты" at bounding box center [89, 198] width 64 height 20
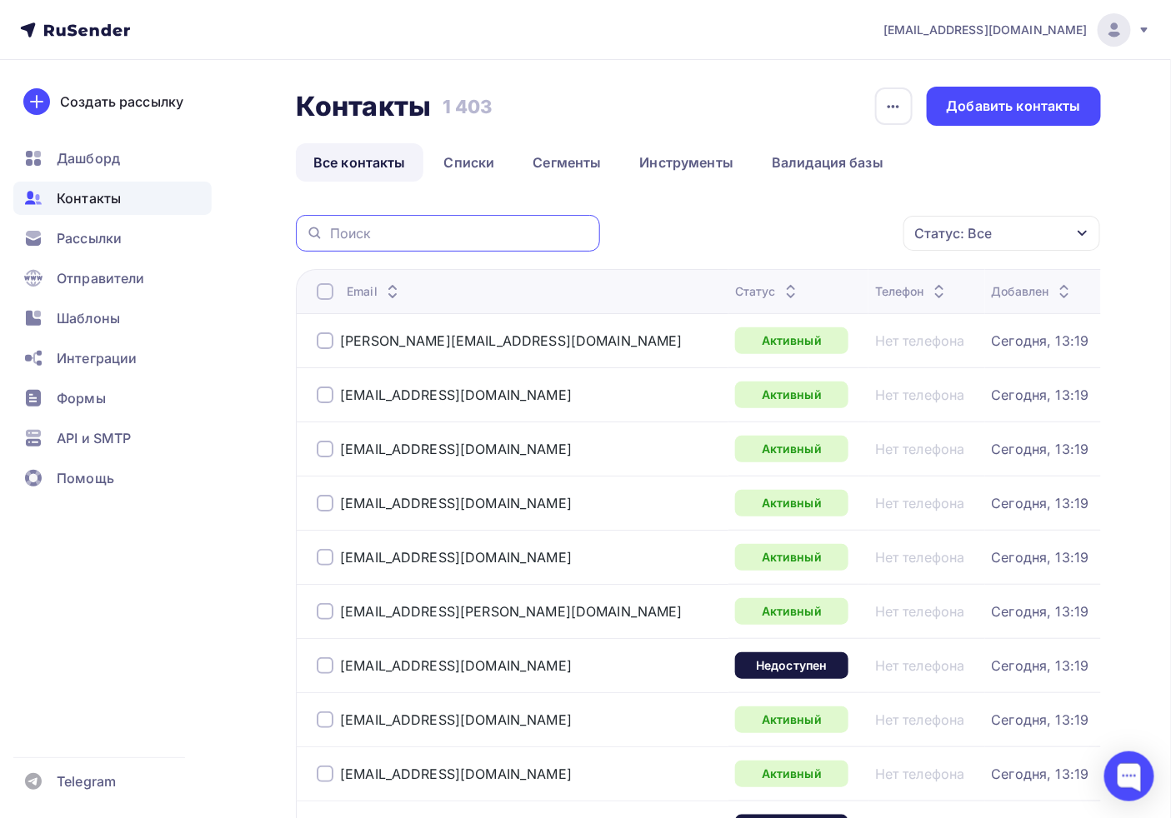
click at [433, 233] on input "text" at bounding box center [460, 233] width 260 height 18
paste input "[EMAIL_ADDRESS][DOMAIN_NAME]"
type input "[EMAIL_ADDRESS][DOMAIN_NAME]"
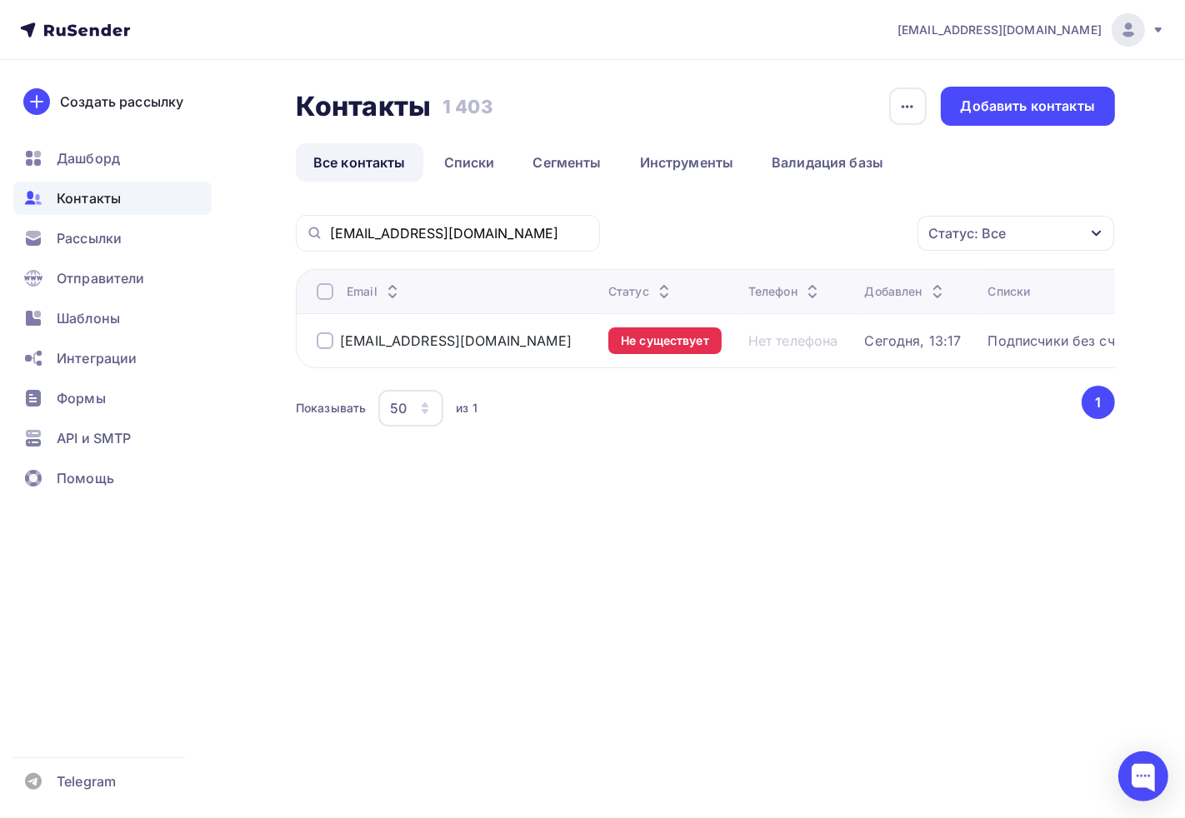
click at [319, 339] on div at bounding box center [325, 340] width 17 height 17
click at [902, 111] on icon "button" at bounding box center [907, 107] width 20 height 20
click at [397, 342] on div "[EMAIL_ADDRESS][DOMAIN_NAME]" at bounding box center [456, 340] width 232 height 17
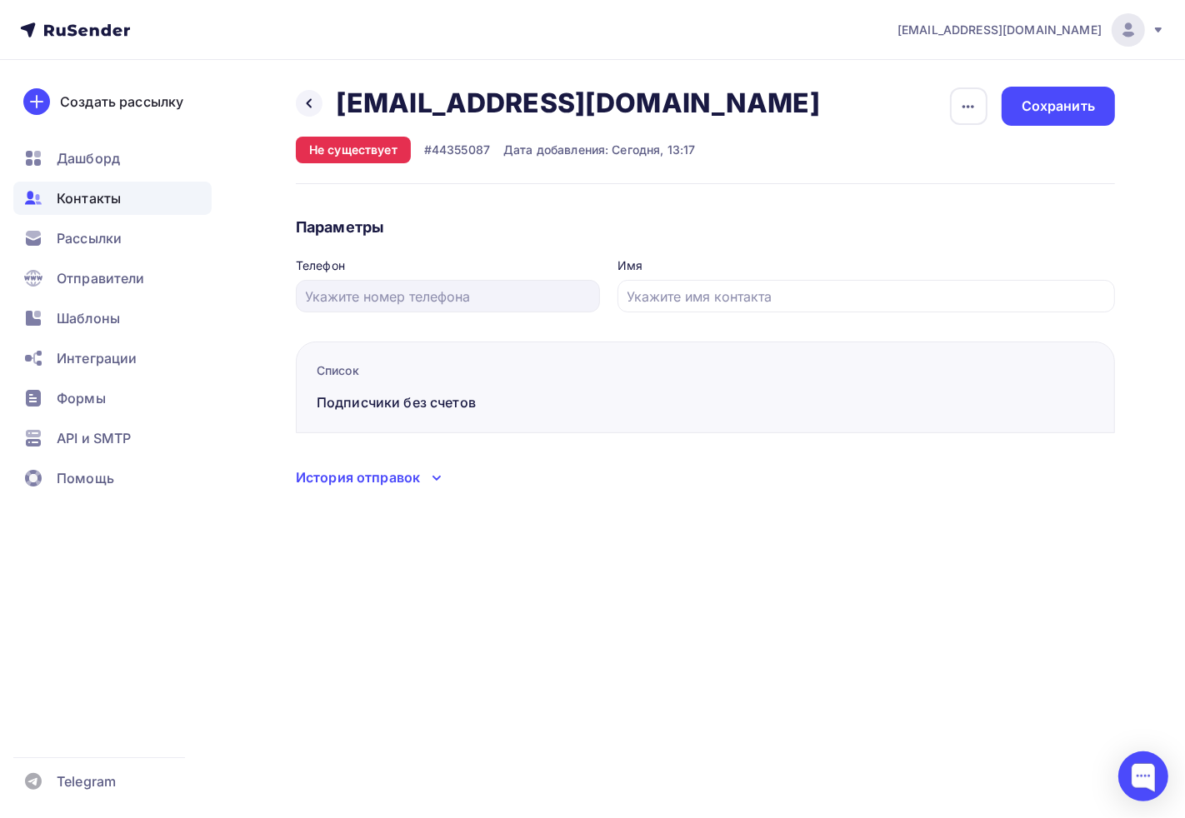
click at [987, 104] on button "button" at bounding box center [968, 106] width 39 height 39
click at [862, 150] on div "Удалить" at bounding box center [905, 158] width 160 height 20
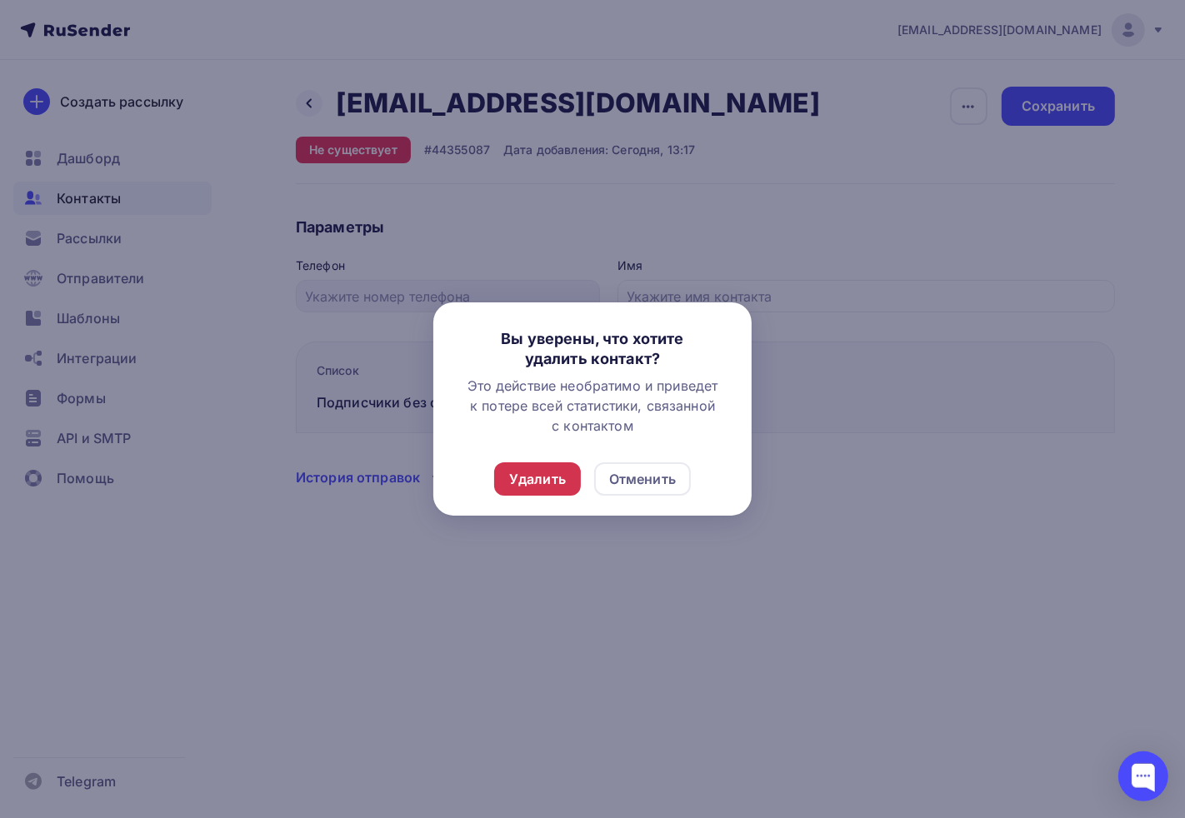
click at [533, 489] on div "Удалить" at bounding box center [537, 478] width 87 height 33
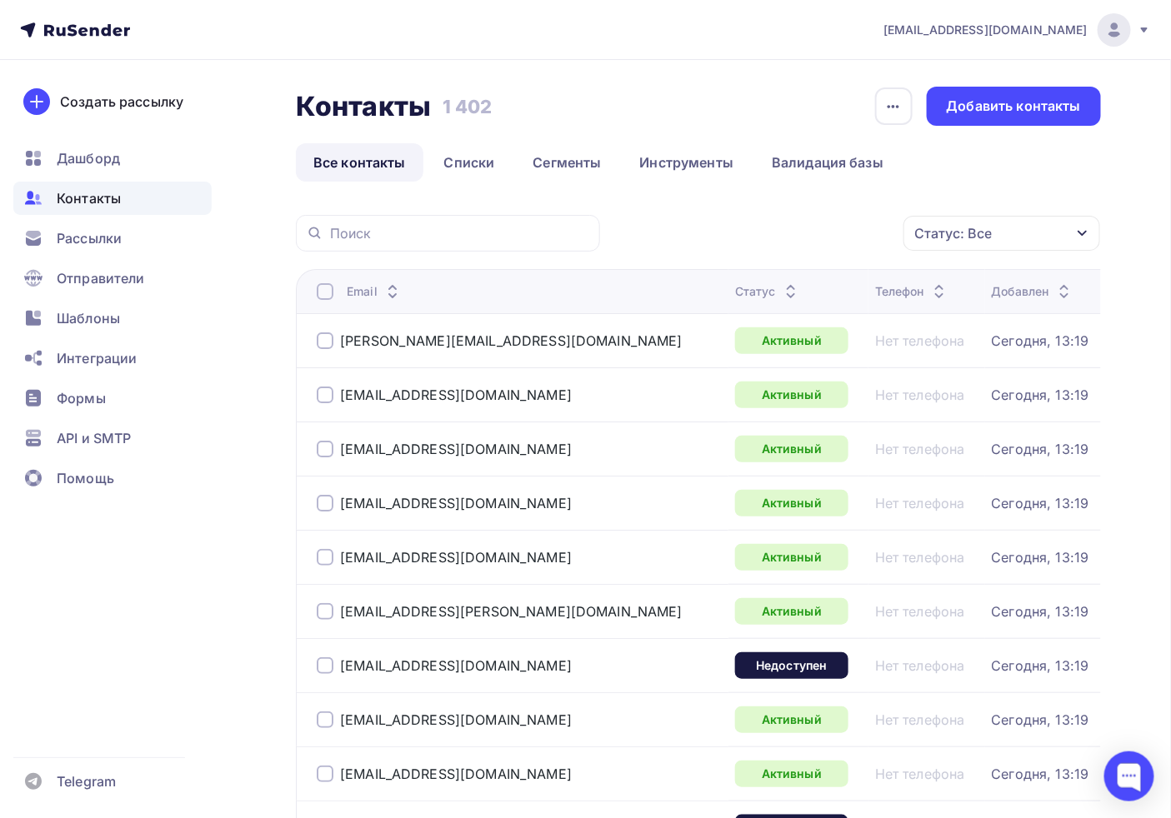
click at [114, 202] on span "Контакты" at bounding box center [89, 198] width 64 height 20
click at [92, 251] on div "Рассылки" at bounding box center [112, 238] width 198 height 33
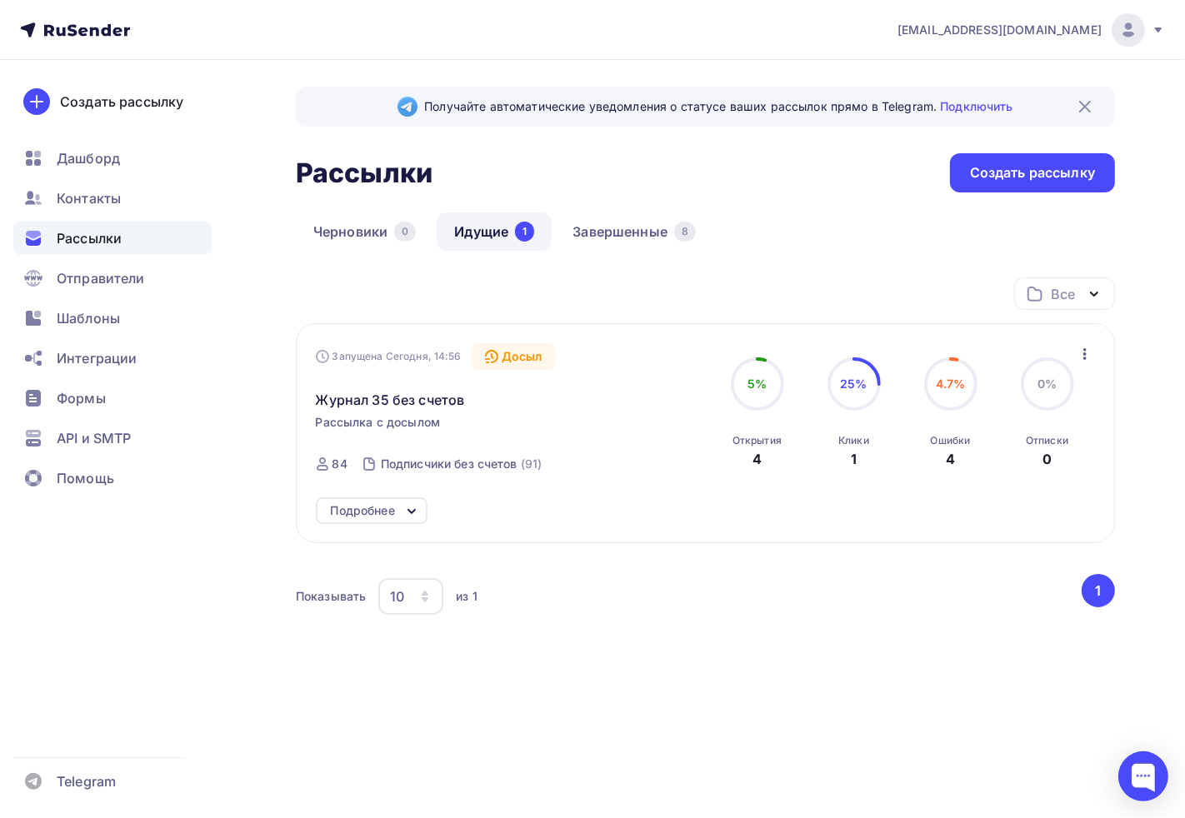
click at [963, 438] on div "Ошибки" at bounding box center [951, 440] width 40 height 13
click at [902, 567] on div "Все Все папки Создать новую папку Запущена Сегодня, 14:56 Досыл Журнал 35 без с…" at bounding box center [705, 456] width 819 height 359
